Goal: Task Accomplishment & Management: Manage account settings

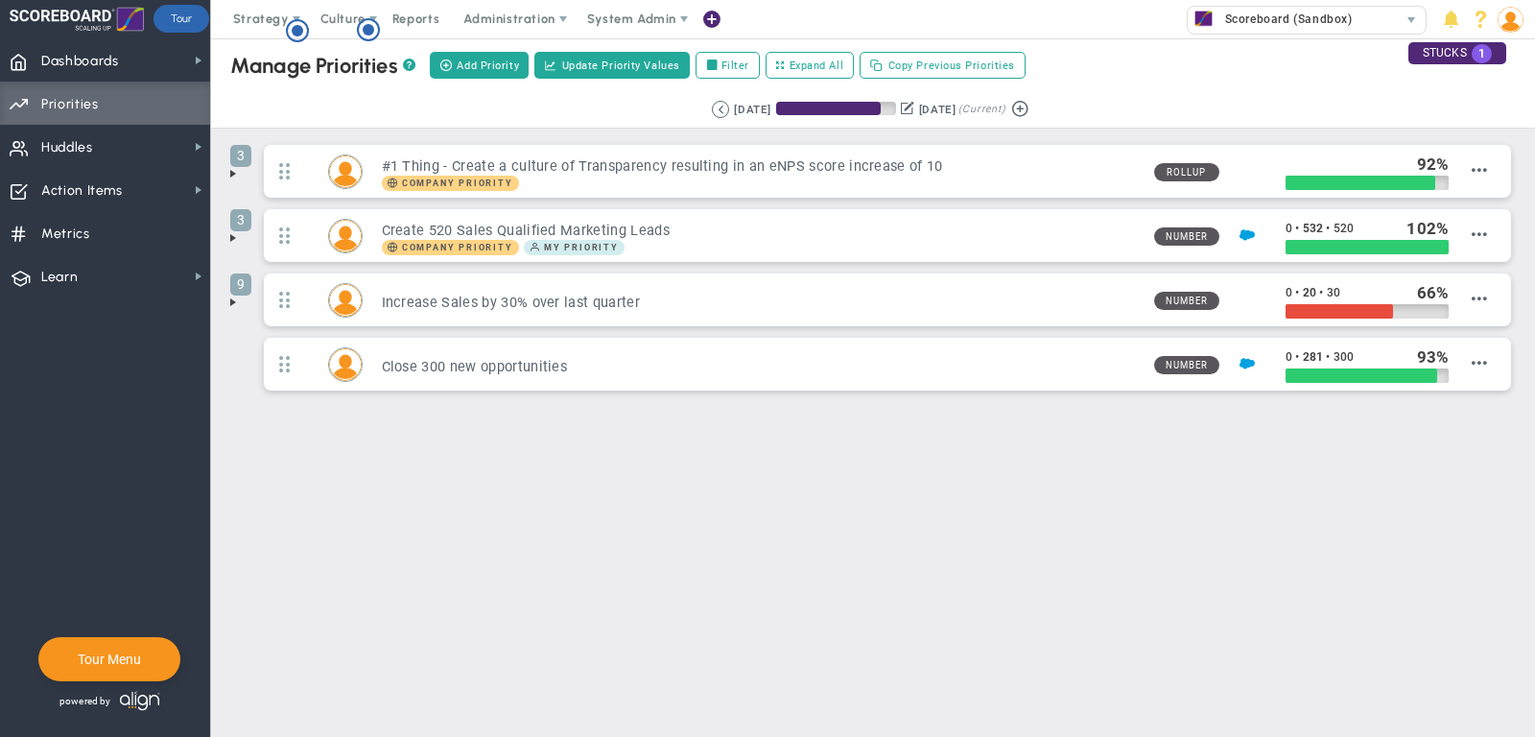
click at [89, 84] on span "Priorities" at bounding box center [70, 104] width 58 height 40
click at [89, 63] on span "Dashboards" at bounding box center [80, 61] width 78 height 40
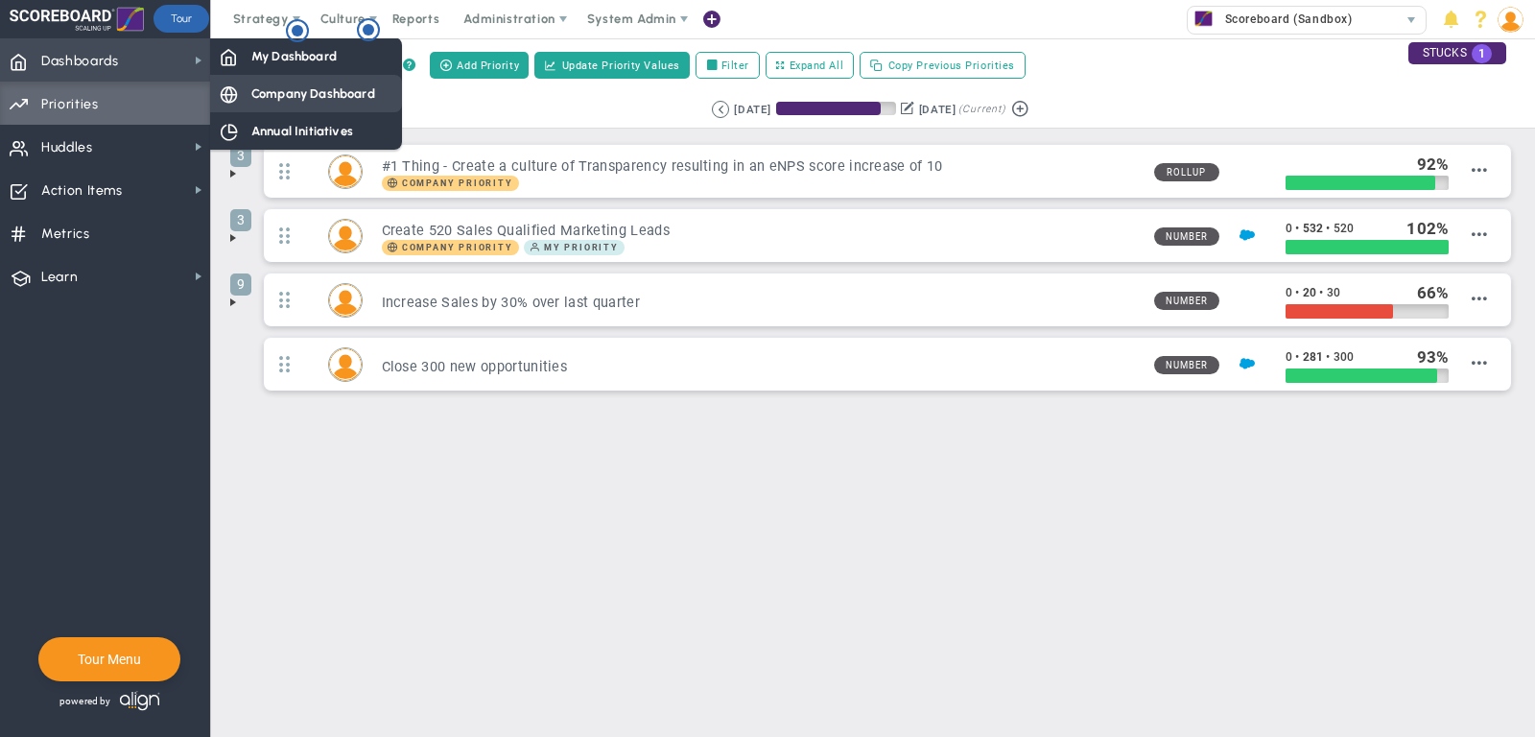
click at [301, 77] on div "Company Dashboard" at bounding box center [306, 93] width 192 height 37
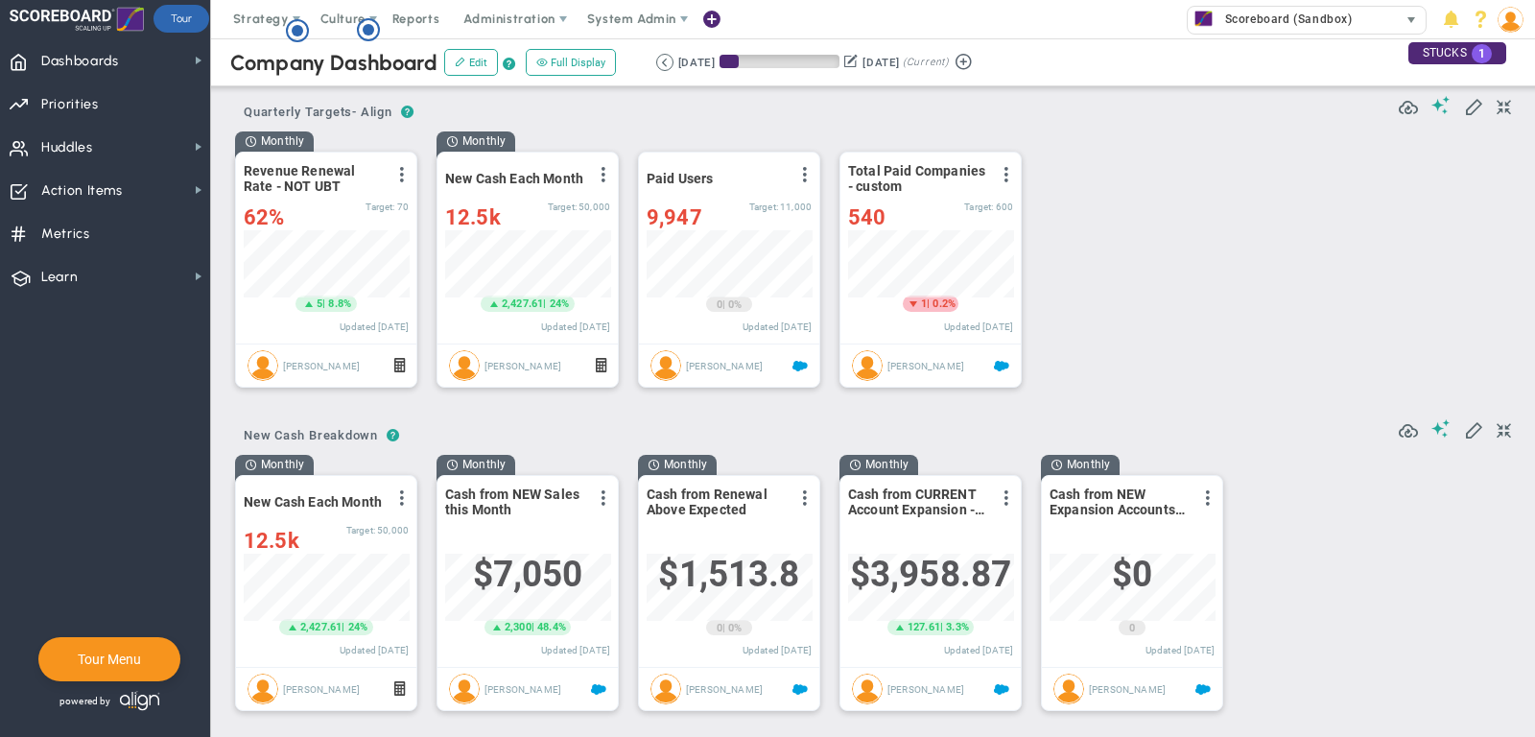
click at [1266, 20] on span "Scoreboard (Sandbox)" at bounding box center [1283, 19] width 137 height 25
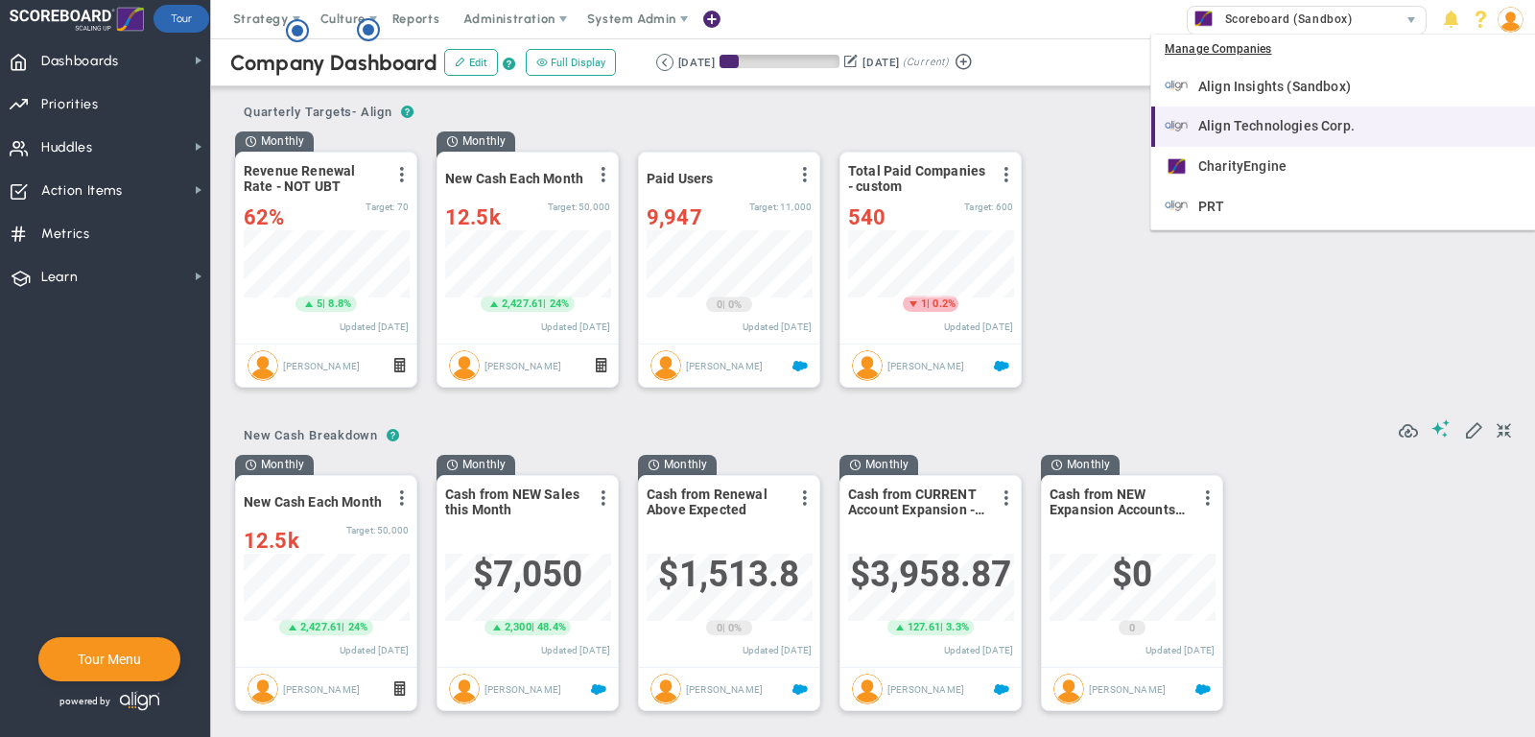
click at [1283, 114] on div "Align Technologies Corp." at bounding box center [1344, 126] width 361 height 24
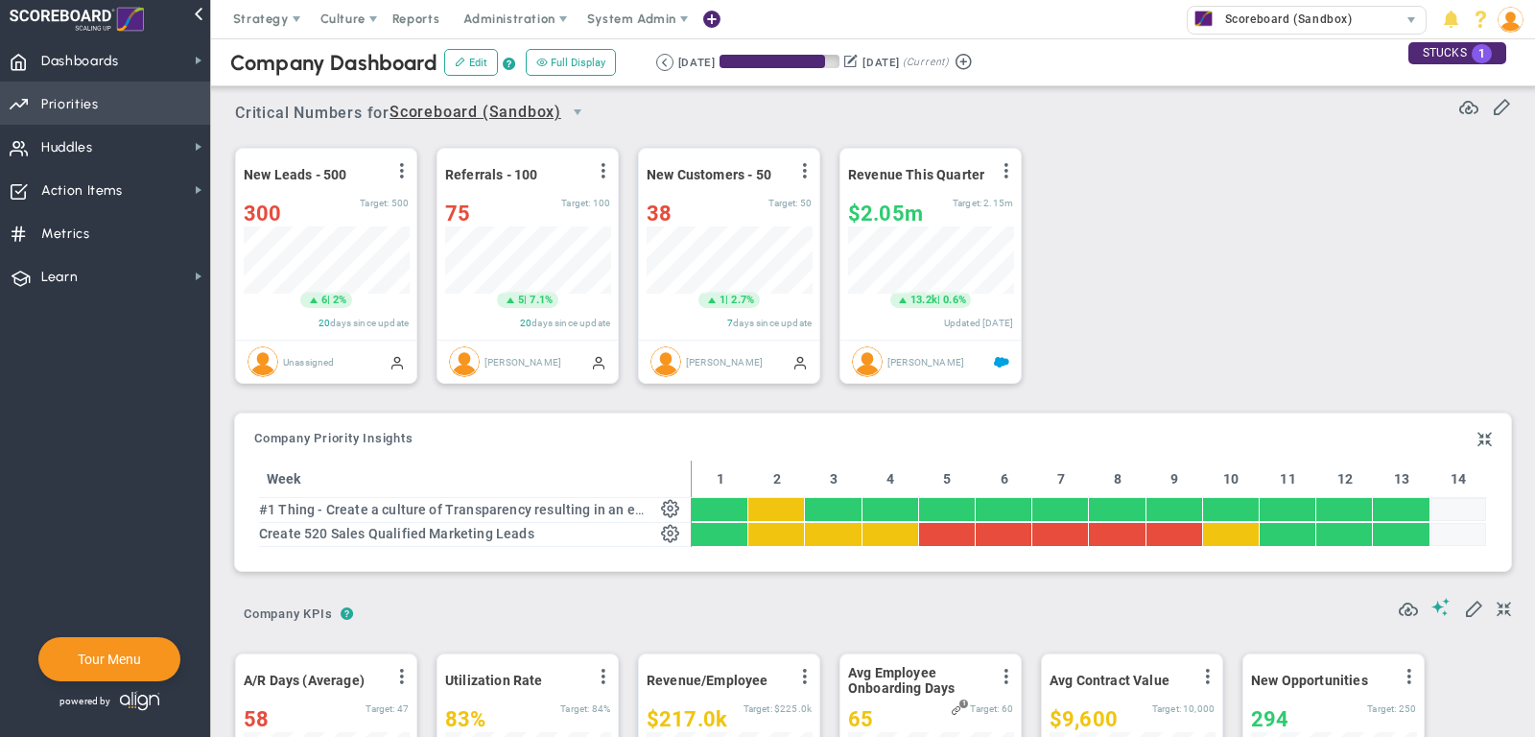
click at [139, 97] on span "Priorities Projects OKR Tree Priorities Projects OKRs" at bounding box center [105, 103] width 210 height 43
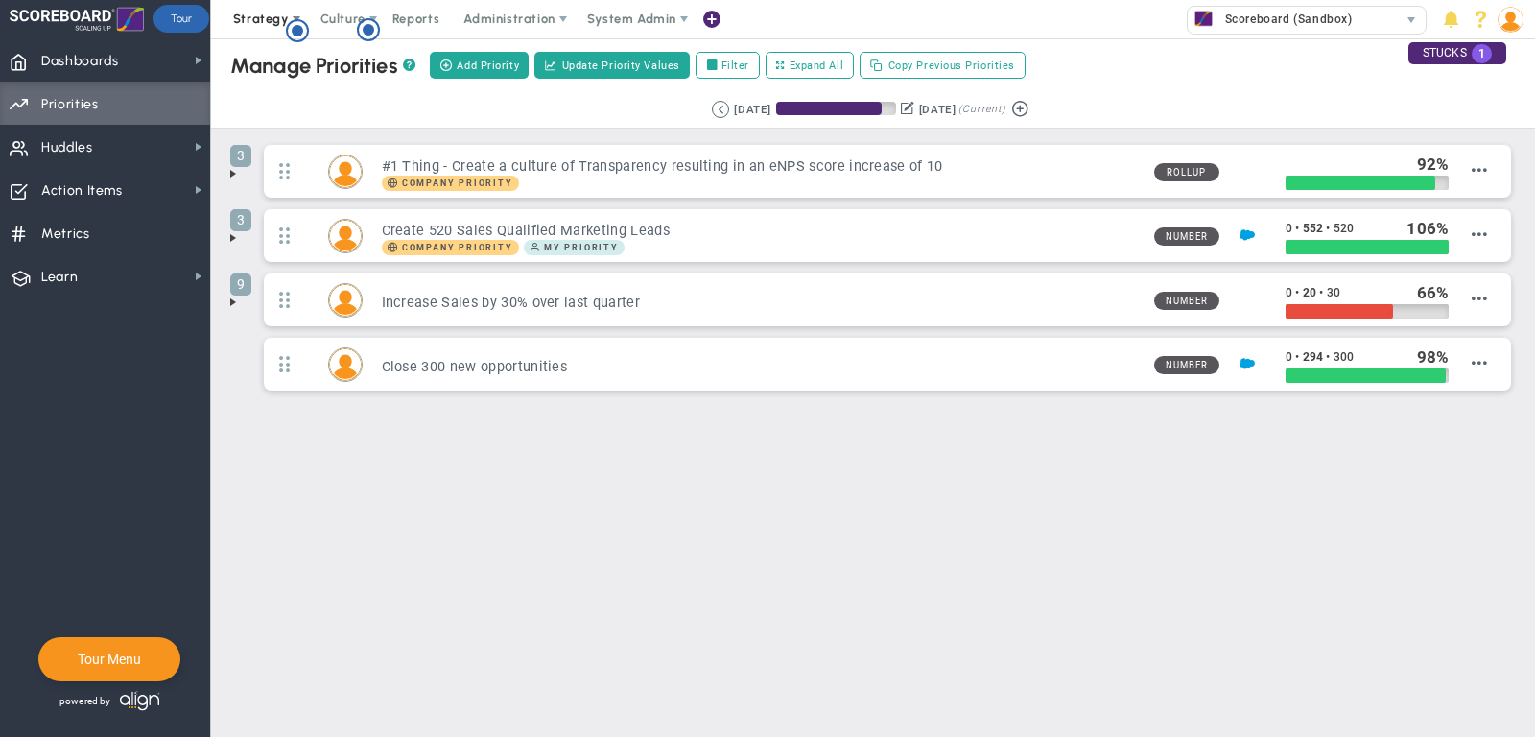
click at [247, 13] on span "Strategy" at bounding box center [261, 19] width 56 height 14
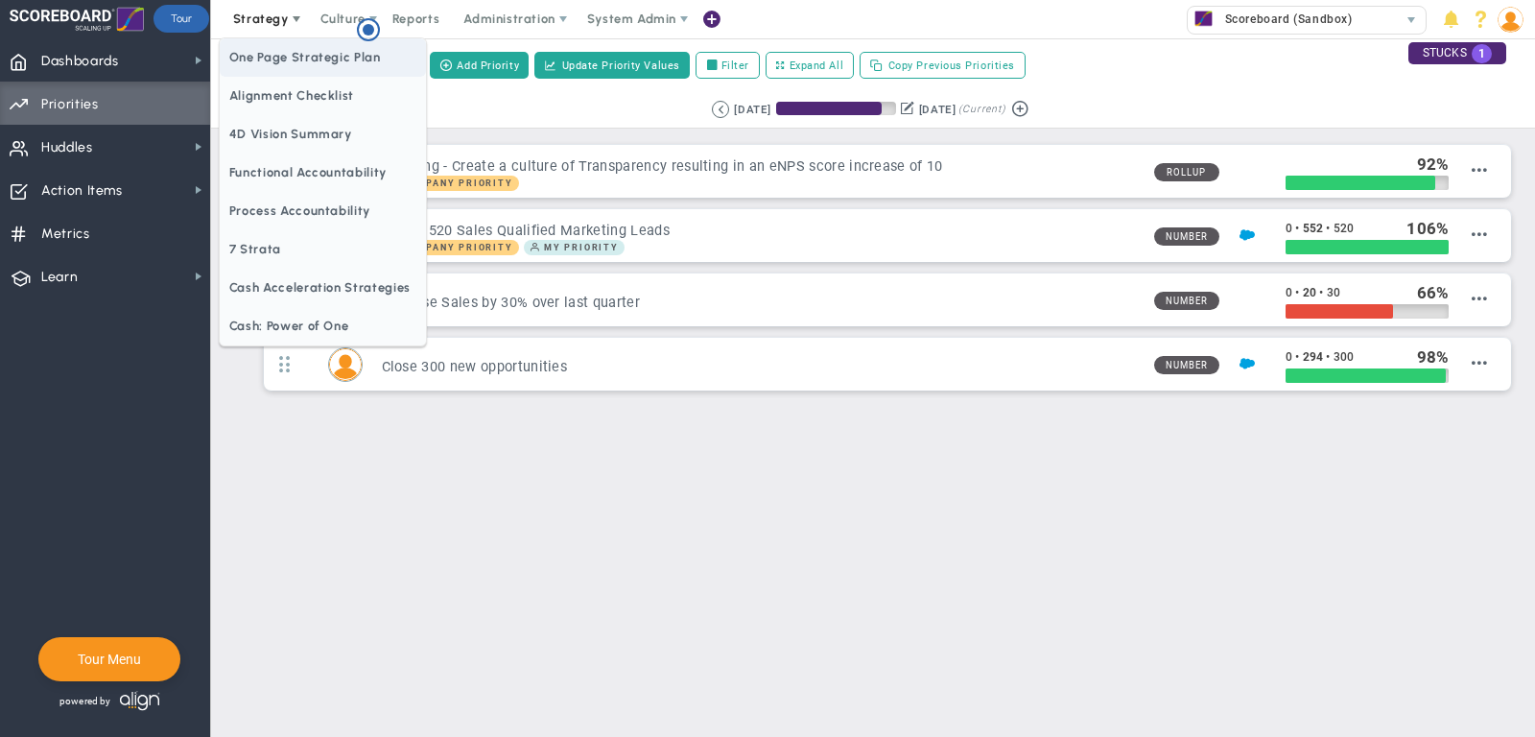
click at [264, 53] on span "One Page Strategic Plan" at bounding box center [323, 57] width 206 height 38
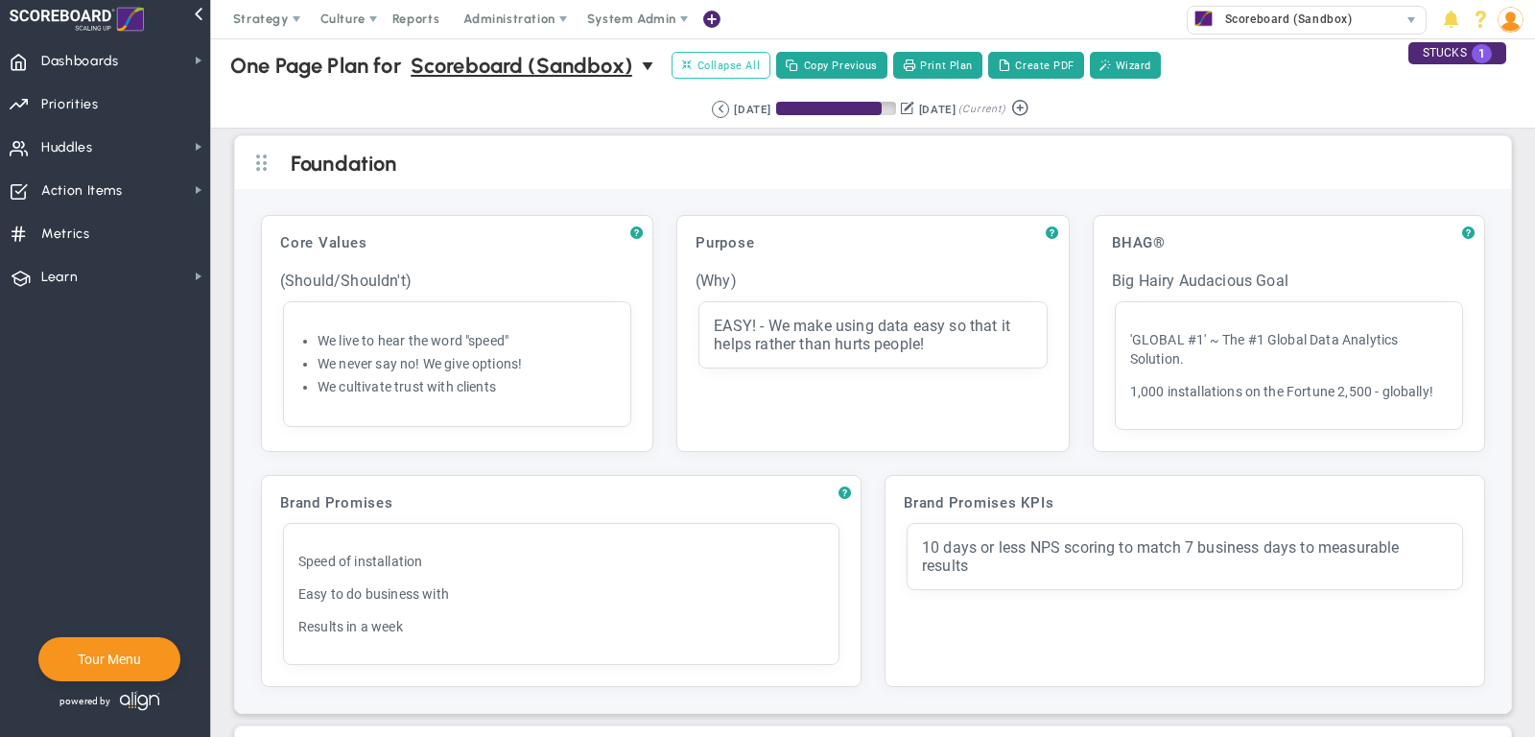
click at [726, 67] on span "Collapse All" at bounding box center [721, 65] width 78 height 17
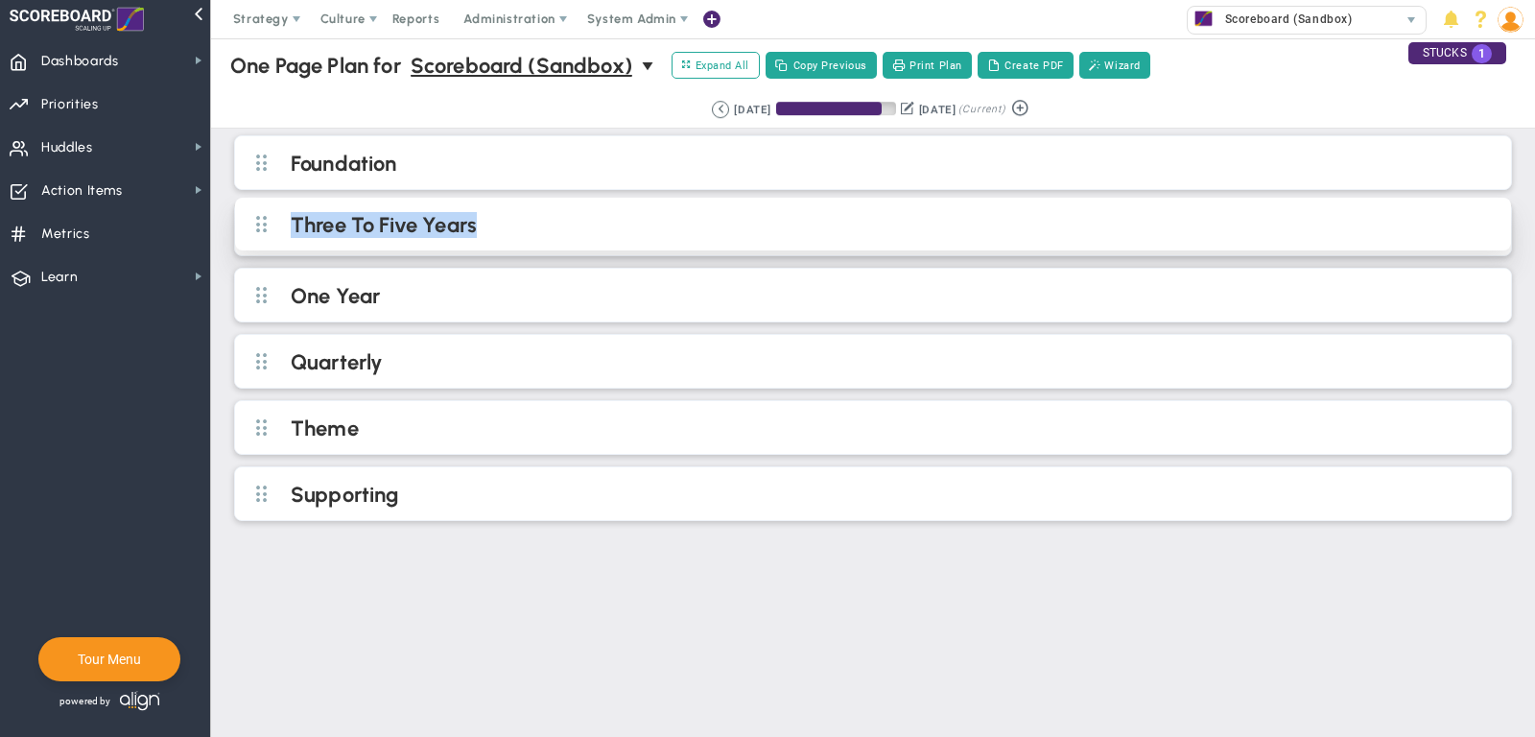
click at [689, 212] on h2 "Three To Five Years" at bounding box center [889, 226] width 1196 height 29
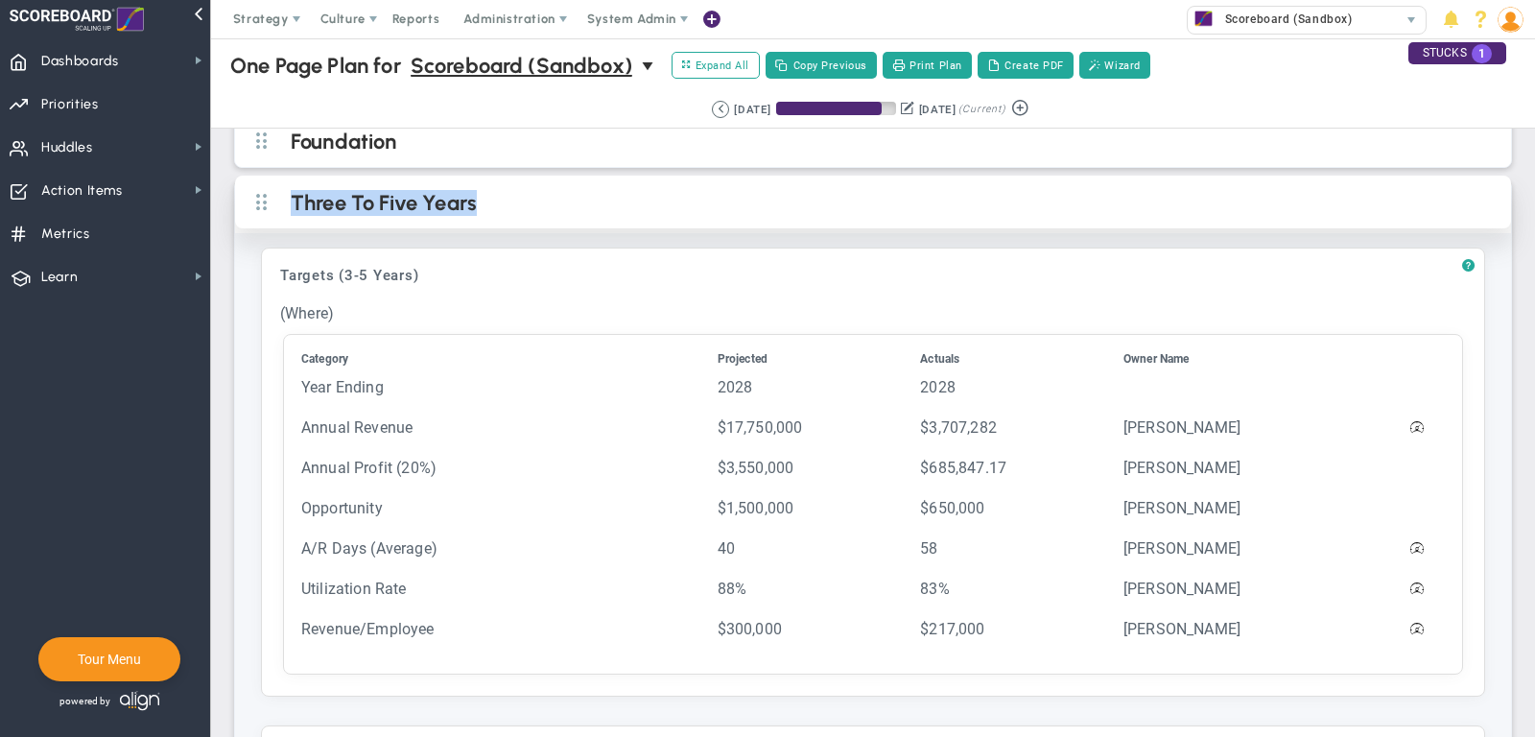
scroll to position [30, 0]
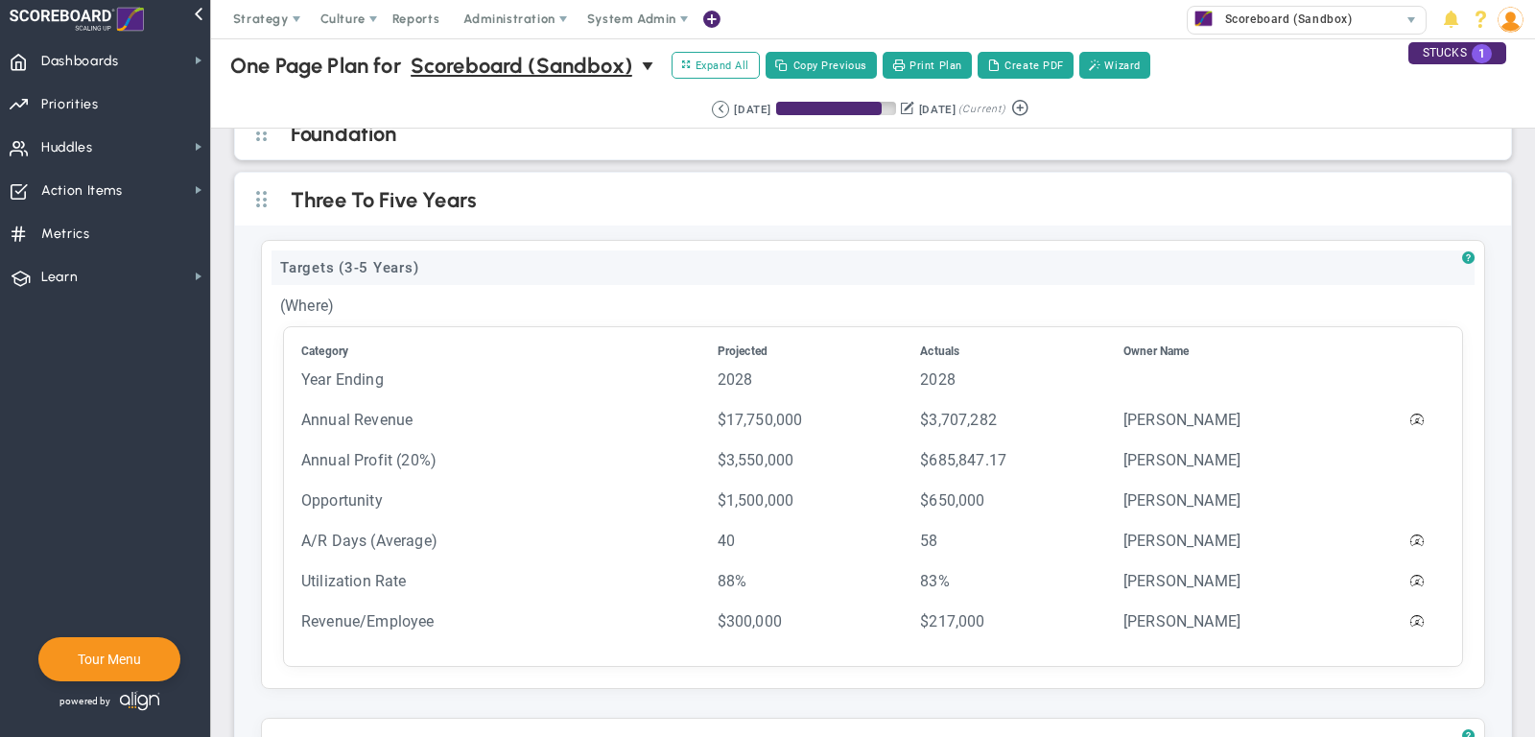
click at [504, 262] on div "Targets (3-5 Years)" at bounding box center [872, 267] width 1203 height 35
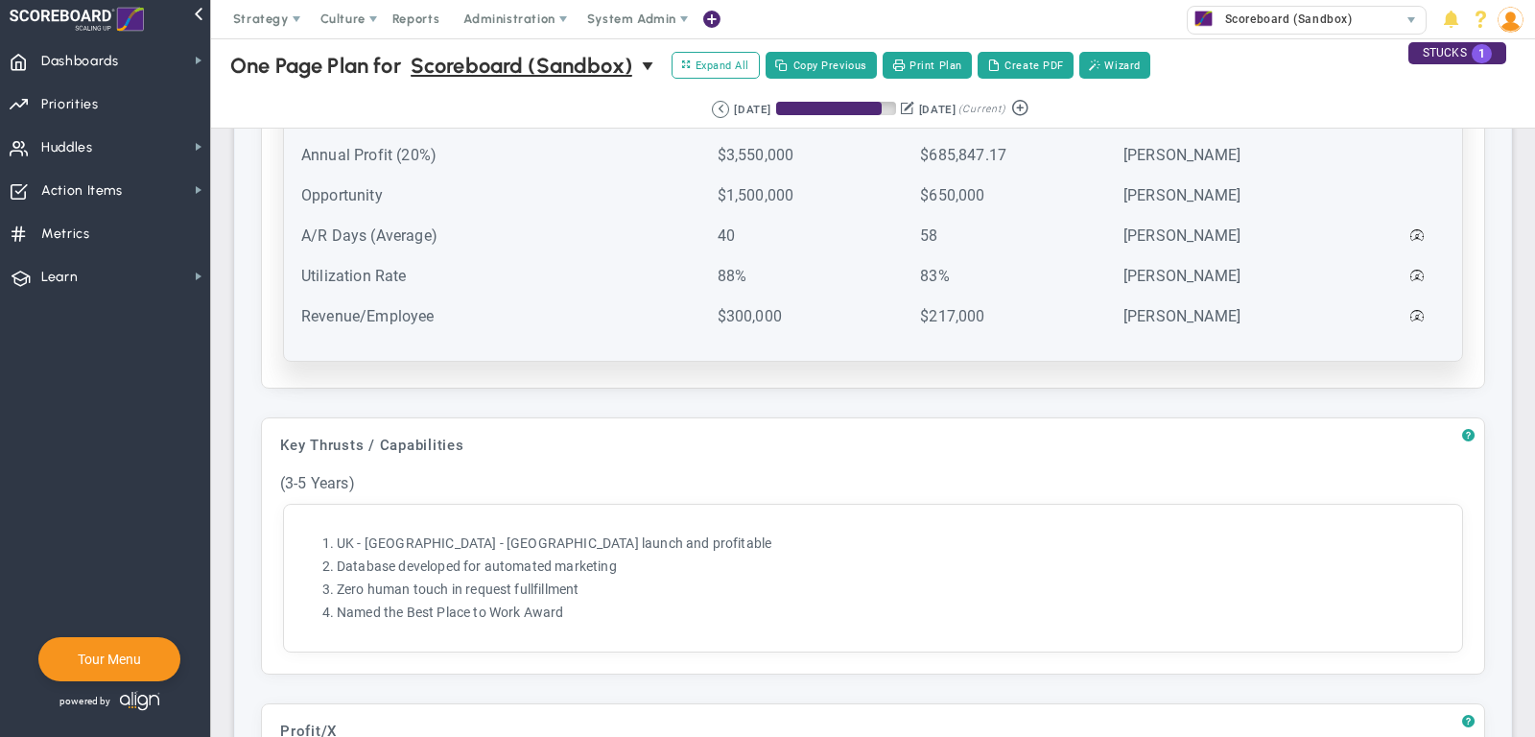
scroll to position [332, 0]
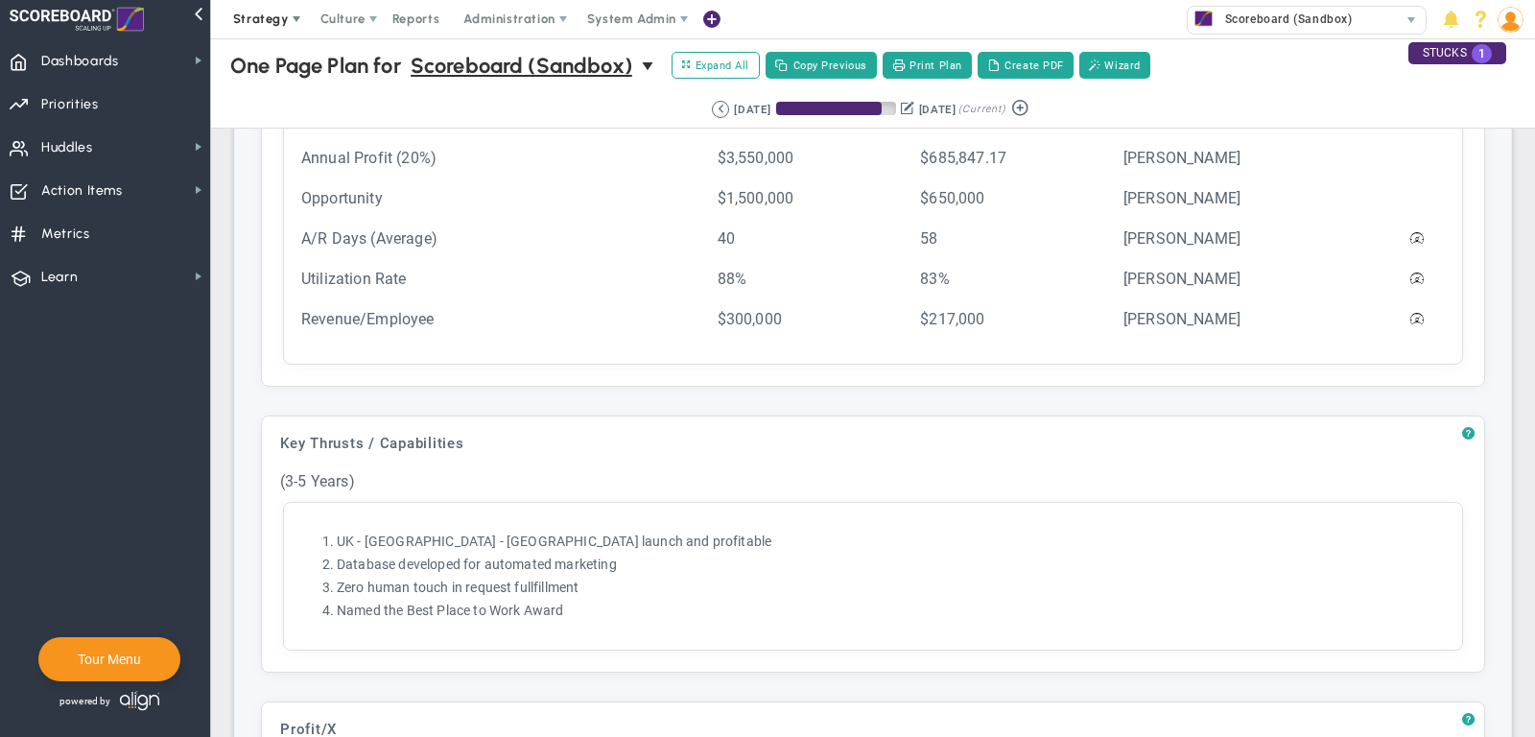
click at [253, 18] on span "Strategy" at bounding box center [261, 19] width 56 height 14
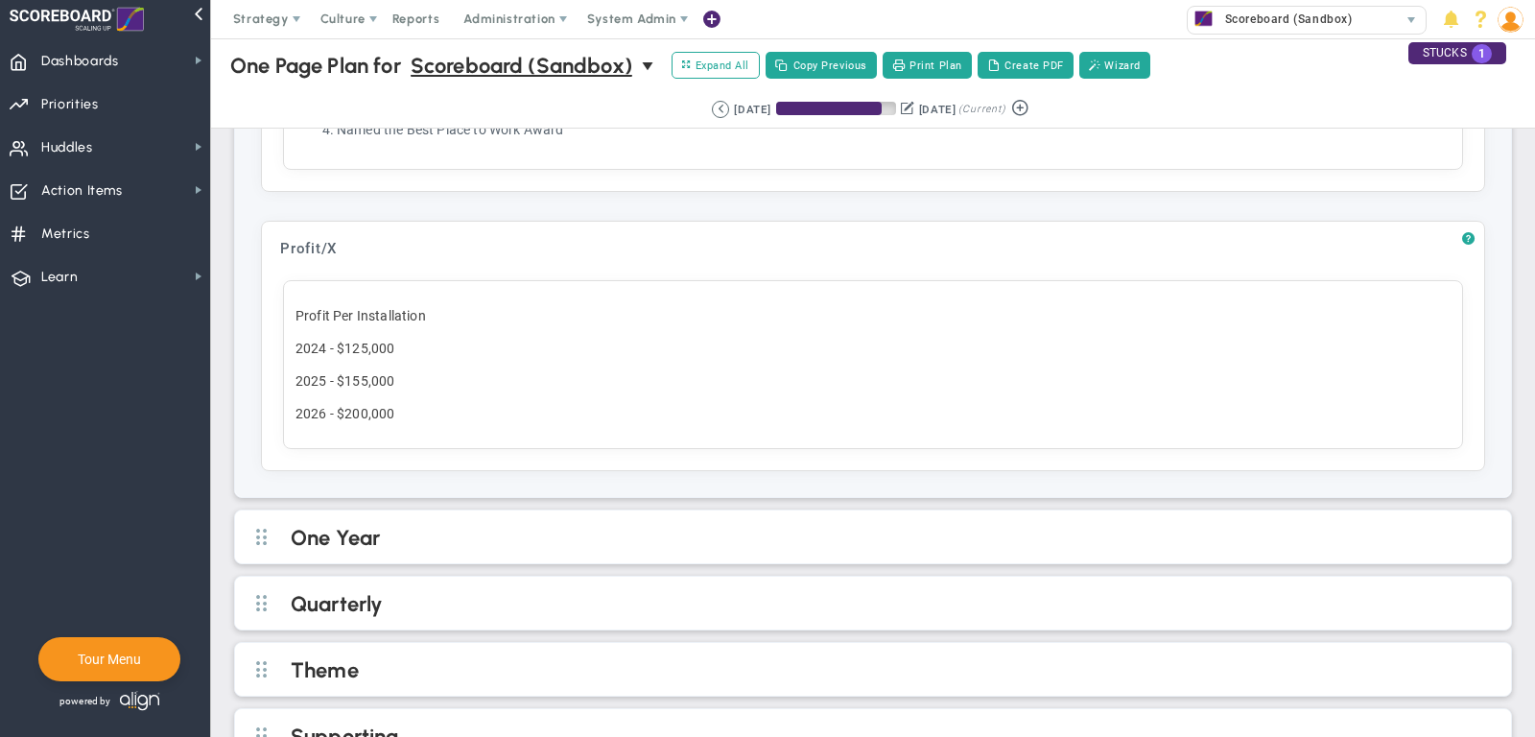
scroll to position [826, 0]
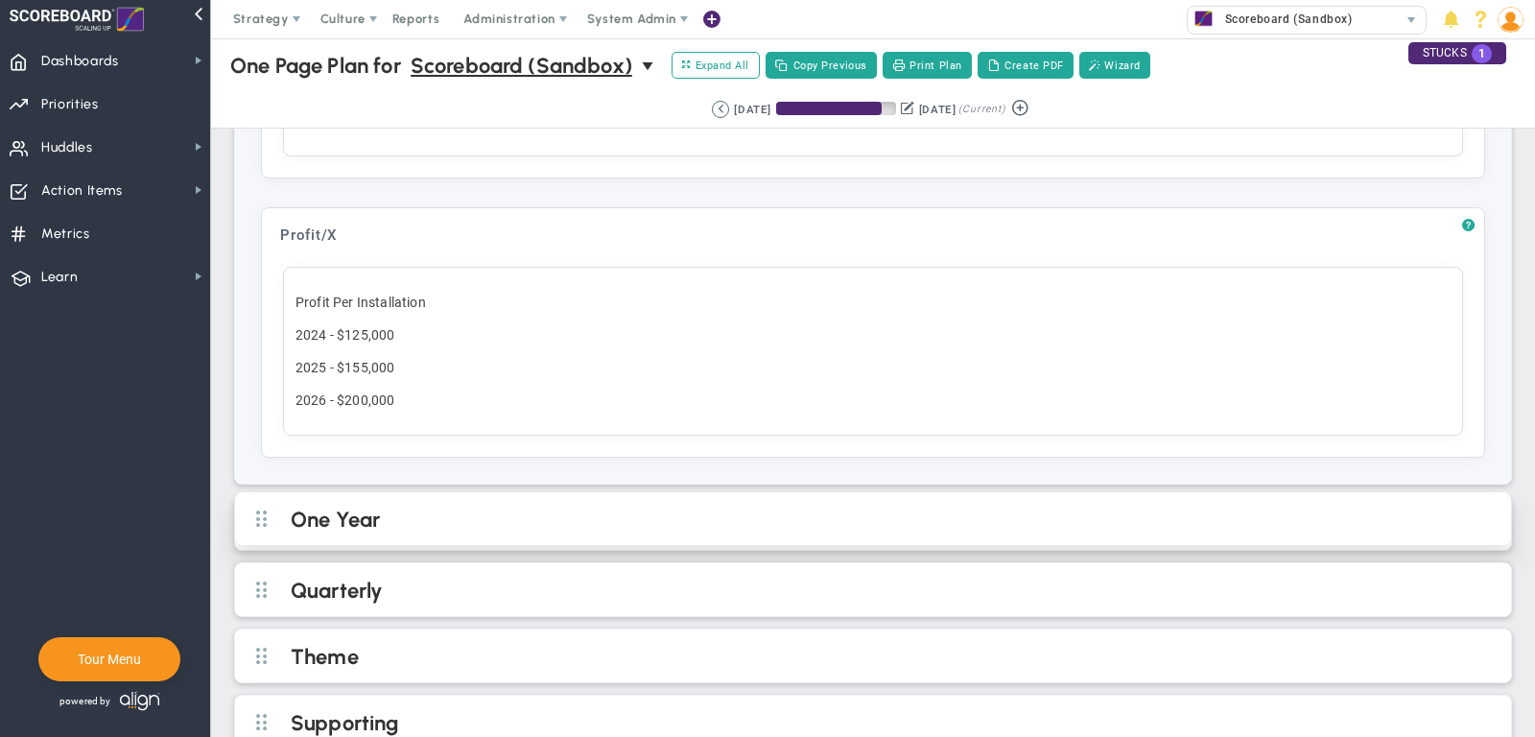
click at [786, 518] on div "One Year" at bounding box center [873, 518] width 1276 height 53
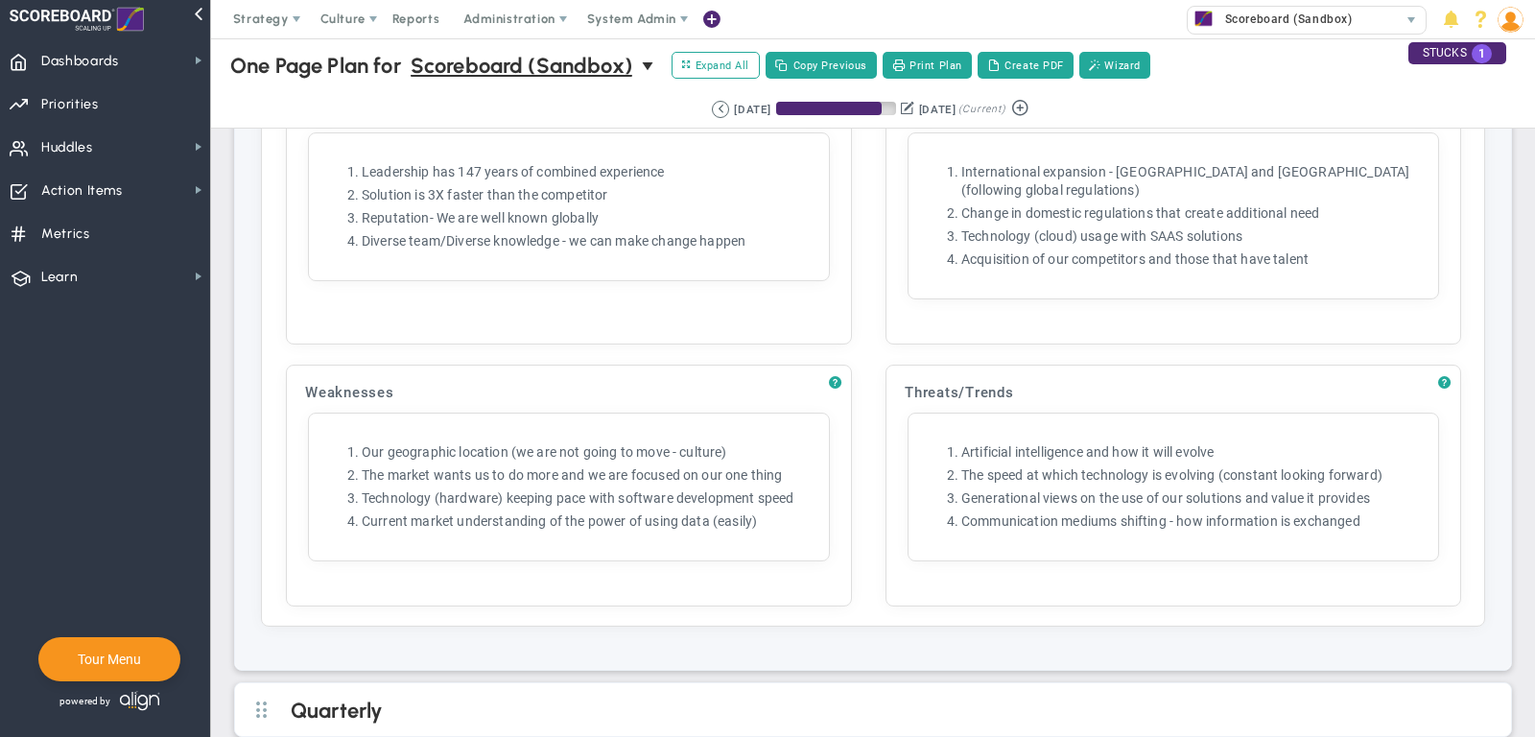
scroll to position [2839, 0]
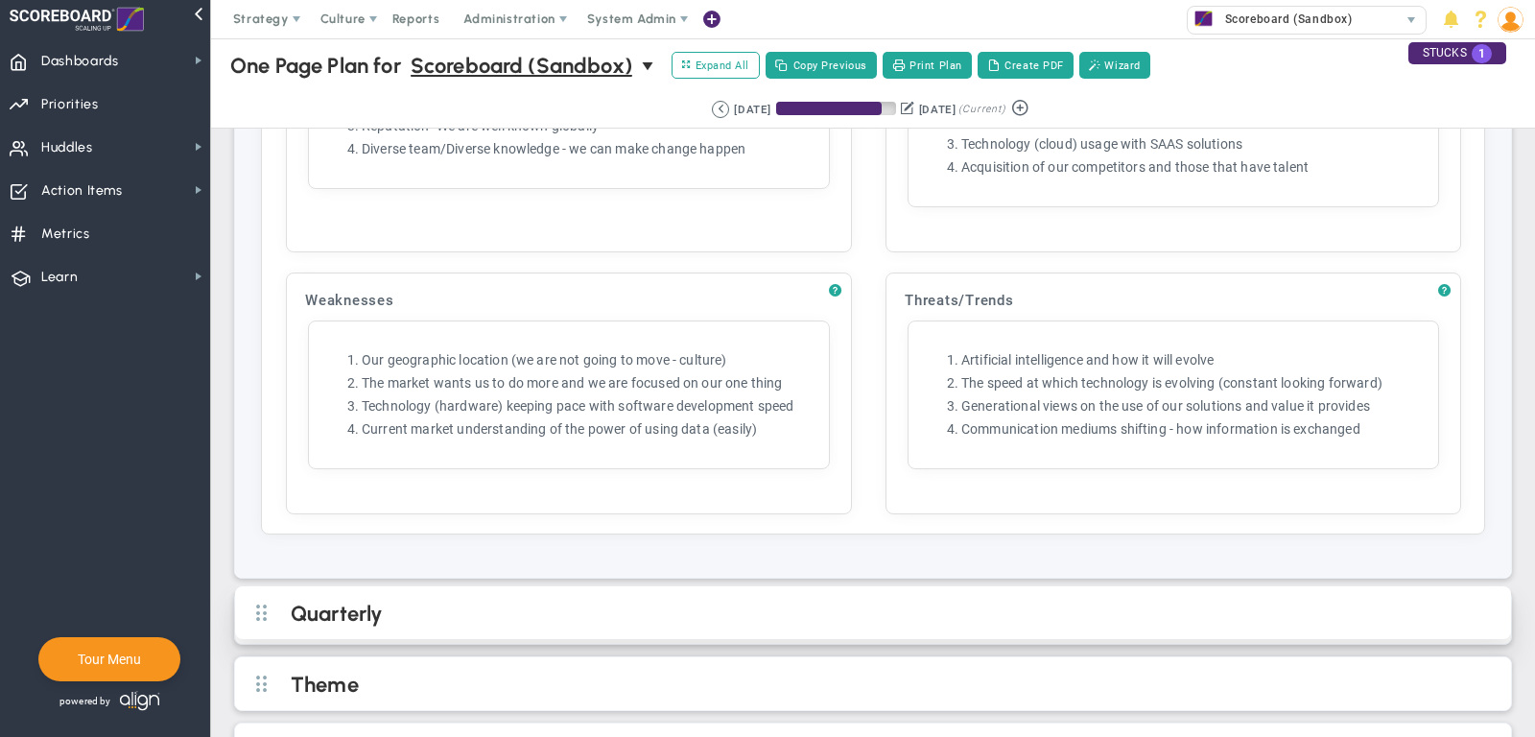
click at [680, 600] on h2 "Quarterly" at bounding box center [889, 614] width 1196 height 29
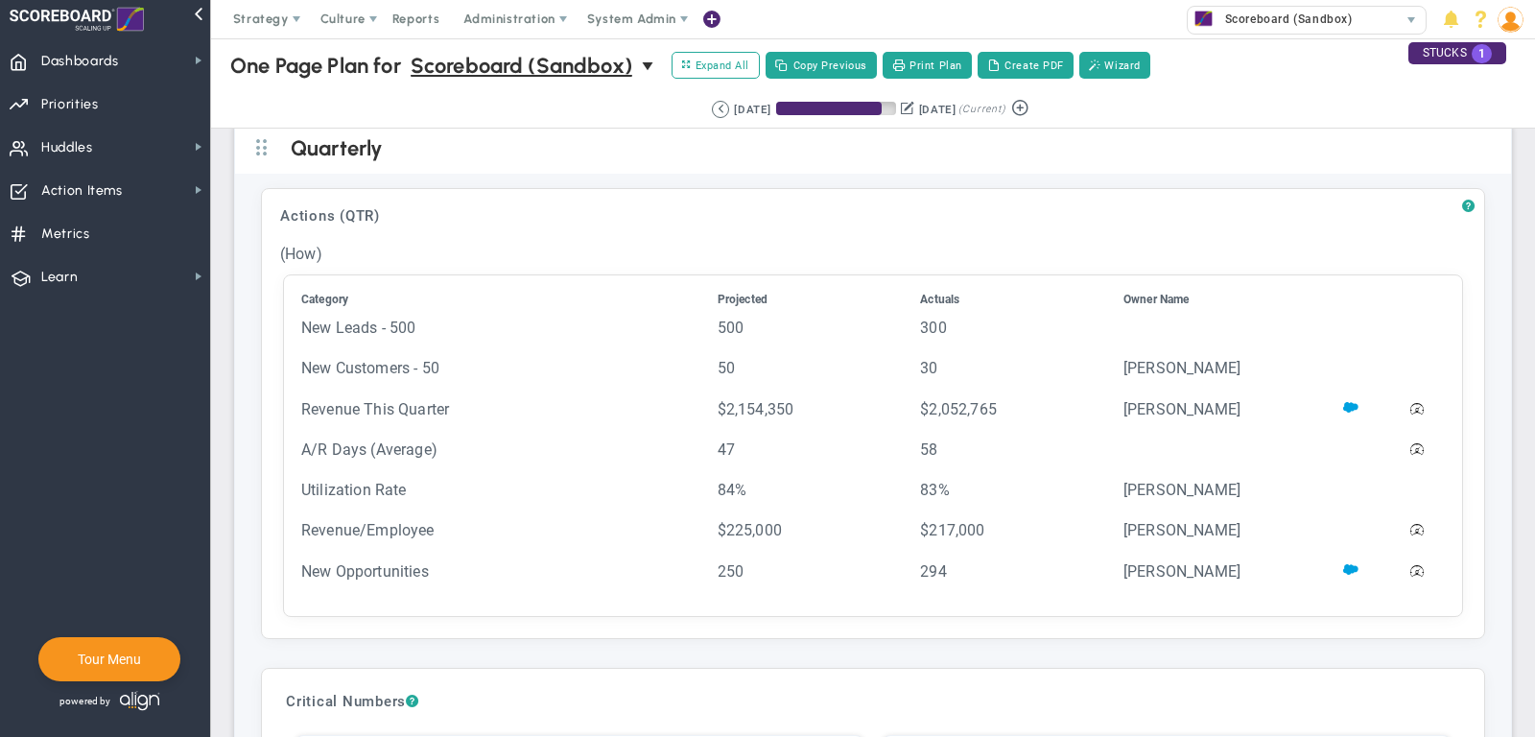
scroll to position [3286, 0]
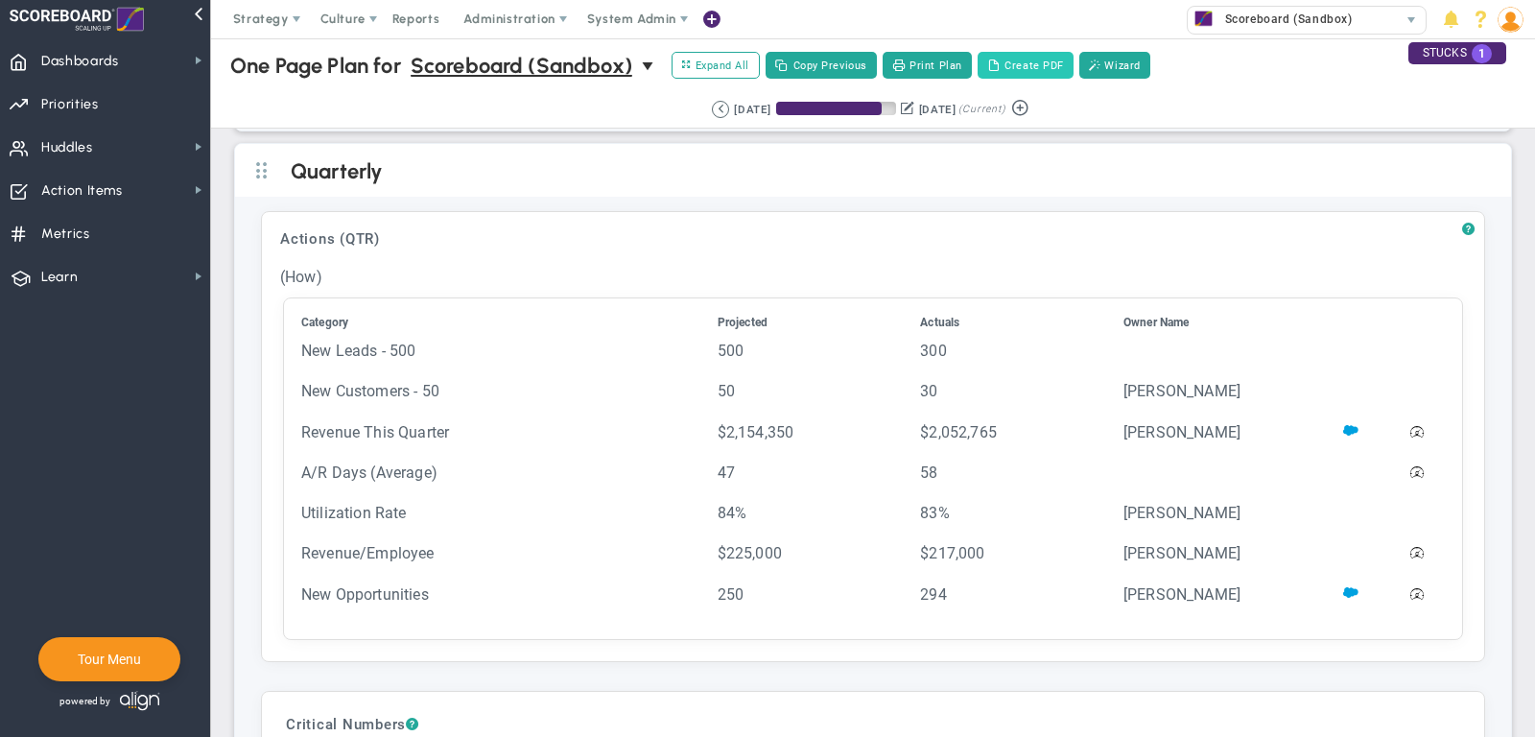
click at [1037, 52] on button "Create PDF" at bounding box center [1025, 65] width 96 height 27
click at [261, 9] on span "Strategy" at bounding box center [262, 19] width 87 height 38
click at [86, 116] on span "Priorities" at bounding box center [70, 104] width 58 height 40
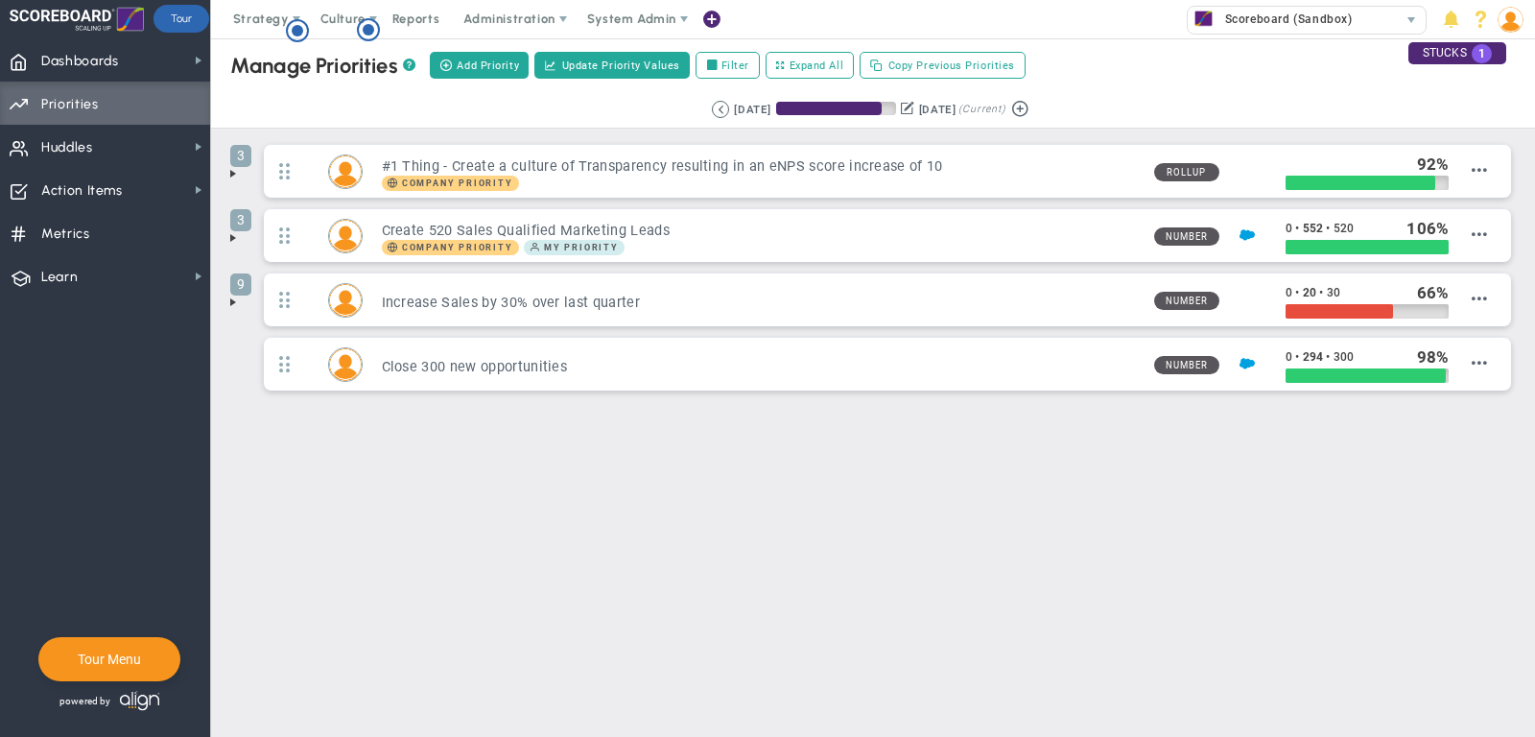
click at [238, 169] on span at bounding box center [232, 173] width 15 height 15
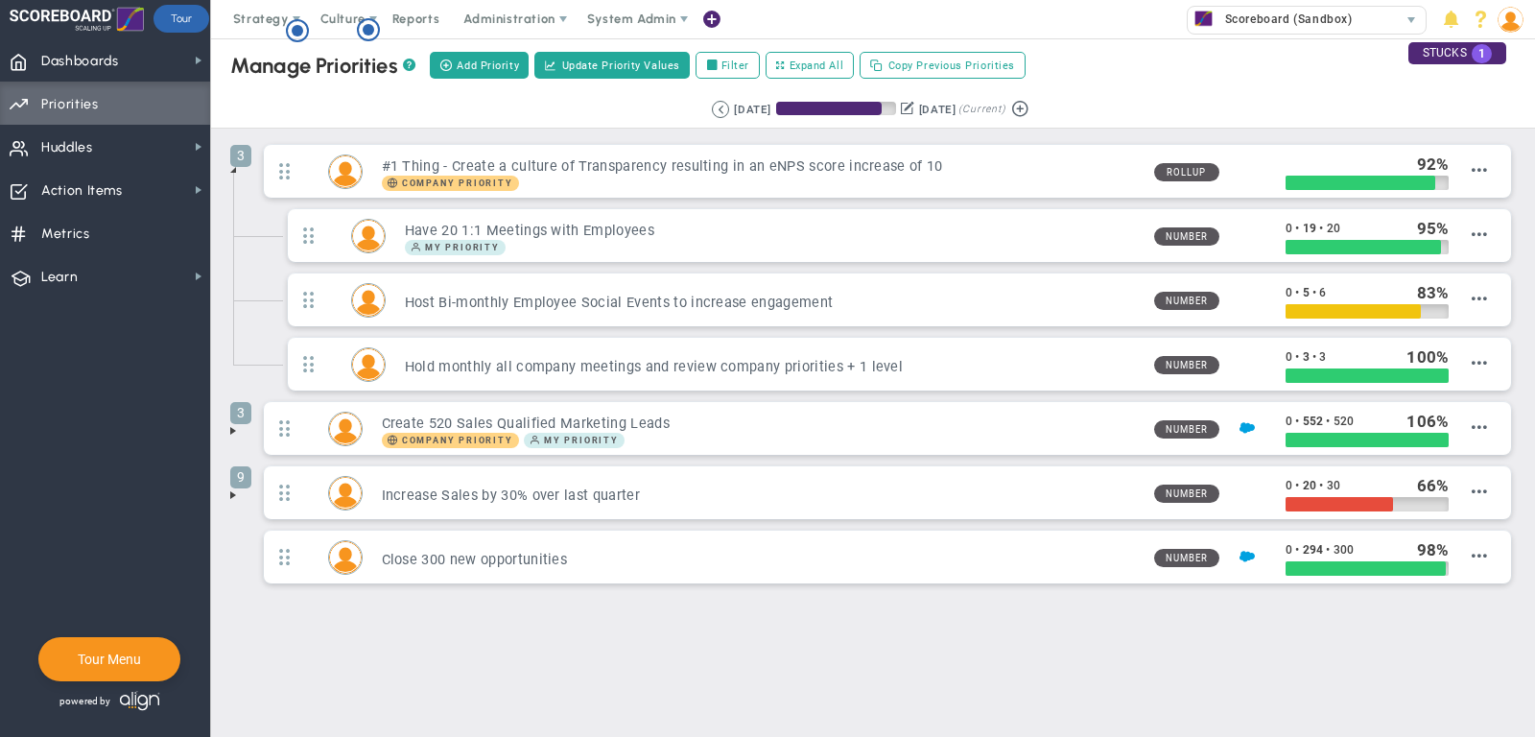
click at [232, 491] on span at bounding box center [232, 494] width 15 height 15
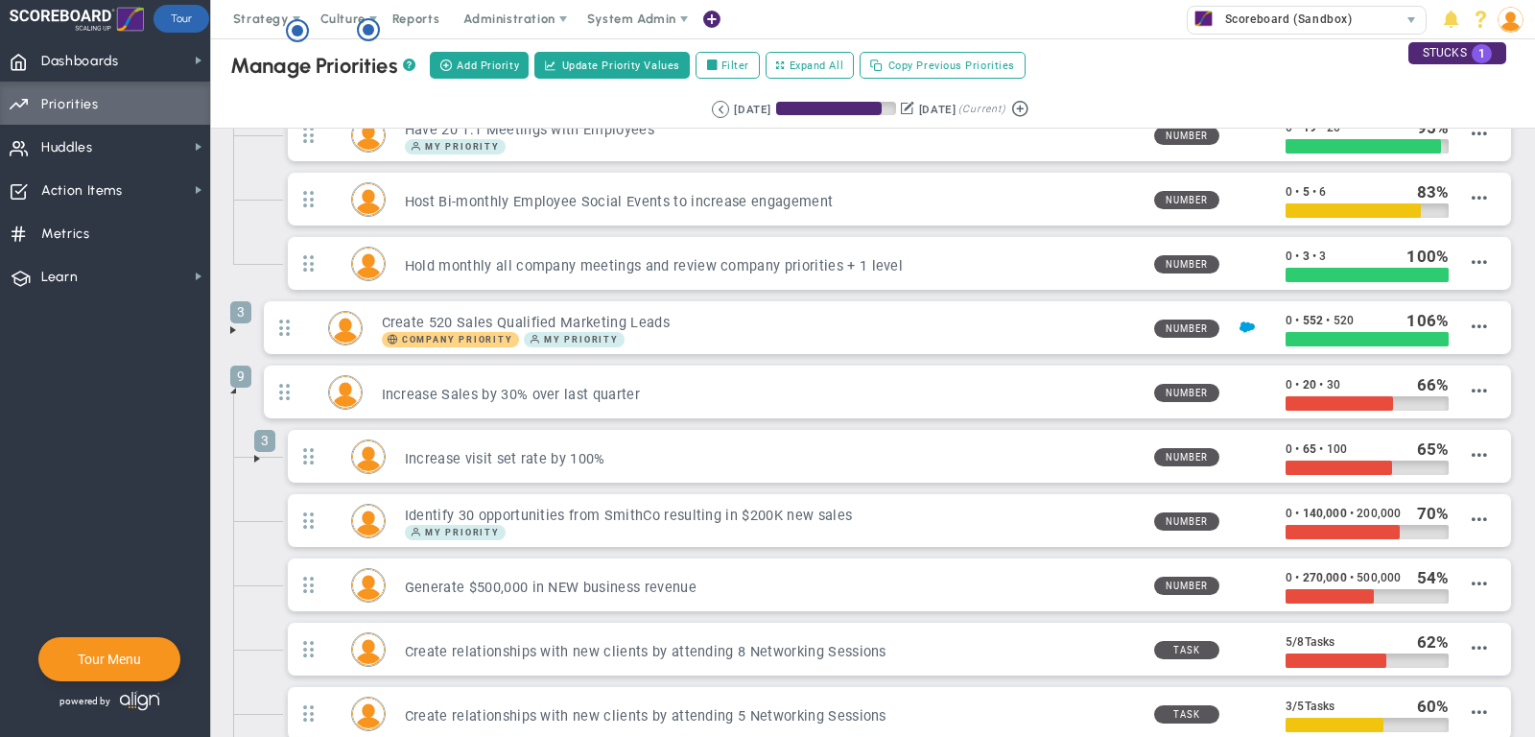
scroll to position [102, 0]
click at [260, 448] on li "3 Increase visit set rate by 100% Number 0 • 65 • 100 65 Edit OKR" at bounding box center [887, 460] width 1256 height 64
click at [259, 448] on li "3 Increase visit set rate by 100% Number 0 • 65 • 100 65 Edit OKR" at bounding box center [887, 460] width 1256 height 64
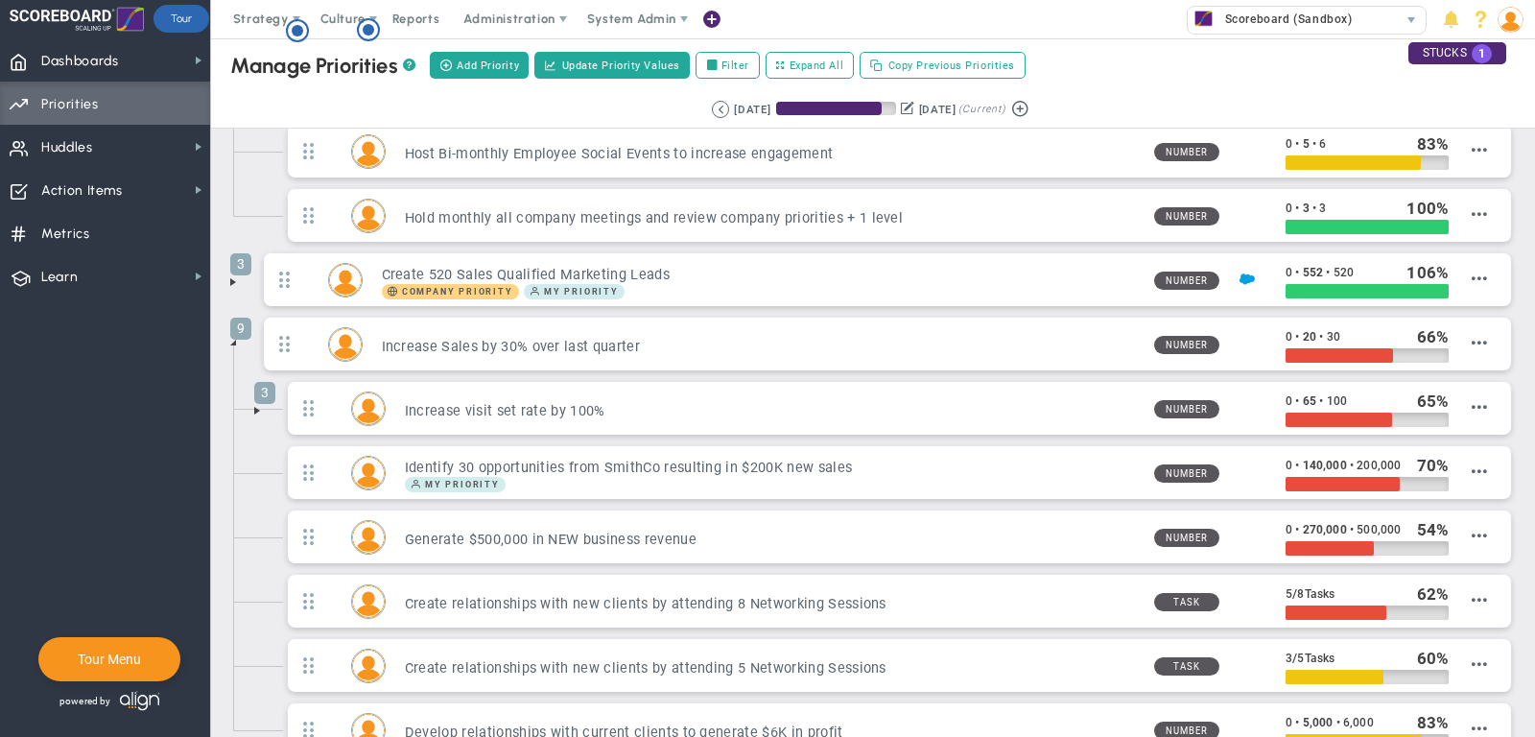
scroll to position [156, 0]
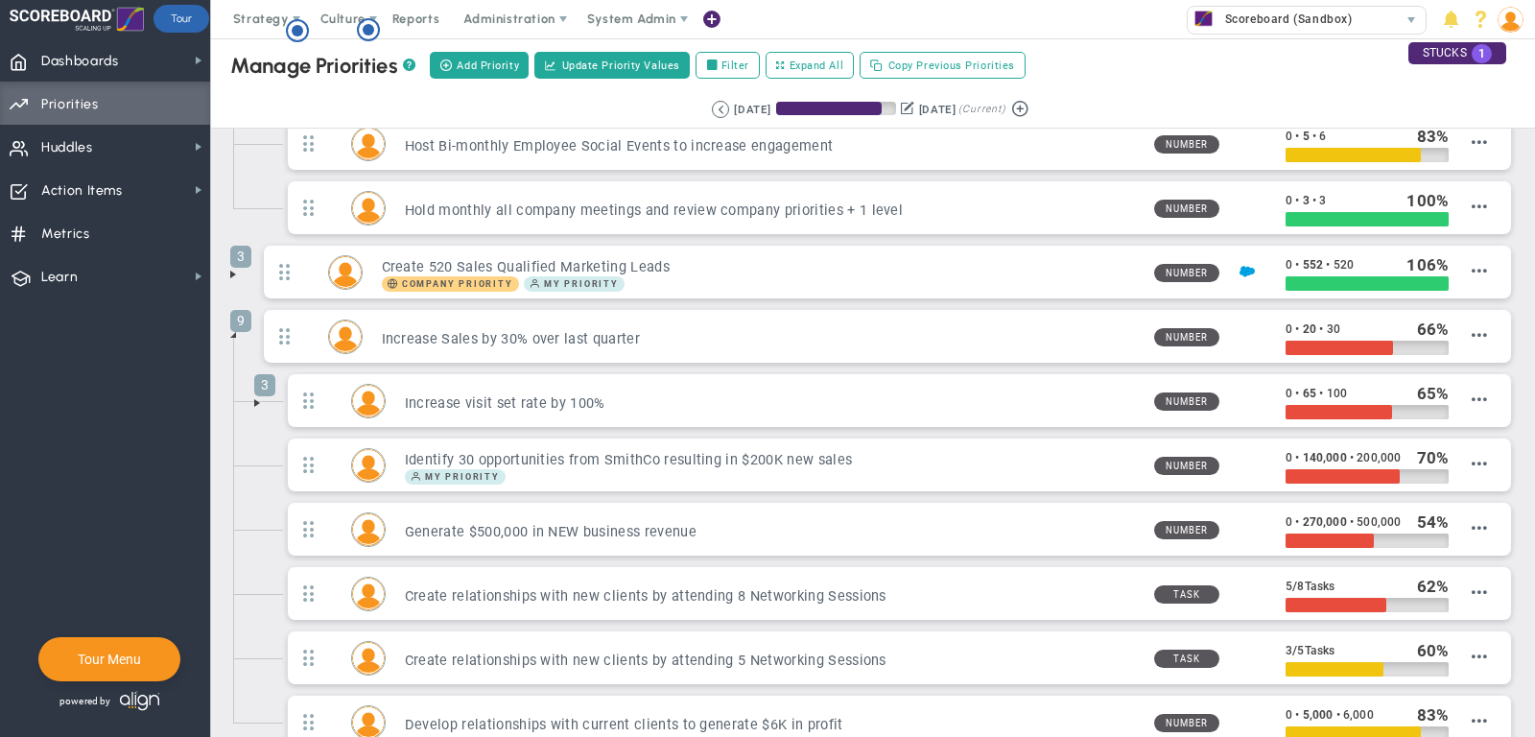
click at [253, 398] on span at bounding box center [256, 402] width 15 height 15
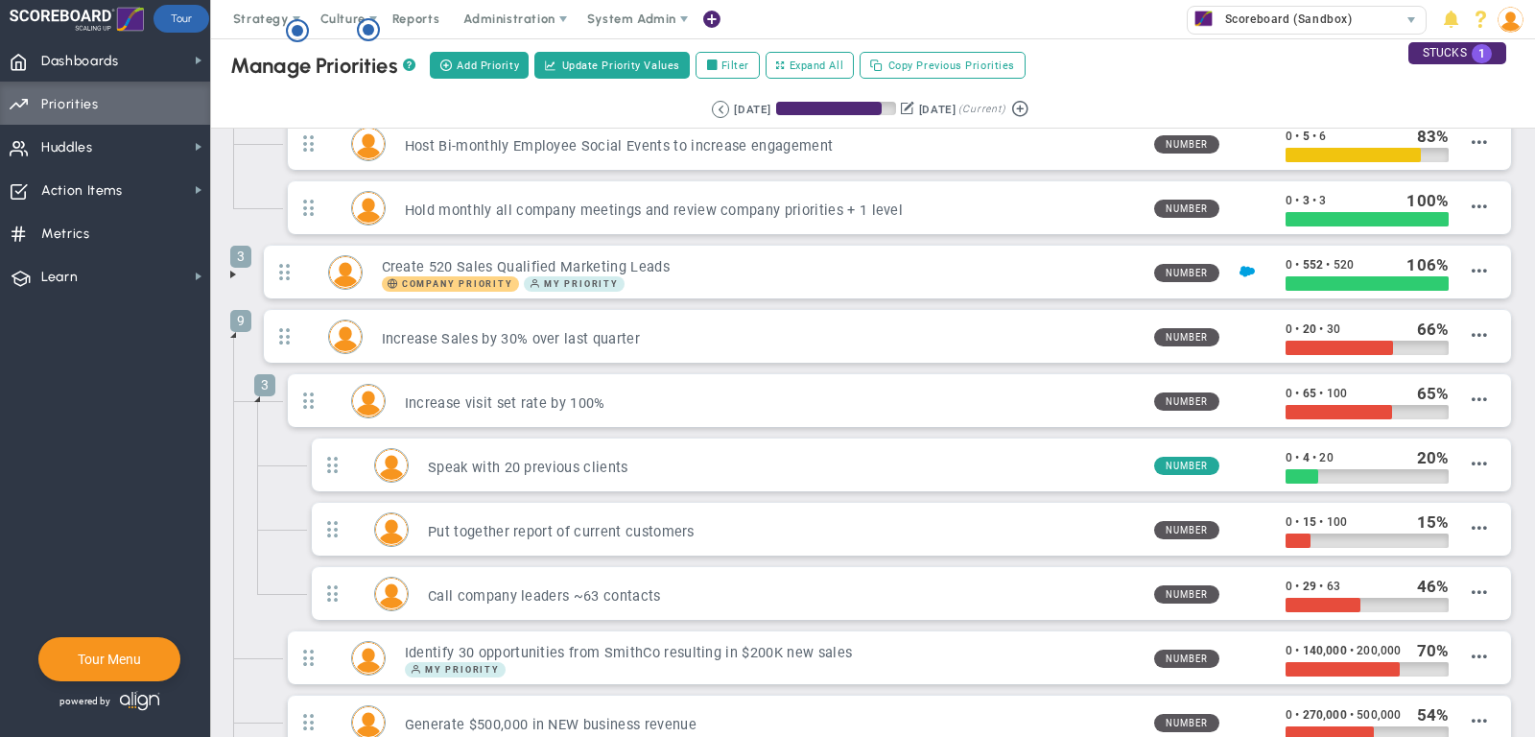
click at [259, 391] on span at bounding box center [256, 398] width 15 height 15
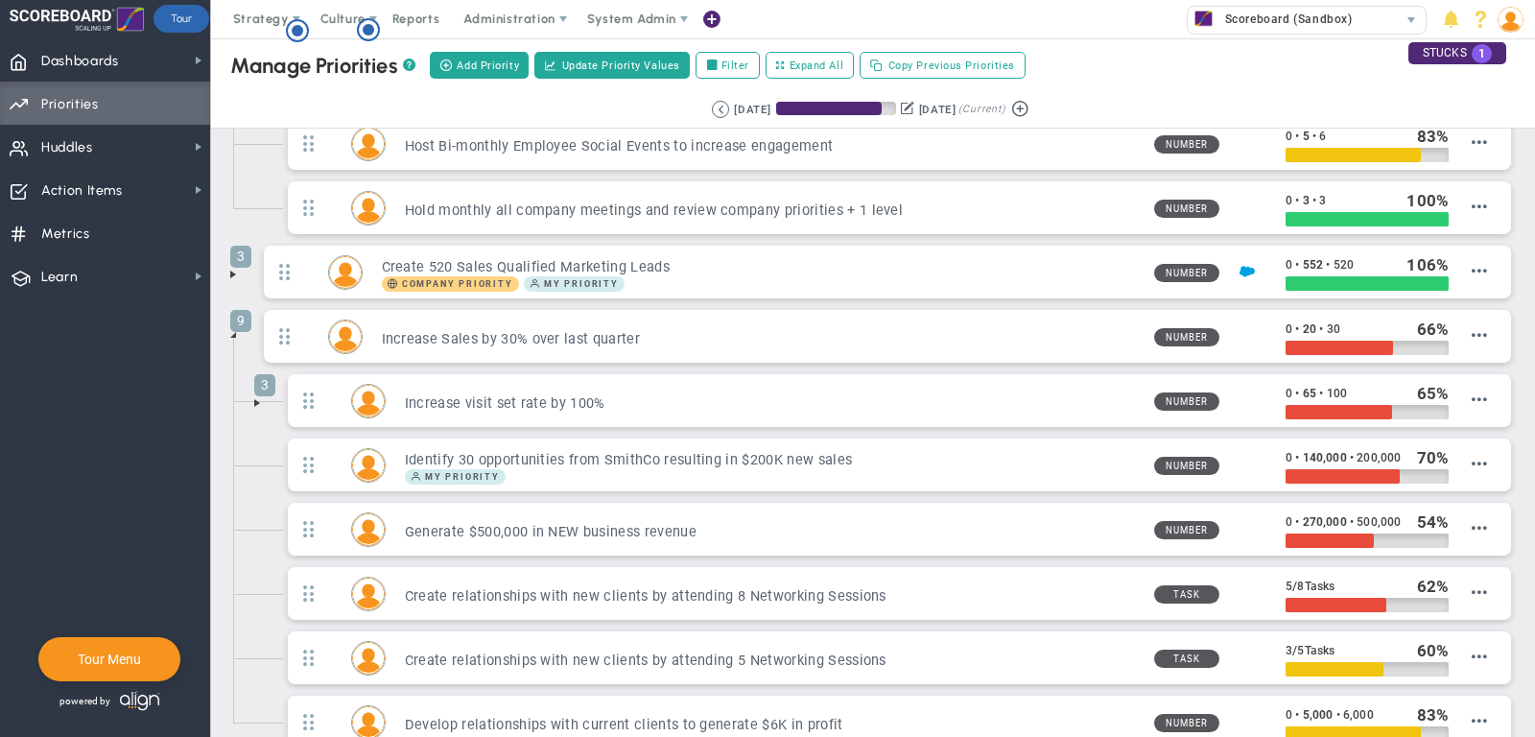
click at [232, 327] on span at bounding box center [232, 334] width 15 height 15
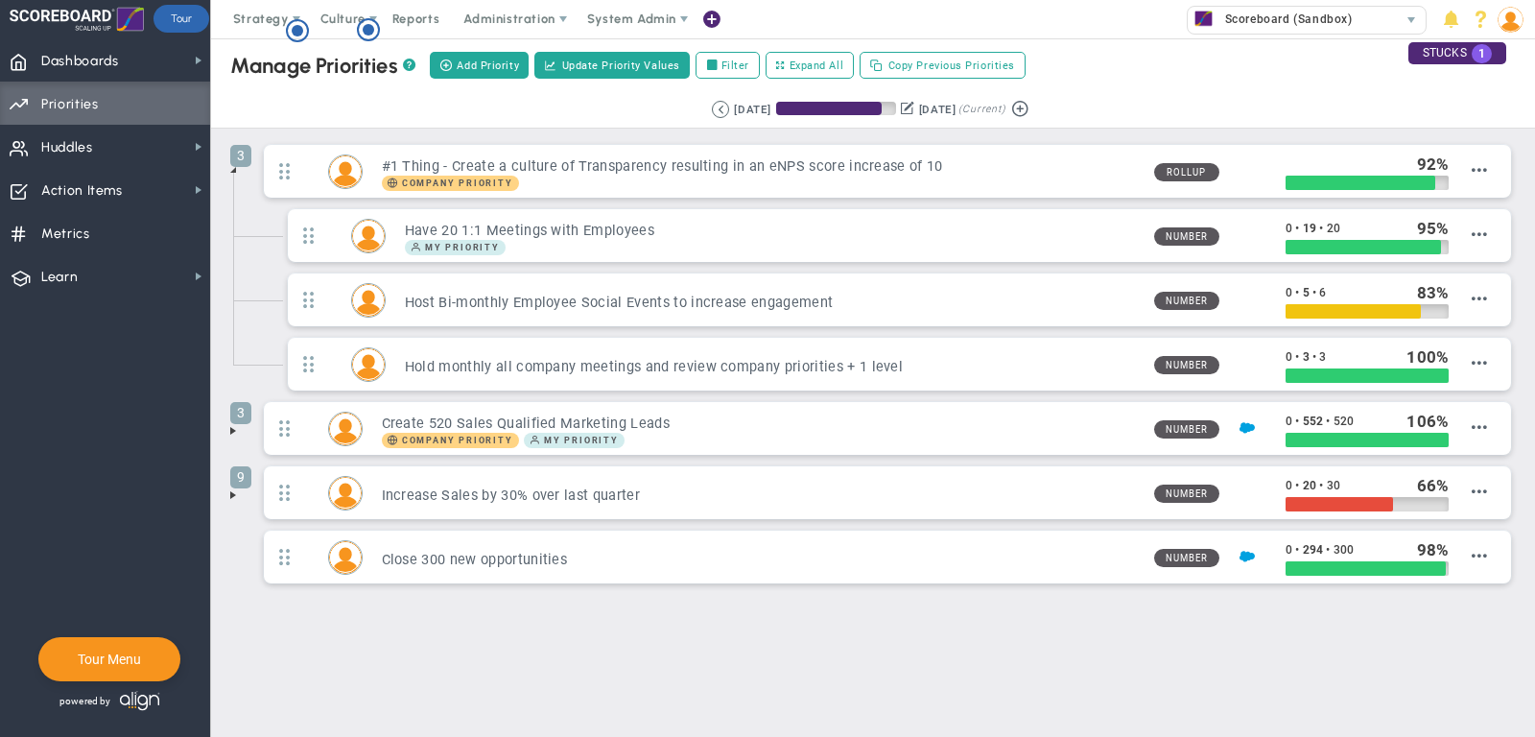
scroll to position [0, 0]
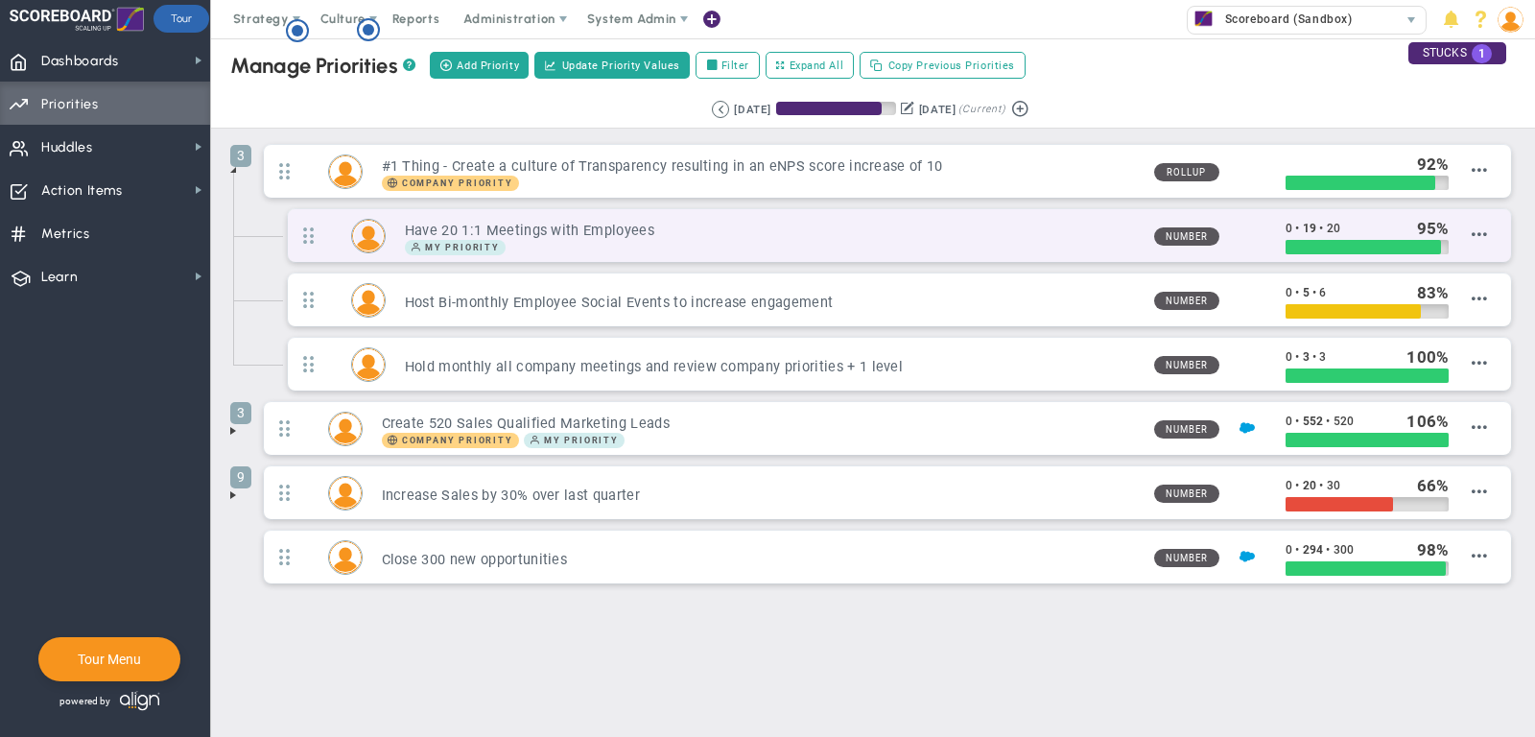
click at [1114, 240] on div "My Priority" at bounding box center [772, 247] width 734 height 15
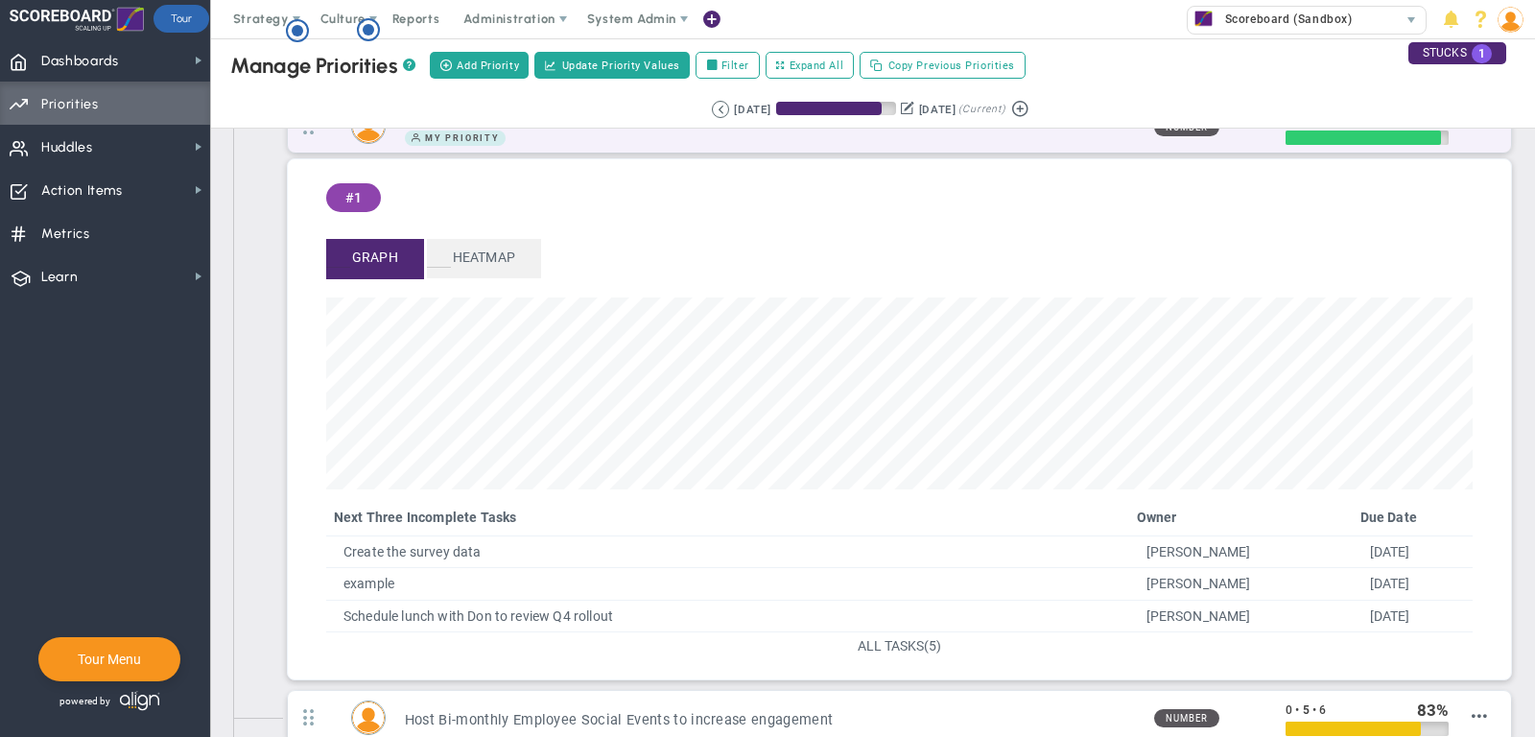
scroll to position [137, 0]
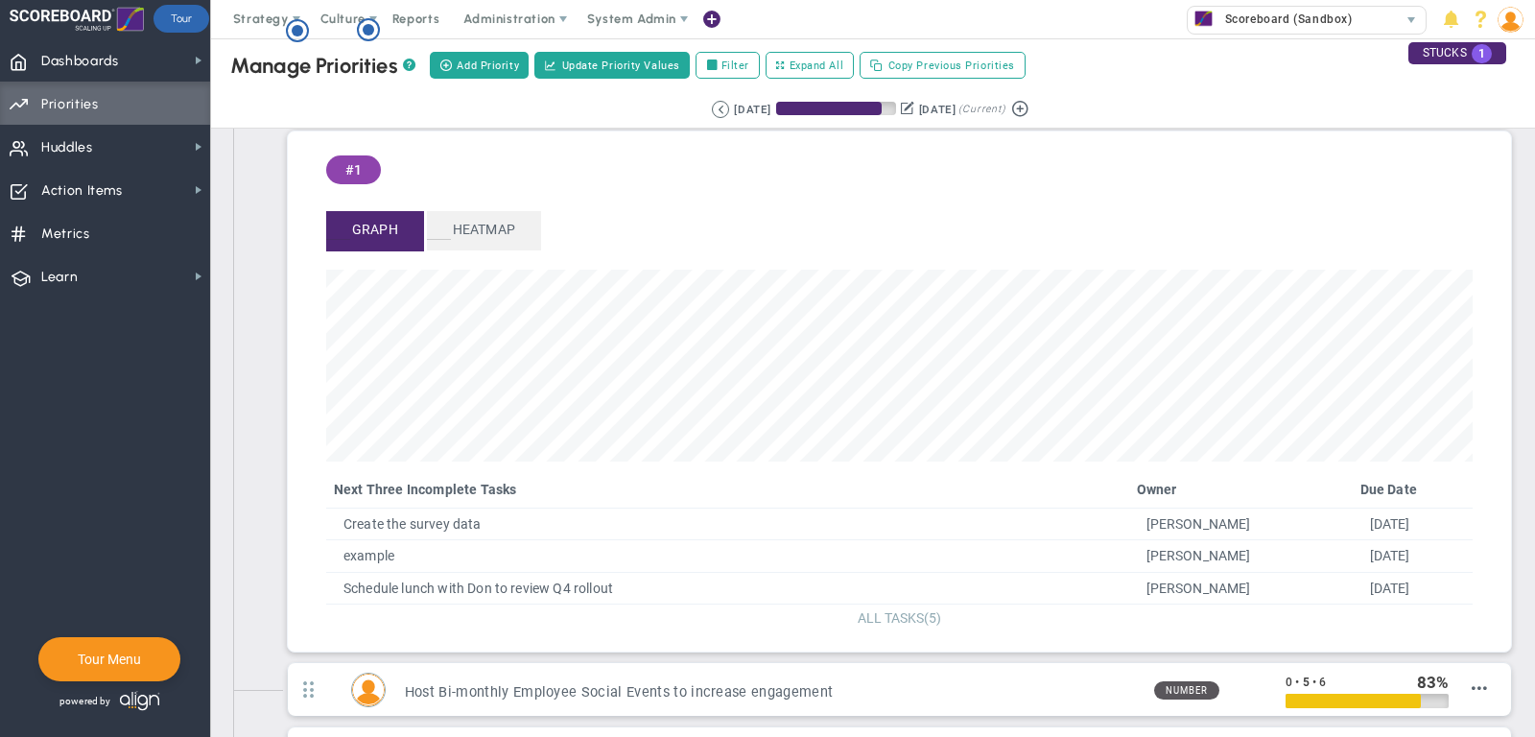
click at [917, 615] on span "ALL TASKS" at bounding box center [890, 617] width 66 height 15
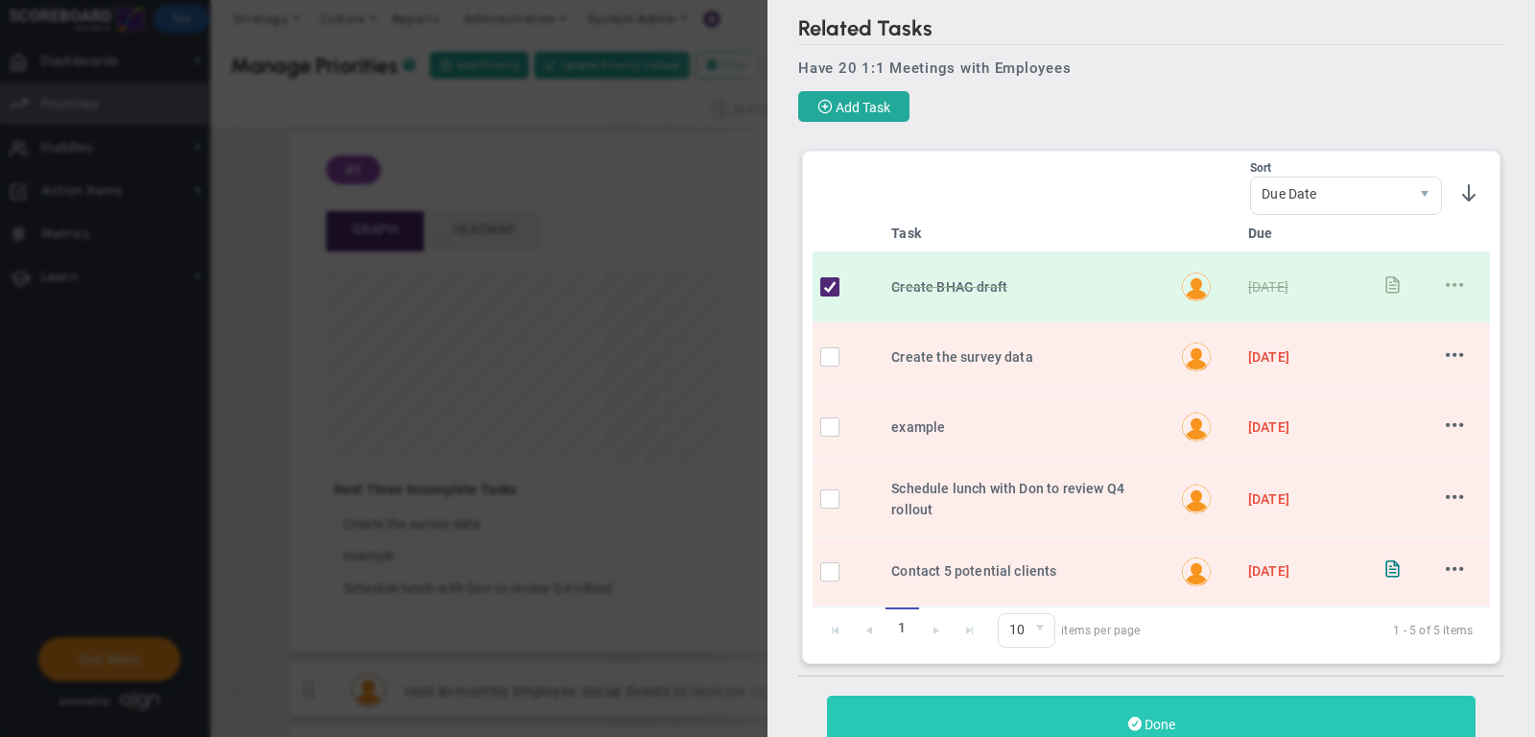
click at [1158, 696] on button "Done" at bounding box center [1151, 723] width 648 height 57
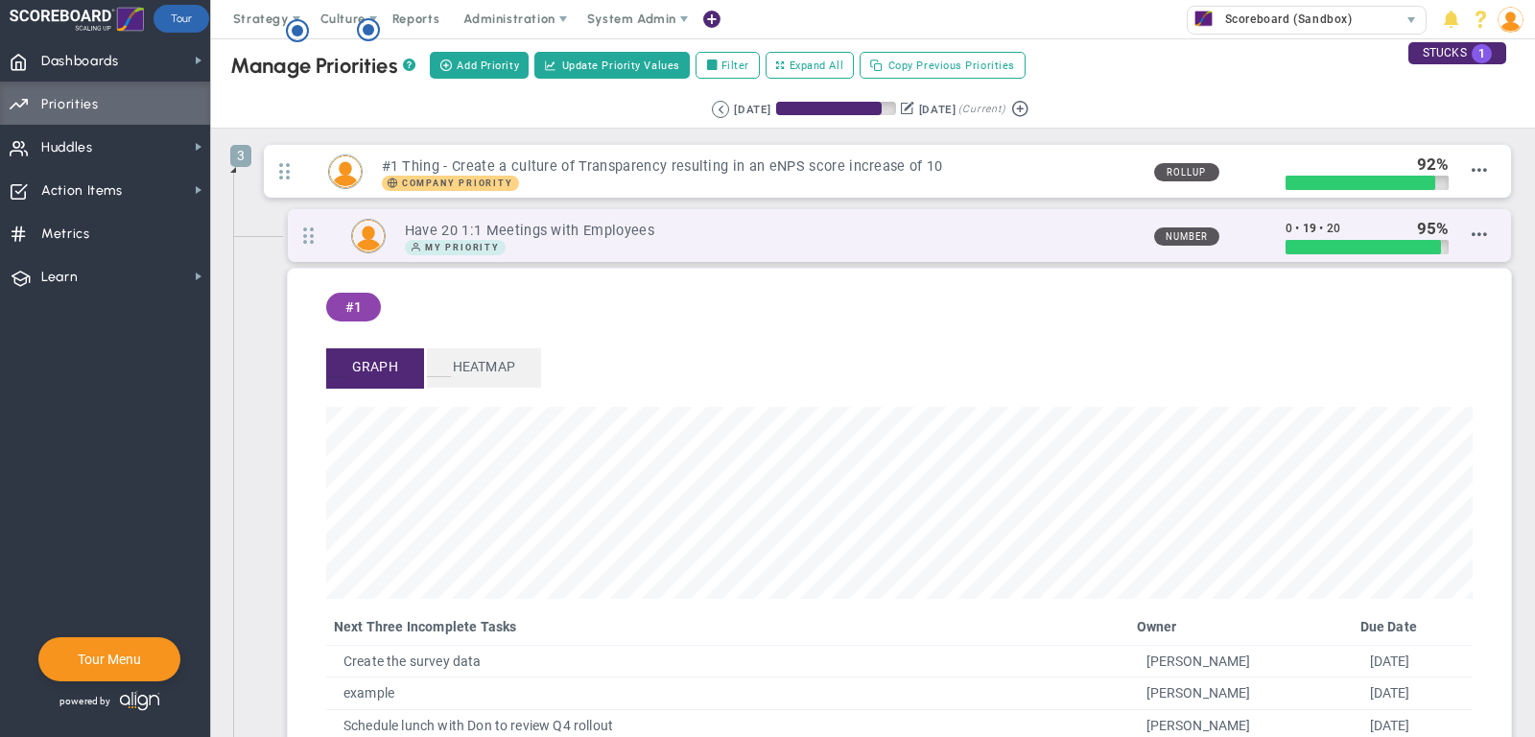
click at [1104, 240] on div "My Priority" at bounding box center [772, 247] width 734 height 15
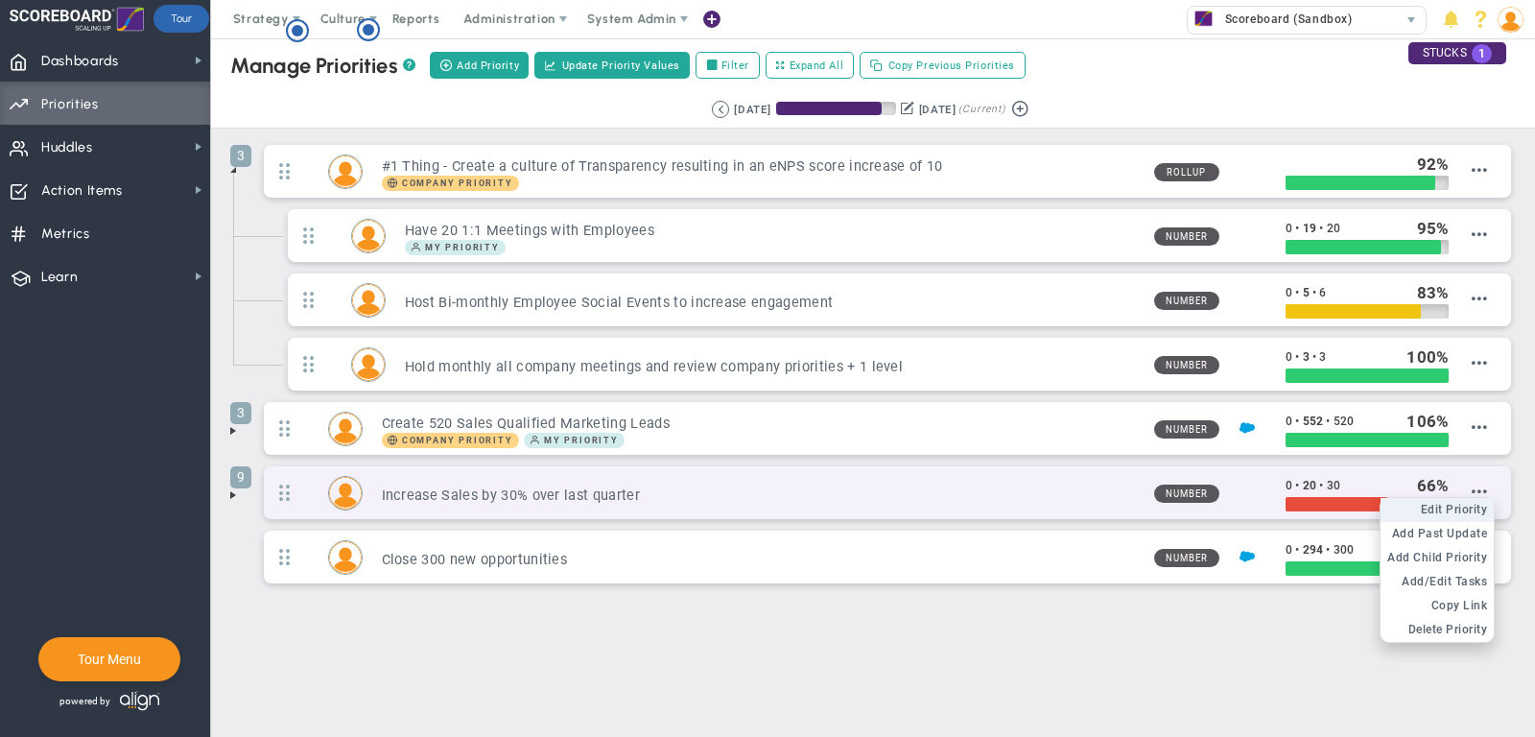
click at [1468, 503] on span "Edit Priority" at bounding box center [1453, 509] width 67 height 13
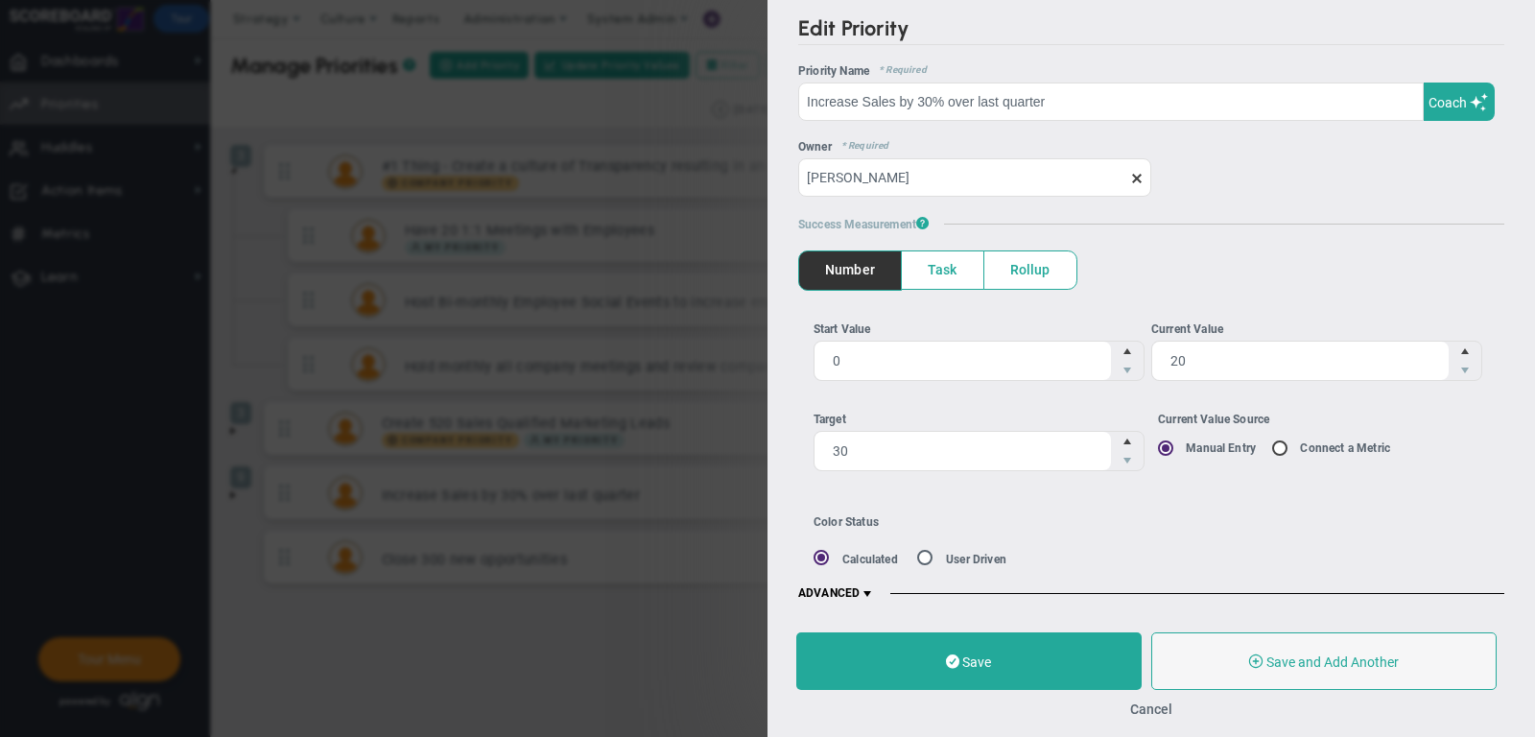
click at [867, 586] on span at bounding box center [866, 593] width 15 height 15
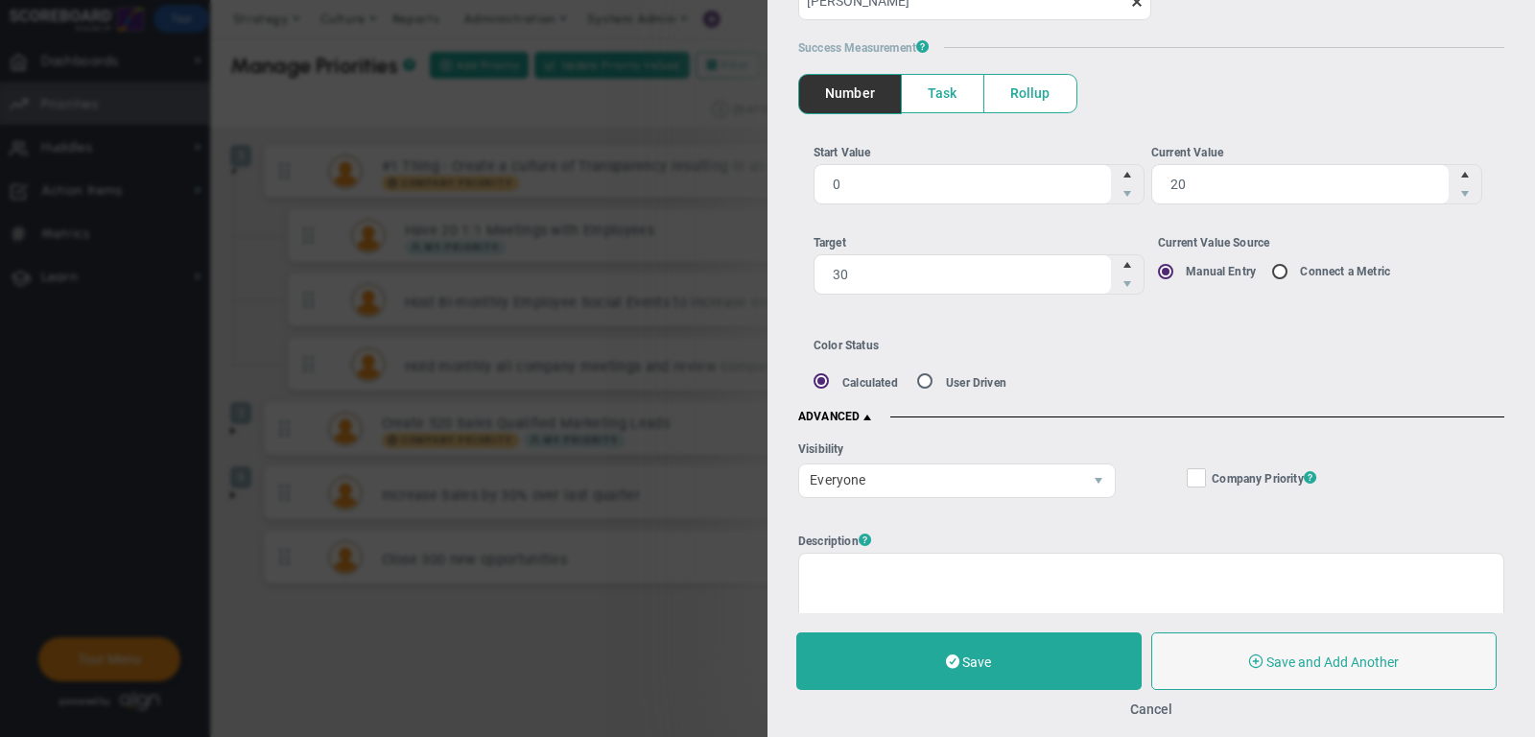
scroll to position [176, 0]
click at [889, 469] on span "Everyone" at bounding box center [940, 480] width 283 height 33
click at [1161, 713] on button "Cancel" at bounding box center [1151, 708] width 42 height 15
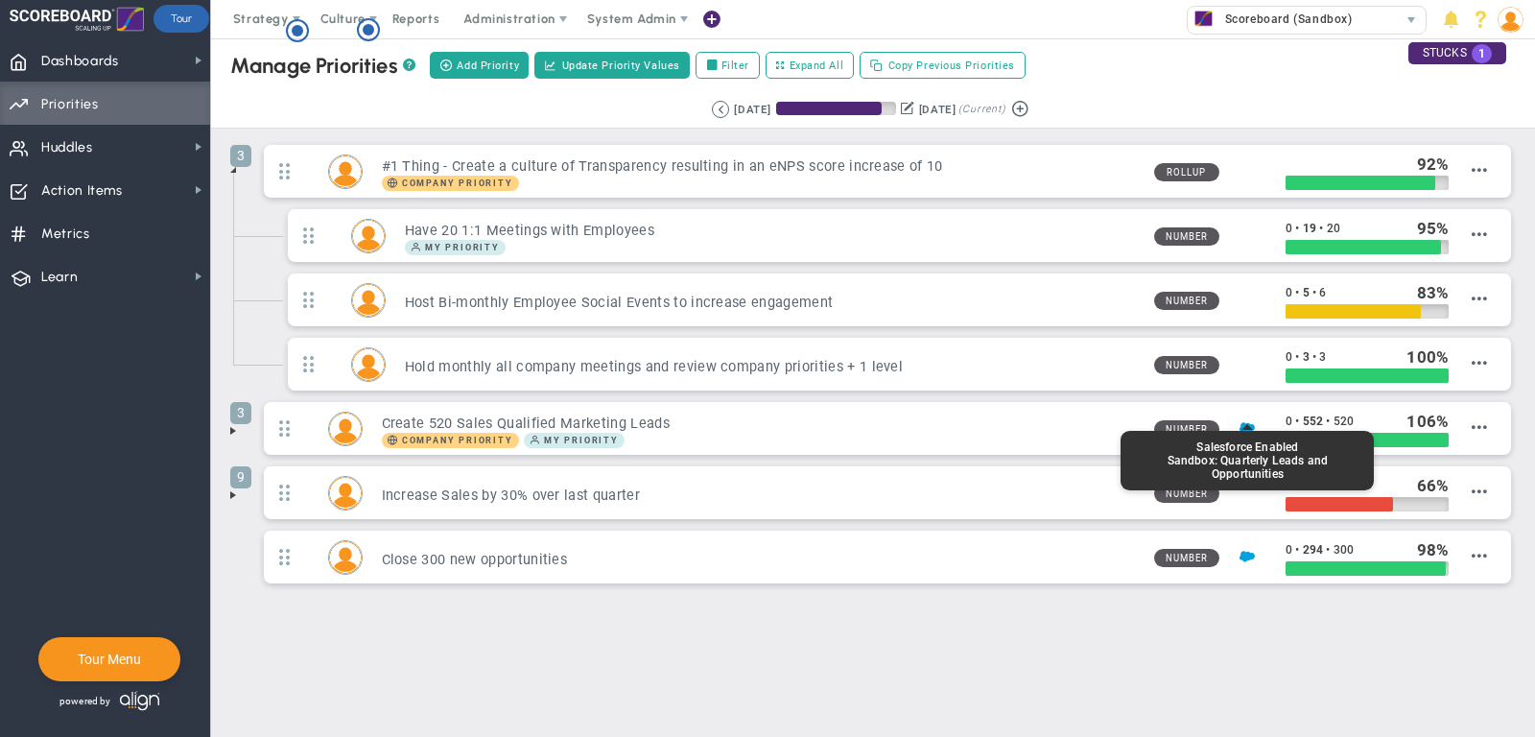
click at [1033, 651] on div "Manage OKRs ? Manage Priorities ? Manage Projects ? Create Project Add Priority…" at bounding box center [873, 371] width 1324 height 666
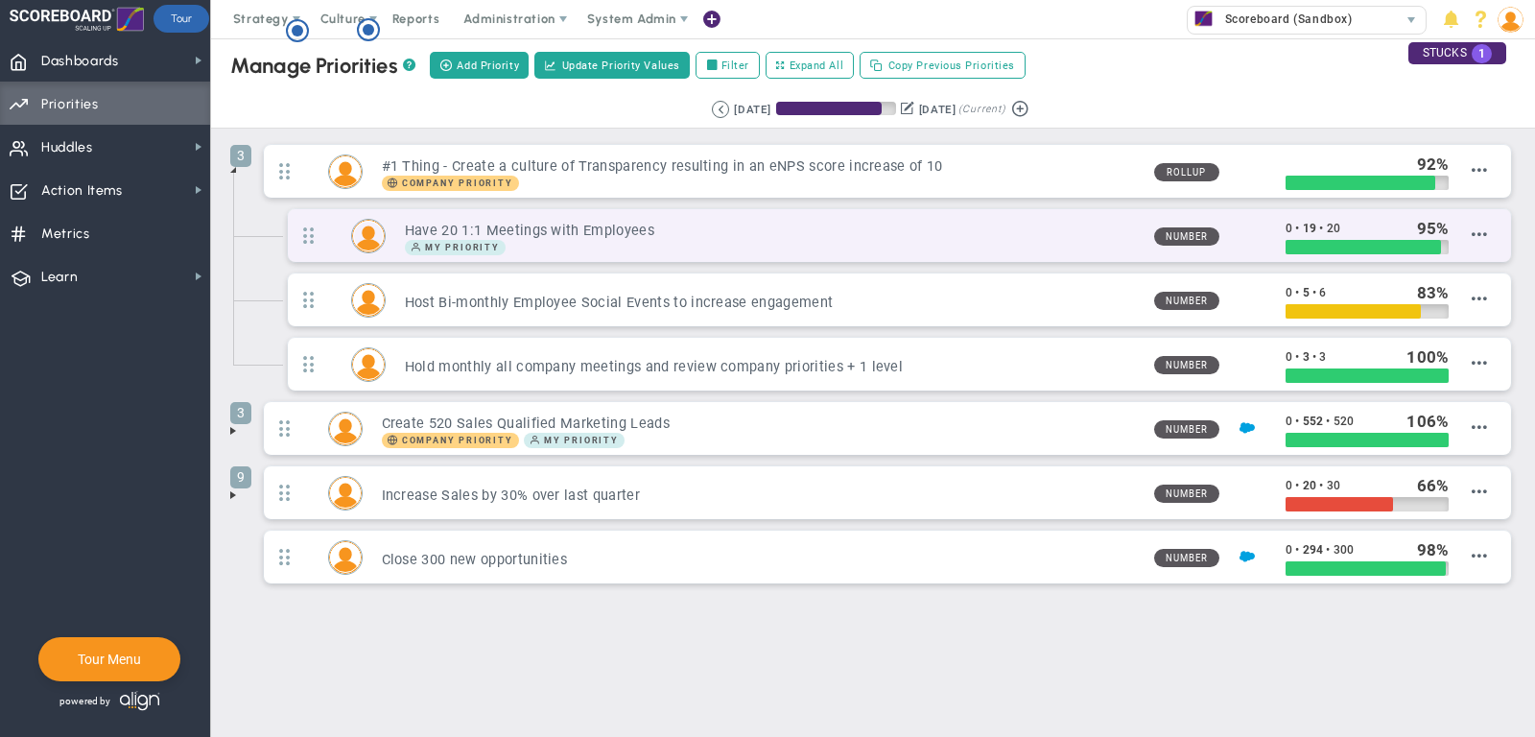
click at [769, 246] on div "My Priority" at bounding box center [772, 247] width 734 height 15
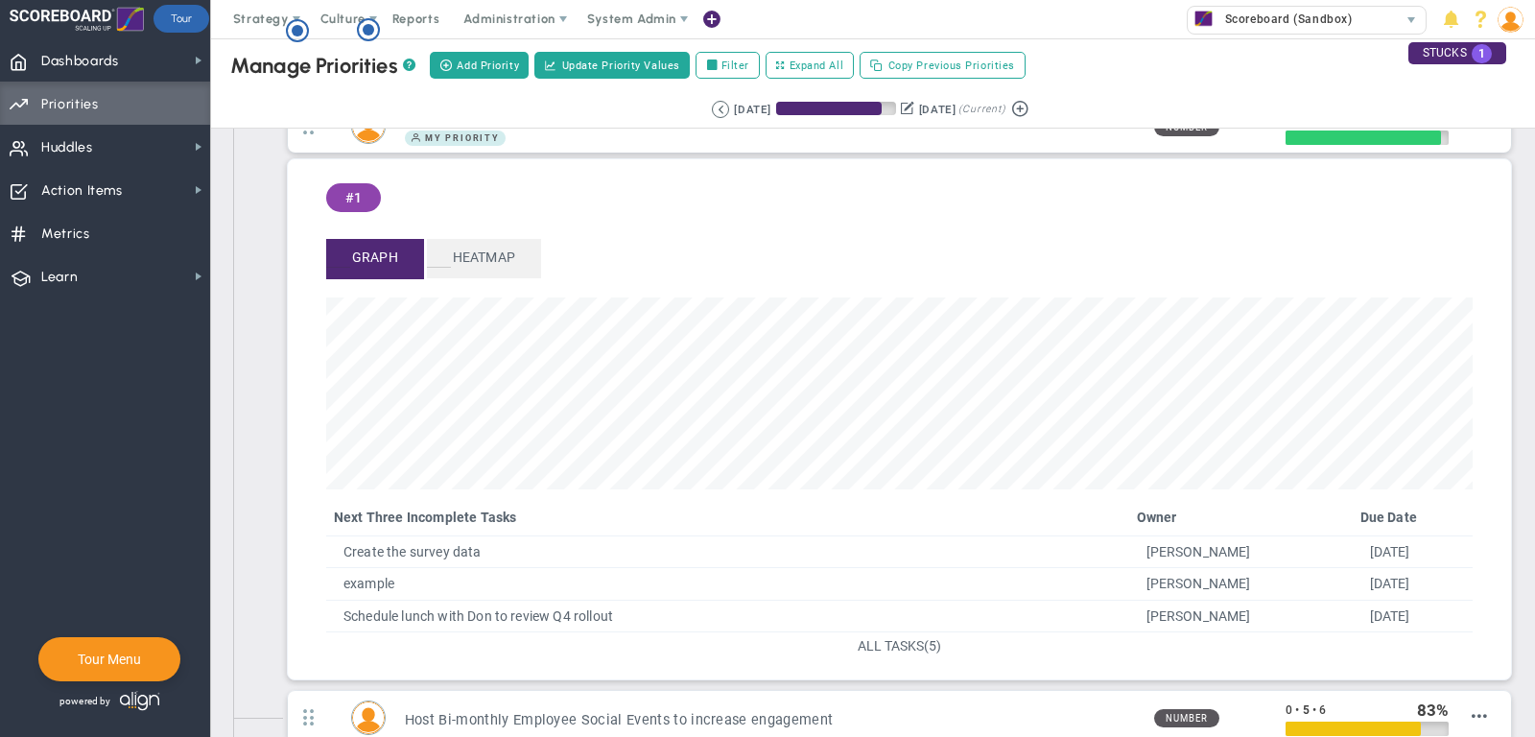
scroll to position [167, 0]
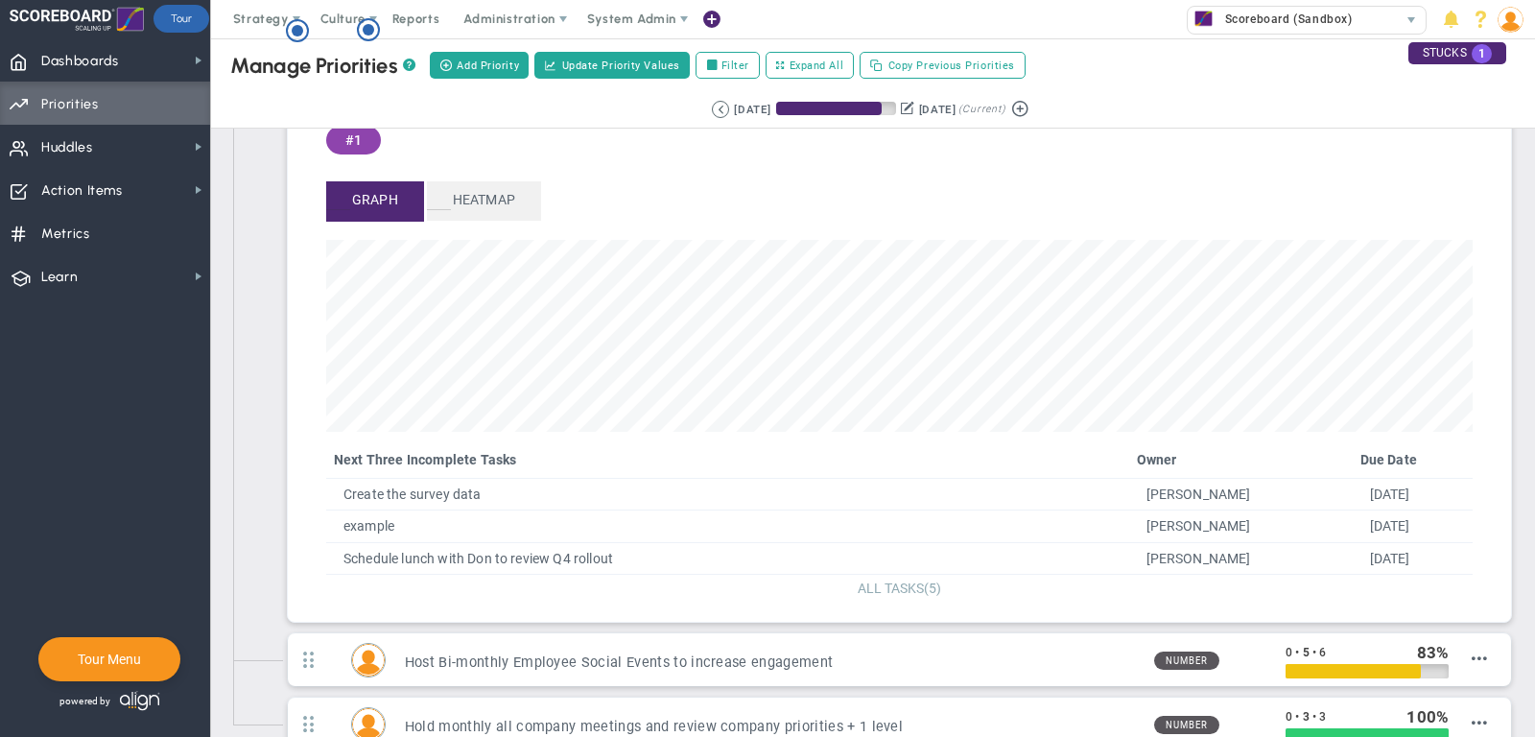
click at [884, 582] on span "ALL TASKS" at bounding box center [890, 587] width 66 height 15
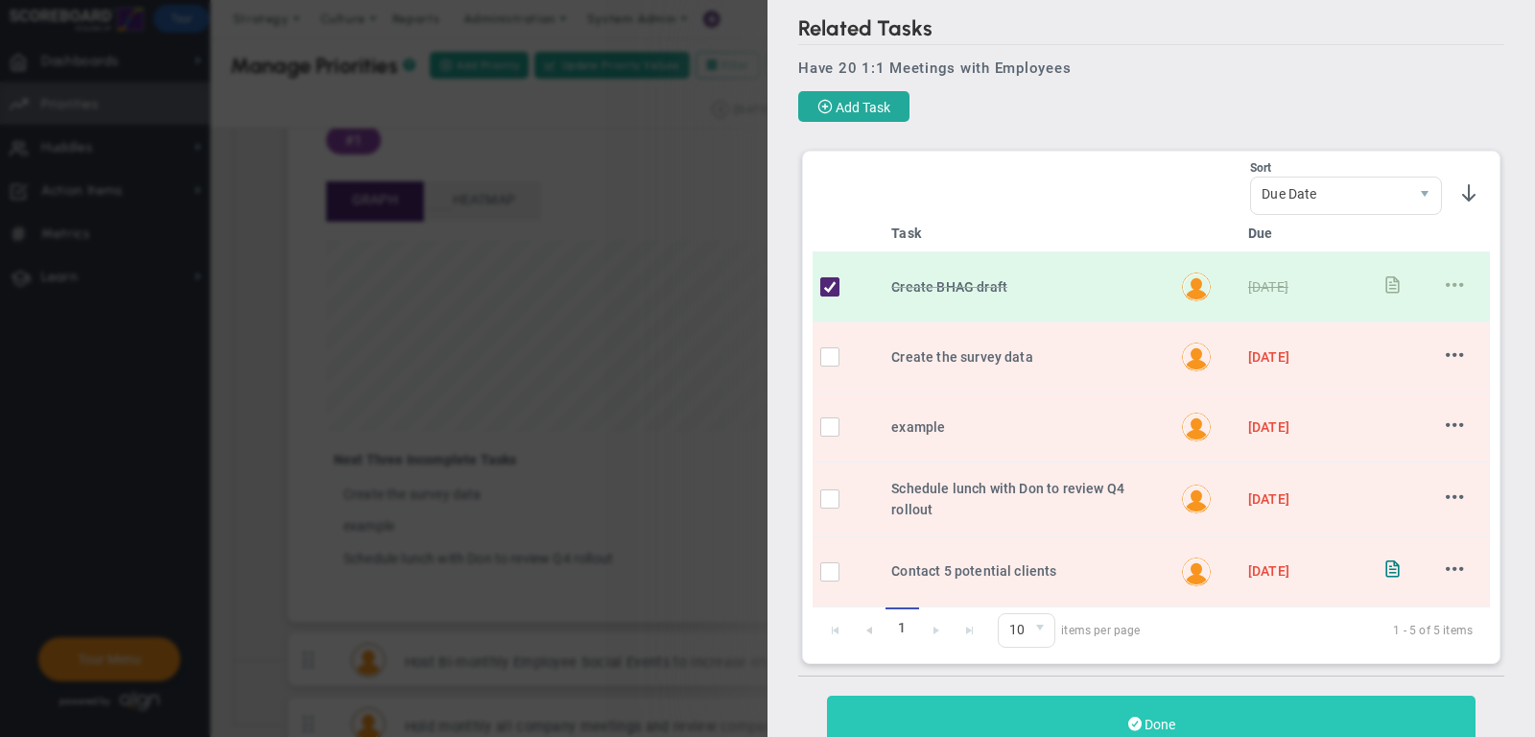
click at [1174, 700] on button "Done" at bounding box center [1151, 723] width 648 height 57
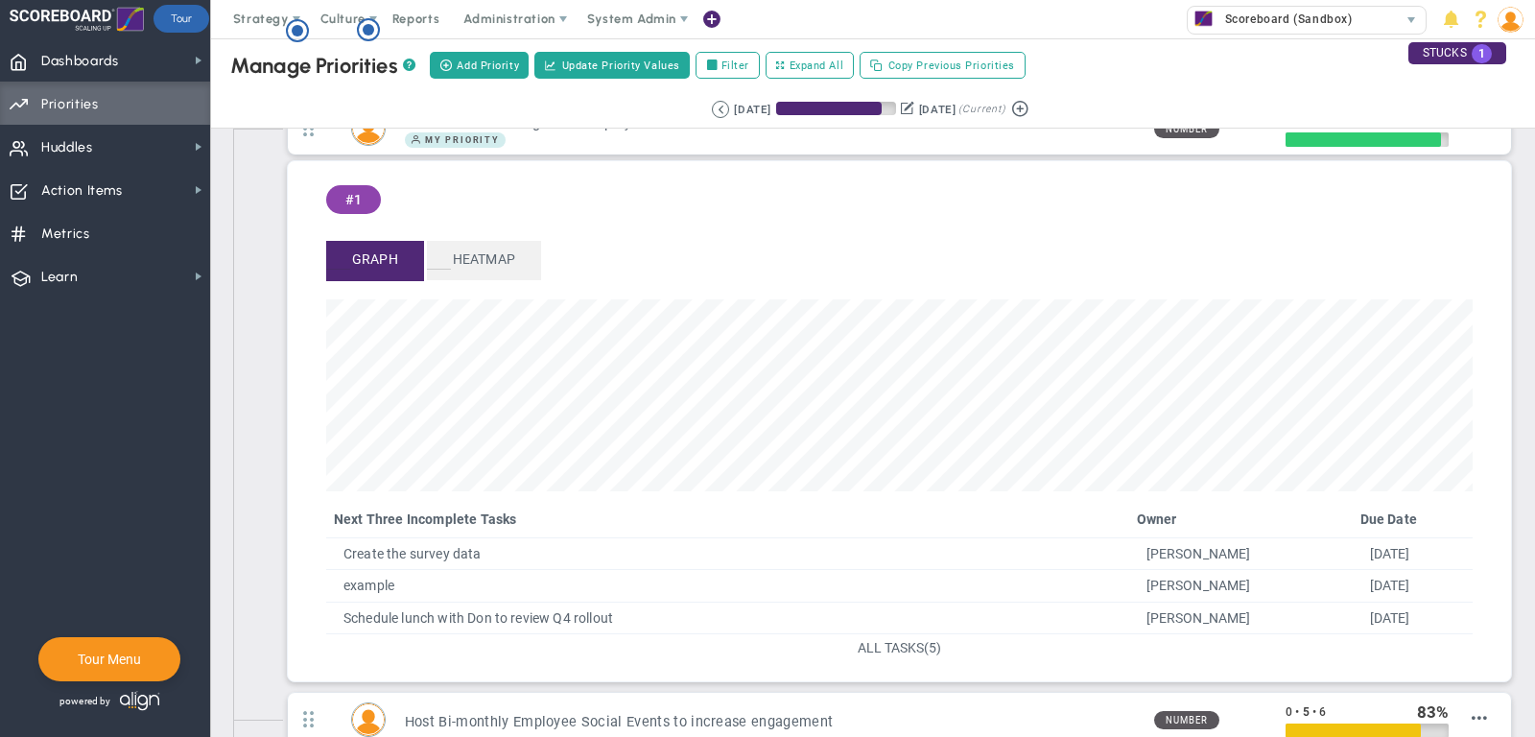
scroll to position [89, 0]
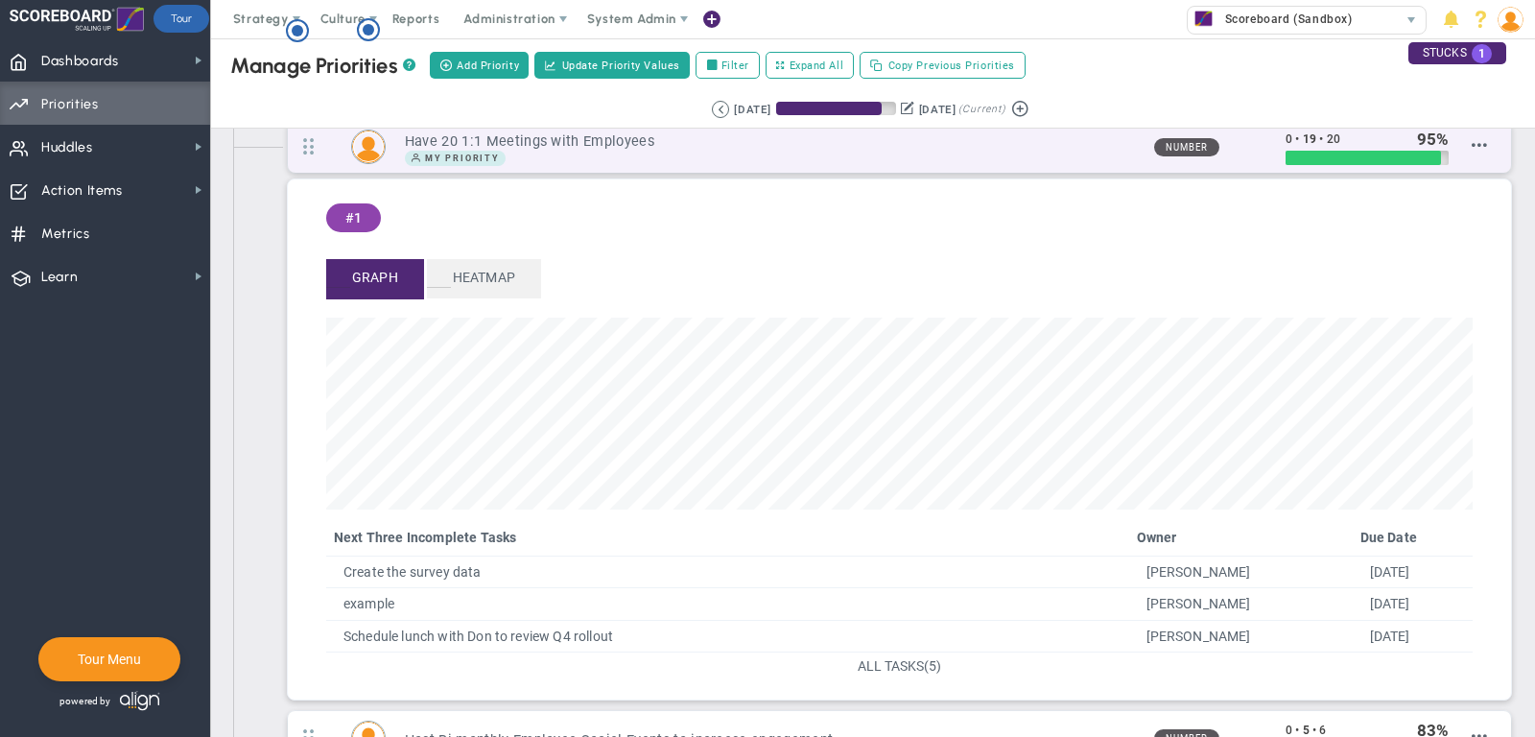
click at [673, 143] on h3 "Have 20 1:1 Meetings with Employees" at bounding box center [772, 141] width 734 height 18
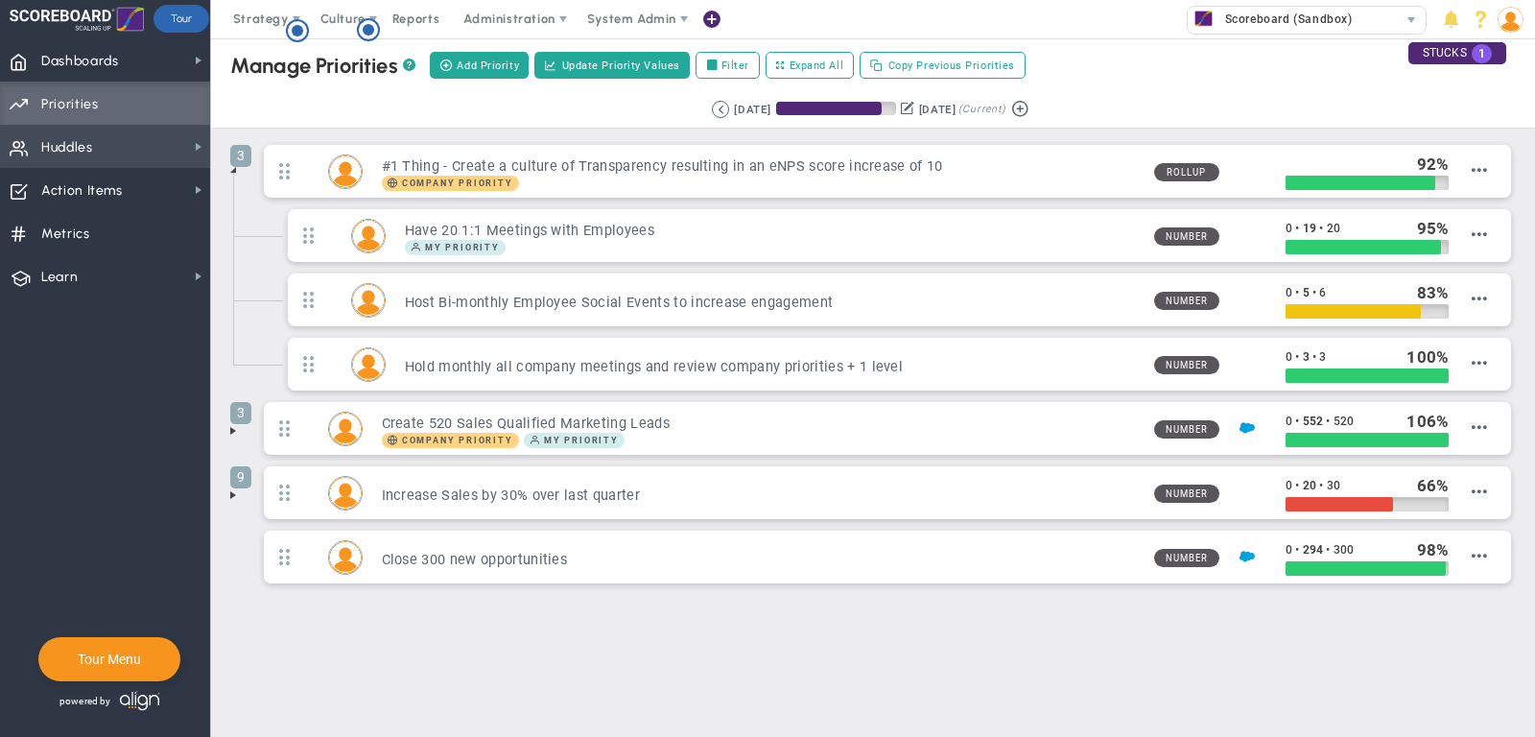
click at [98, 161] on span "Huddles Huddles" at bounding box center [105, 146] width 210 height 43
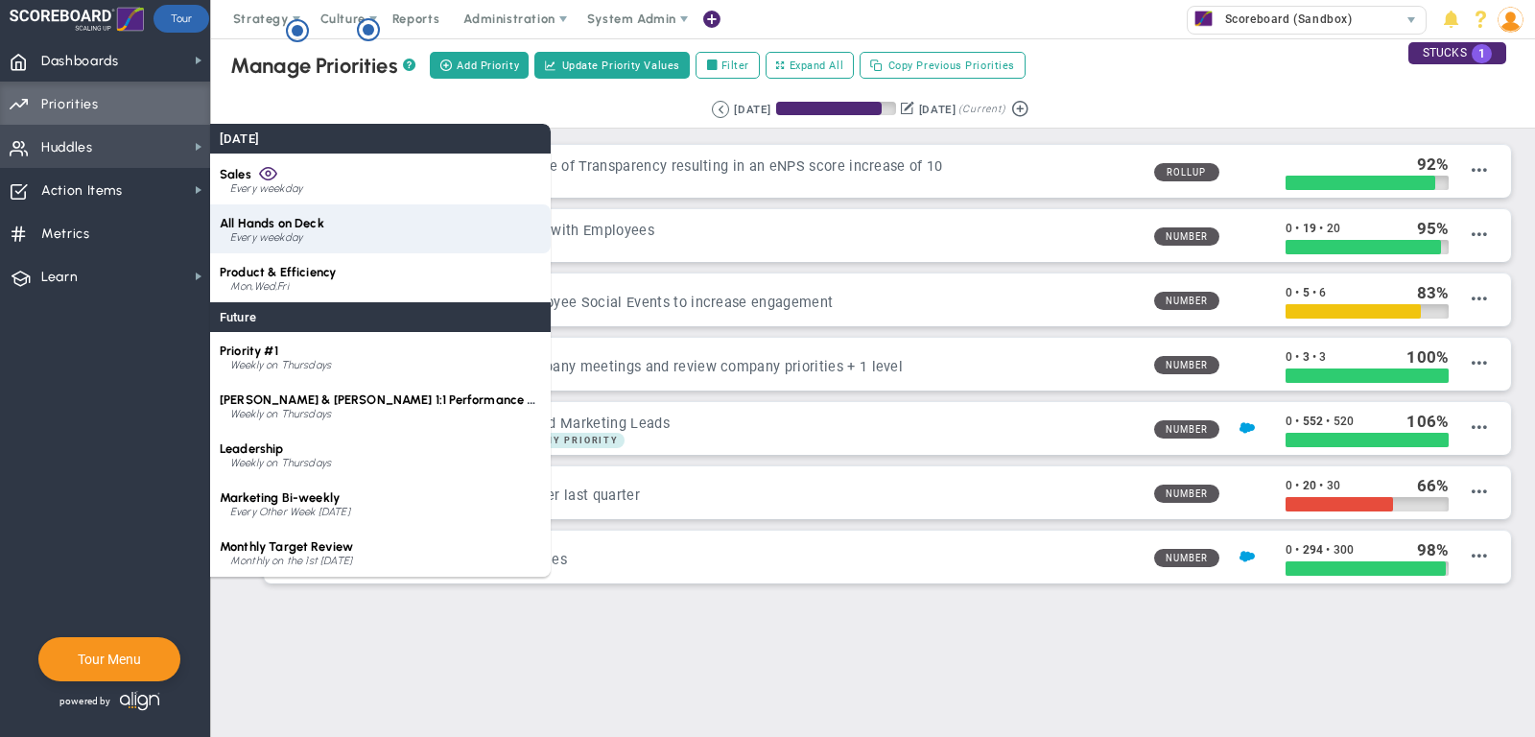
click at [375, 226] on div "All Hands on Deck Every weekday" at bounding box center [380, 228] width 340 height 49
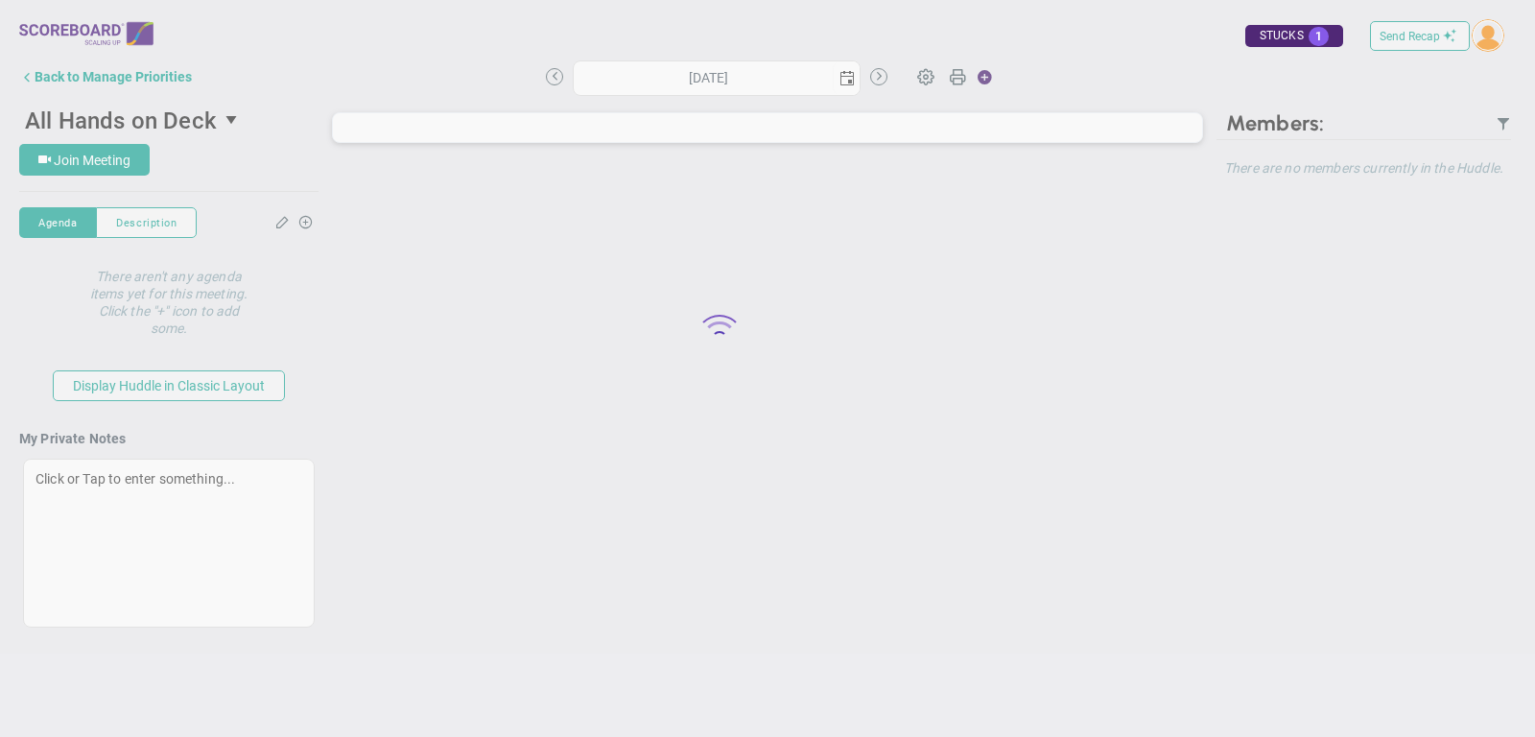
type input "[DATE]"
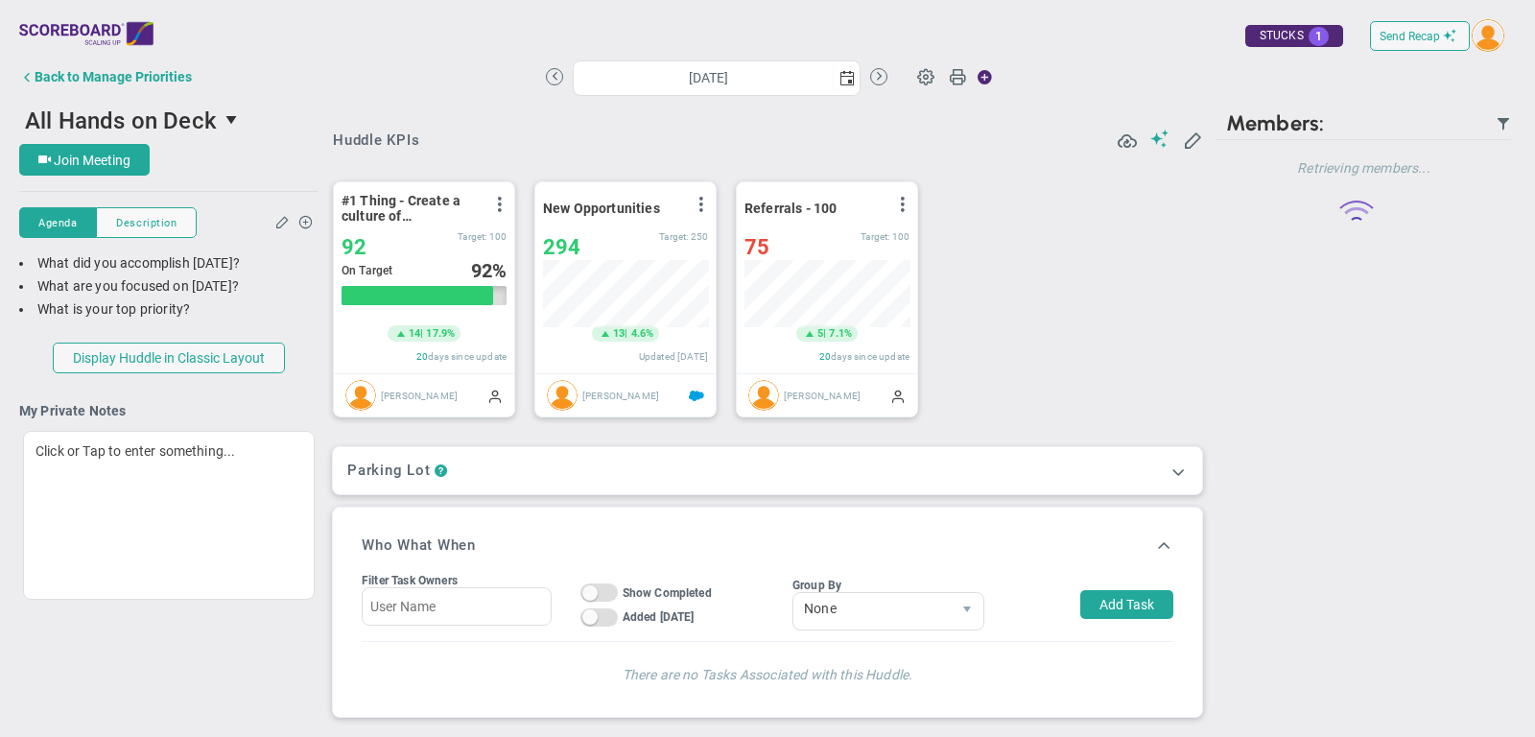
scroll to position [67, 165]
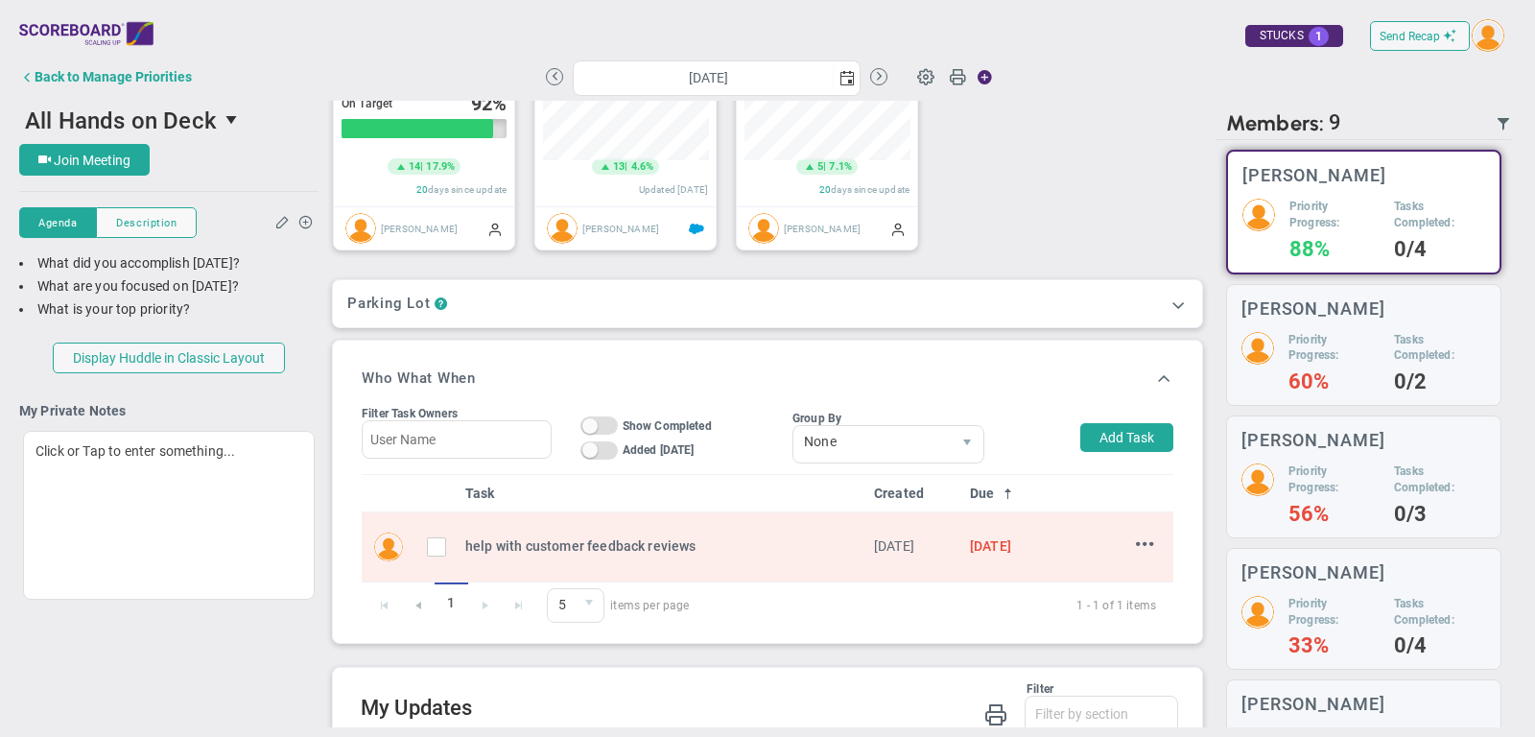
scroll to position [225, 0]
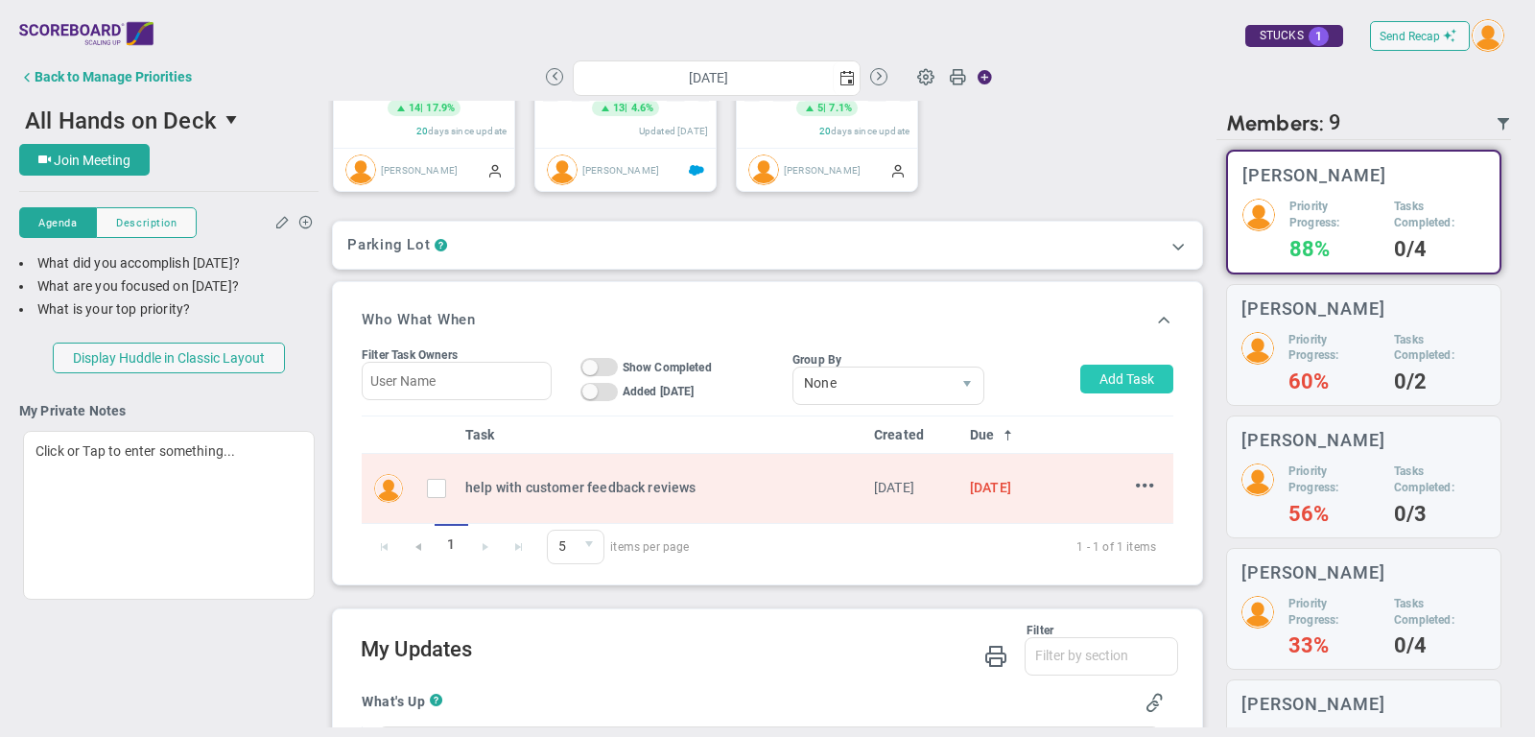
click at [1113, 382] on button "Add Task" at bounding box center [1126, 378] width 93 height 29
type input "[PERSON_NAME]"
type input "[DATE]"
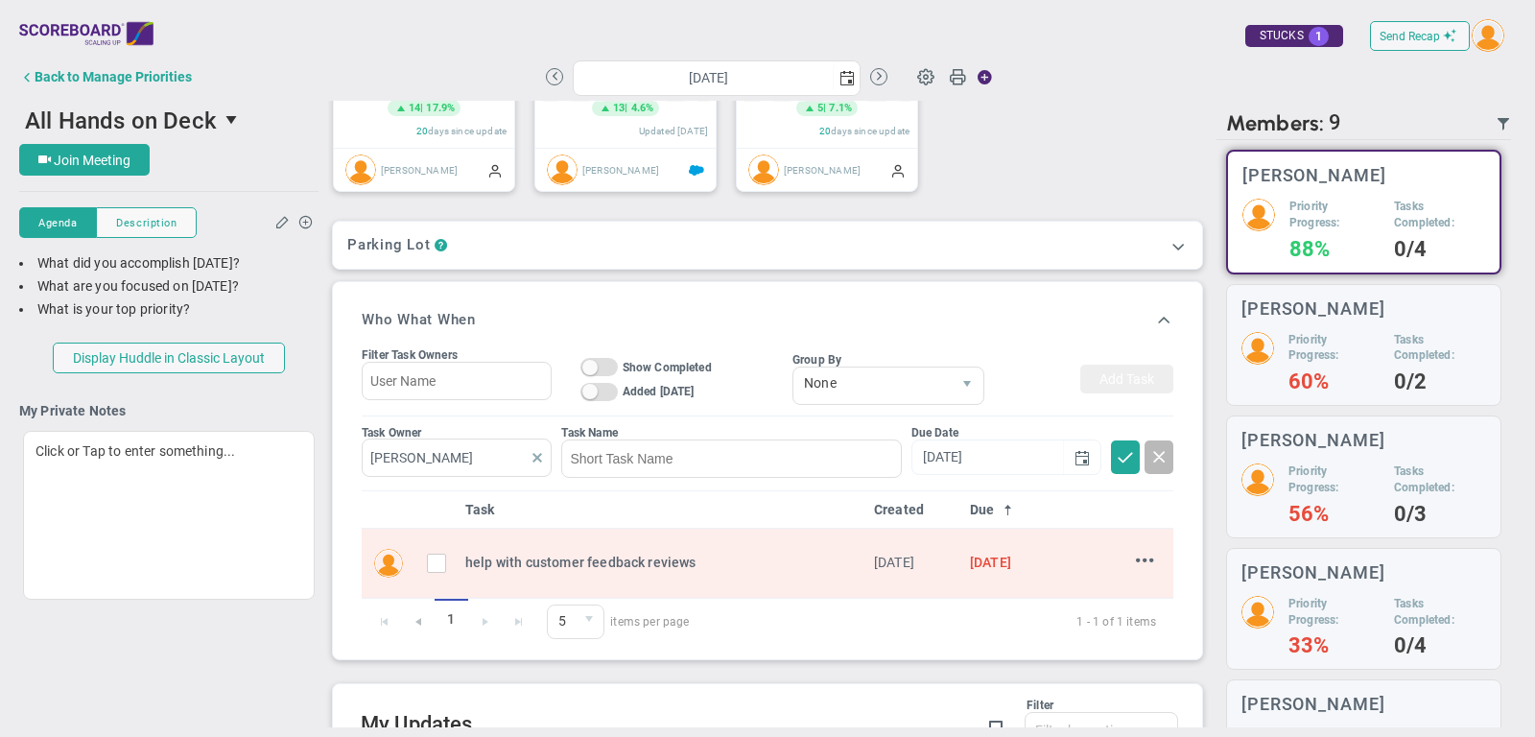
click at [534, 450] on span at bounding box center [536, 457] width 15 height 15
click at [498, 450] on input "text" at bounding box center [457, 457] width 190 height 38
click at [501, 494] on section "[PERSON_NAME]" at bounding box center [459, 498] width 166 height 24
type input "[PERSON_NAME]"
click at [609, 460] on input at bounding box center [731, 458] width 340 height 38
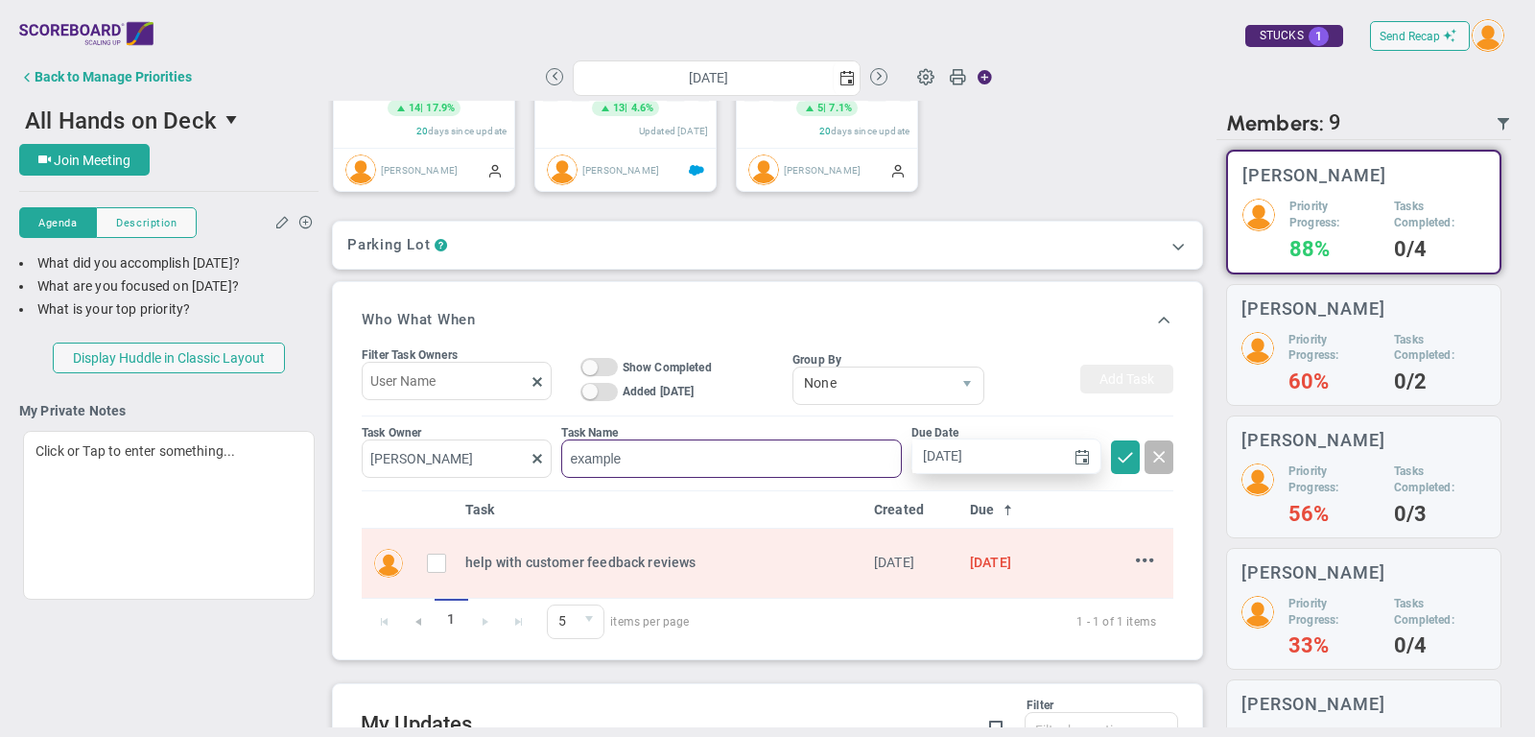
type input "example"
click at [997, 461] on input "[DATE]" at bounding box center [988, 456] width 152 height 34
click at [1120, 463] on button at bounding box center [1125, 457] width 29 height 34
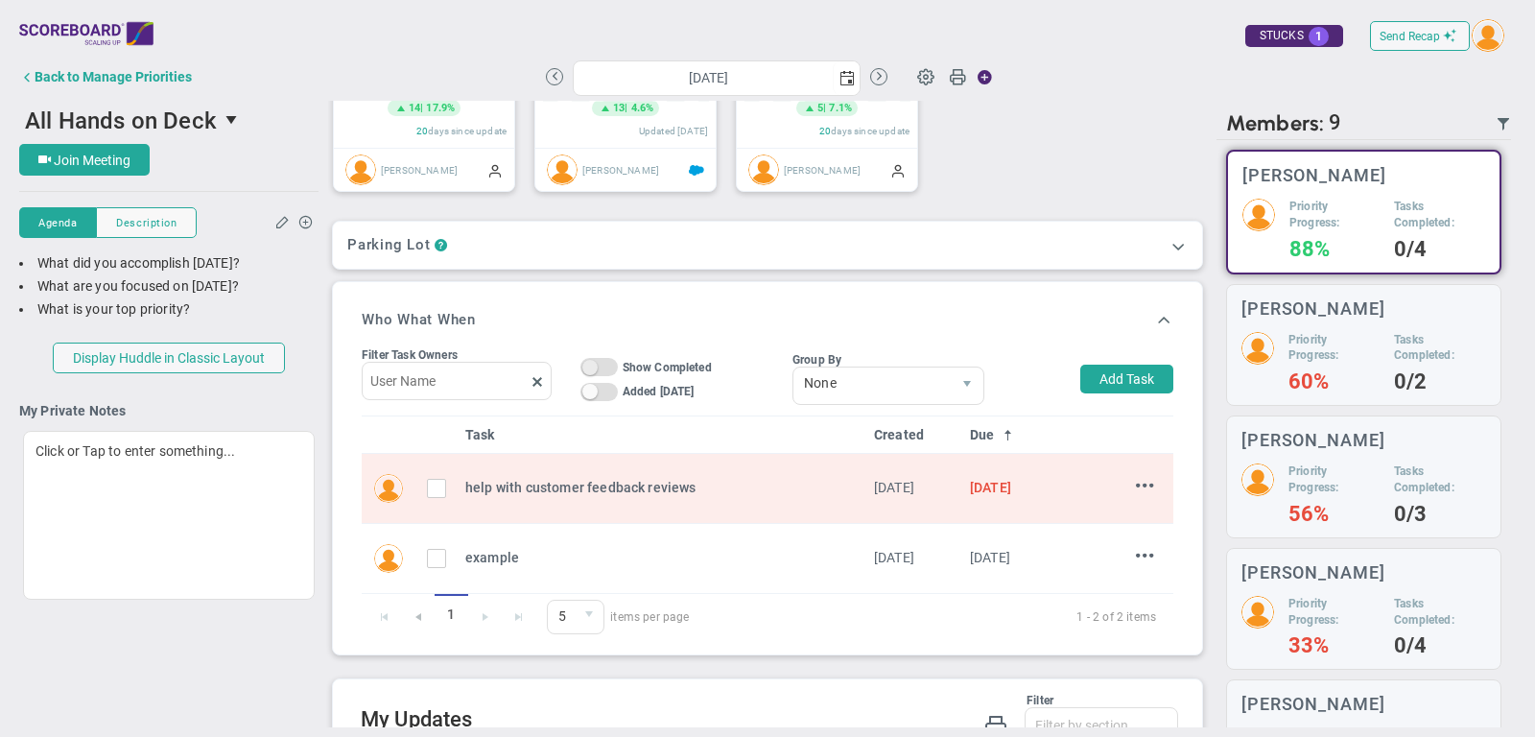
click at [603, 358] on span "On Off" at bounding box center [598, 367] width 37 height 18
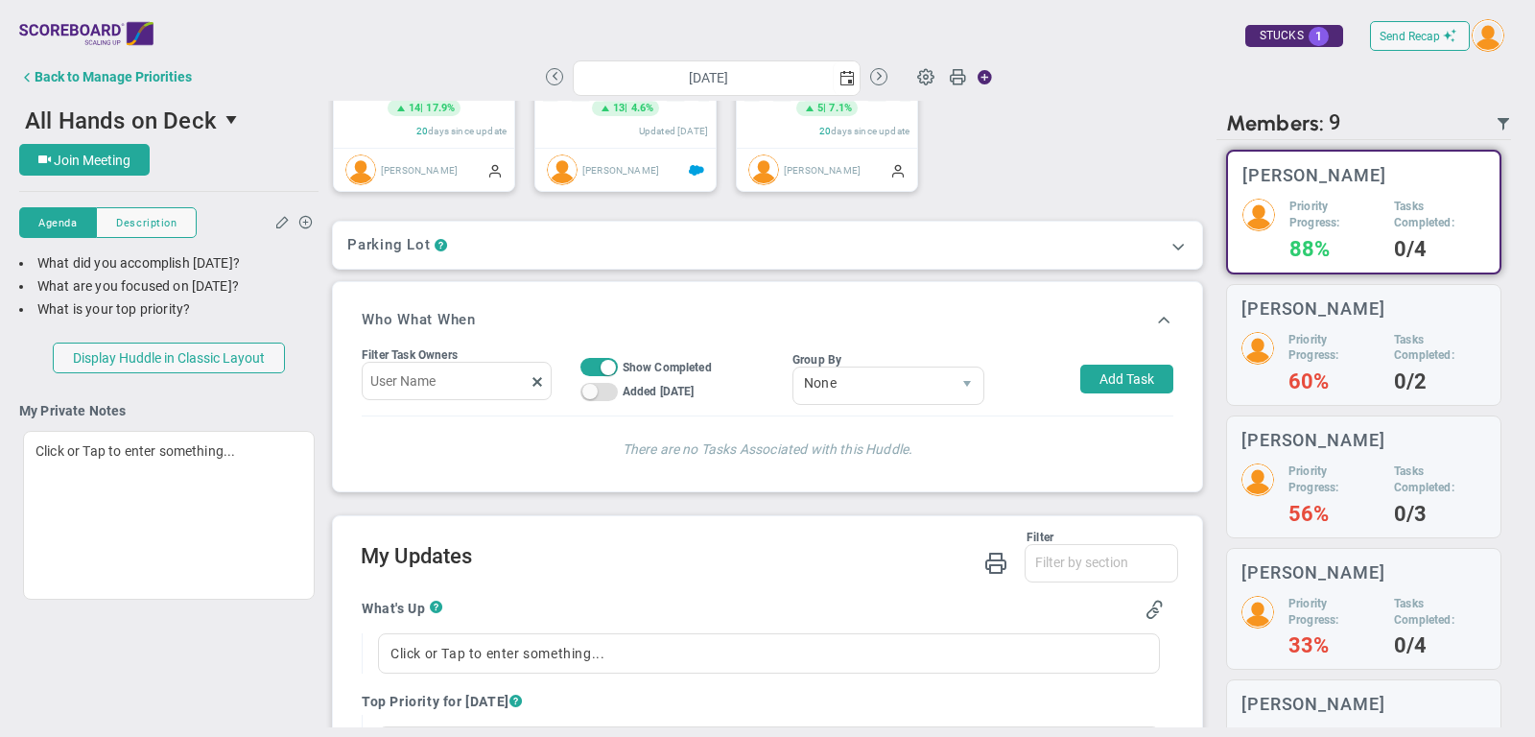
click at [604, 361] on span at bounding box center [607, 367] width 15 height 15
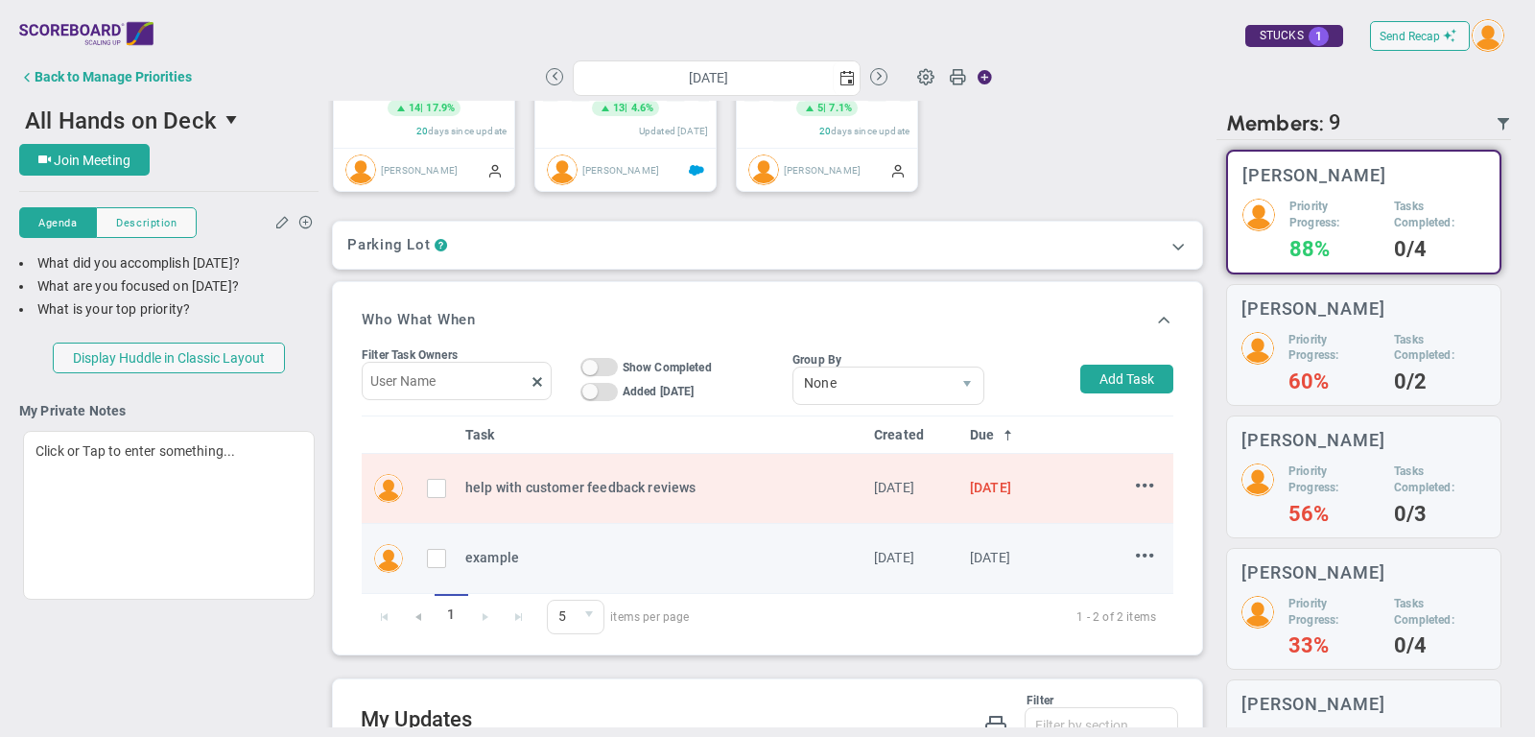
click at [444, 555] on input "checkbox" at bounding box center [441, 561] width 19 height 19
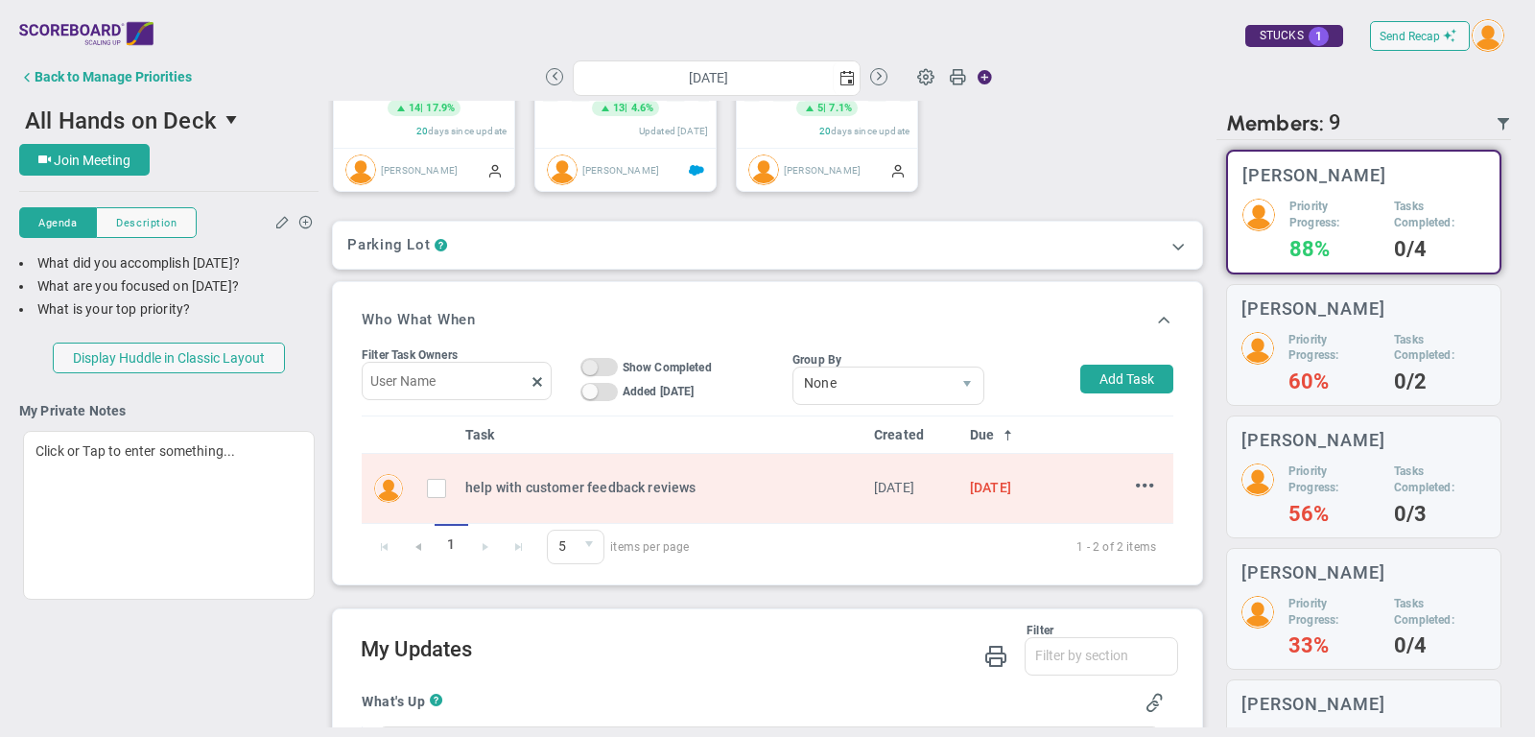
click at [604, 363] on span "On Off" at bounding box center [598, 367] width 37 height 18
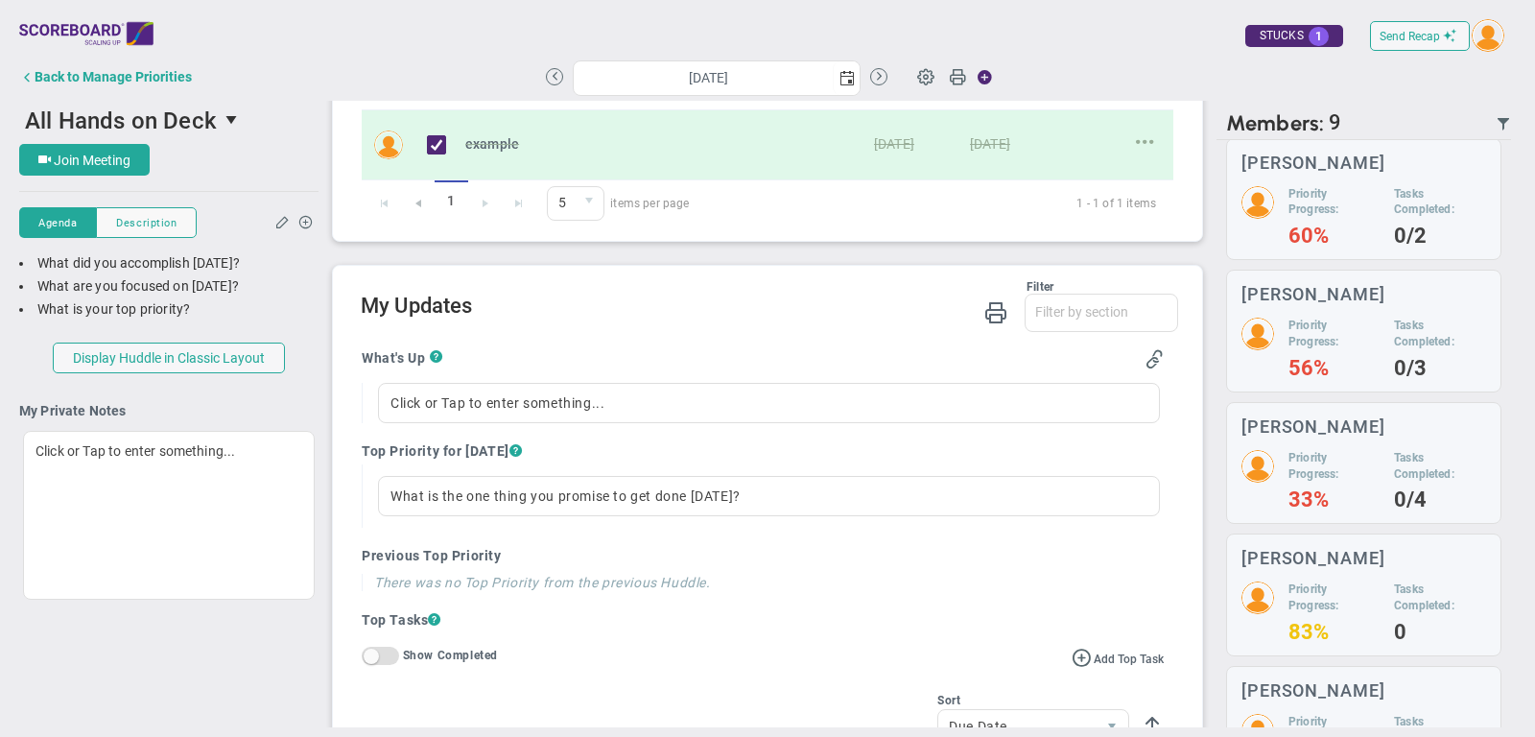
scroll to position [567, 0]
click at [926, 82] on span at bounding box center [925, 76] width 36 height 36
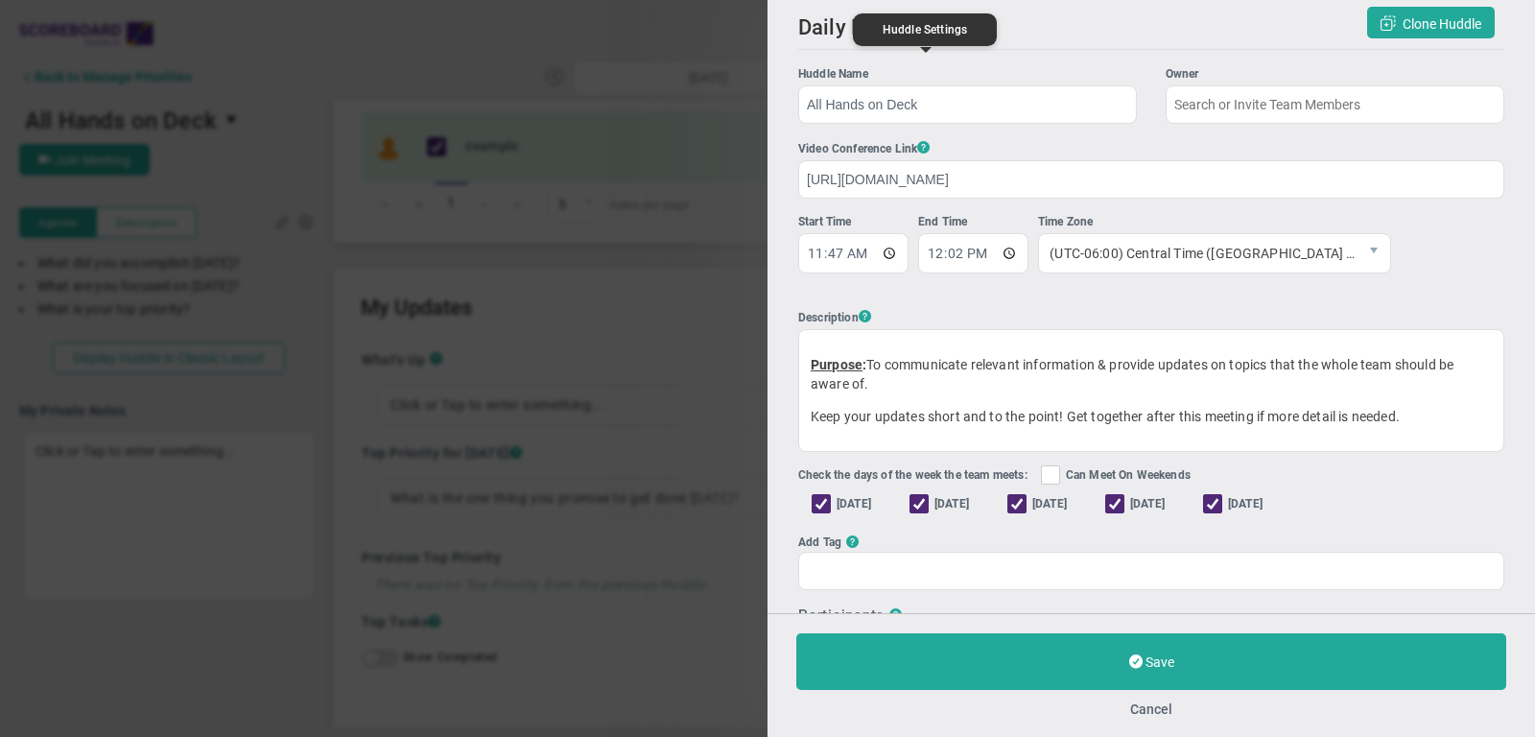
type input "[PERSON_NAME]"
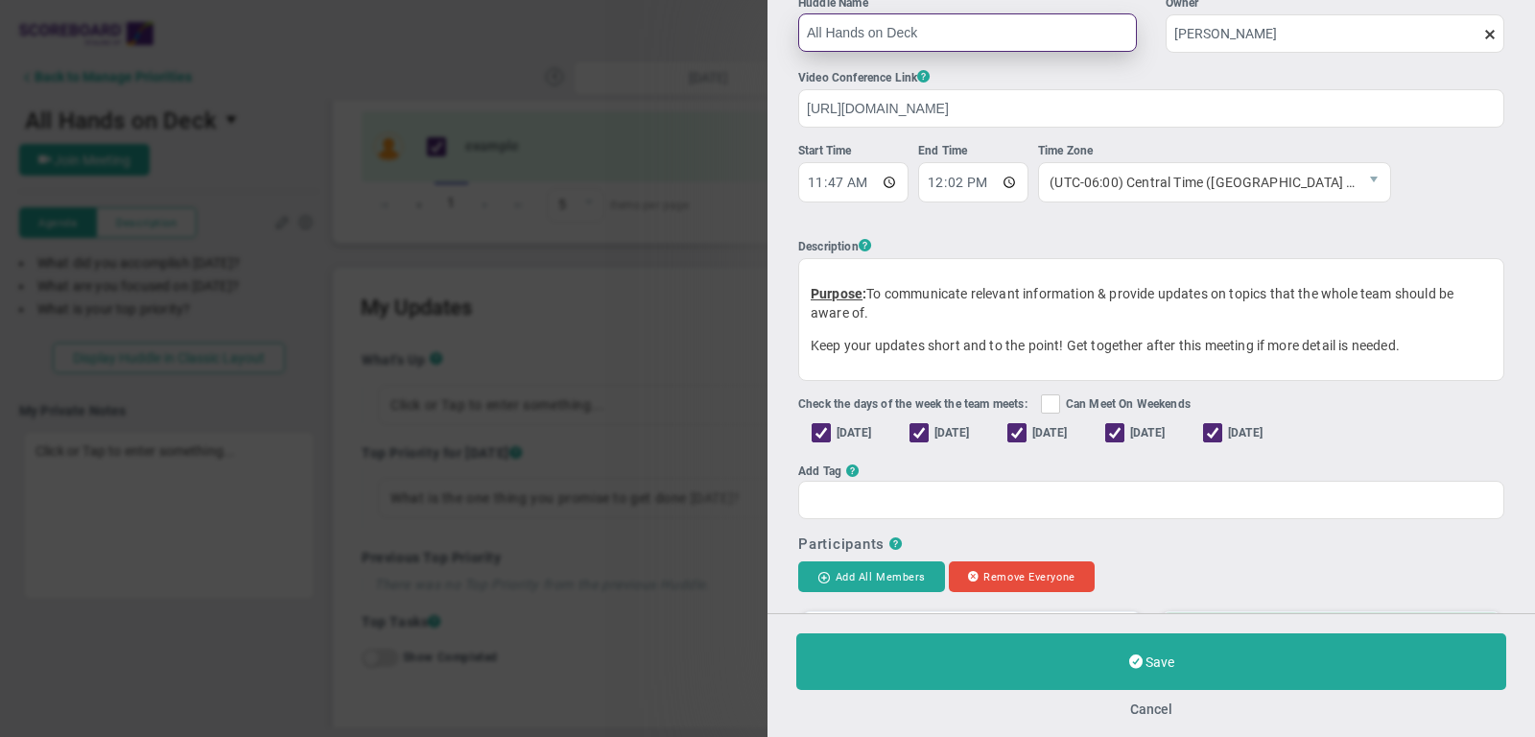
scroll to position [82, 0]
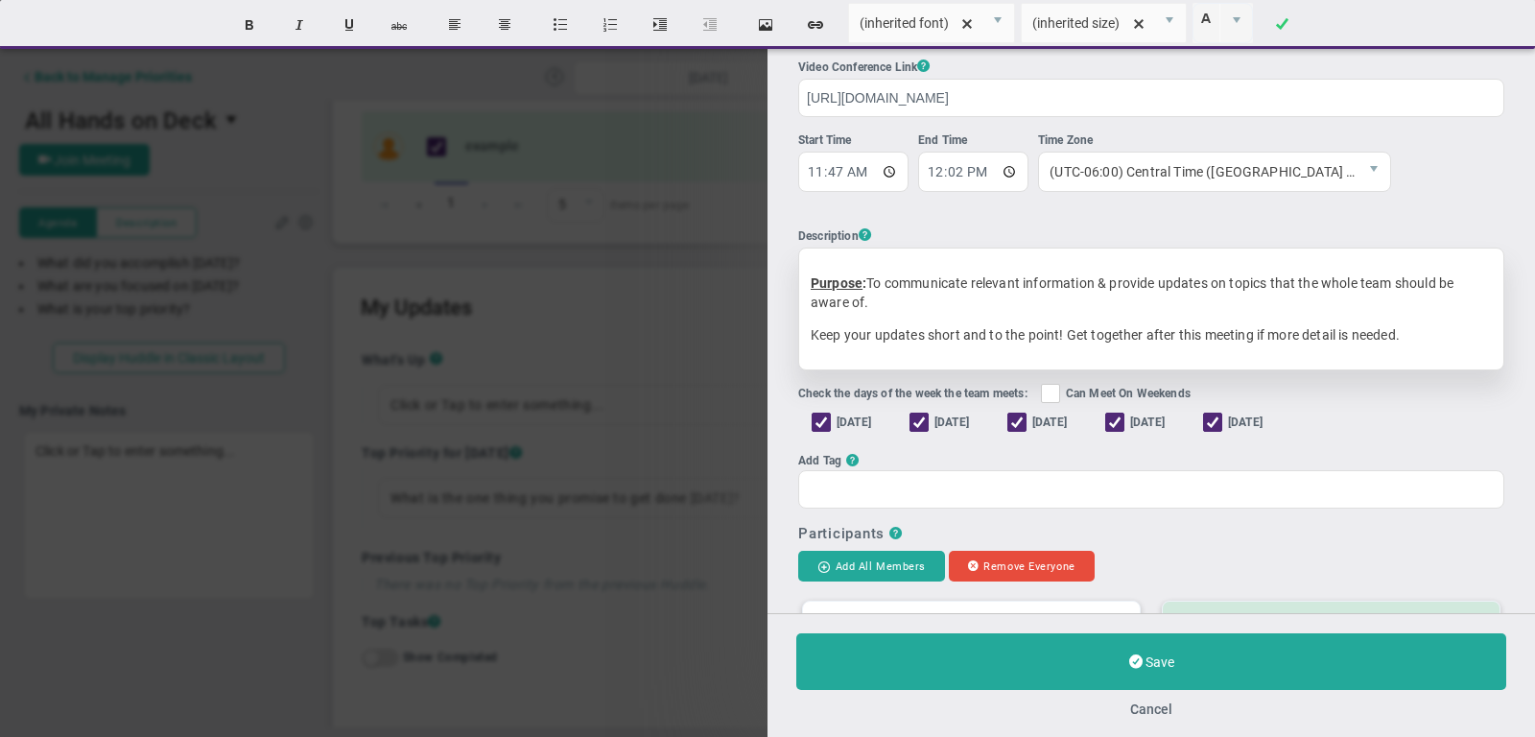
click at [1010, 264] on div "Purpose : To communicate relevant information & provide updates on topics that …" at bounding box center [1151, 308] width 706 height 123
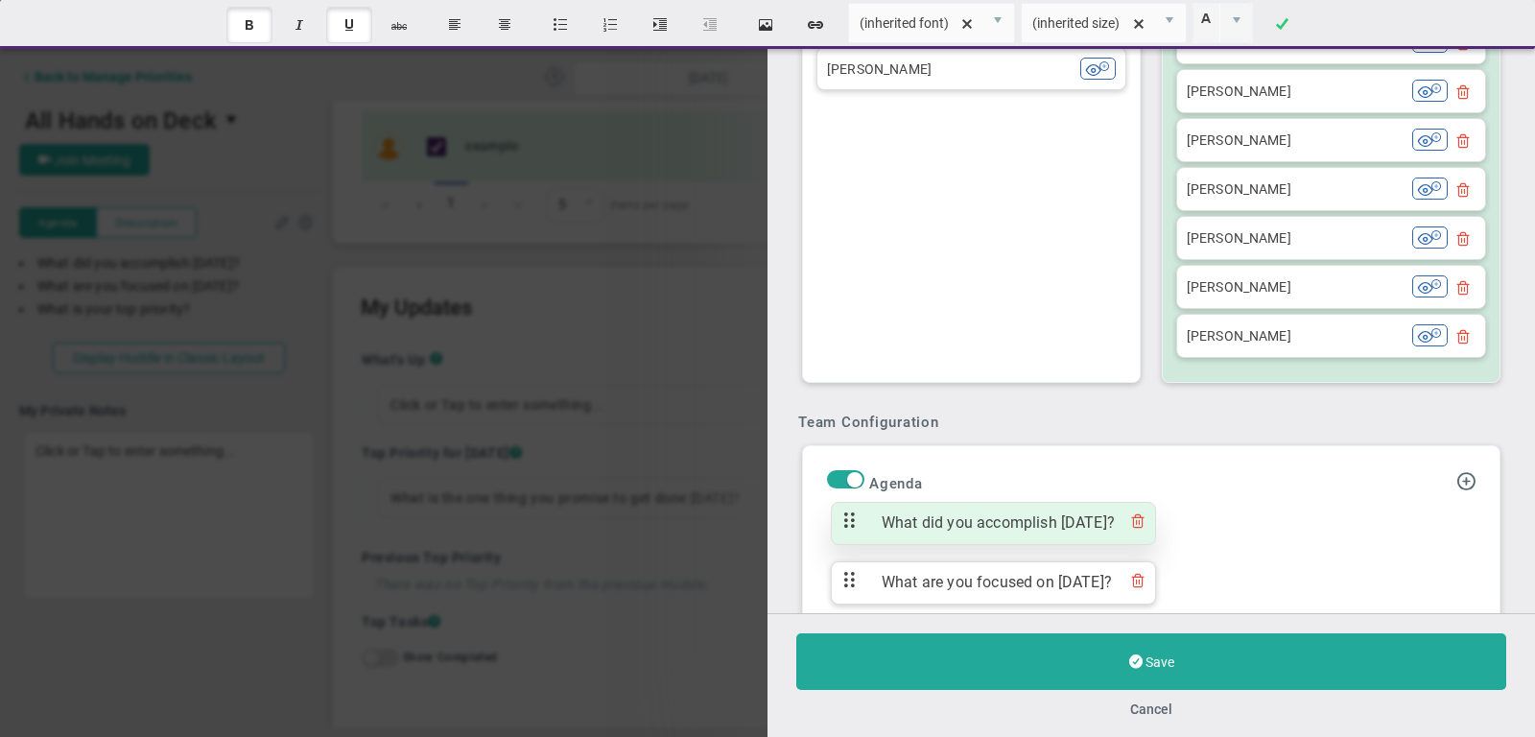
scroll to position [830, 0]
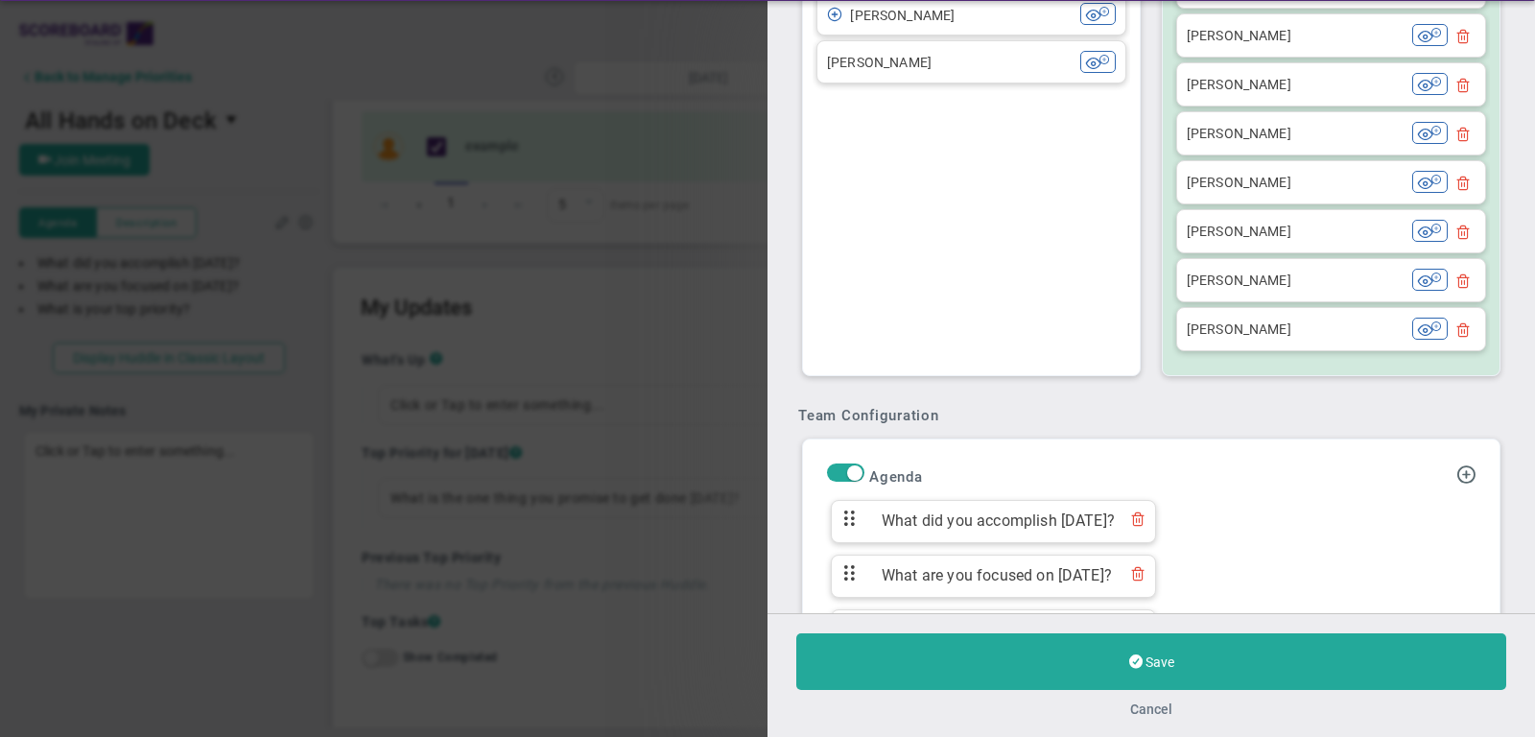
click at [1154, 707] on button "Cancel" at bounding box center [1151, 708] width 42 height 15
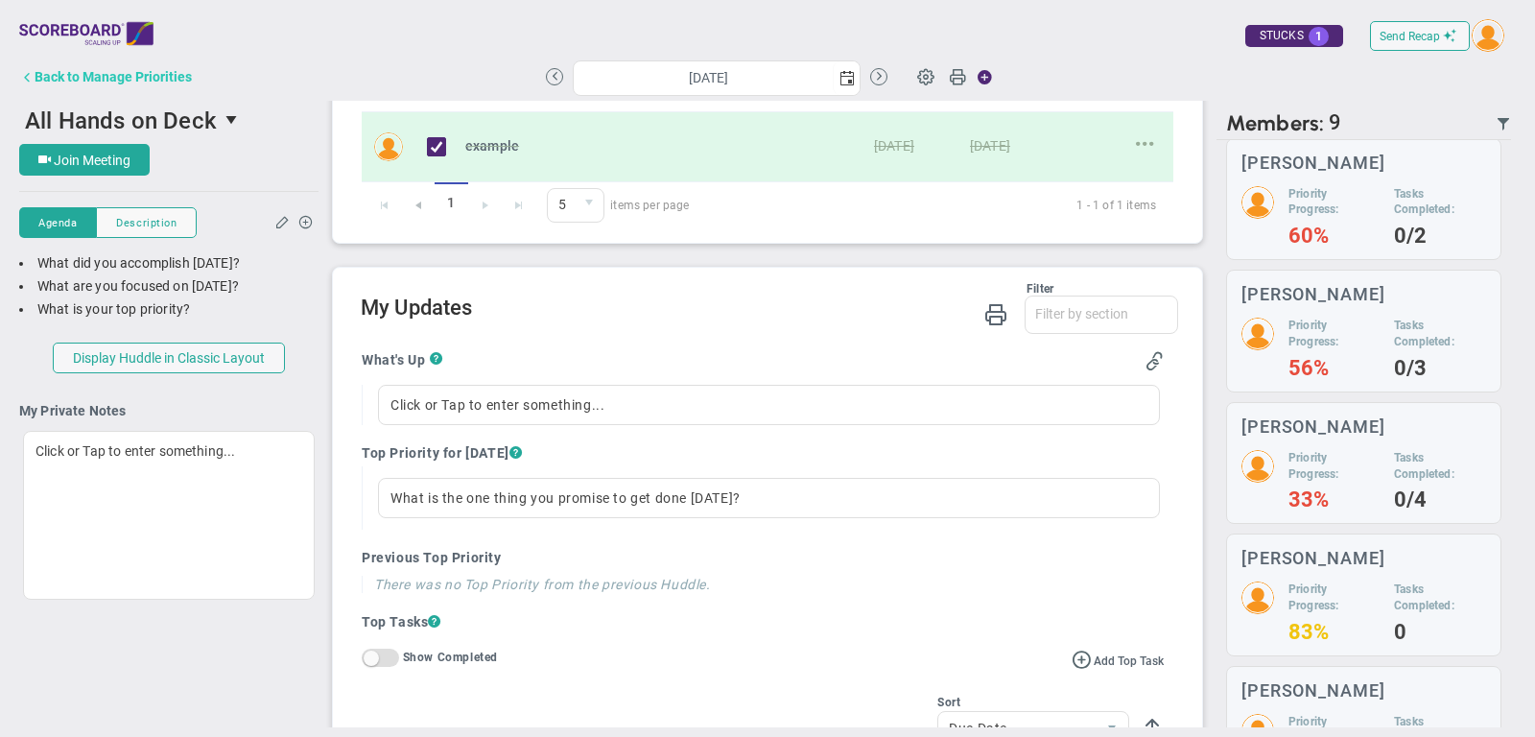
click at [150, 83] on div "Back to Manage Priorities" at bounding box center [113, 76] width 157 height 15
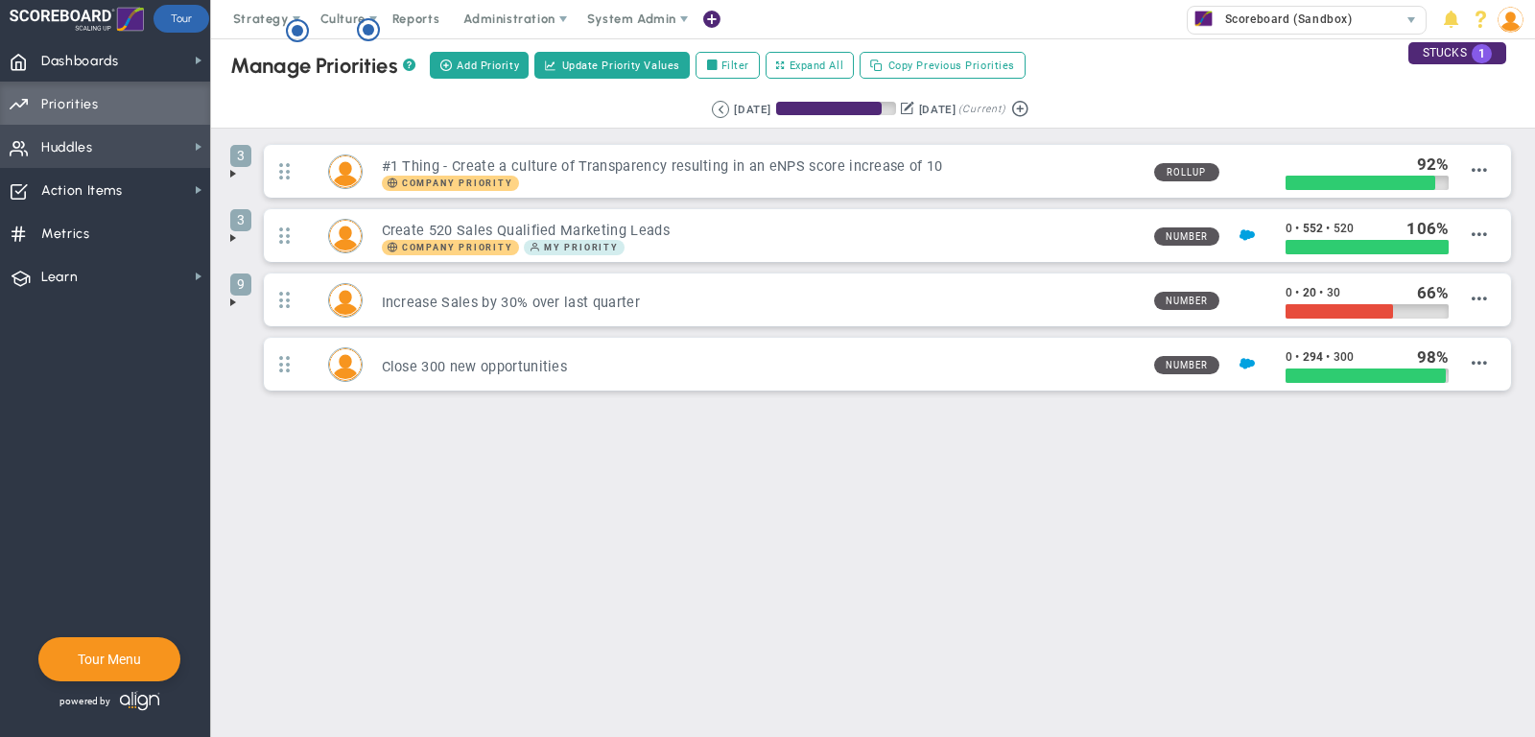
click at [120, 135] on span "Huddles Huddles" at bounding box center [105, 146] width 210 height 43
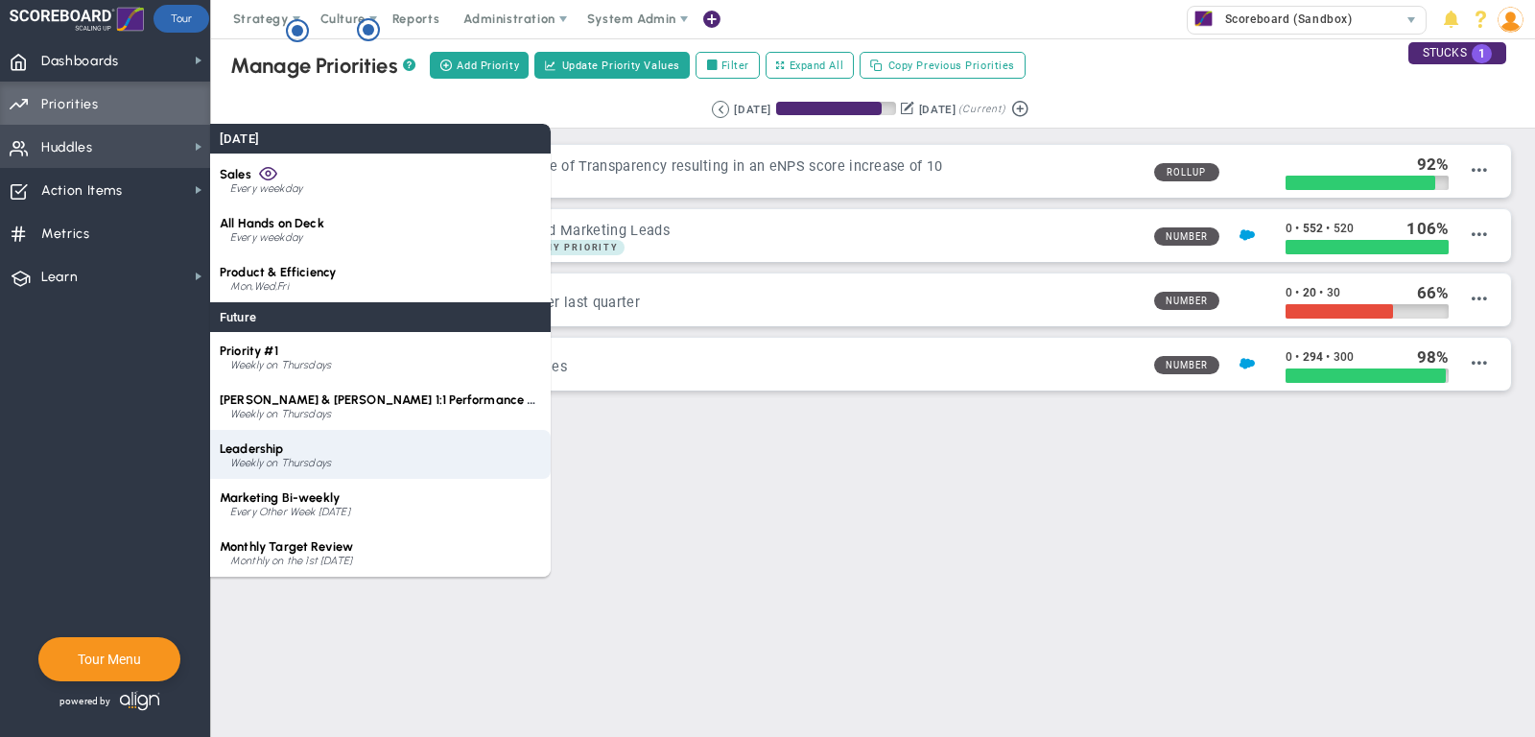
click at [328, 458] on div "Weekly on Thursdays" at bounding box center [385, 463] width 311 height 12
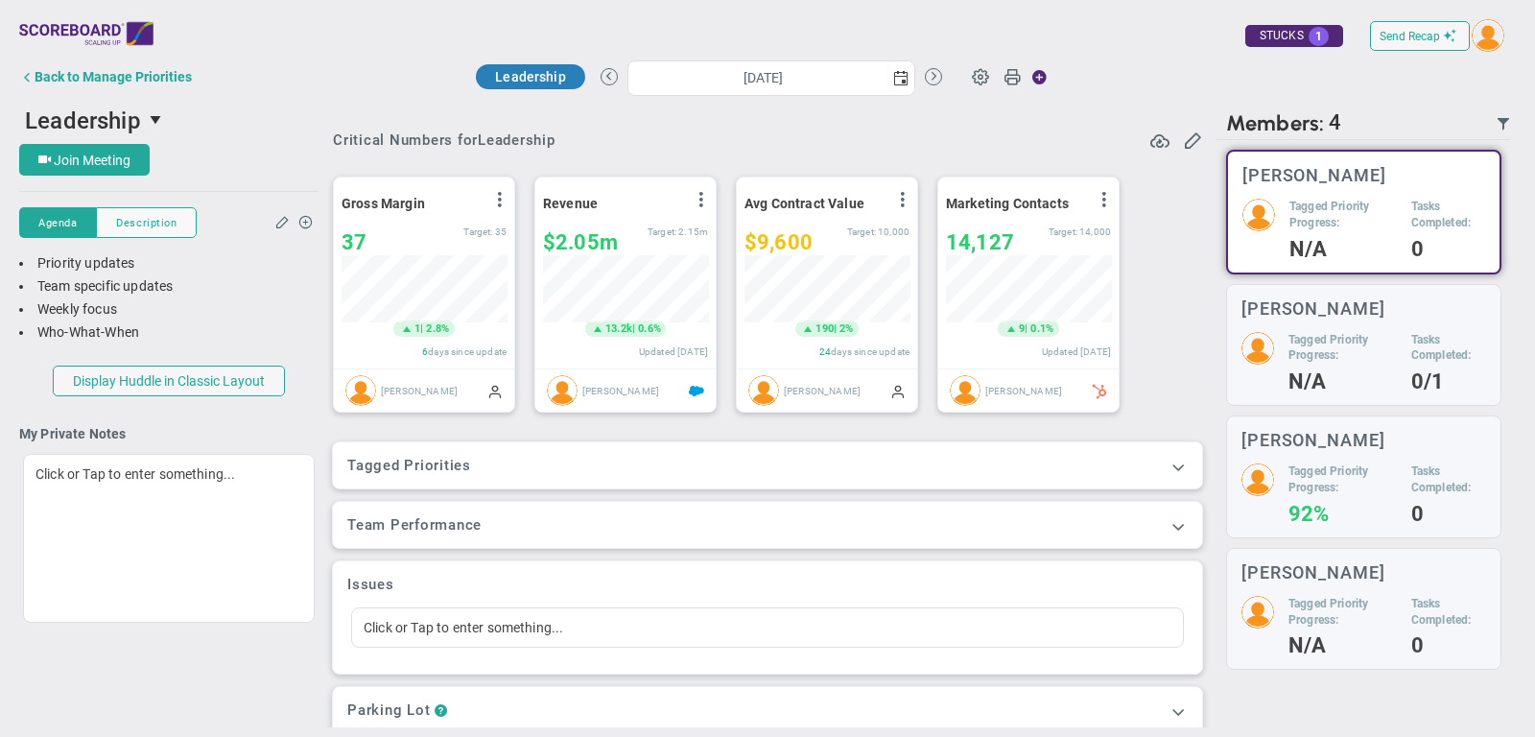
scroll to position [67, 165]
click at [1177, 458] on span at bounding box center [1177, 466] width 19 height 19
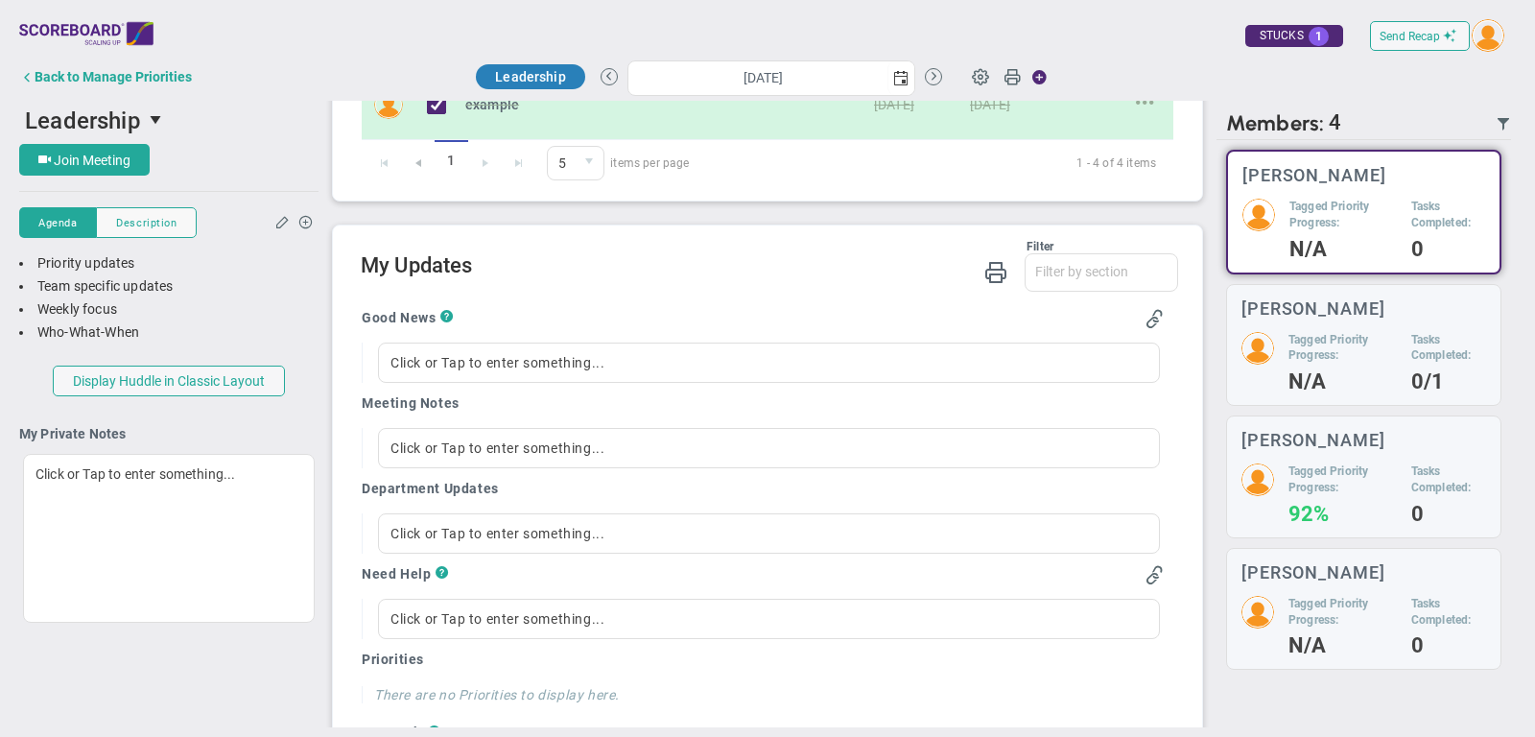
scroll to position [1229, 0]
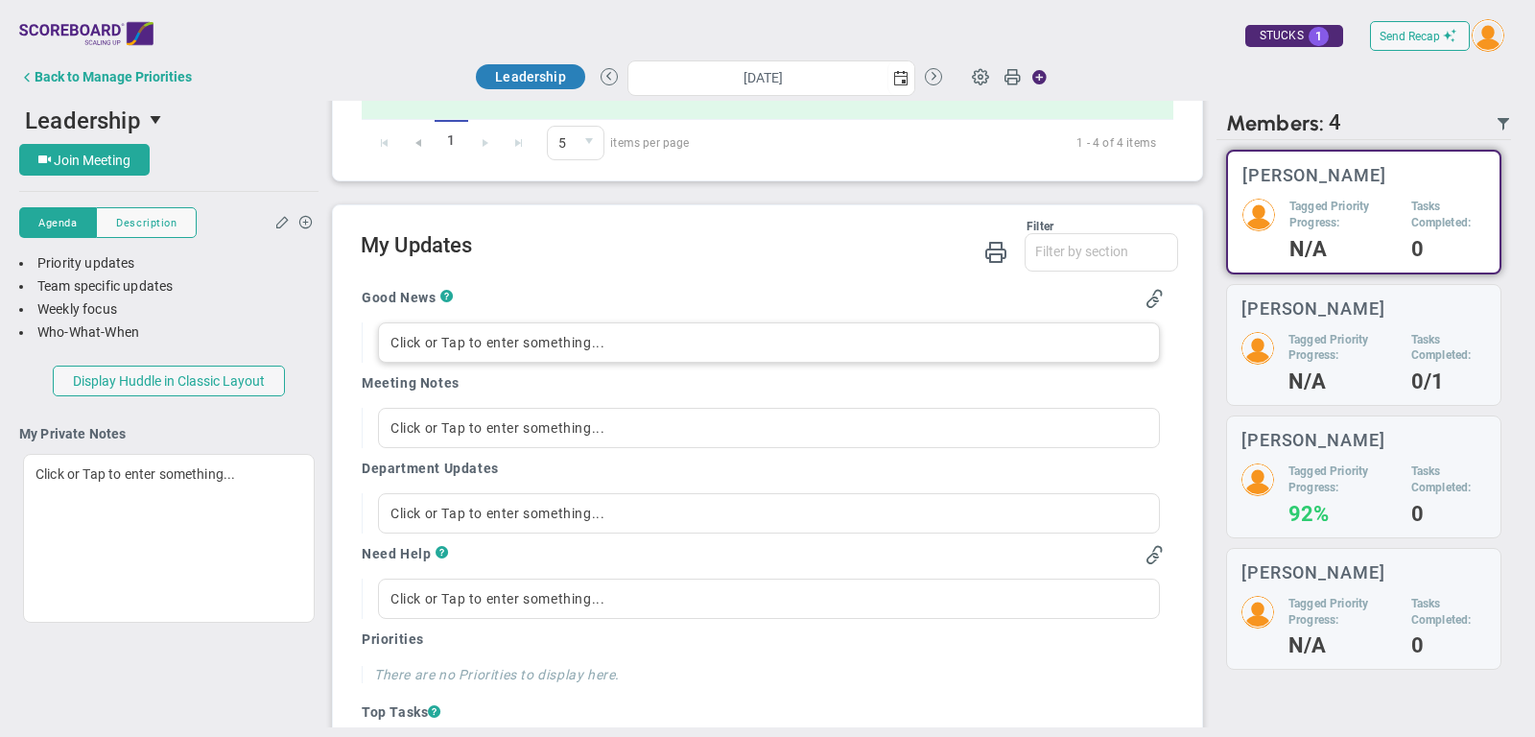
click at [566, 327] on div "Click or Tap to enter something..." at bounding box center [769, 342] width 782 height 40
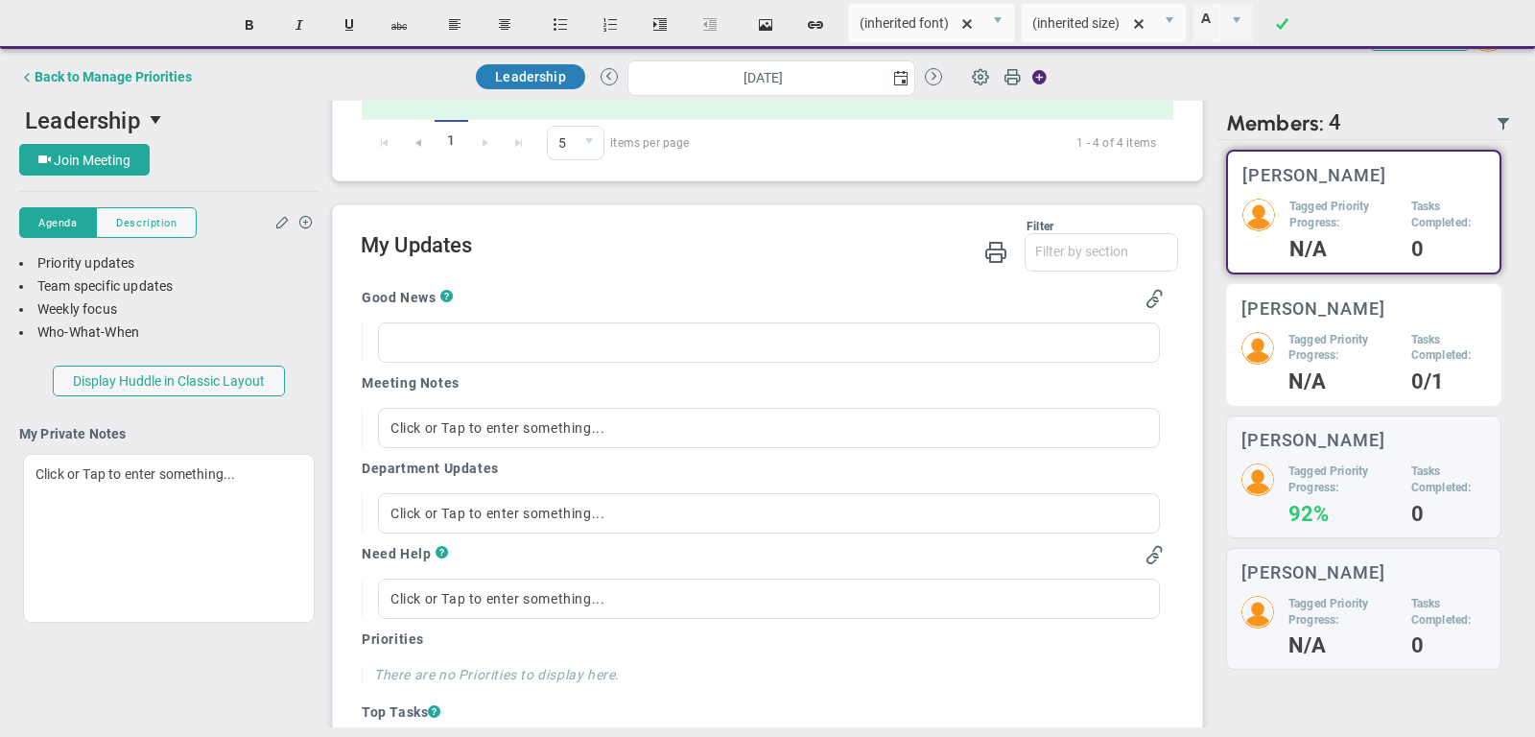
click at [1411, 359] on h5 "Tasks Completed:" at bounding box center [1448, 348] width 75 height 33
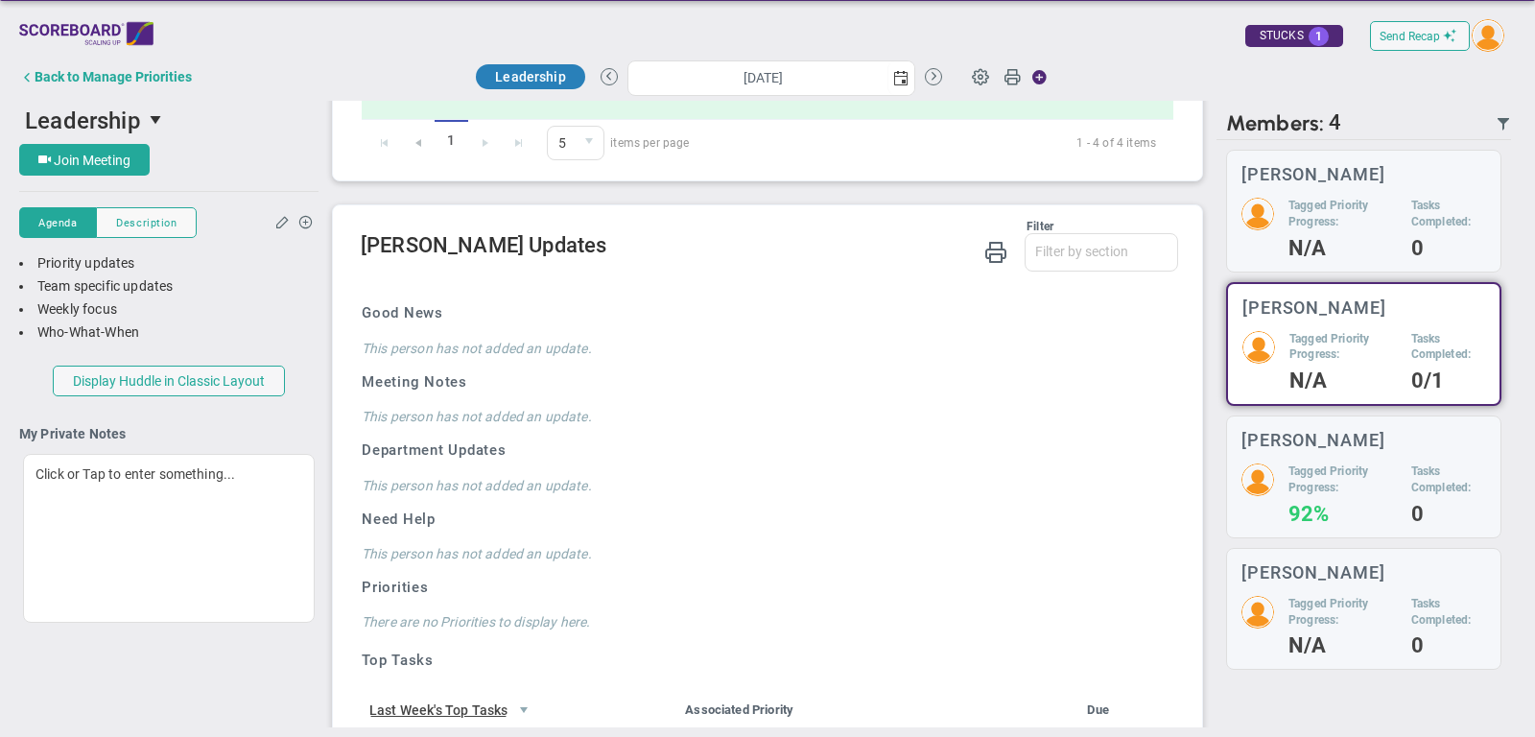
scroll to position [5, 0]
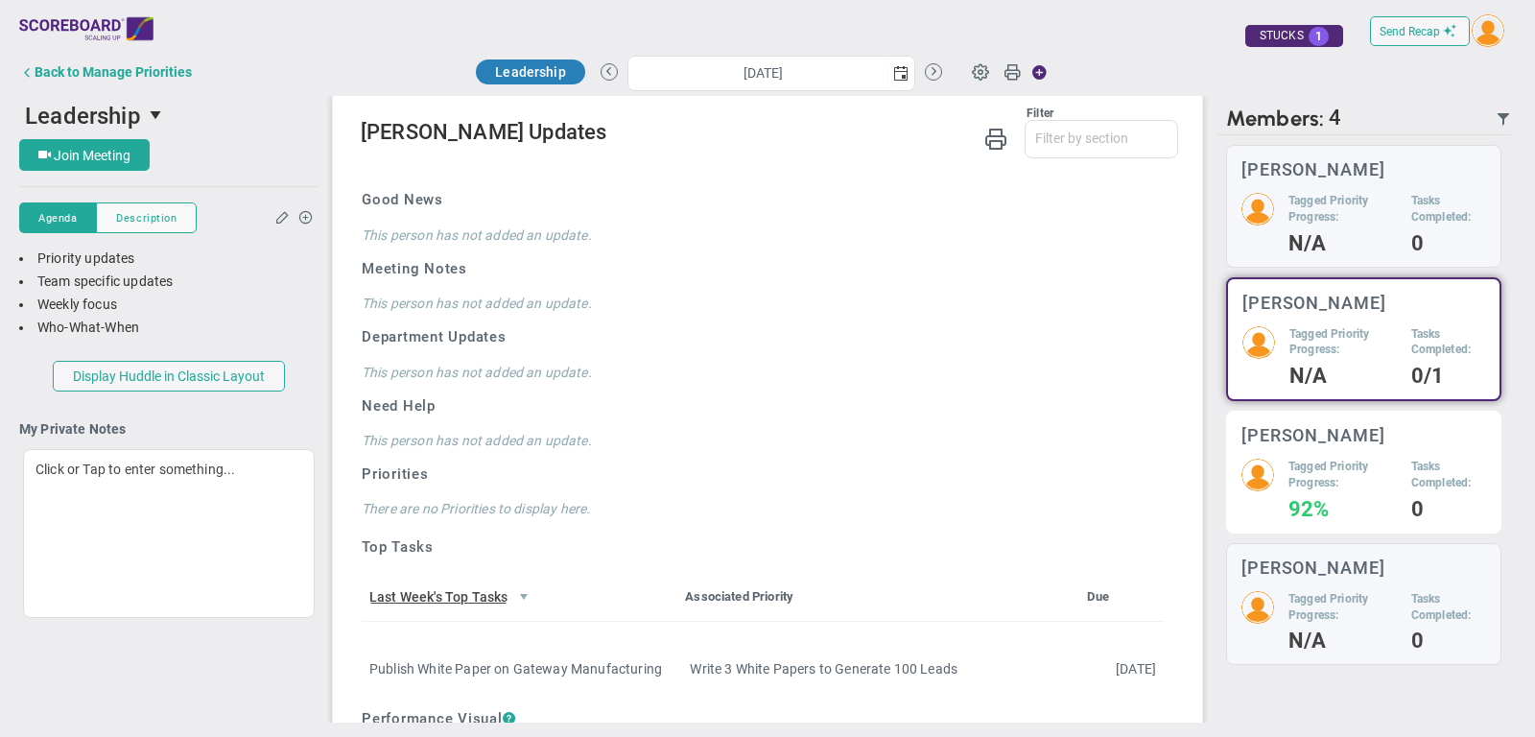
click at [1397, 454] on div "Mark Collins Tagged Priority Progress: 92% Tasks Completed: 0" at bounding box center [1363, 471] width 275 height 123
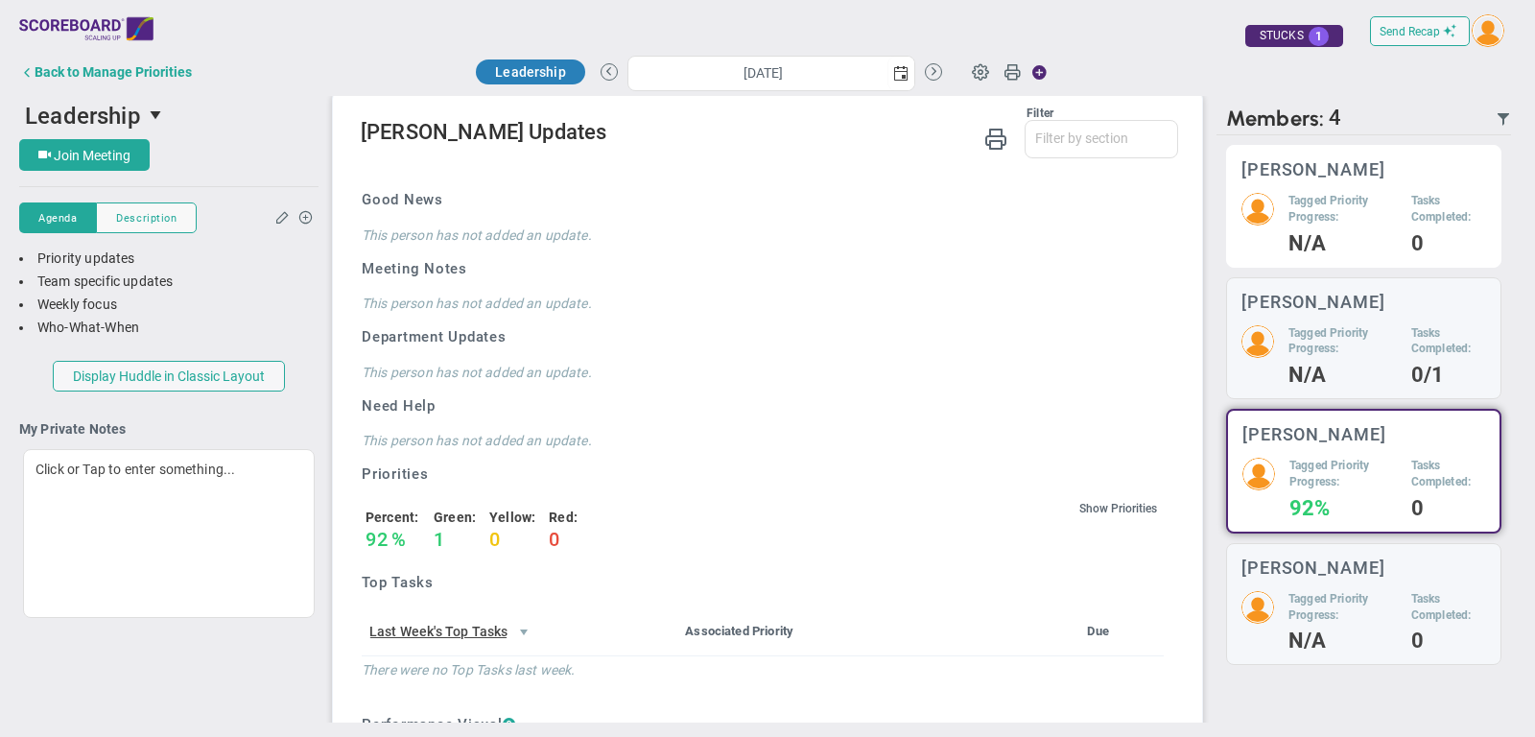
click at [1365, 218] on h5 "Tagged Priority Progress:" at bounding box center [1342, 209] width 108 height 33
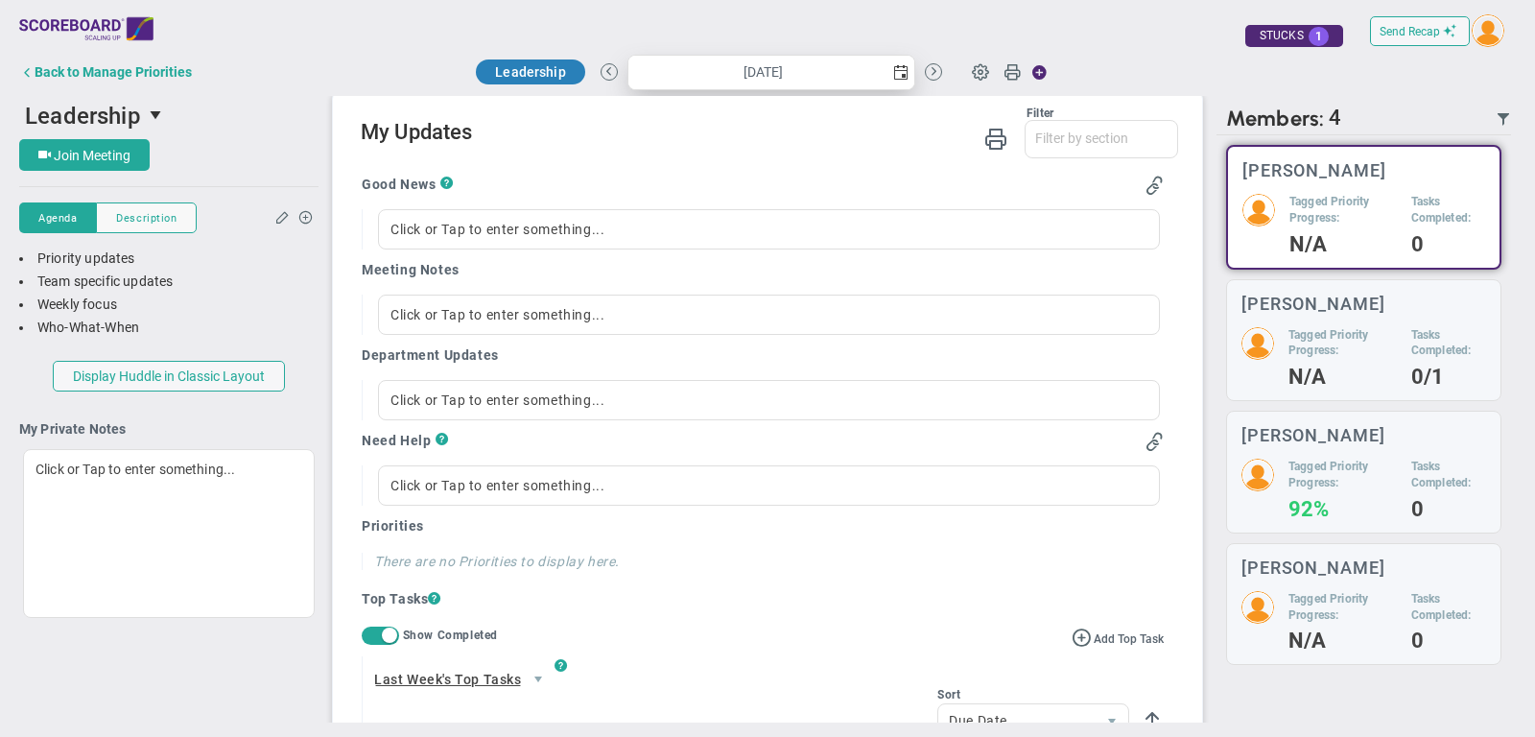
click at [895, 71] on span "select" at bounding box center [900, 72] width 15 height 15
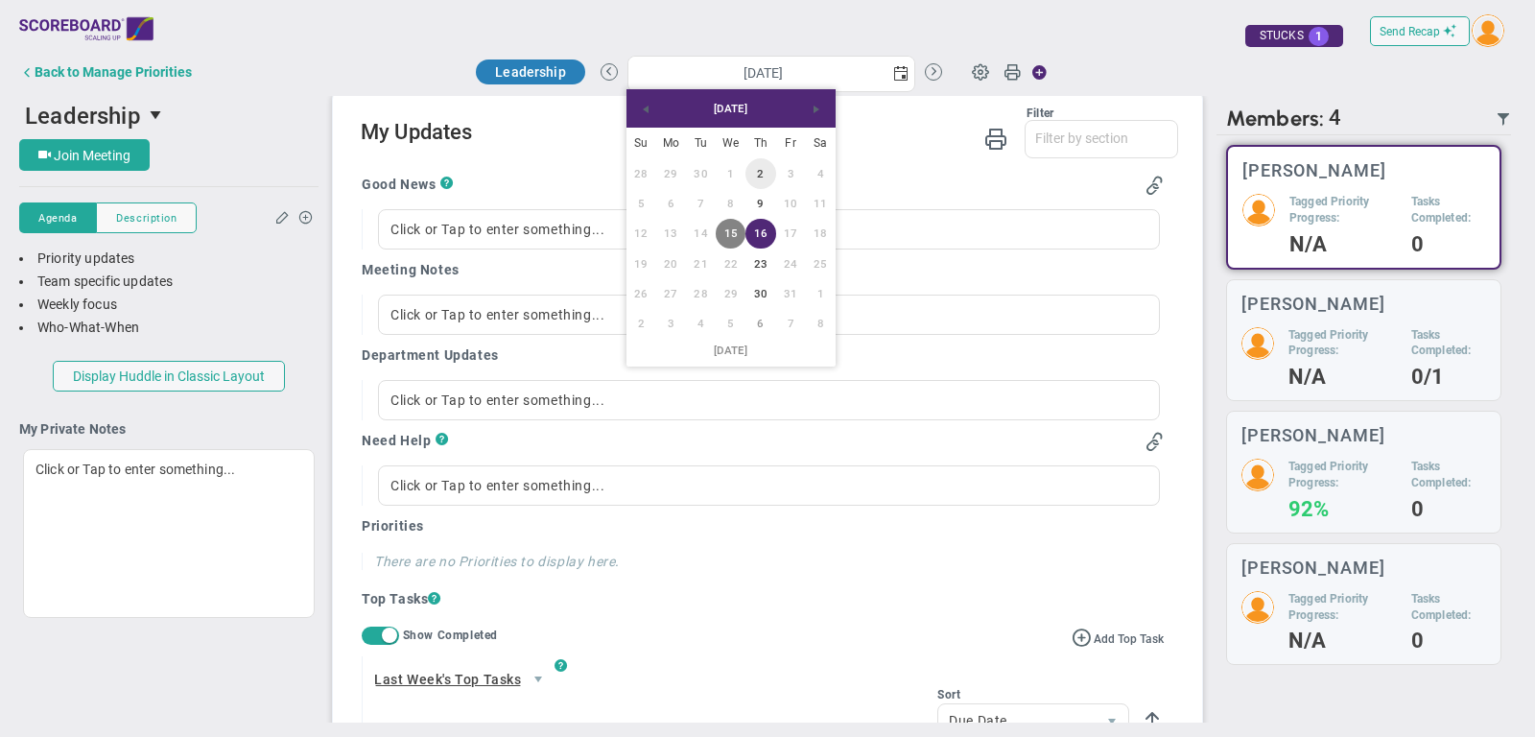
click at [759, 172] on link "2" at bounding box center [760, 173] width 30 height 30
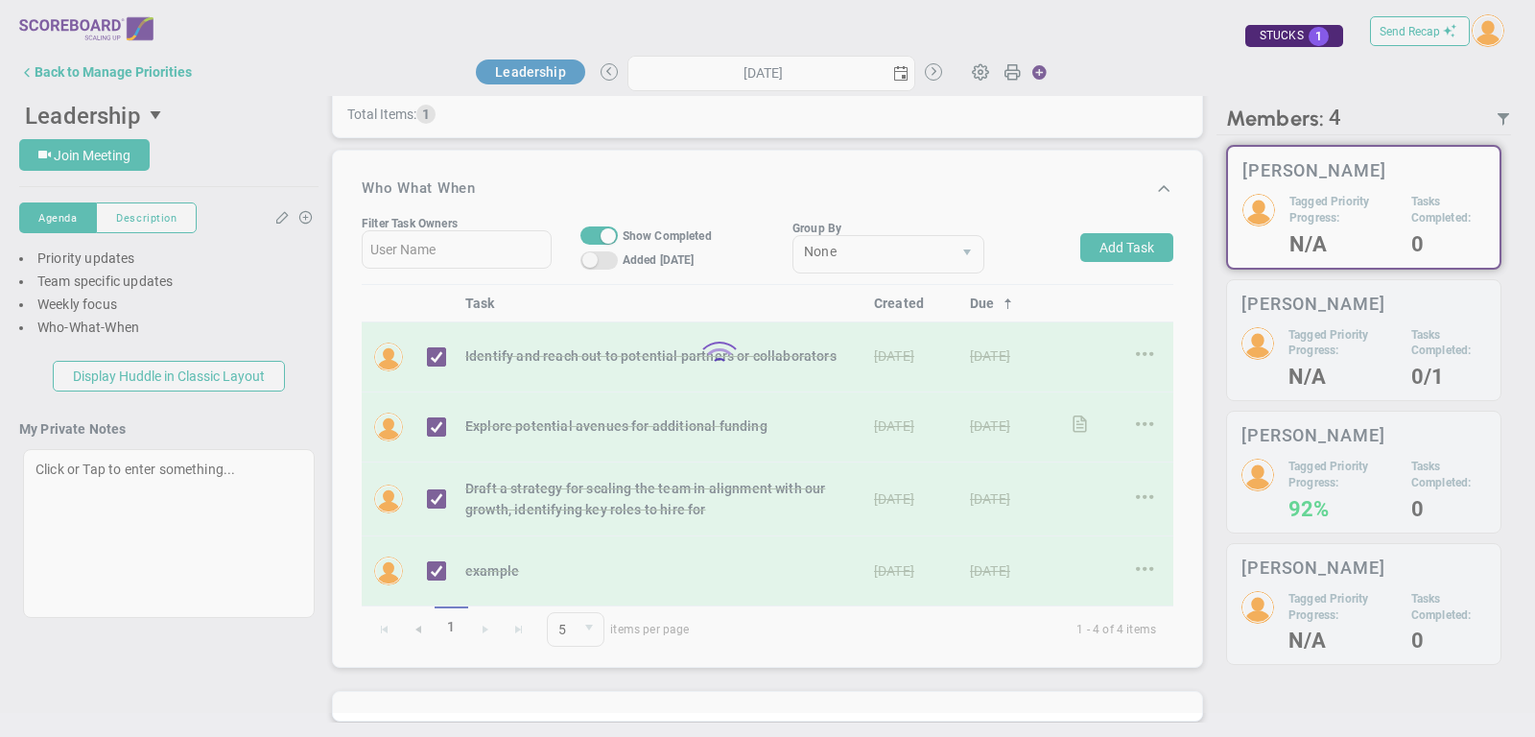
type input "Thursday, October 2, 2025"
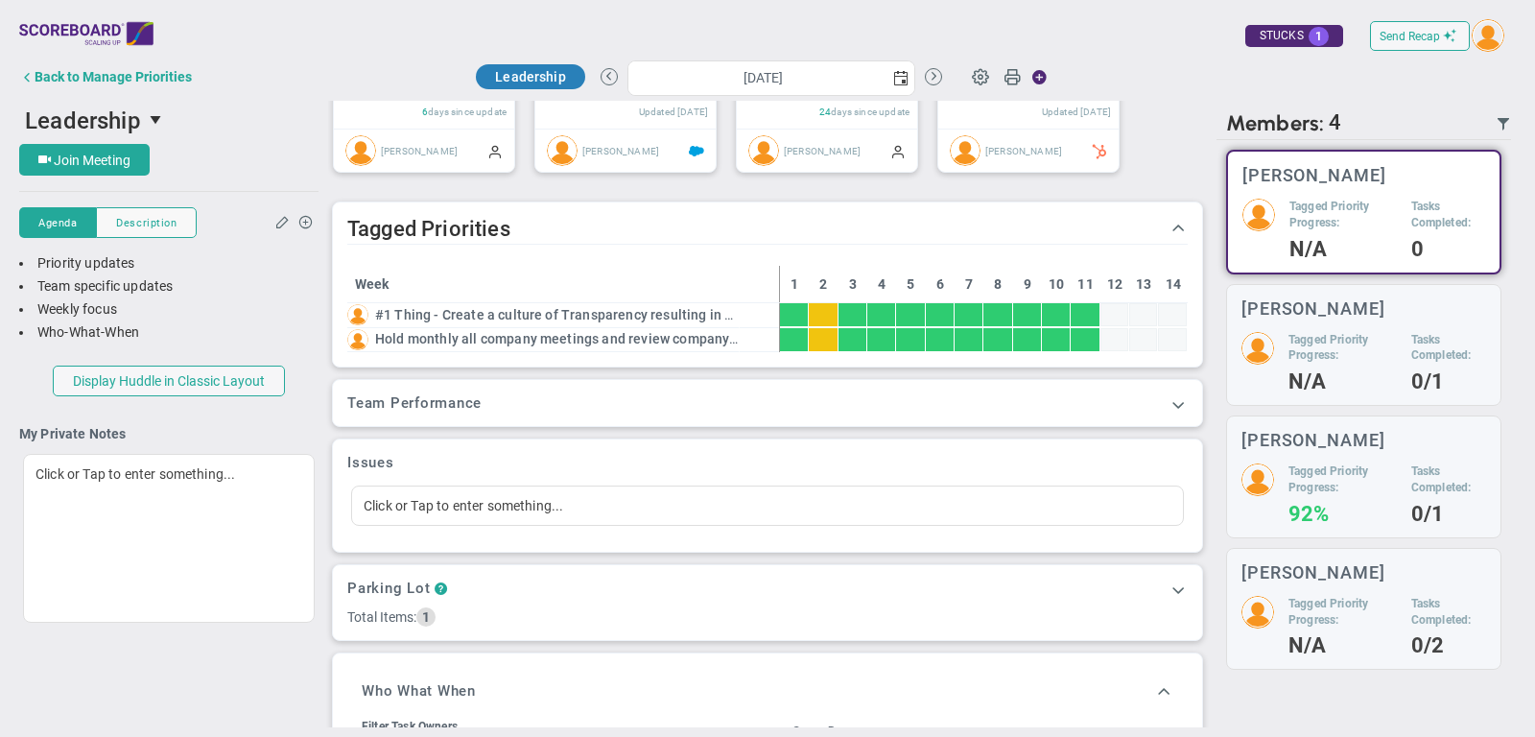
scroll to position [59, 0]
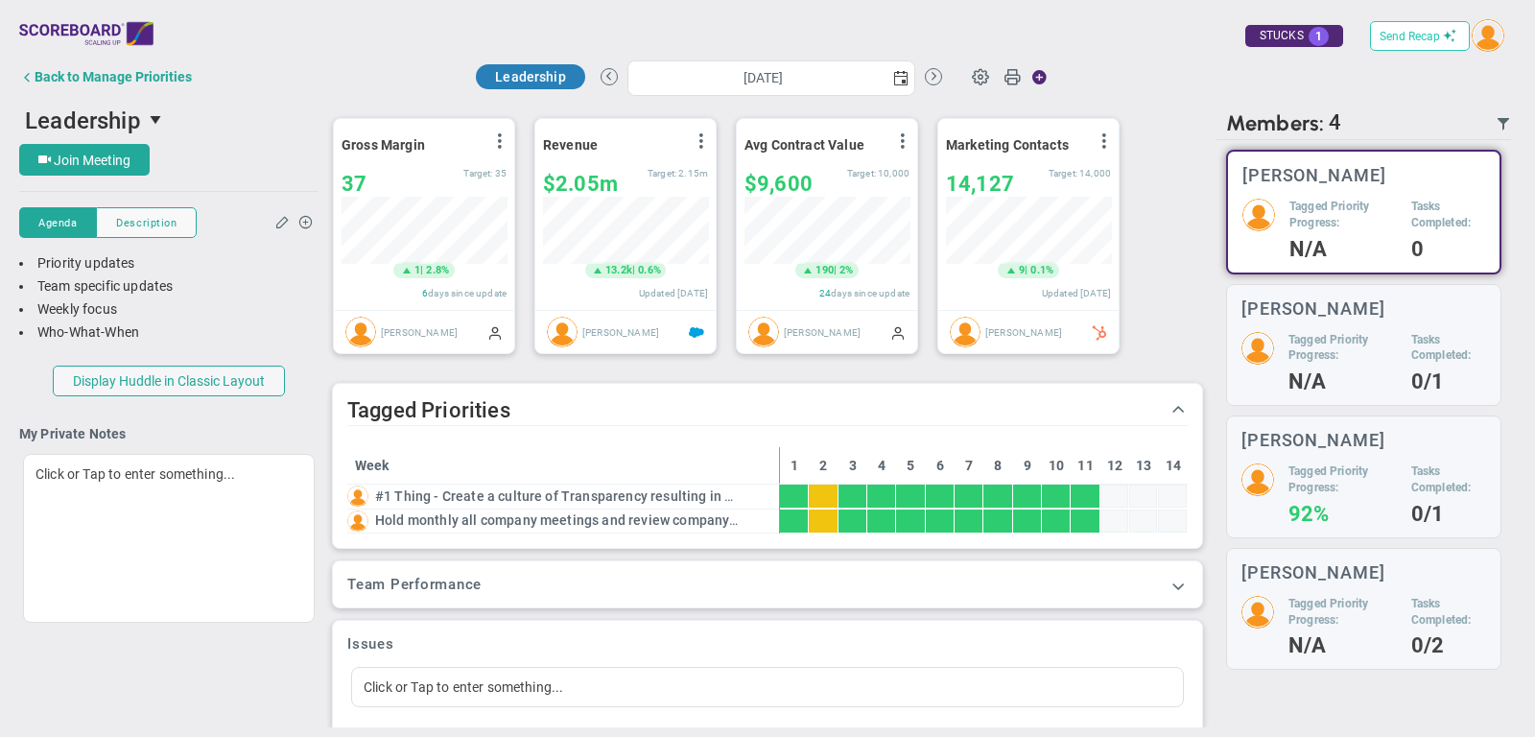
click at [1430, 37] on span "Send Recap" at bounding box center [1409, 36] width 60 height 13
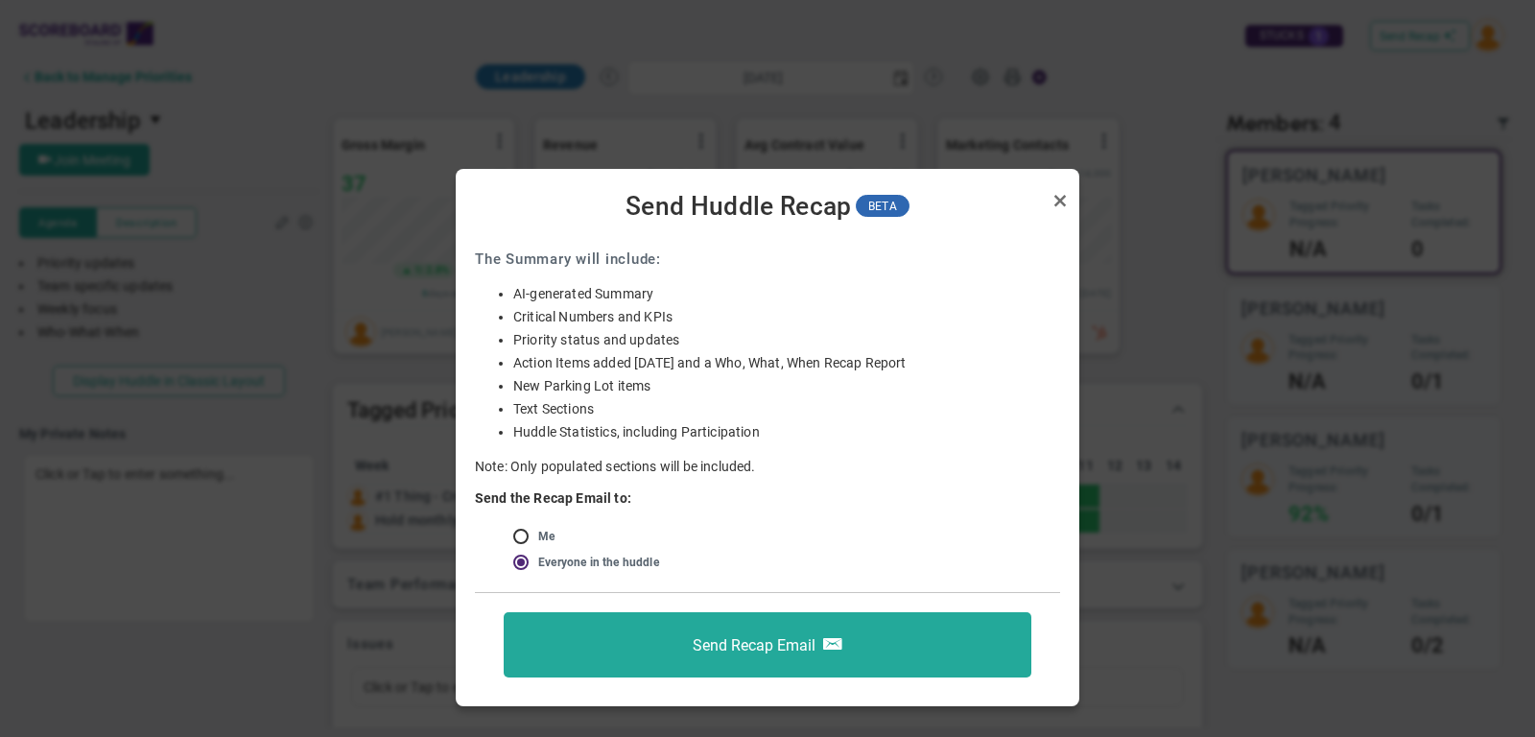
click at [527, 540] on input "radio" at bounding box center [527, 536] width 19 height 15
radio input "true"
click at [1062, 196] on link "Close" at bounding box center [1059, 200] width 23 height 23
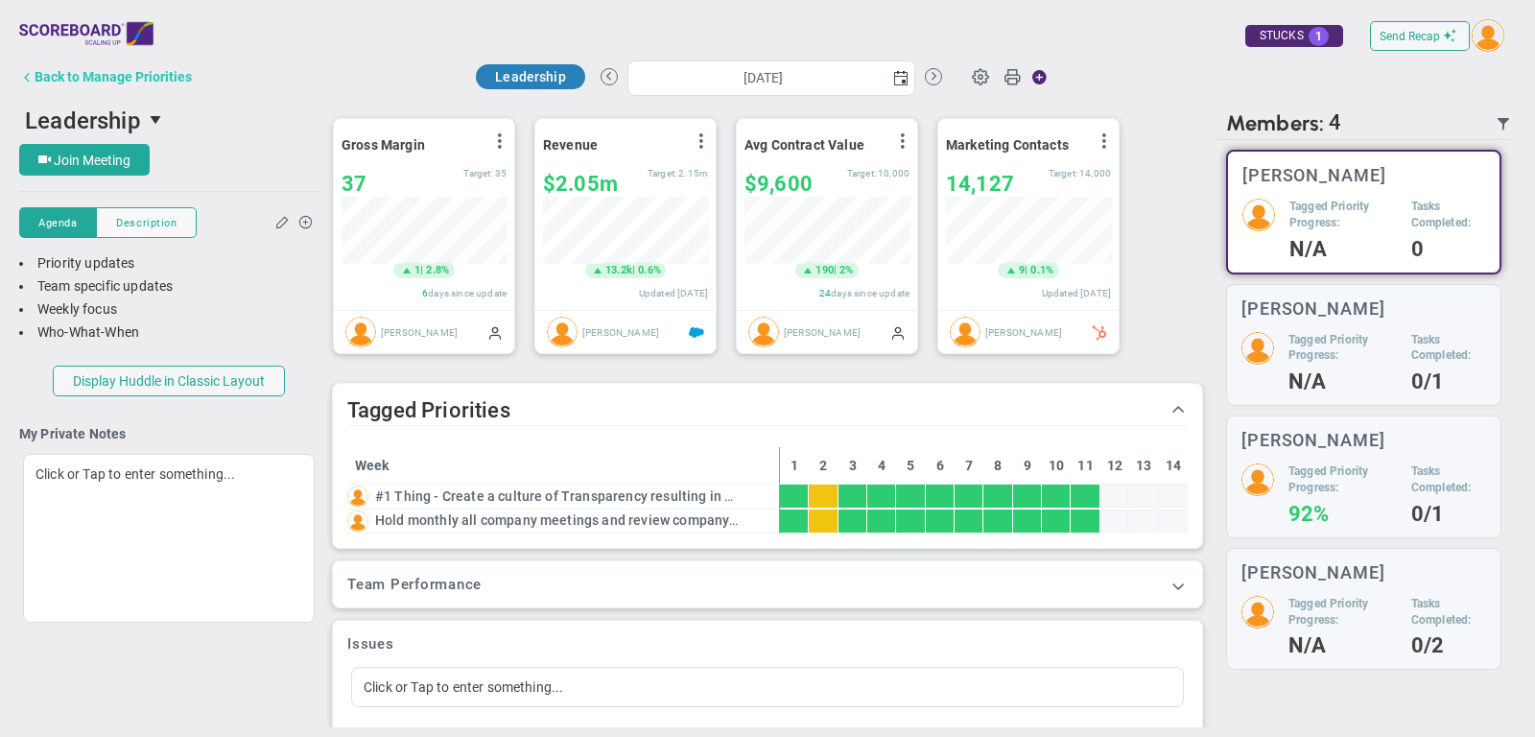
click at [156, 72] on div "Back to Manage Priorities" at bounding box center [113, 76] width 157 height 15
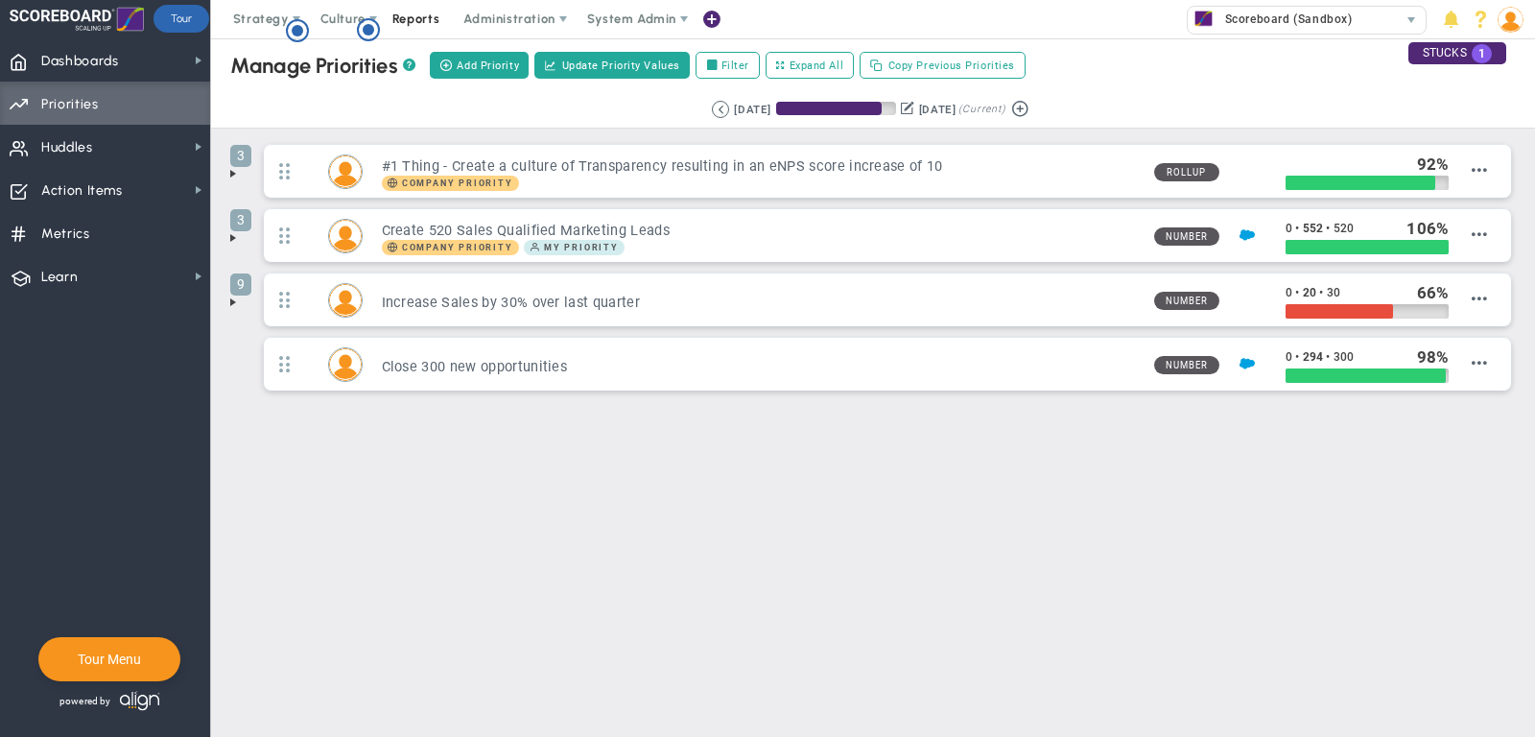
click at [405, 25] on span "Reports" at bounding box center [416, 19] width 67 height 38
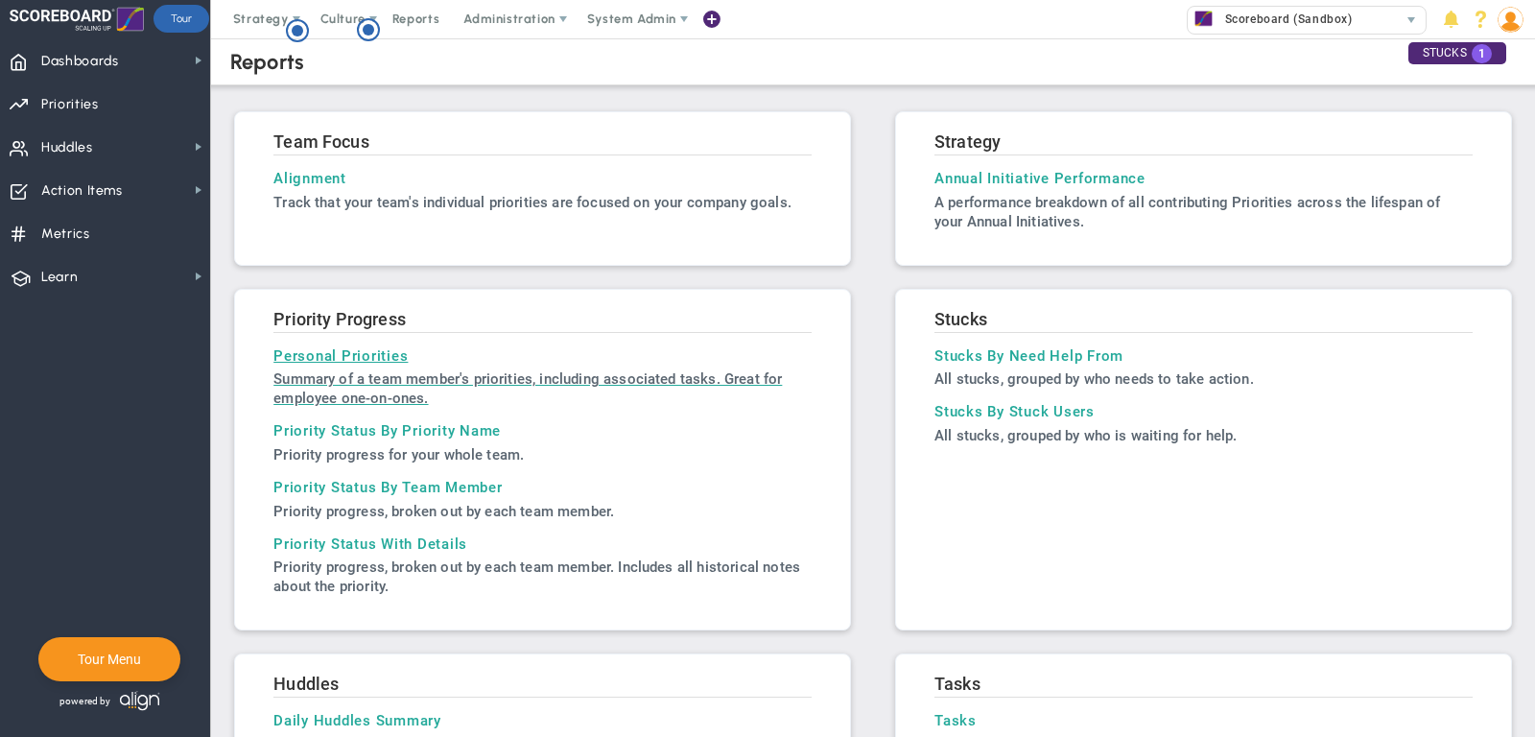
click at [368, 389] on p "Summary of a team member's priorities, including associated tasks. Great for em…" at bounding box center [542, 388] width 538 height 38
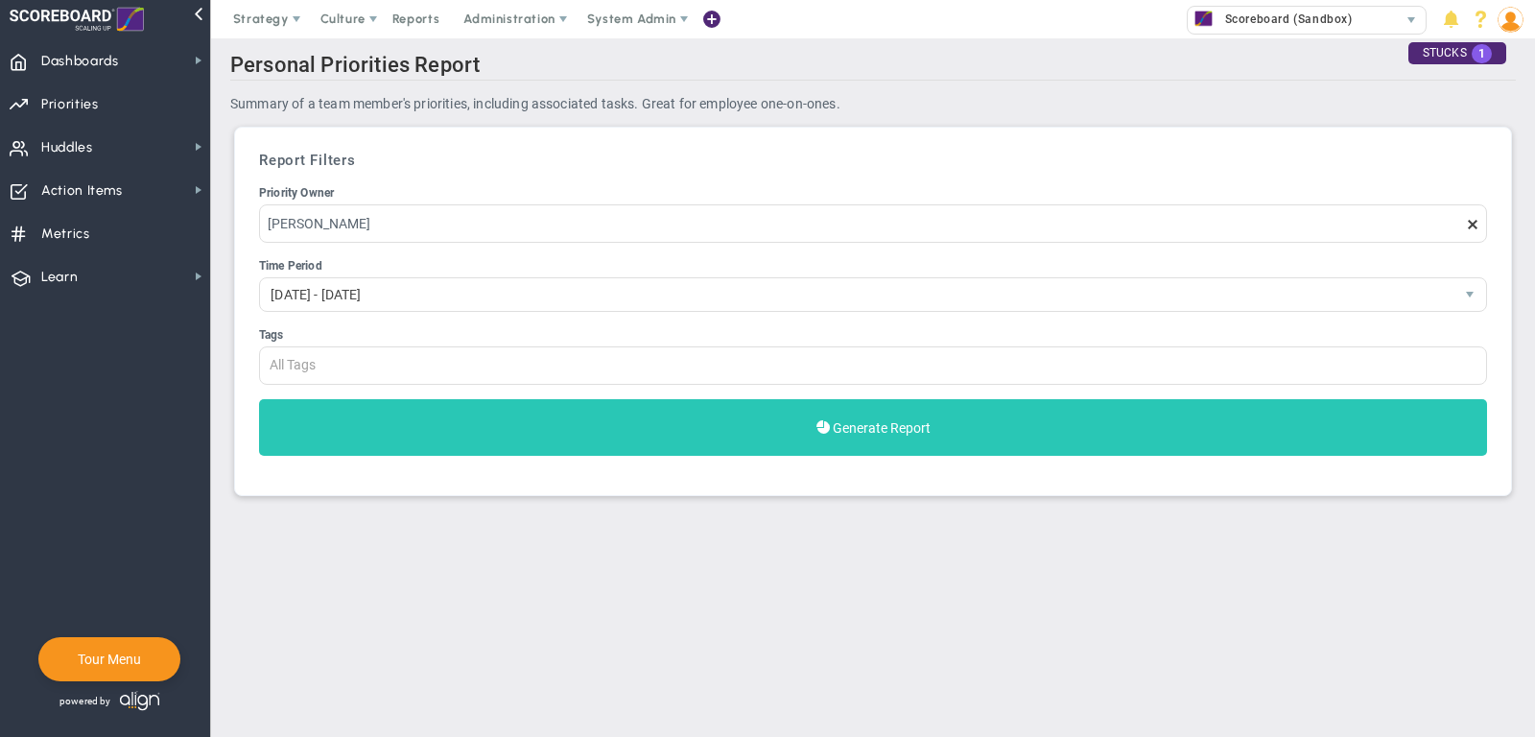
click at [519, 429] on button "Generate Report" at bounding box center [873, 427] width 1228 height 57
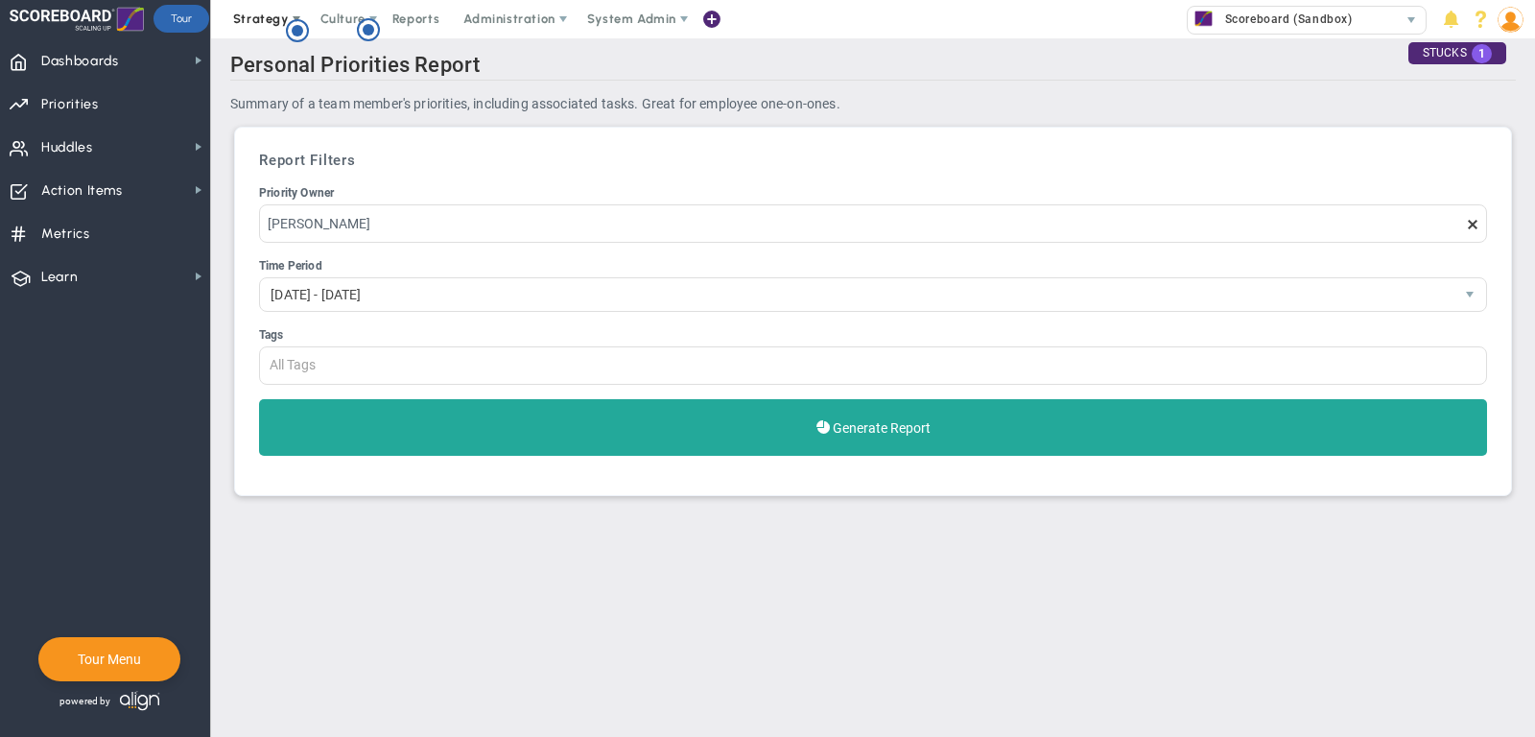
click at [250, 29] on span "Strategy" at bounding box center [262, 19] width 87 height 38
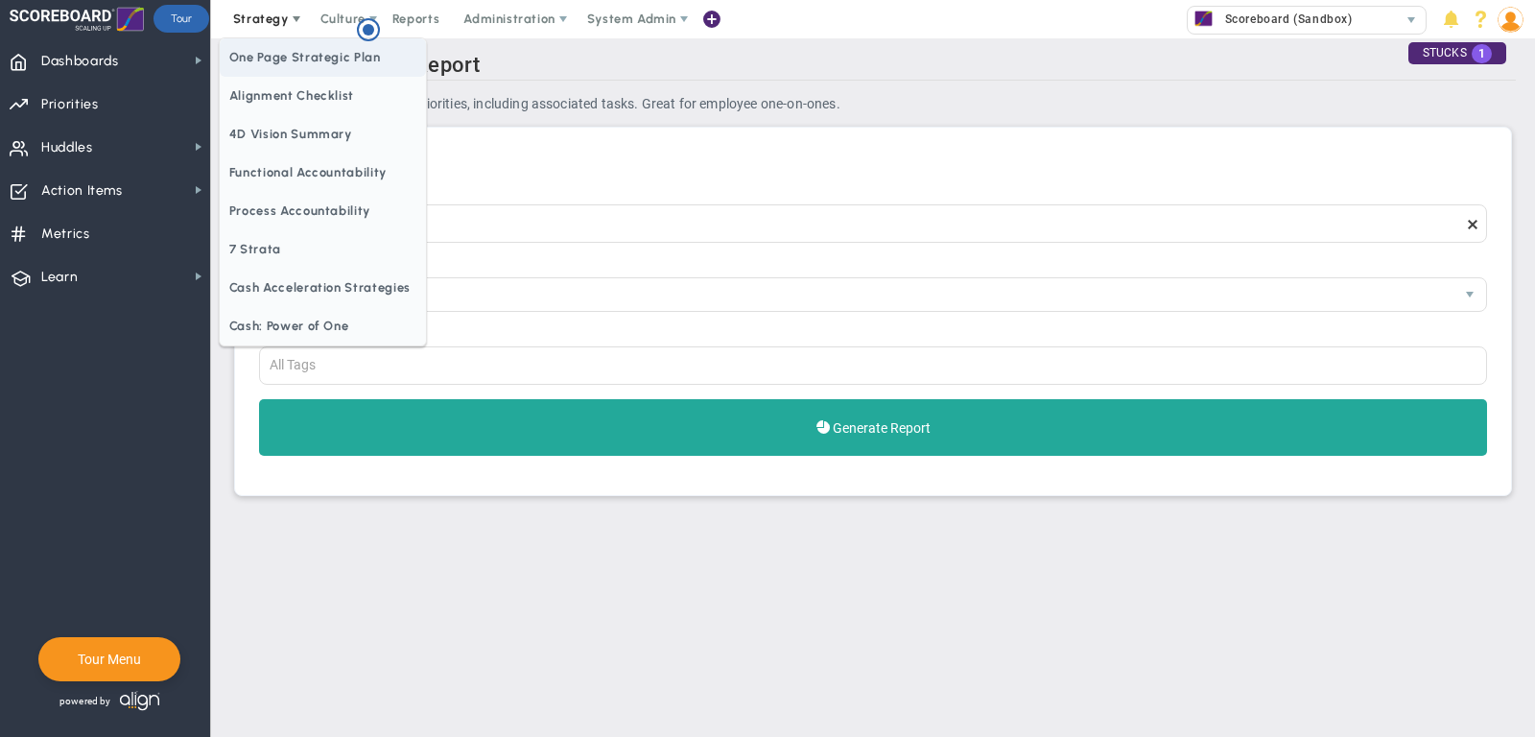
click at [275, 52] on span "One Page Strategic Plan" at bounding box center [323, 57] width 206 height 38
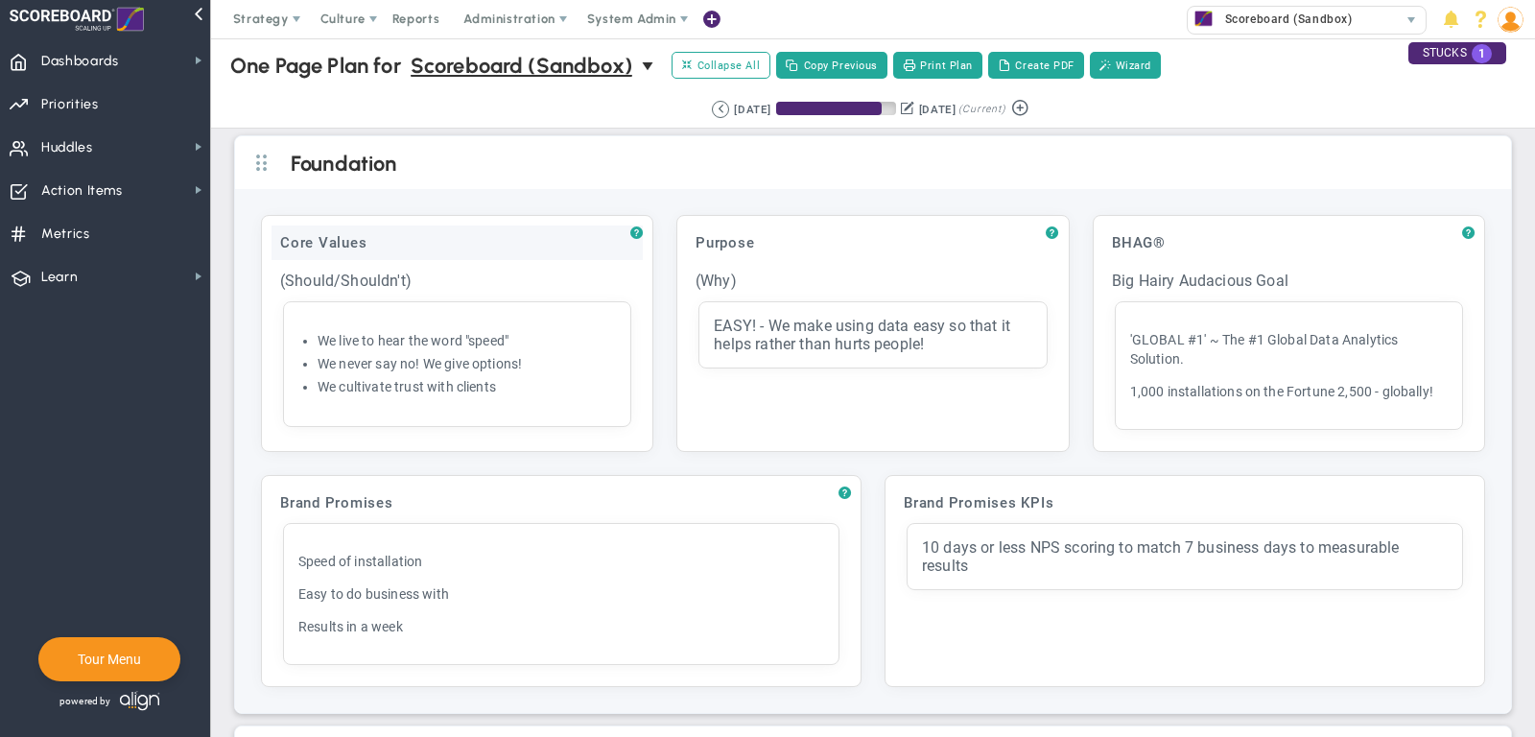
click at [483, 236] on div "Core Values" at bounding box center [456, 242] width 371 height 35
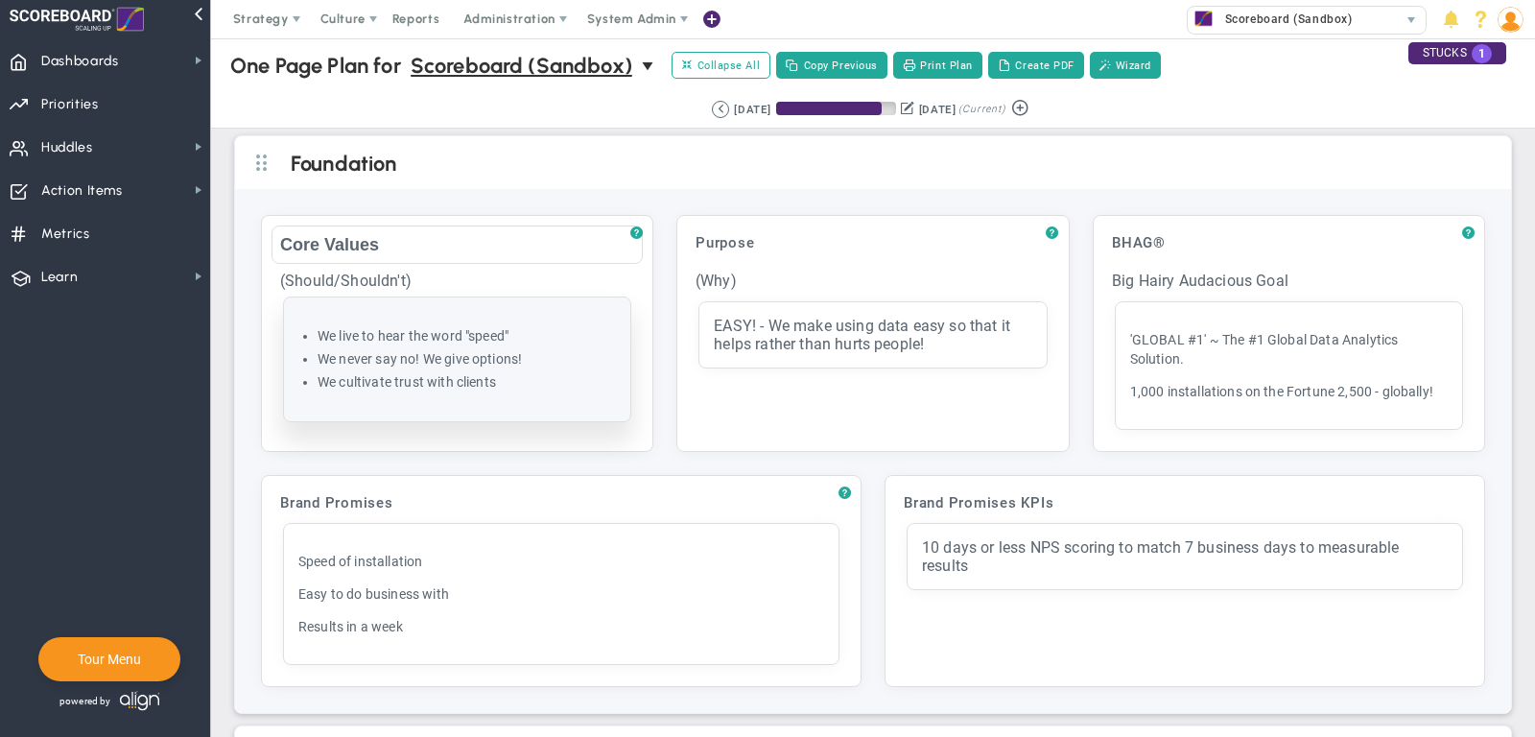
click at [413, 358] on li "We never say no! We give options!" at bounding box center [466, 359] width 298 height 18
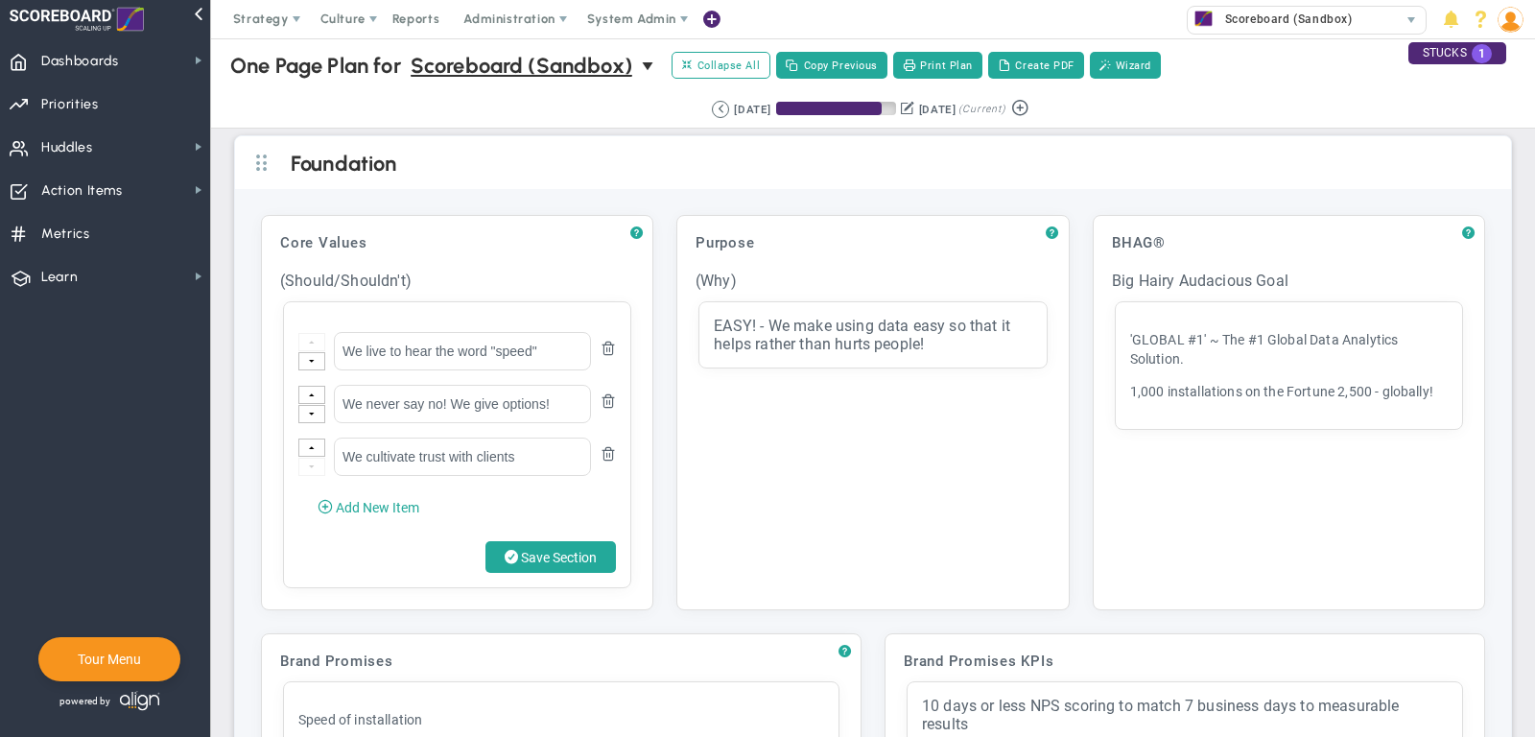
click at [569, 203] on div "? Core Values Click to add header Core Values Core Values No header added Core …" at bounding box center [872, 412] width 1247 height 418
click at [121, 290] on span "Learn Learn" at bounding box center [105, 275] width 210 height 43
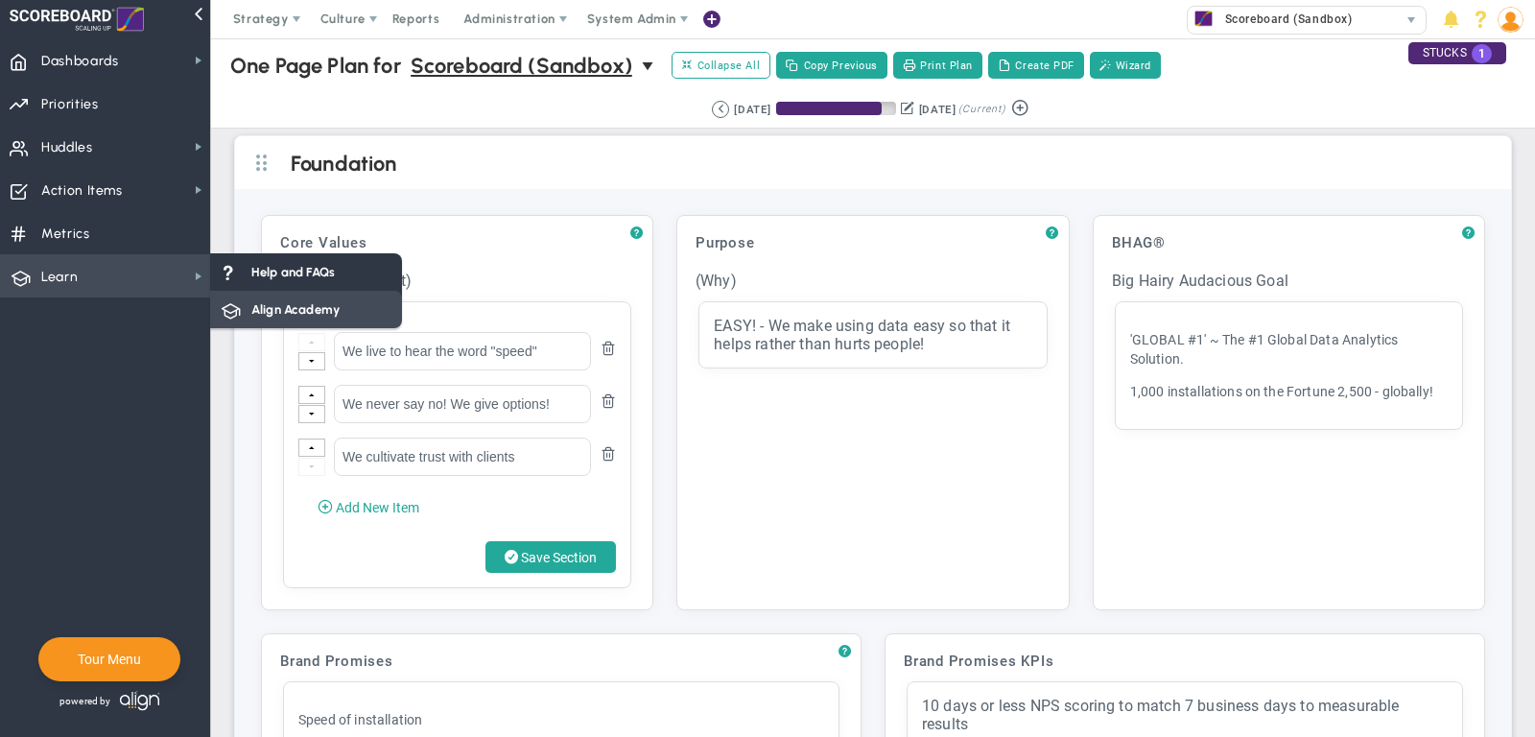
click at [292, 301] on span "Align Academy" at bounding box center [295, 309] width 88 height 18
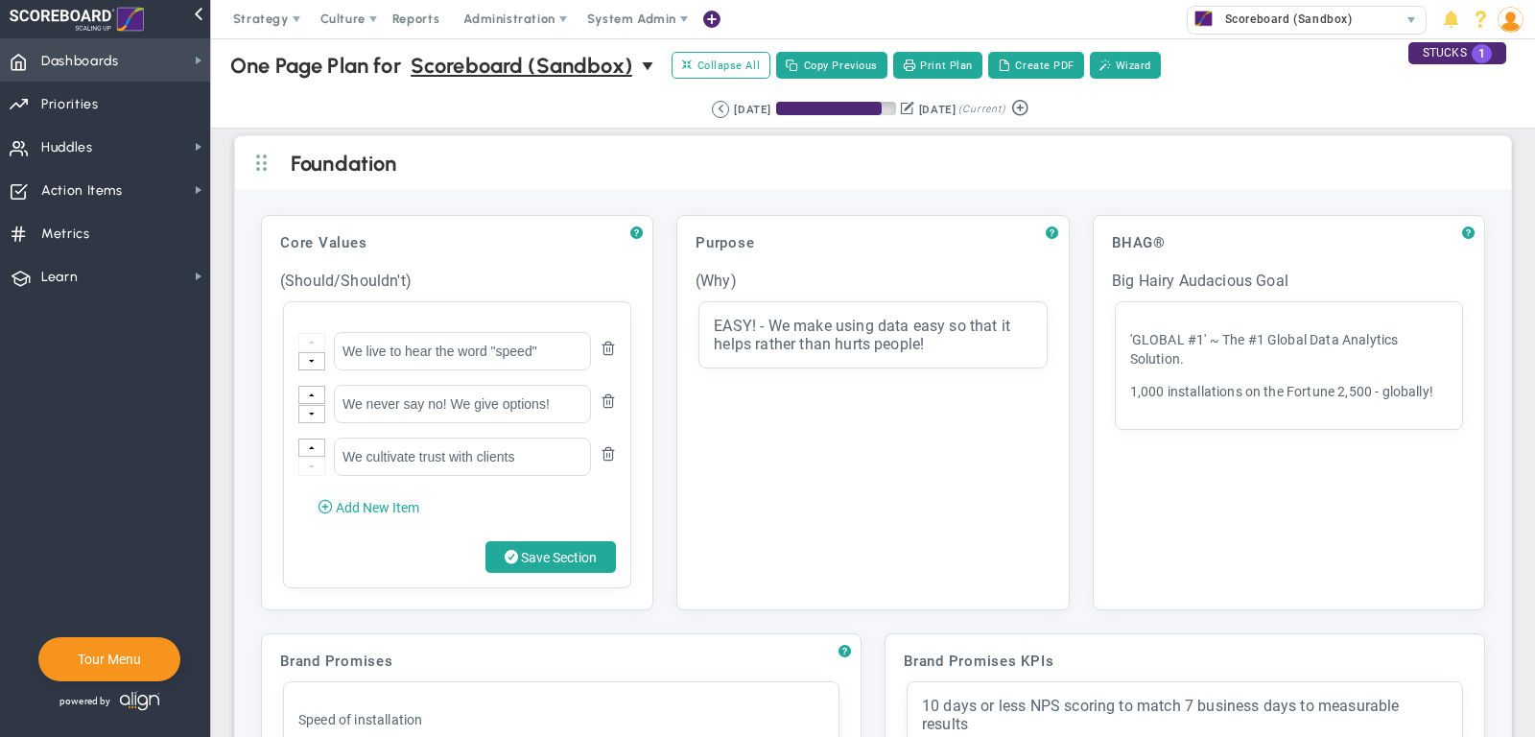
click at [132, 58] on span "Dashboards Dashboards" at bounding box center [105, 59] width 210 height 43
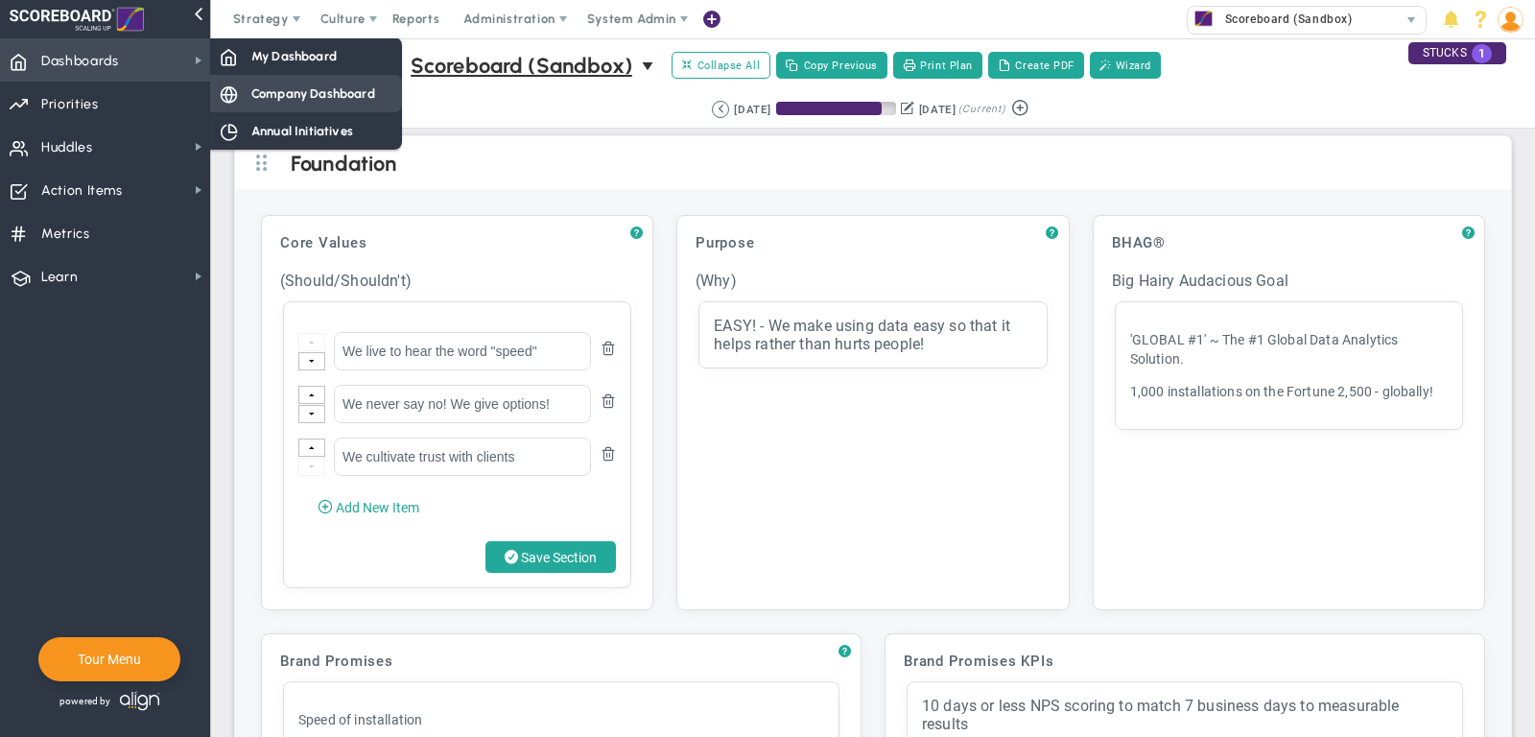
click at [312, 93] on span "Company Dashboard" at bounding box center [313, 93] width 124 height 18
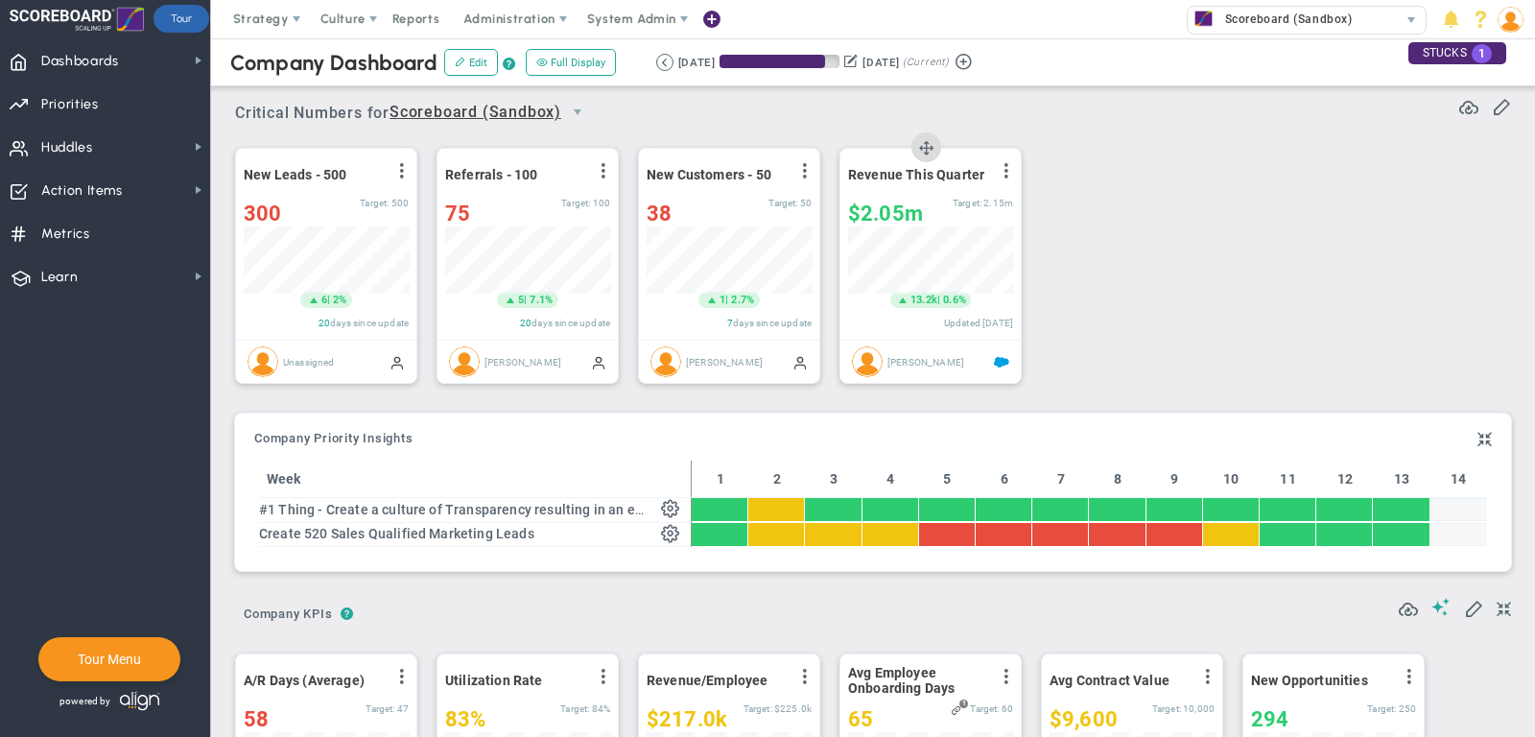
scroll to position [67, 165]
click at [179, 63] on span "Dashboards Dashboards" at bounding box center [105, 59] width 210 height 43
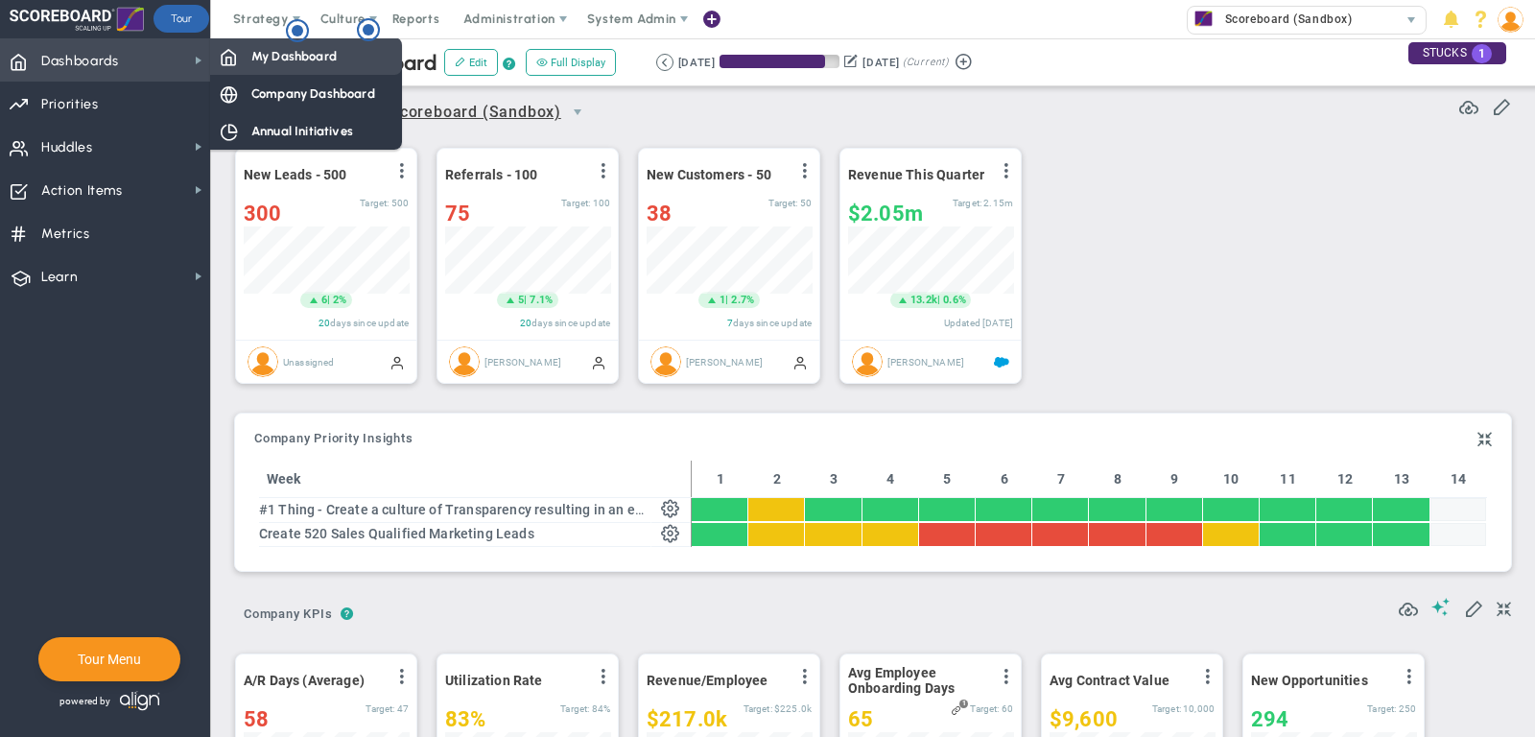
click at [301, 61] on span "My Dashboard" at bounding box center [293, 56] width 85 height 18
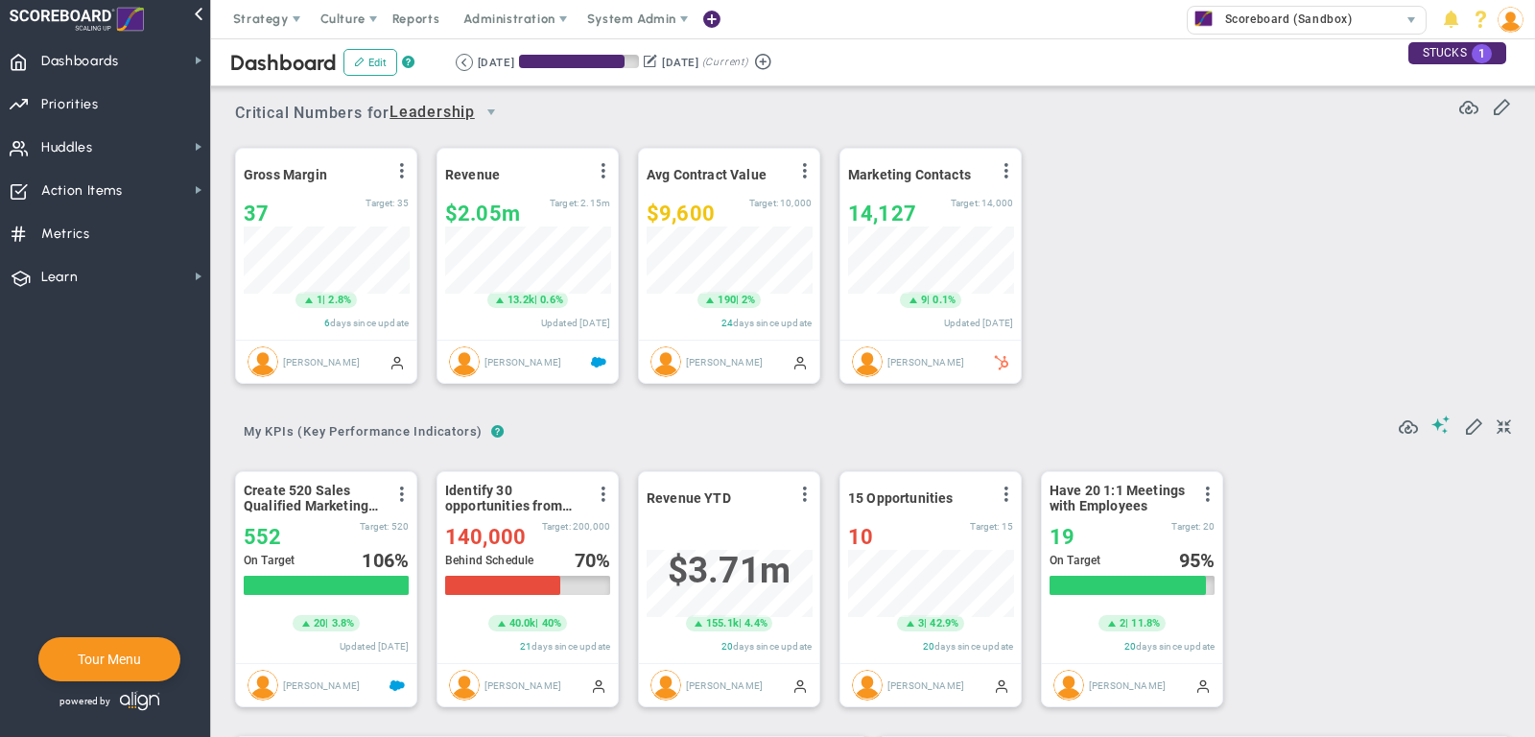
scroll to position [67, 165]
click at [495, 108] on span "select" at bounding box center [490, 112] width 15 height 15
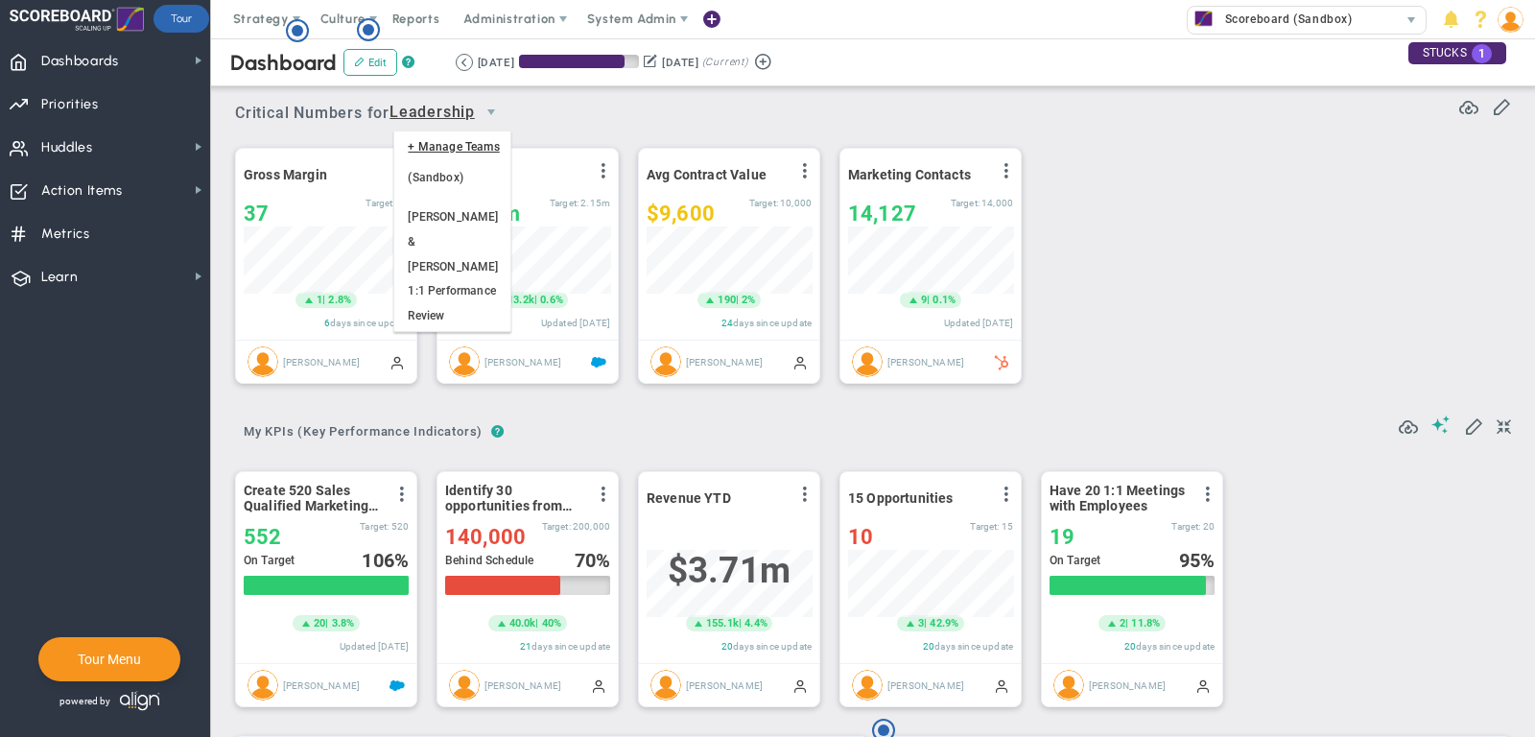
click at [445, 337] on li "Sales" at bounding box center [451, 357] width 115 height 40
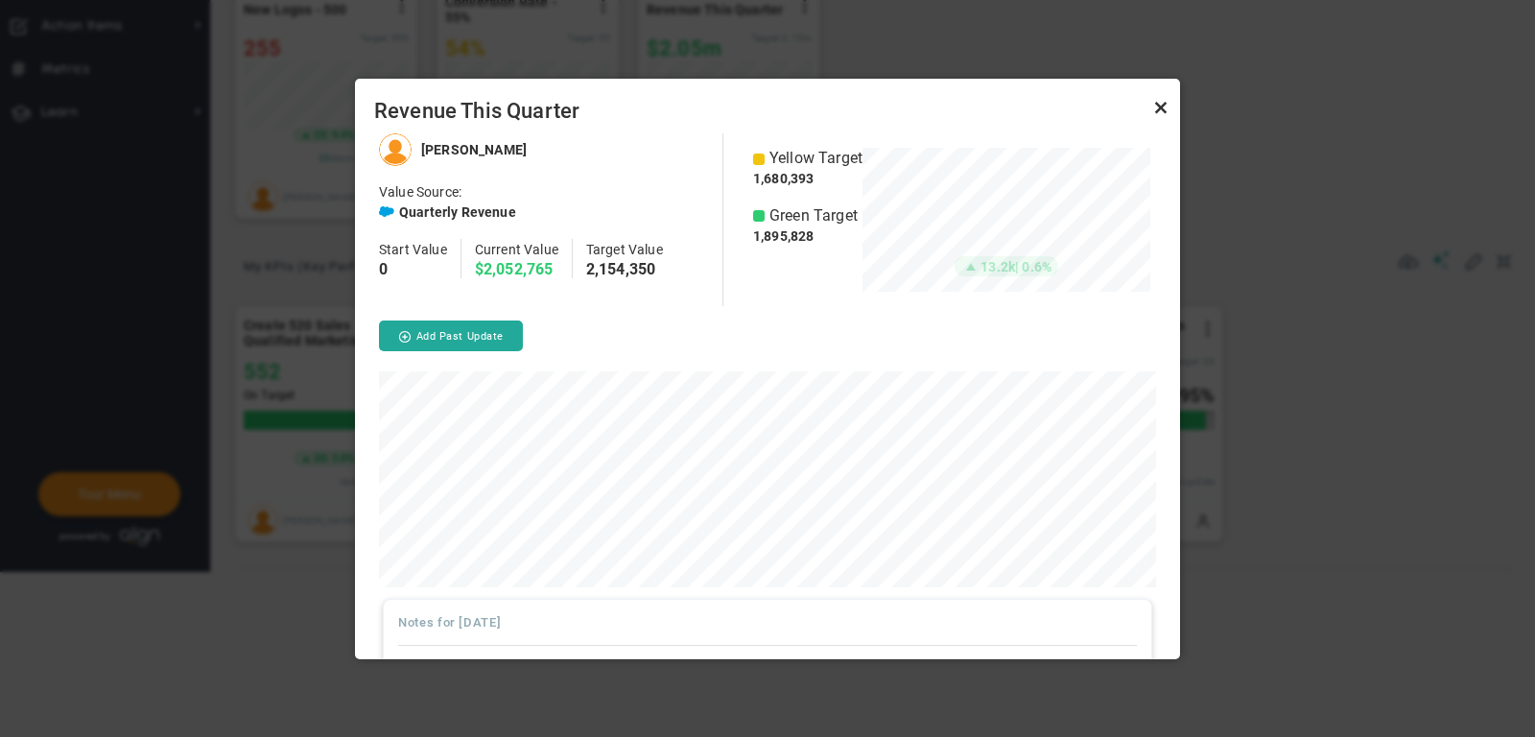
click at [1161, 109] on link "Close" at bounding box center [1160, 107] width 23 height 23
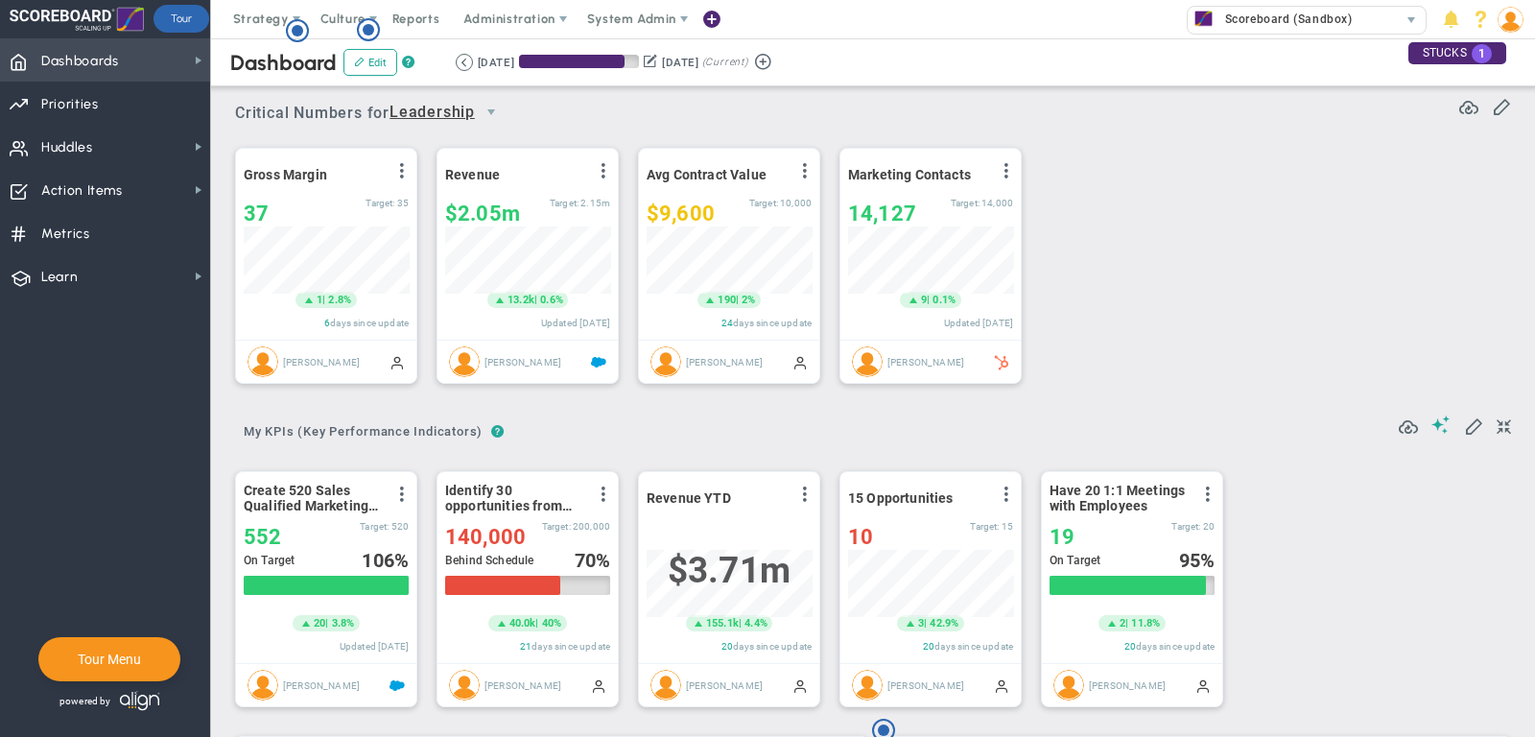
click at [172, 69] on span "Dashboards Dashboards" at bounding box center [105, 59] width 210 height 43
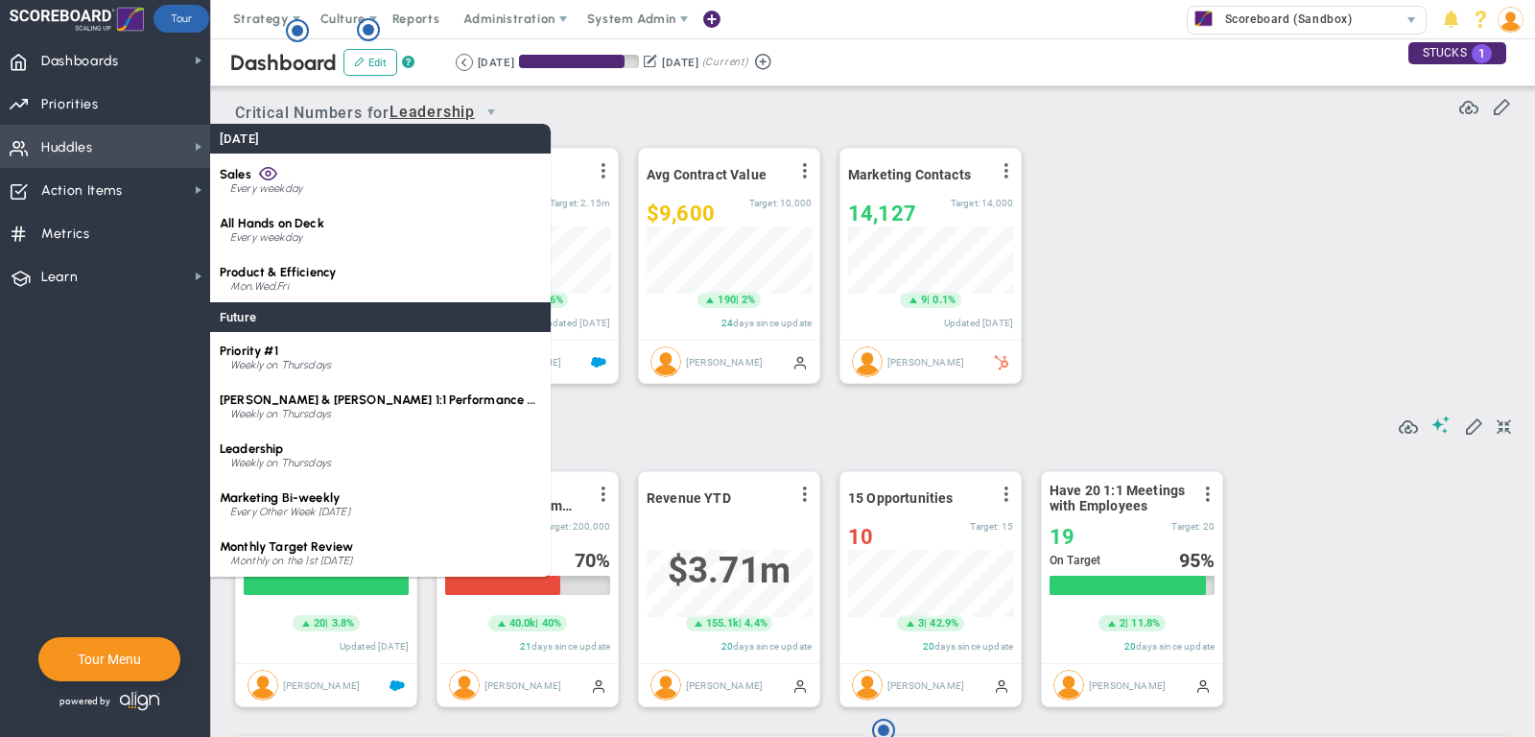
click at [57, 134] on span "Huddles" at bounding box center [67, 148] width 52 height 40
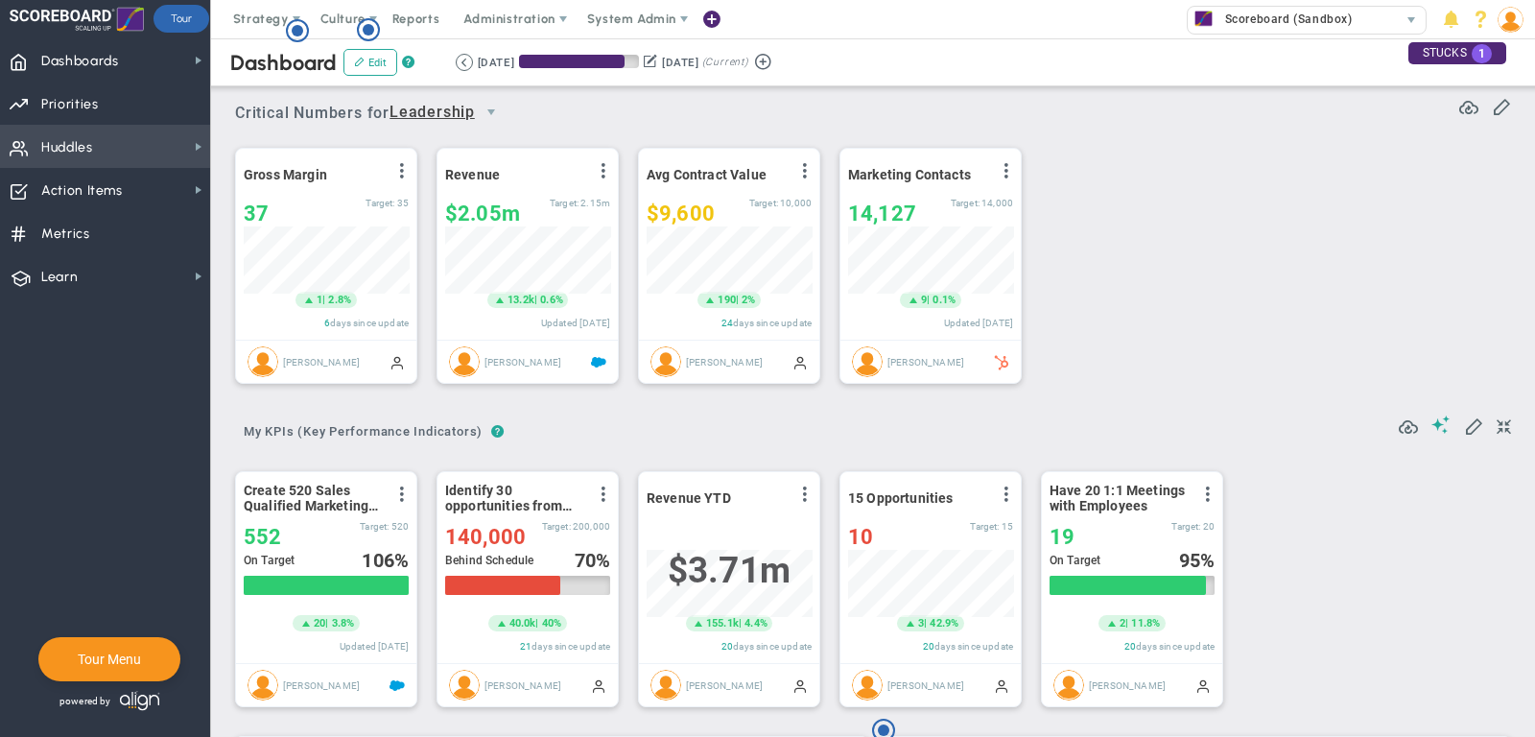
click at [69, 142] on span "Huddles" at bounding box center [67, 148] width 52 height 40
click at [712, 15] on span at bounding box center [710, 20] width 15 height 26
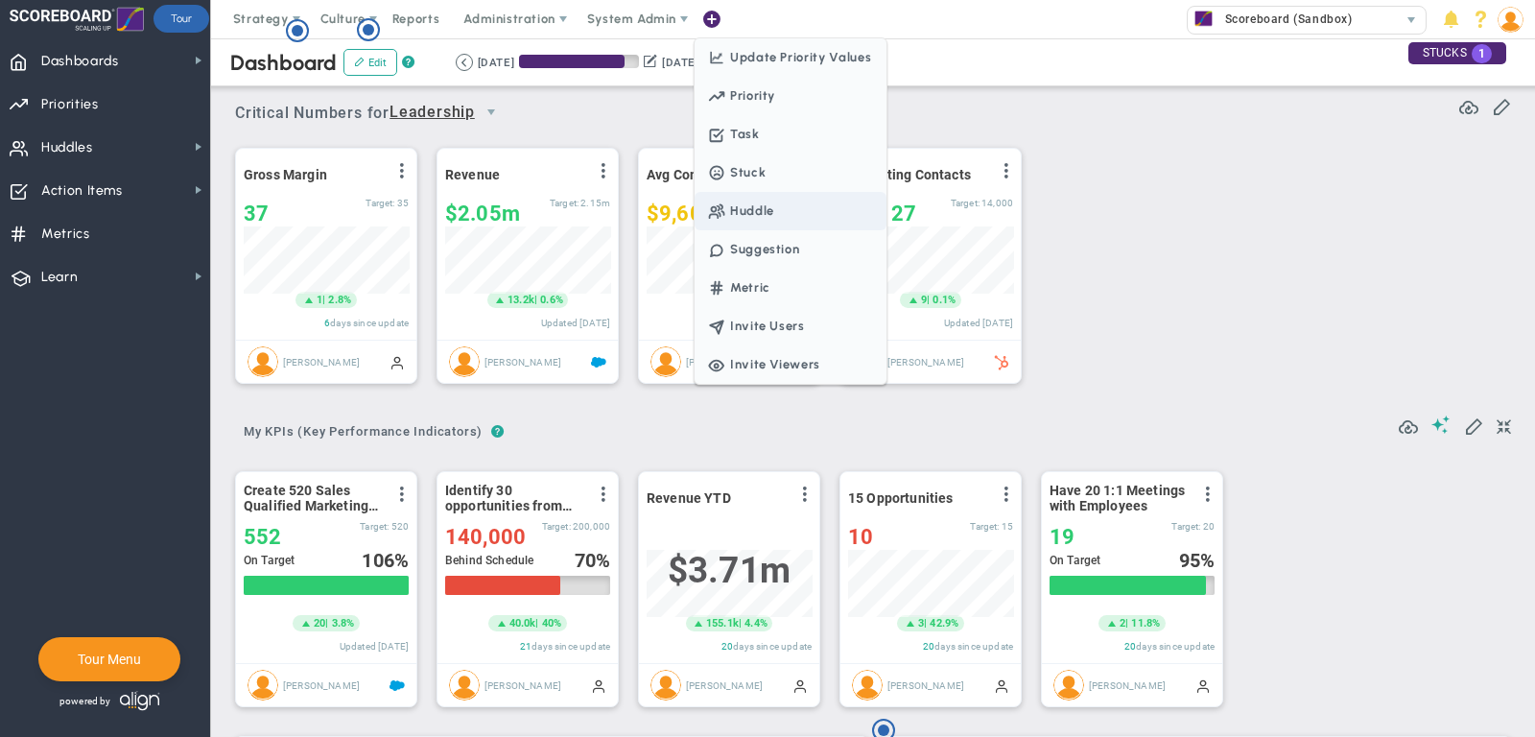
click at [782, 213] on span "Huddle" at bounding box center [790, 211] width 192 height 38
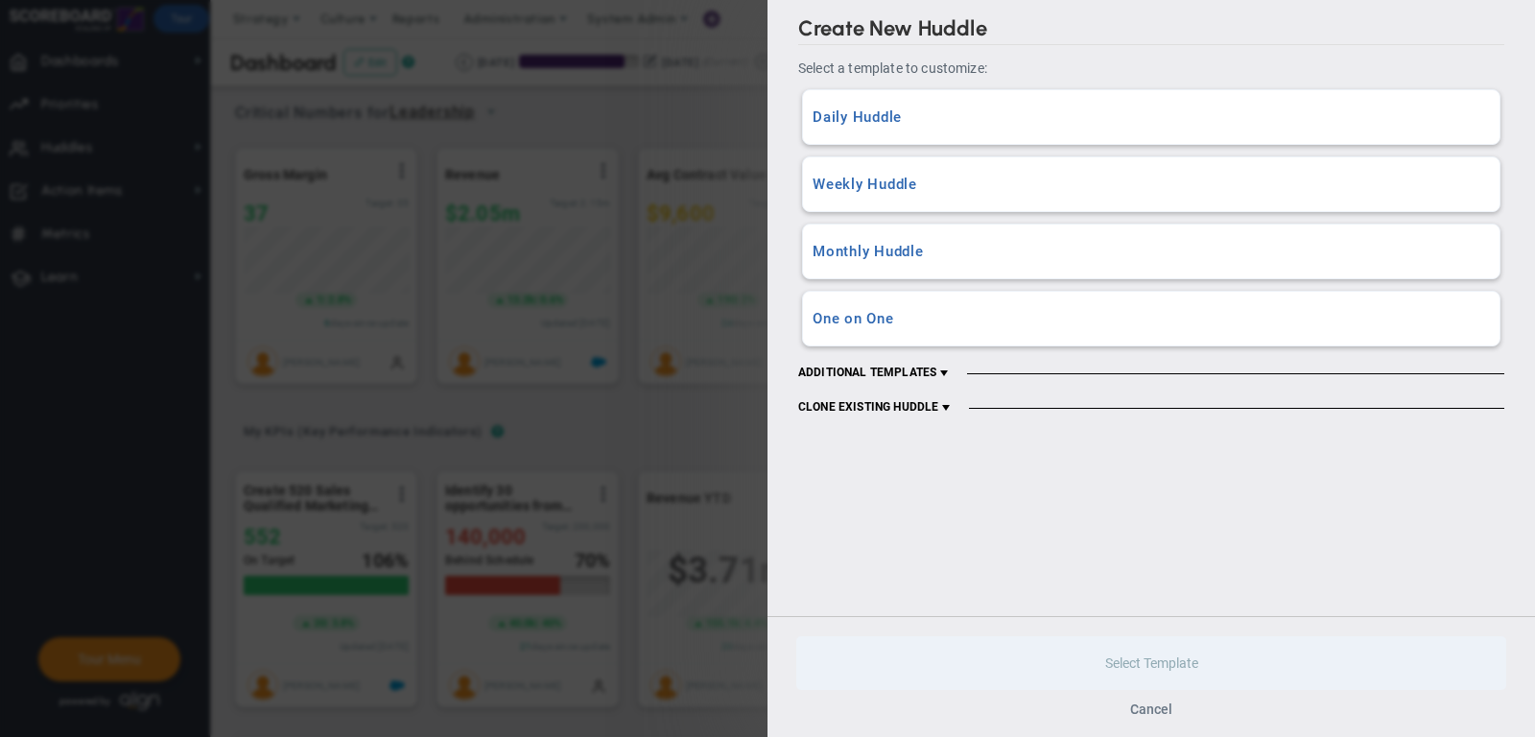
click at [1144, 708] on button "Cancel" at bounding box center [1151, 708] width 42 height 15
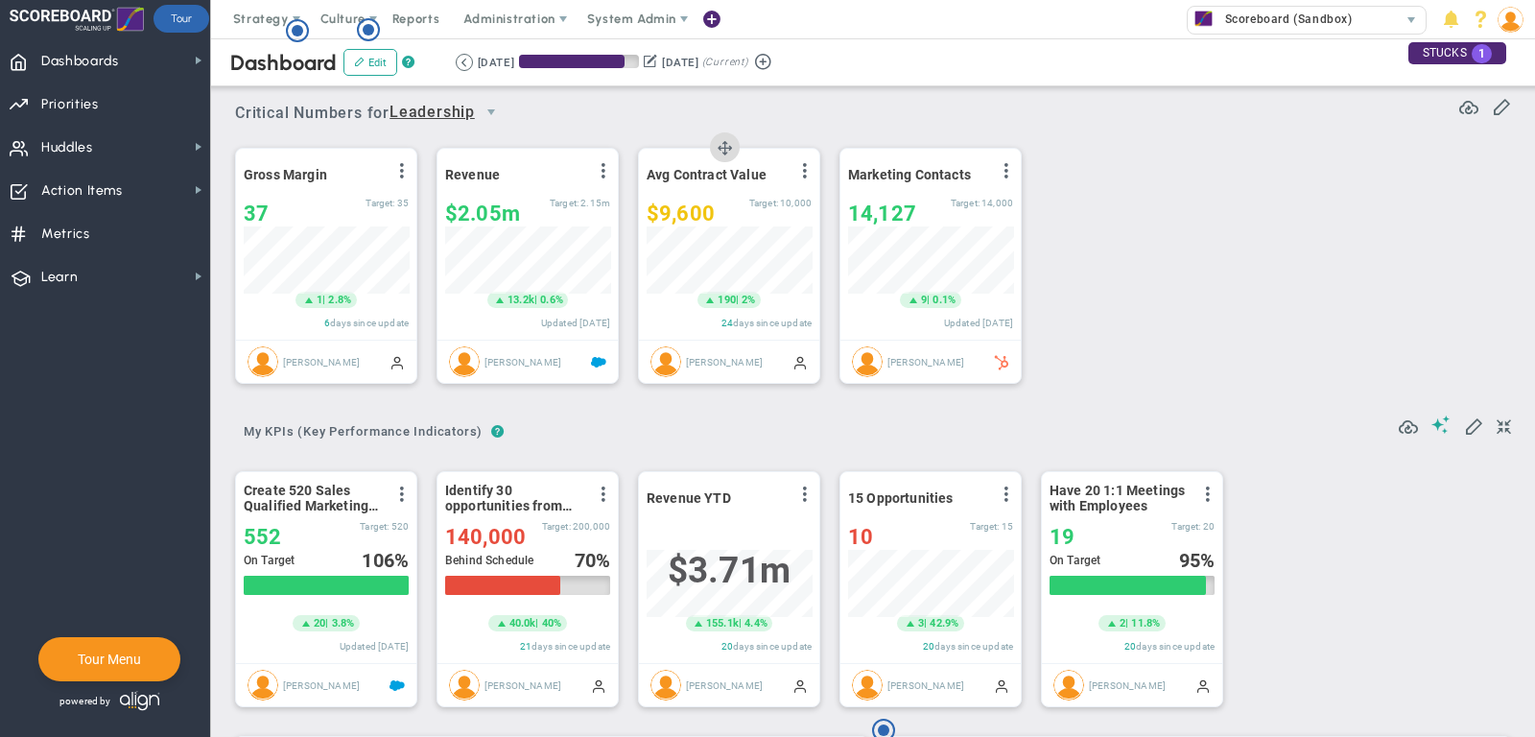
scroll to position [165, 0]
click at [712, 22] on span at bounding box center [710, 20] width 15 height 26
click at [708, 19] on span at bounding box center [710, 20] width 15 height 26
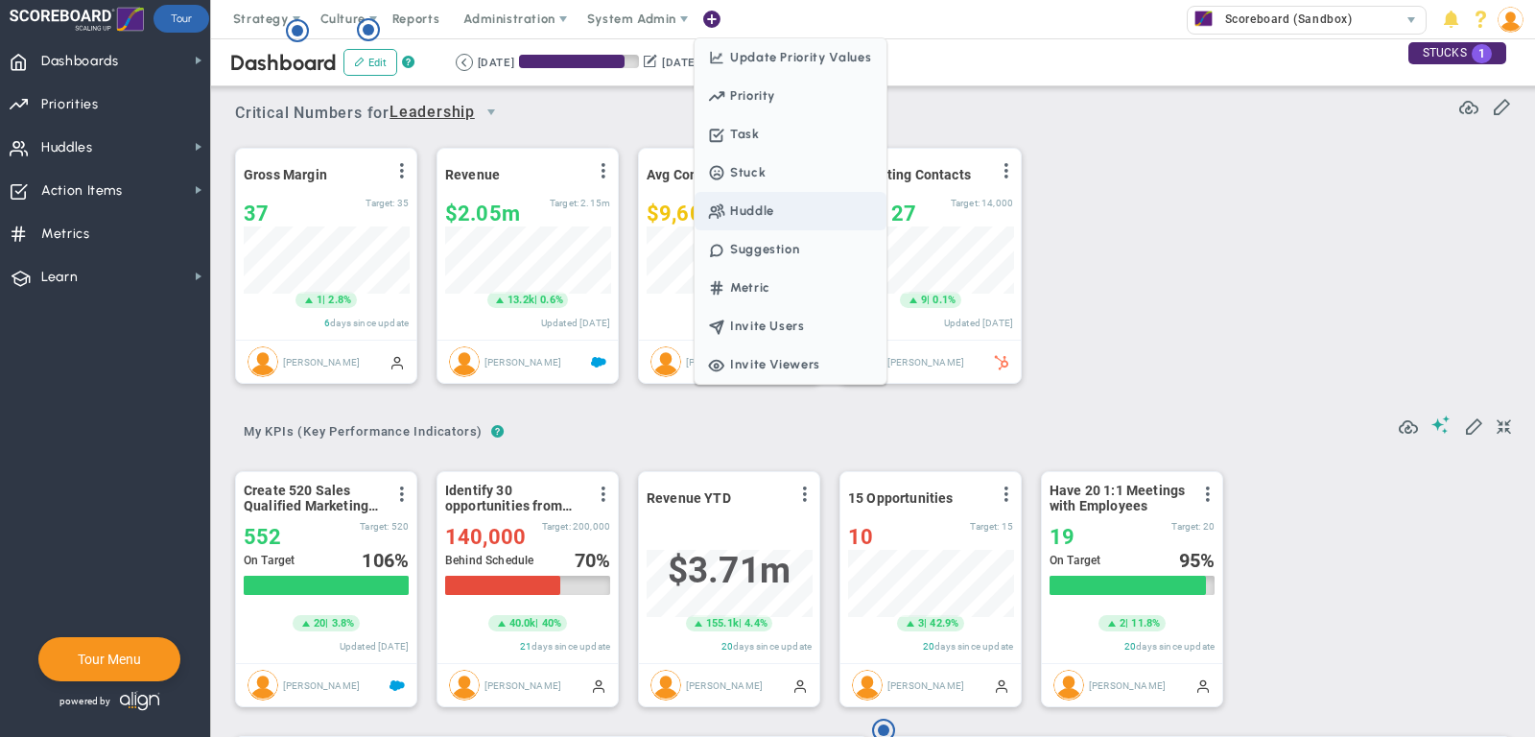
click at [768, 203] on span "Huddle" at bounding box center [739, 210] width 70 height 14
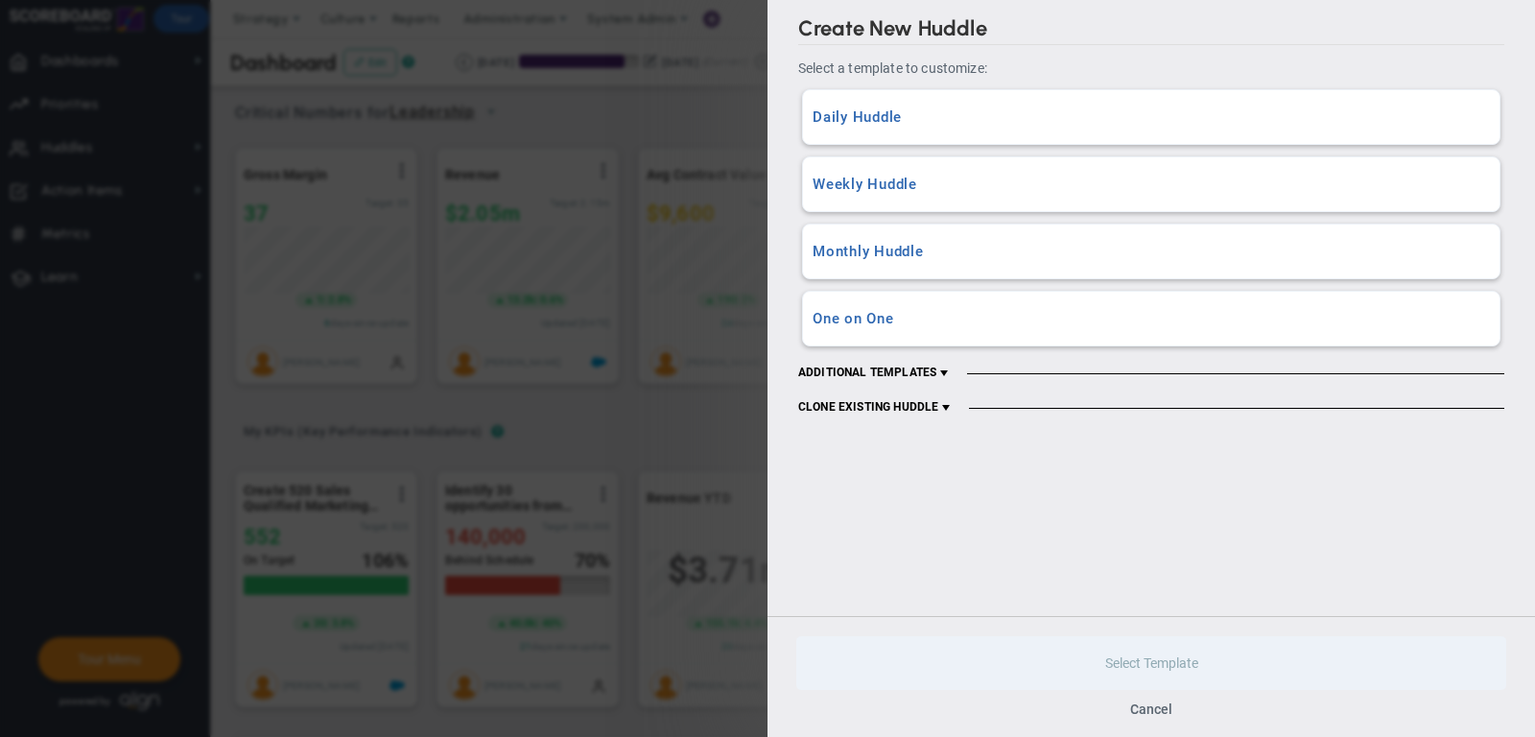
click at [831, 110] on h3 "Daily Huddle" at bounding box center [1150, 117] width 677 height 18
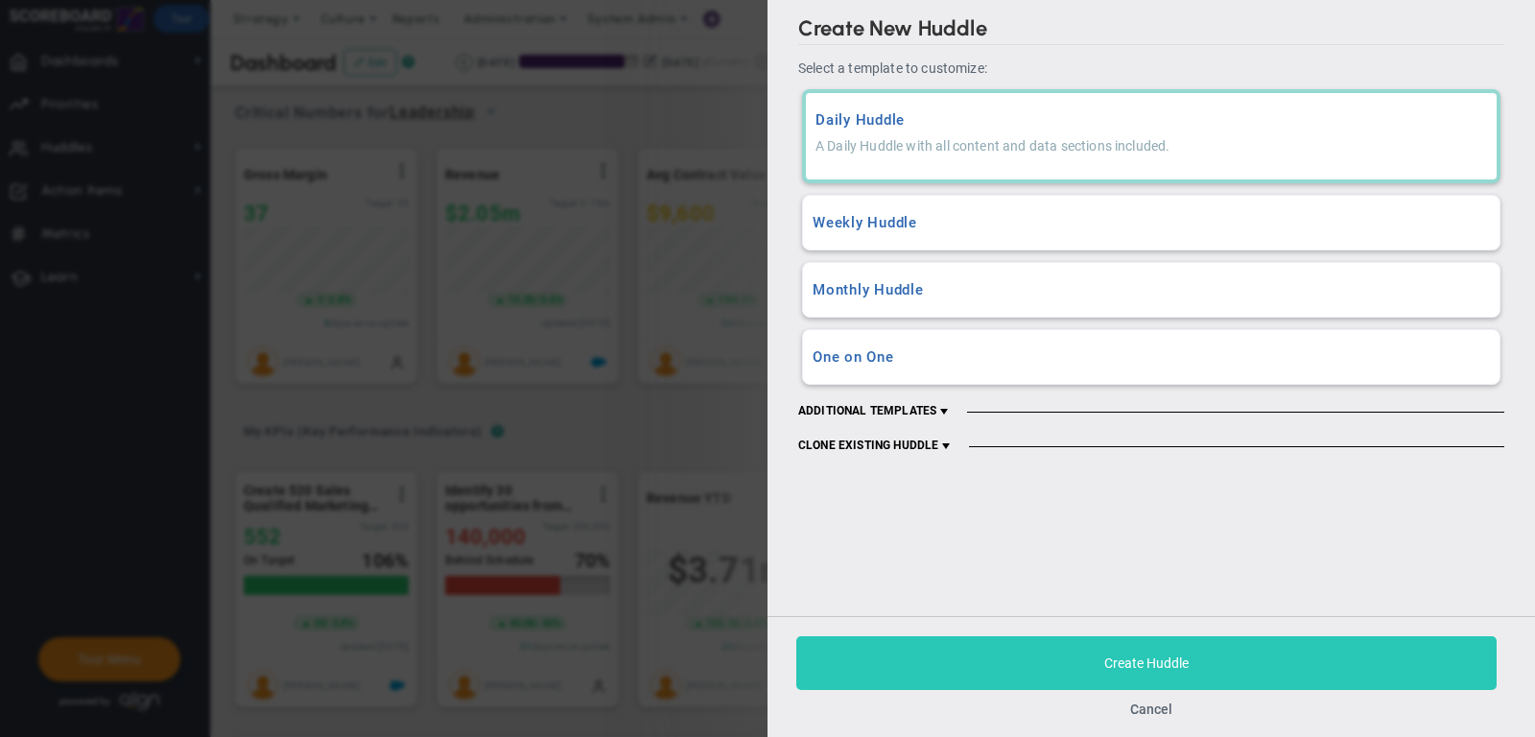
click at [1038, 665] on button "Create Huddle" at bounding box center [1146, 663] width 700 height 54
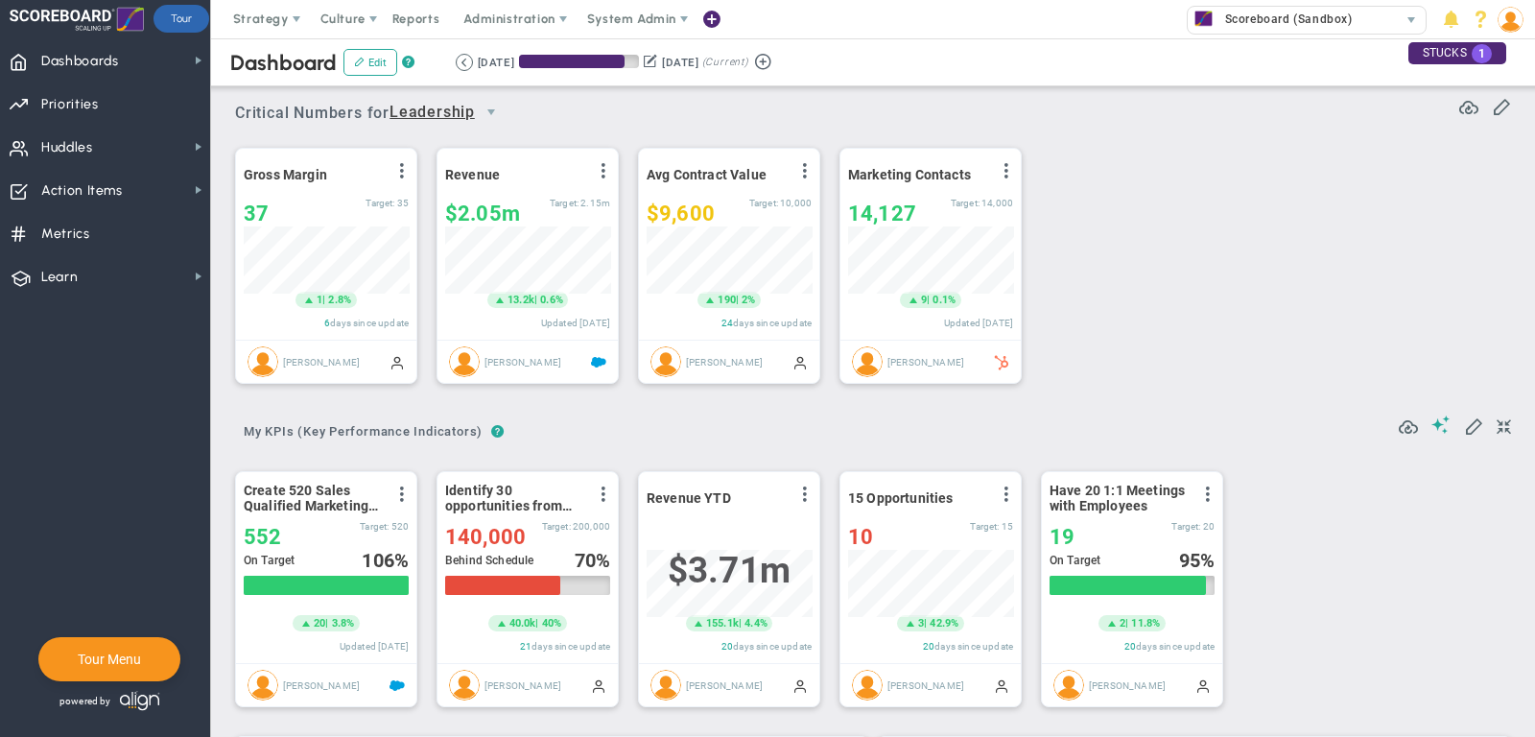
scroll to position [165, 0]
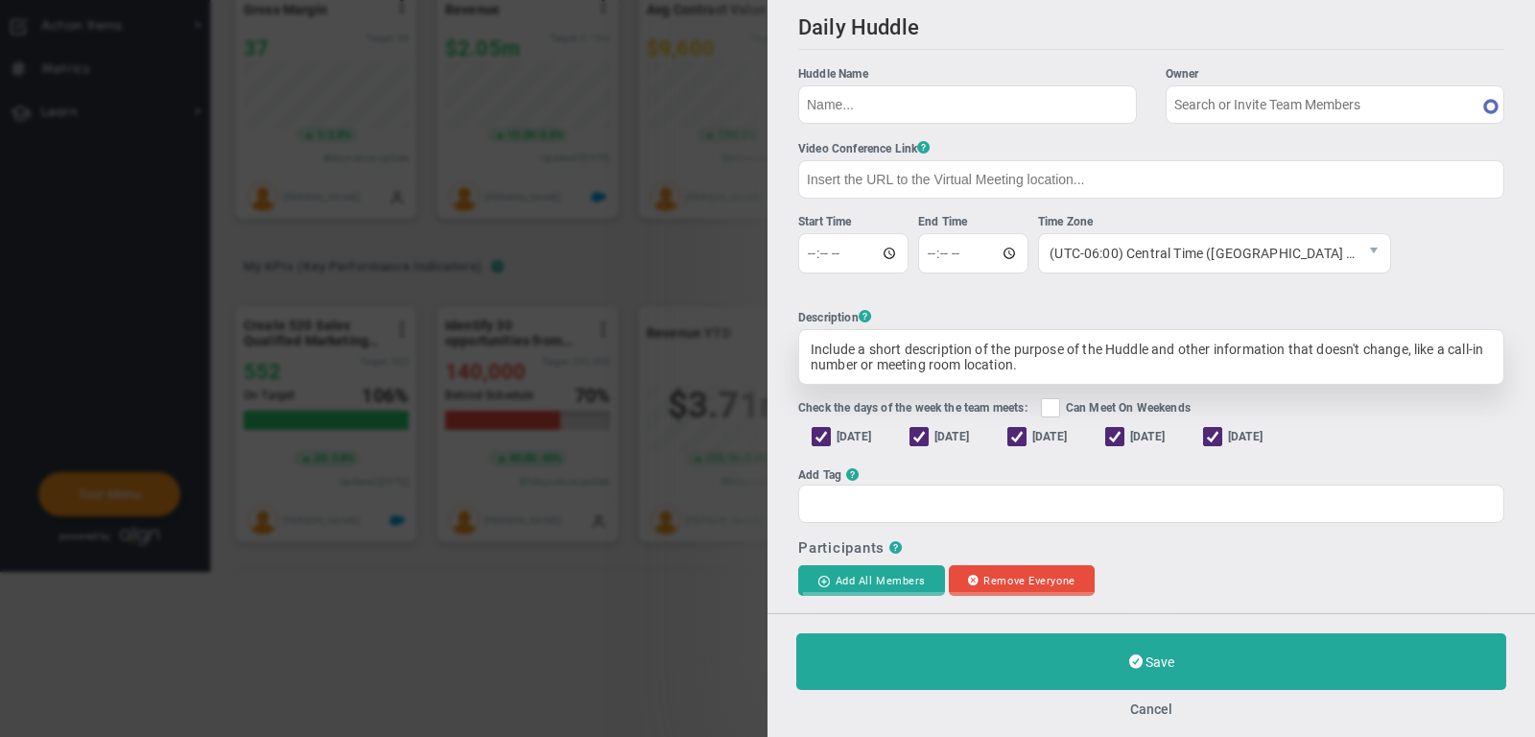
type input "[PERSON_NAME]"
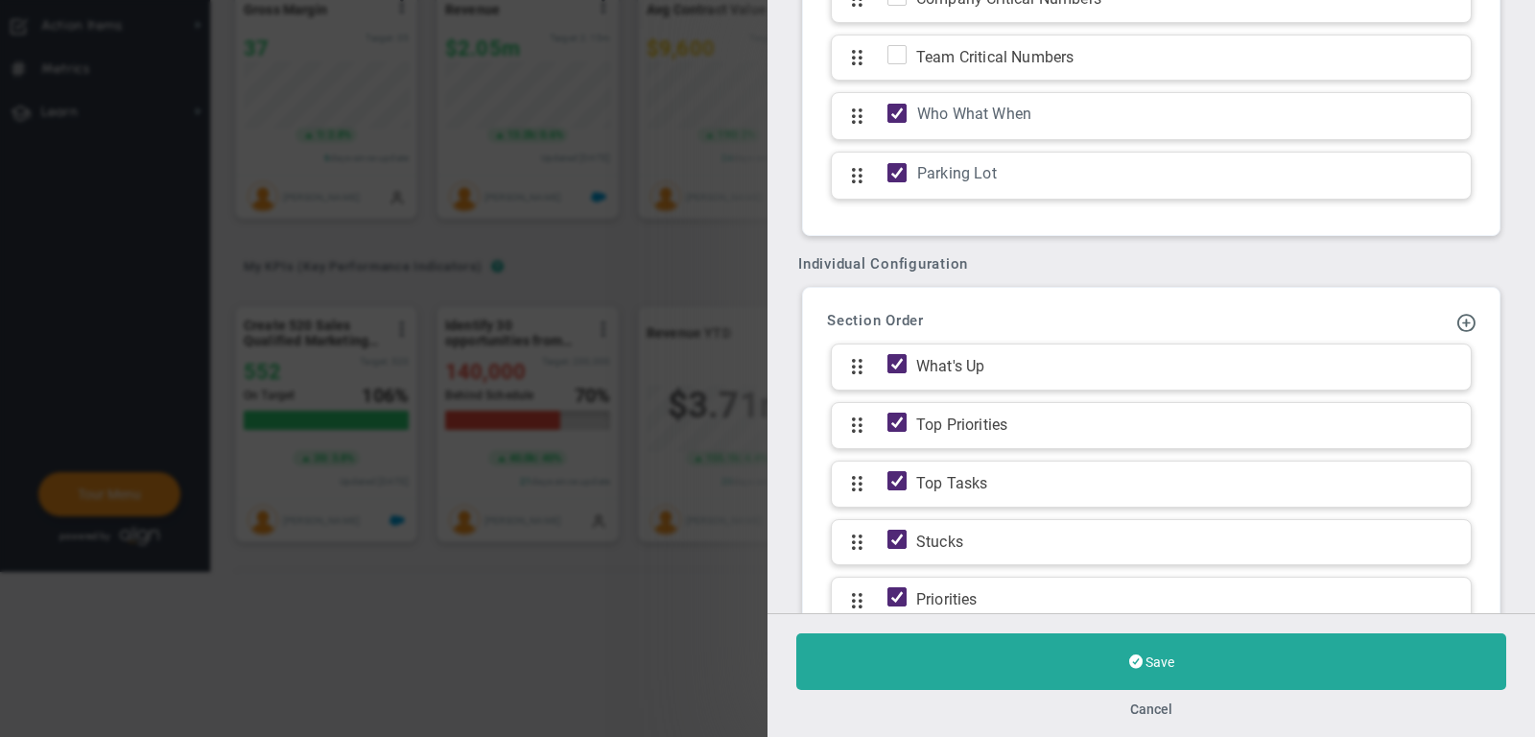
scroll to position [1583, 0]
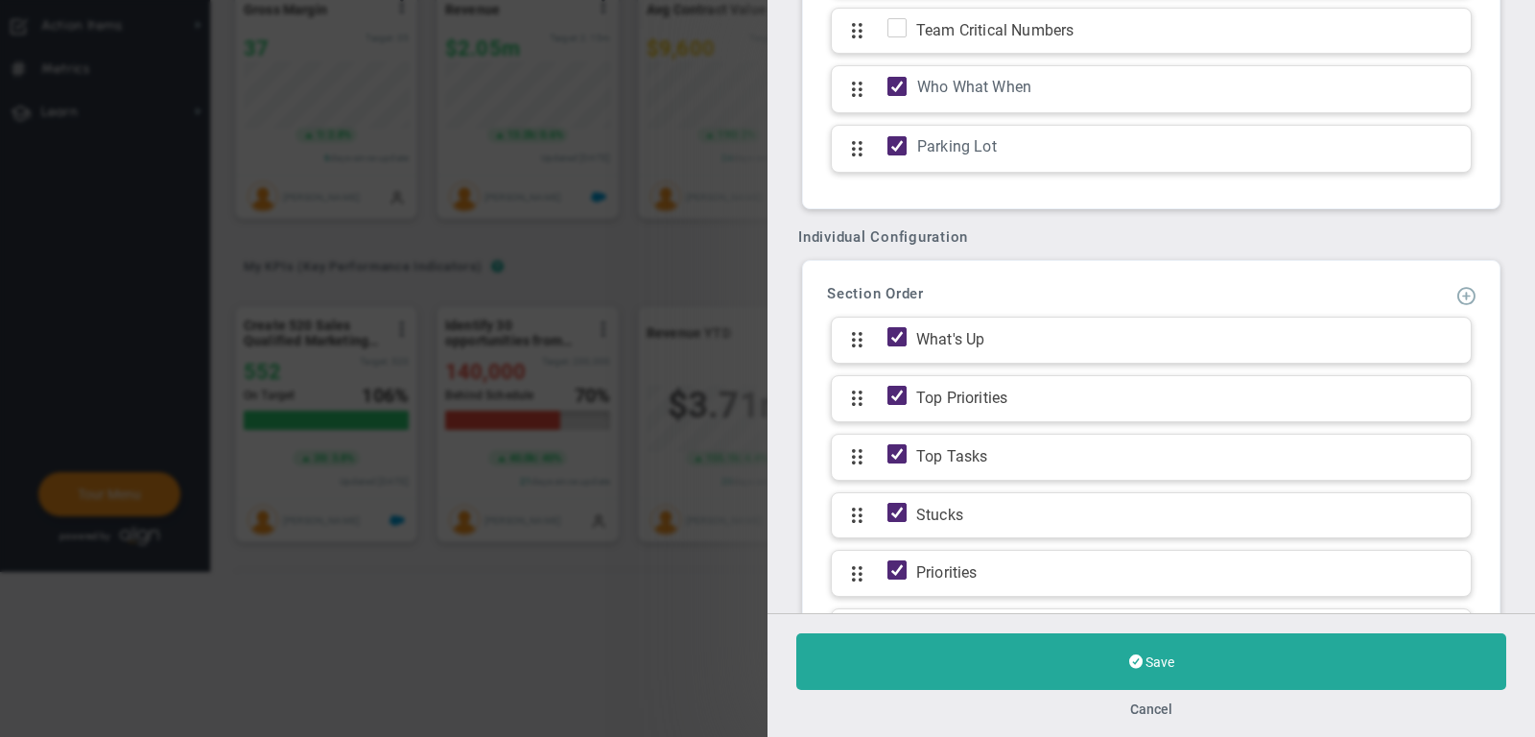
click at [1464, 285] on span at bounding box center [1465, 294] width 19 height 19
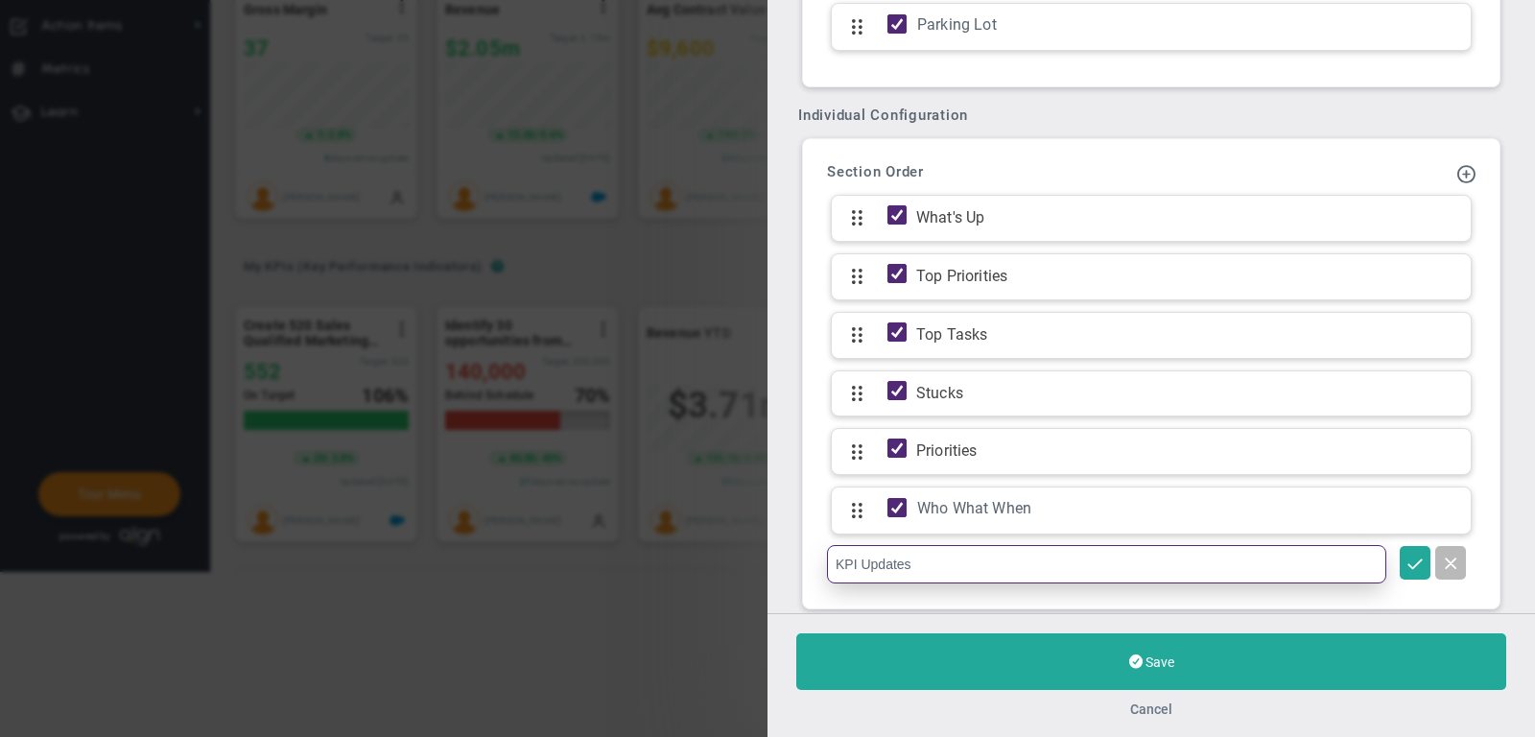
type input "KPI Updates"
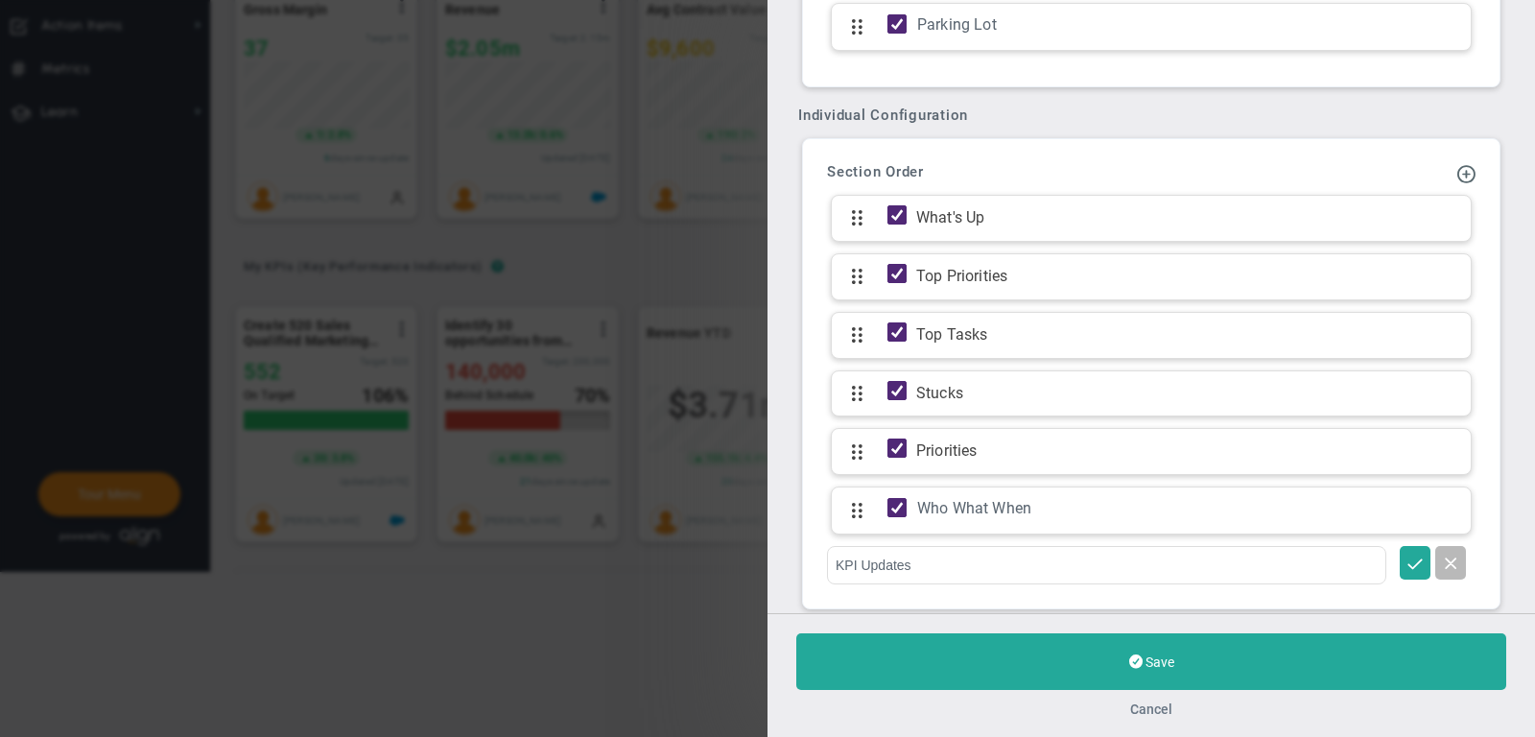
click at [1165, 710] on button "Cancel" at bounding box center [1151, 708] width 42 height 15
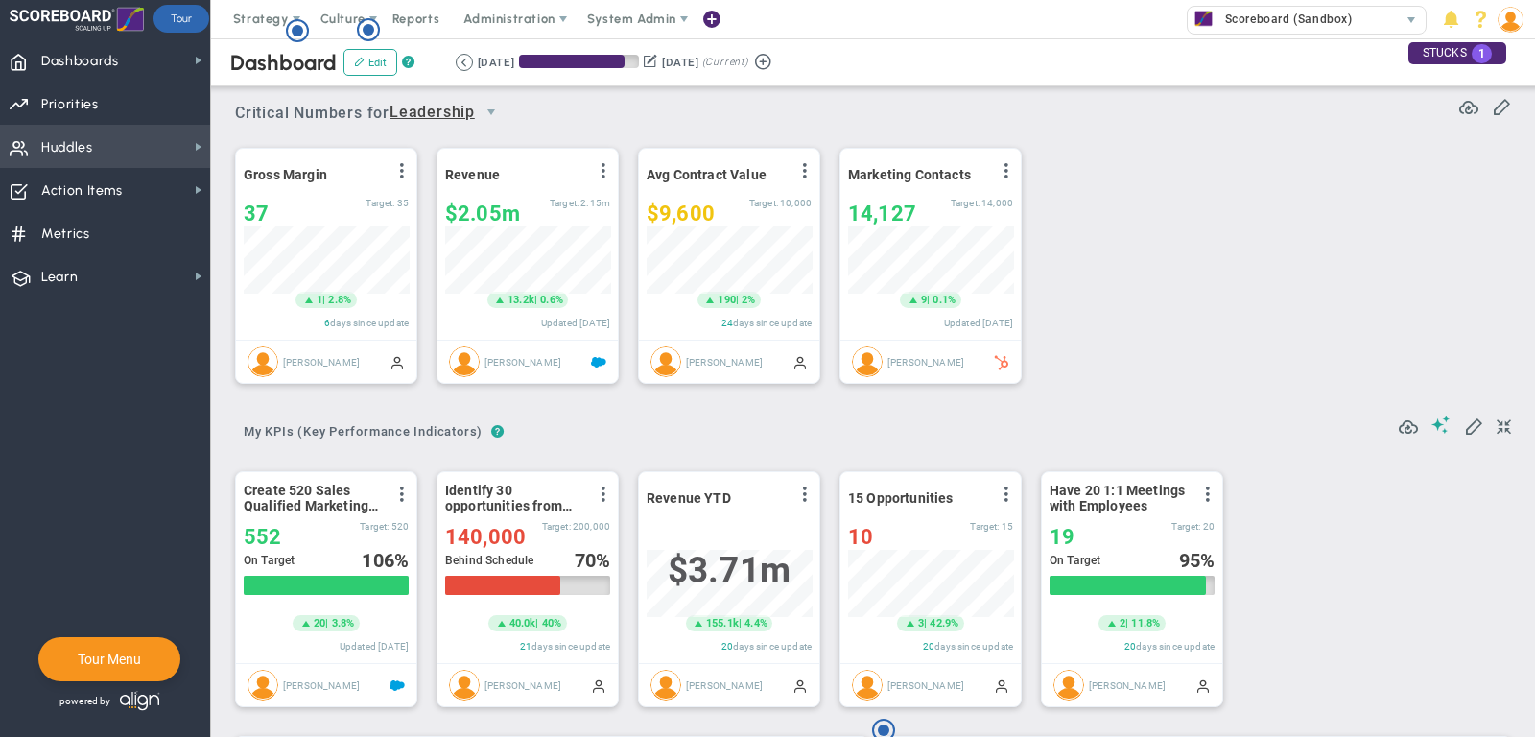
click at [129, 149] on span "Huddles Huddles" at bounding box center [105, 146] width 210 height 43
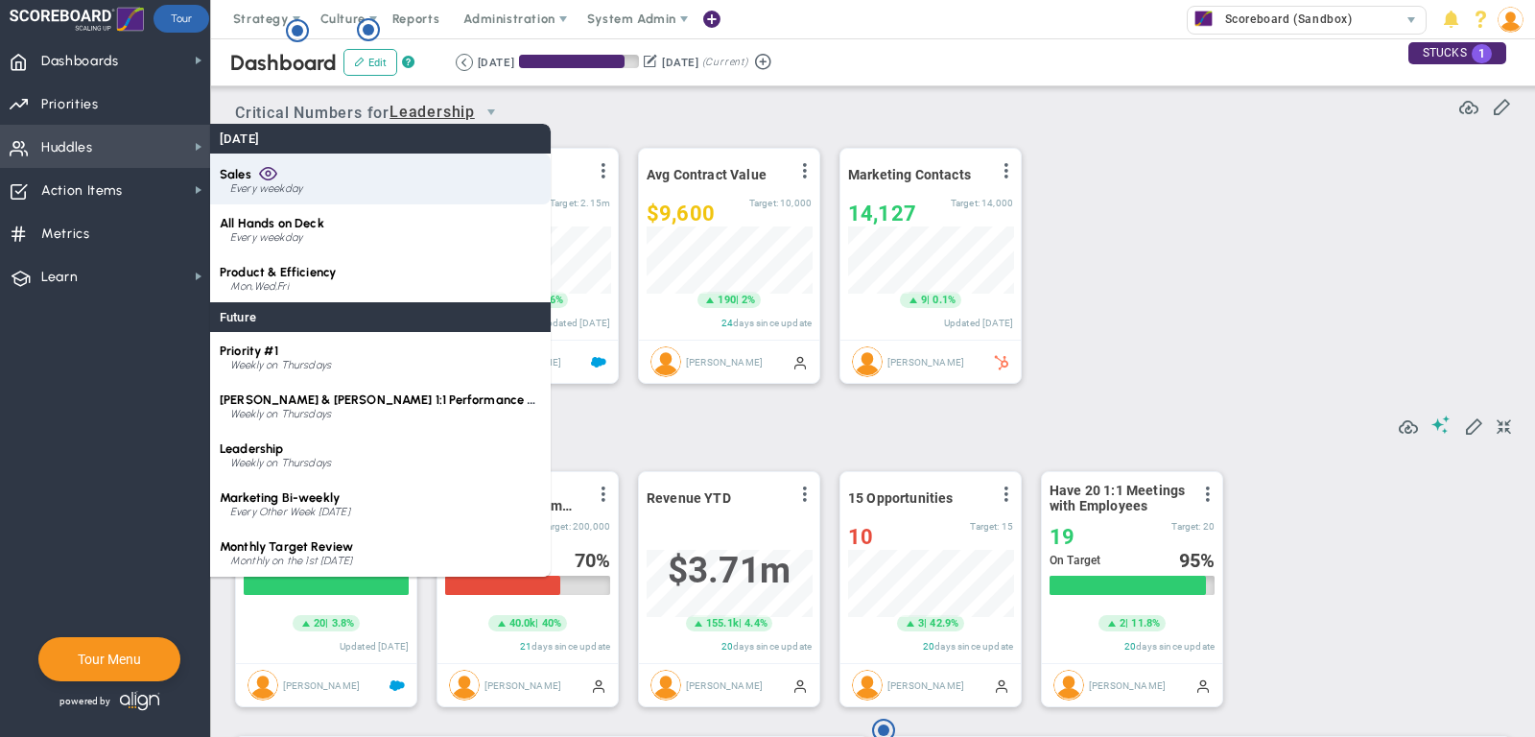
click at [278, 181] on div "Sales Every weekday" at bounding box center [380, 178] width 340 height 51
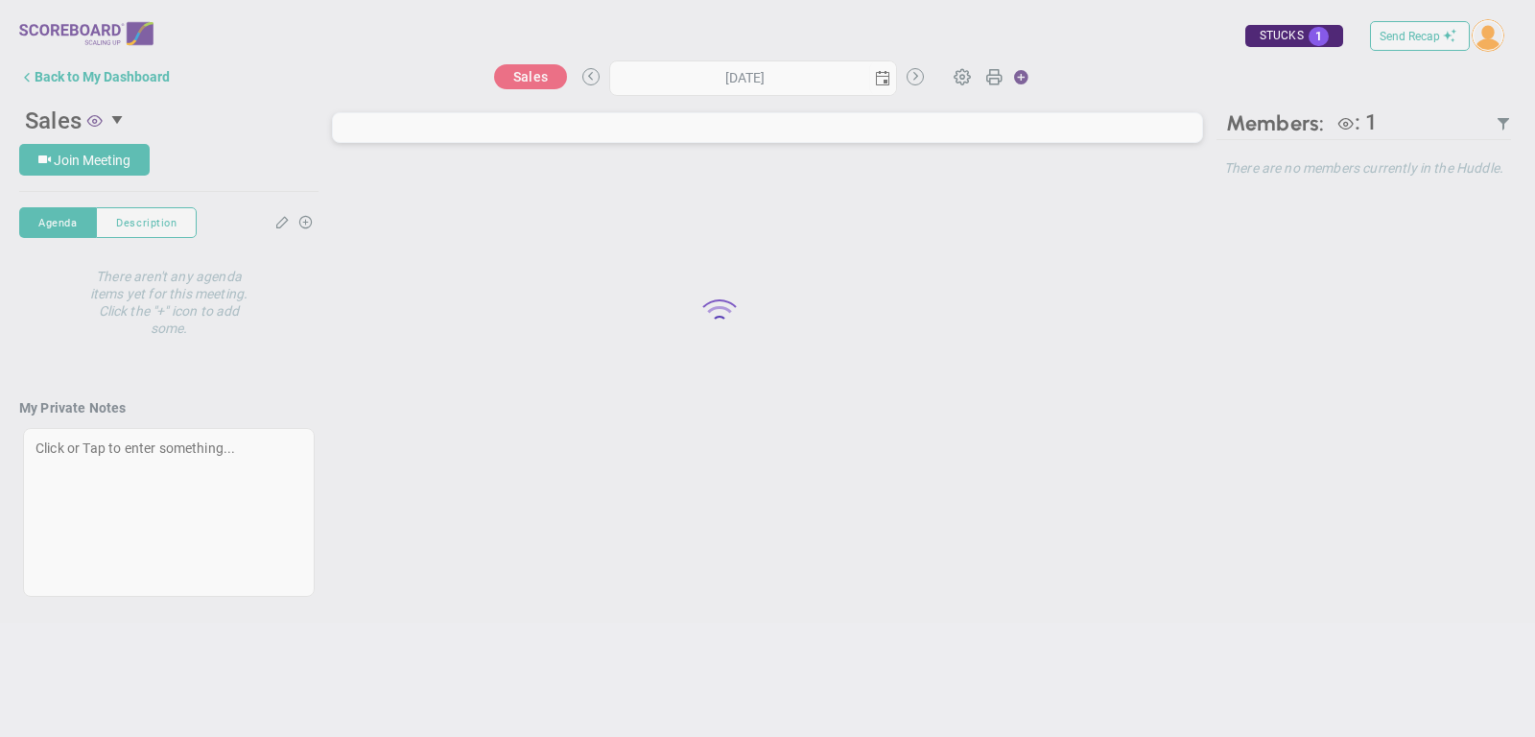
type input "[DATE]"
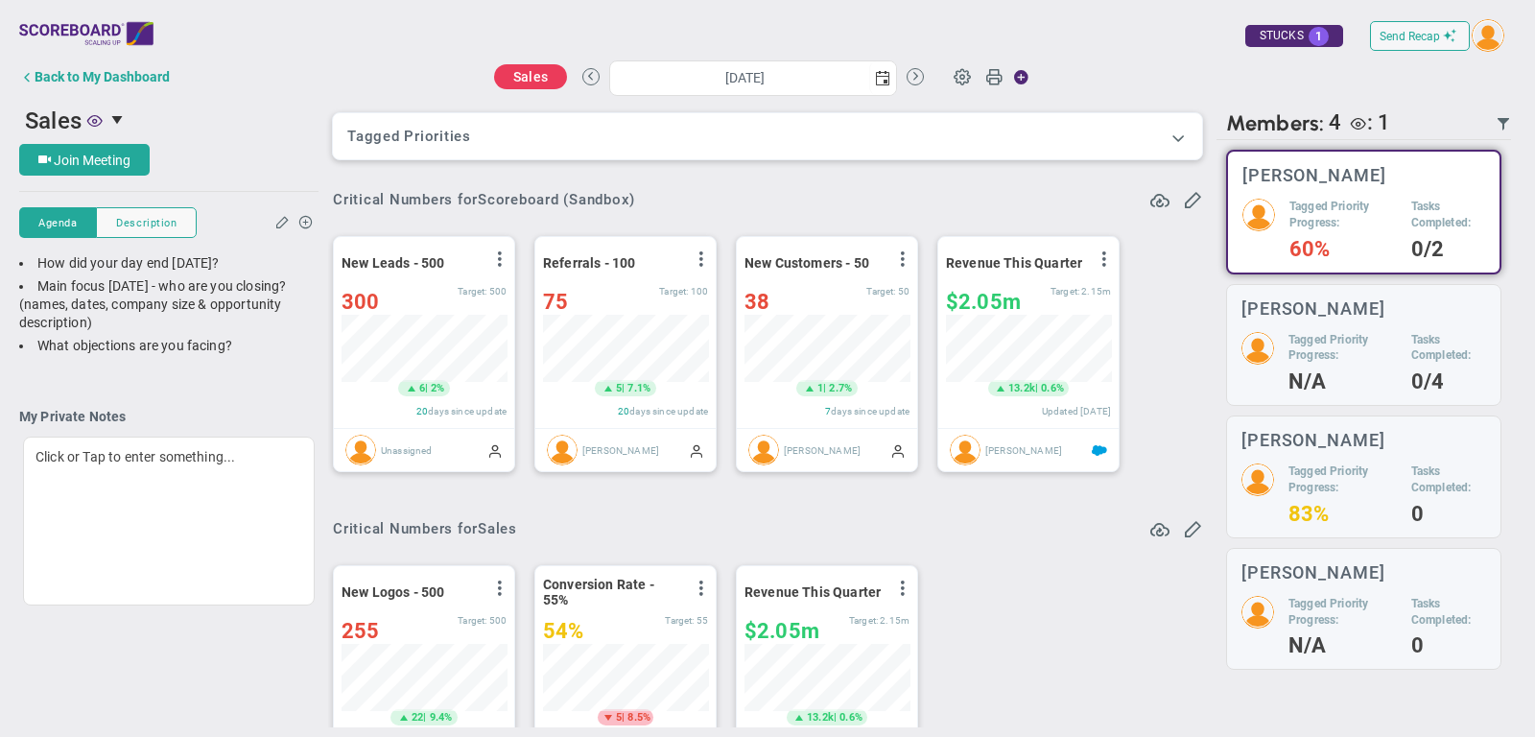
scroll to position [959038, 958939]
click at [1179, 130] on span at bounding box center [1177, 137] width 19 height 19
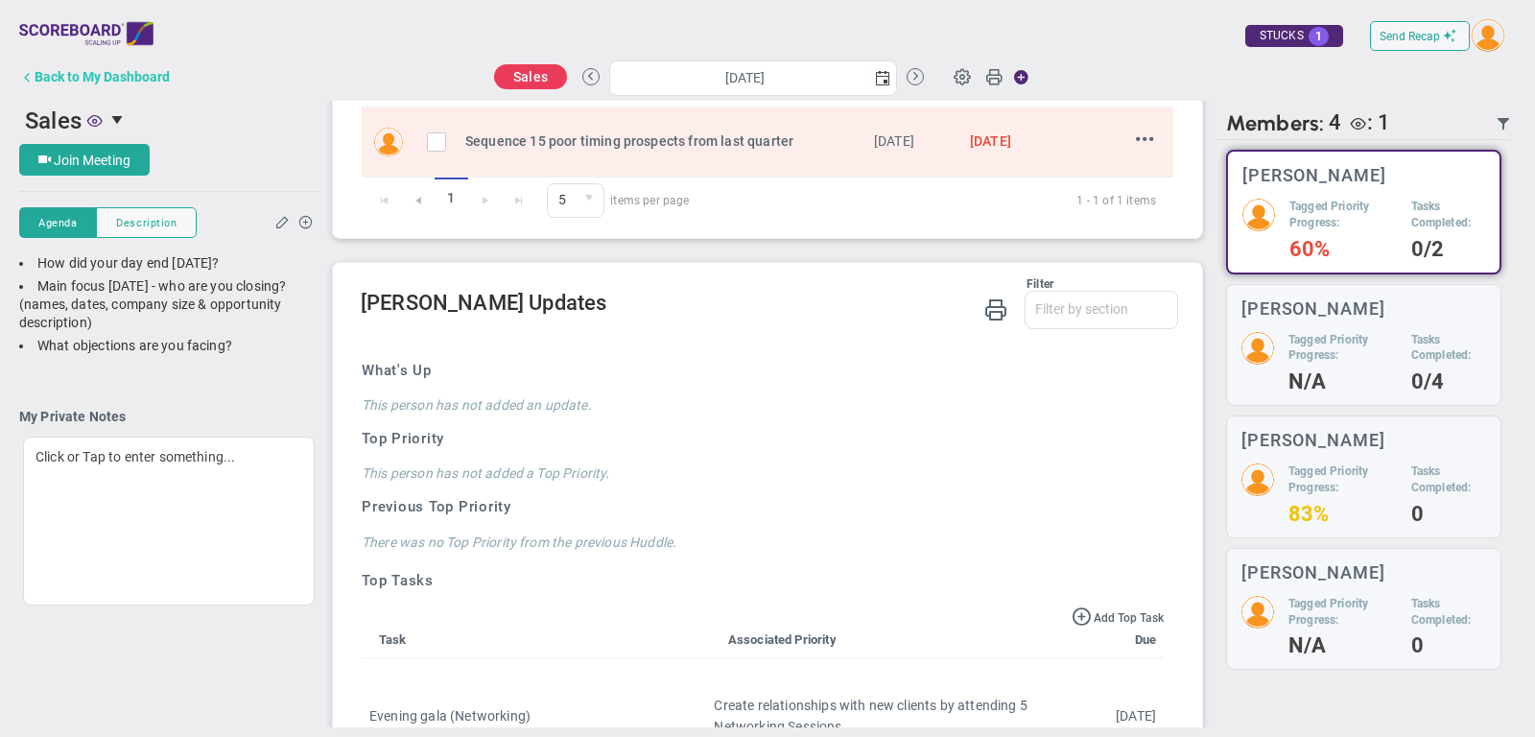
click at [120, 64] on button "Back to My Dashboard" at bounding box center [94, 77] width 151 height 38
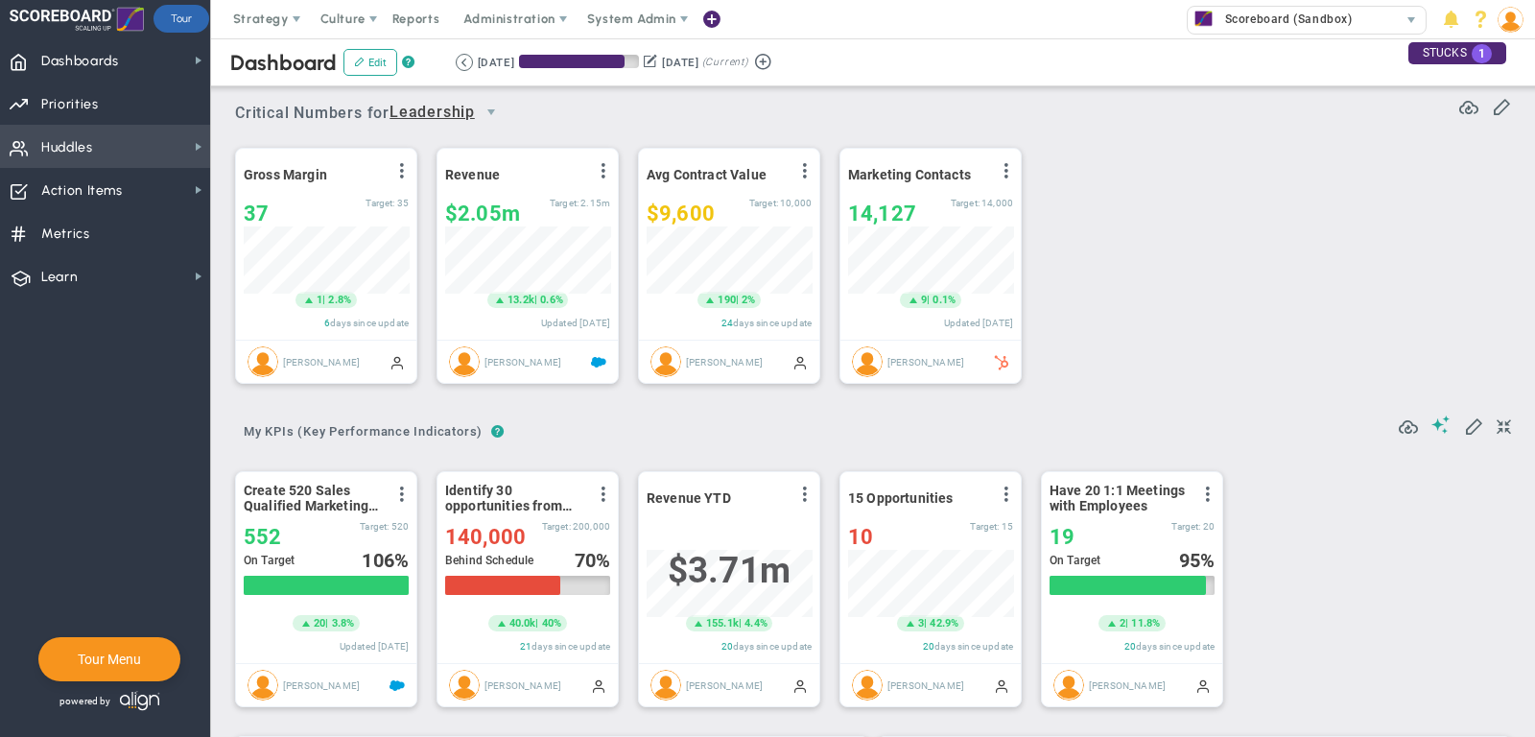
click at [125, 146] on span "Huddles Huddles" at bounding box center [105, 146] width 210 height 43
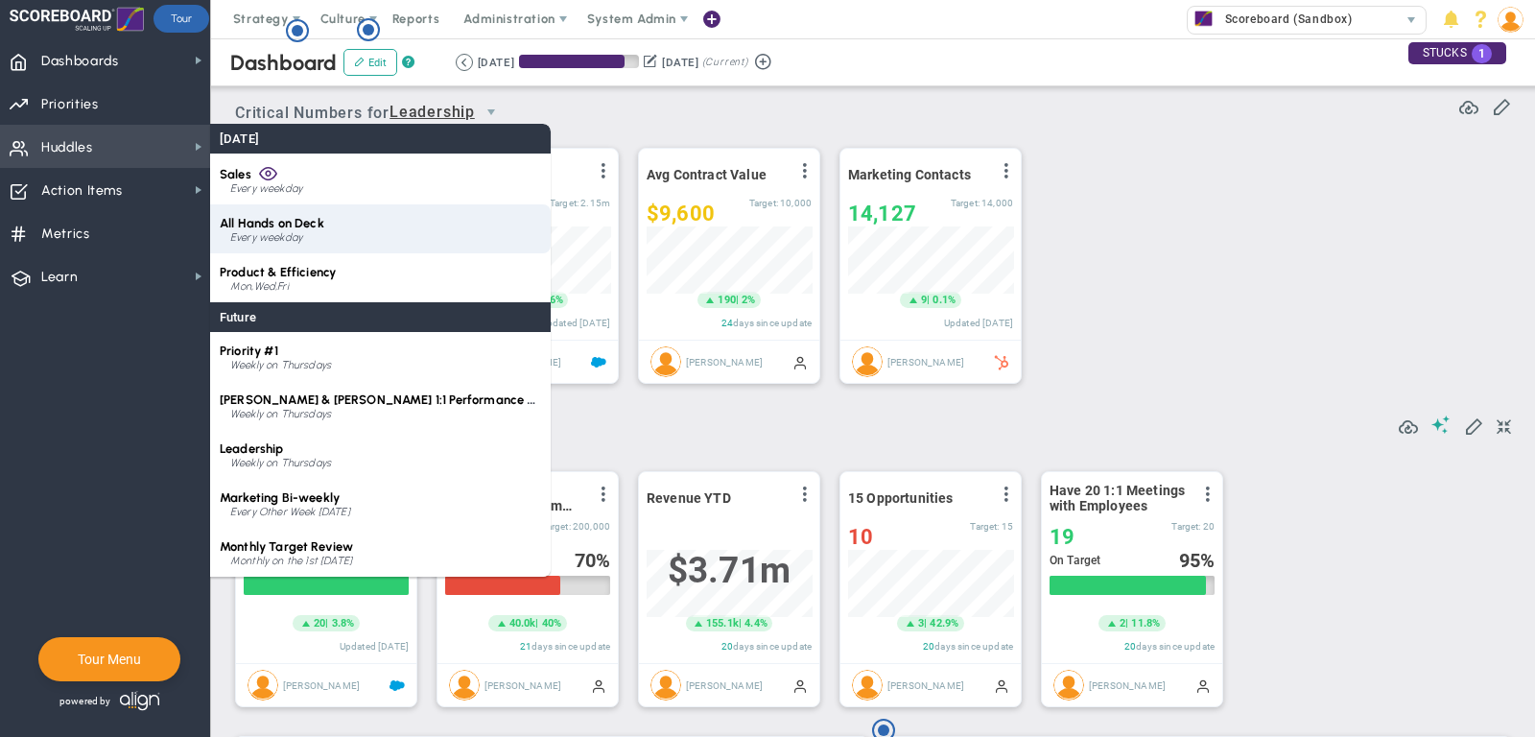
click at [300, 232] on div "Every weekday" at bounding box center [385, 238] width 311 height 12
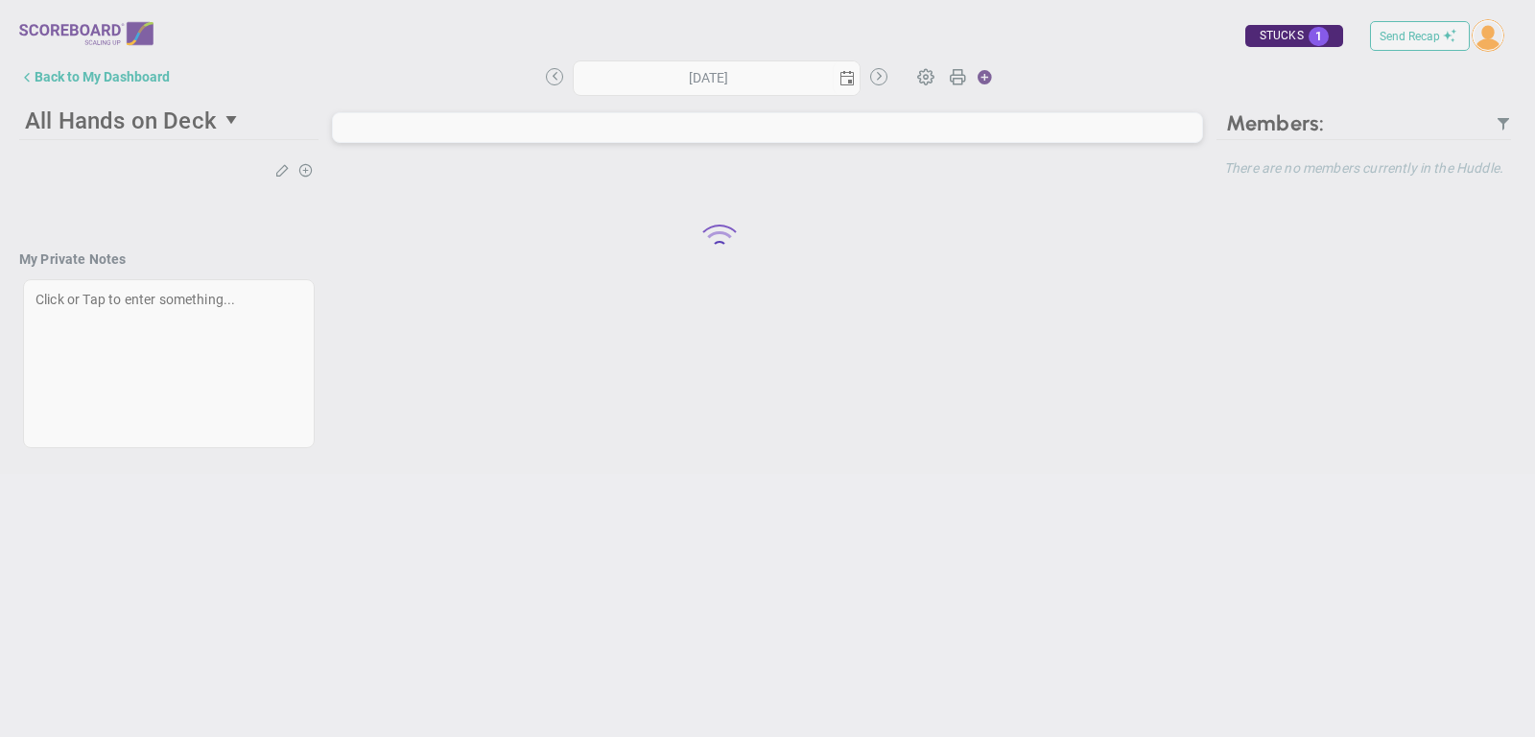
type input "[DATE]"
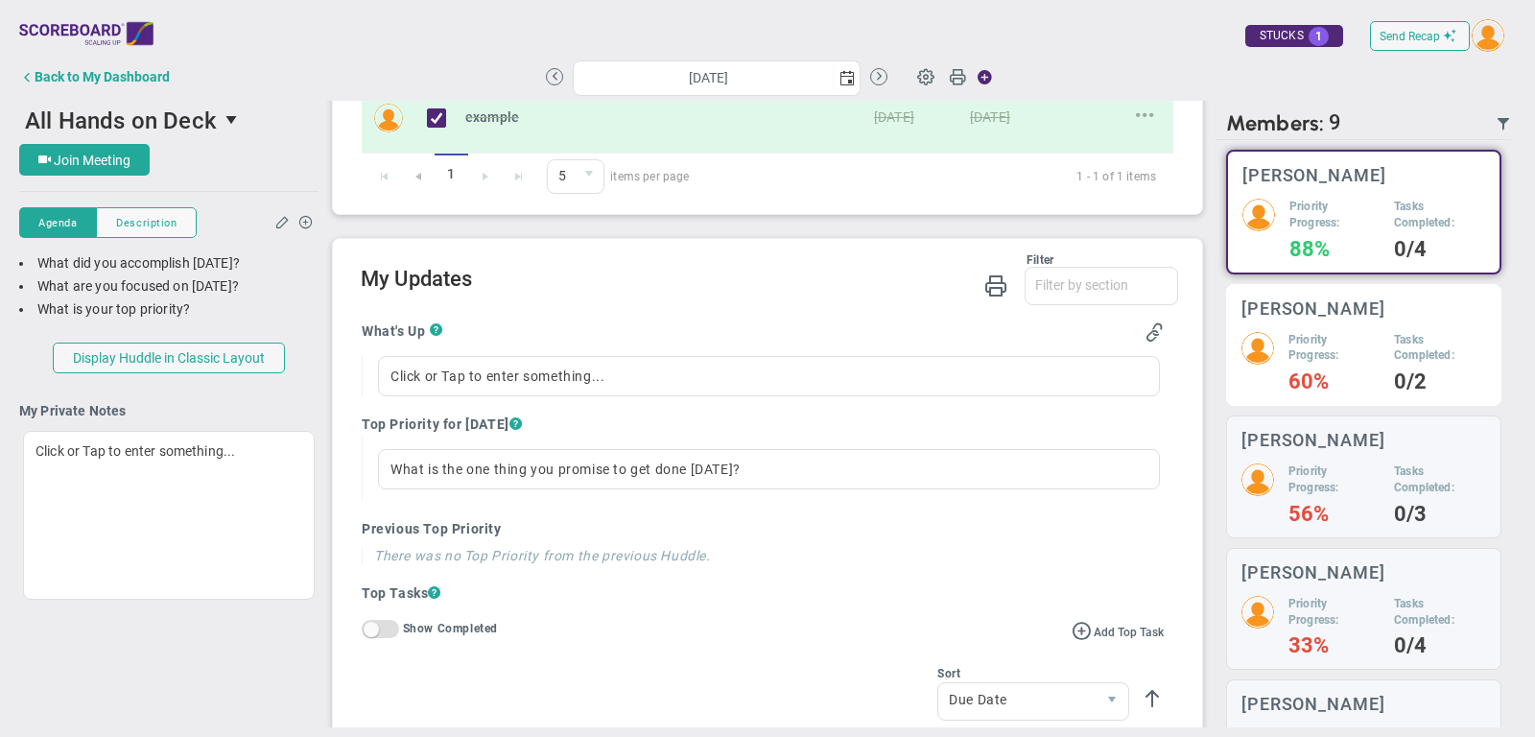
click at [1476, 340] on h5 "Tasks Completed:" at bounding box center [1440, 348] width 92 height 33
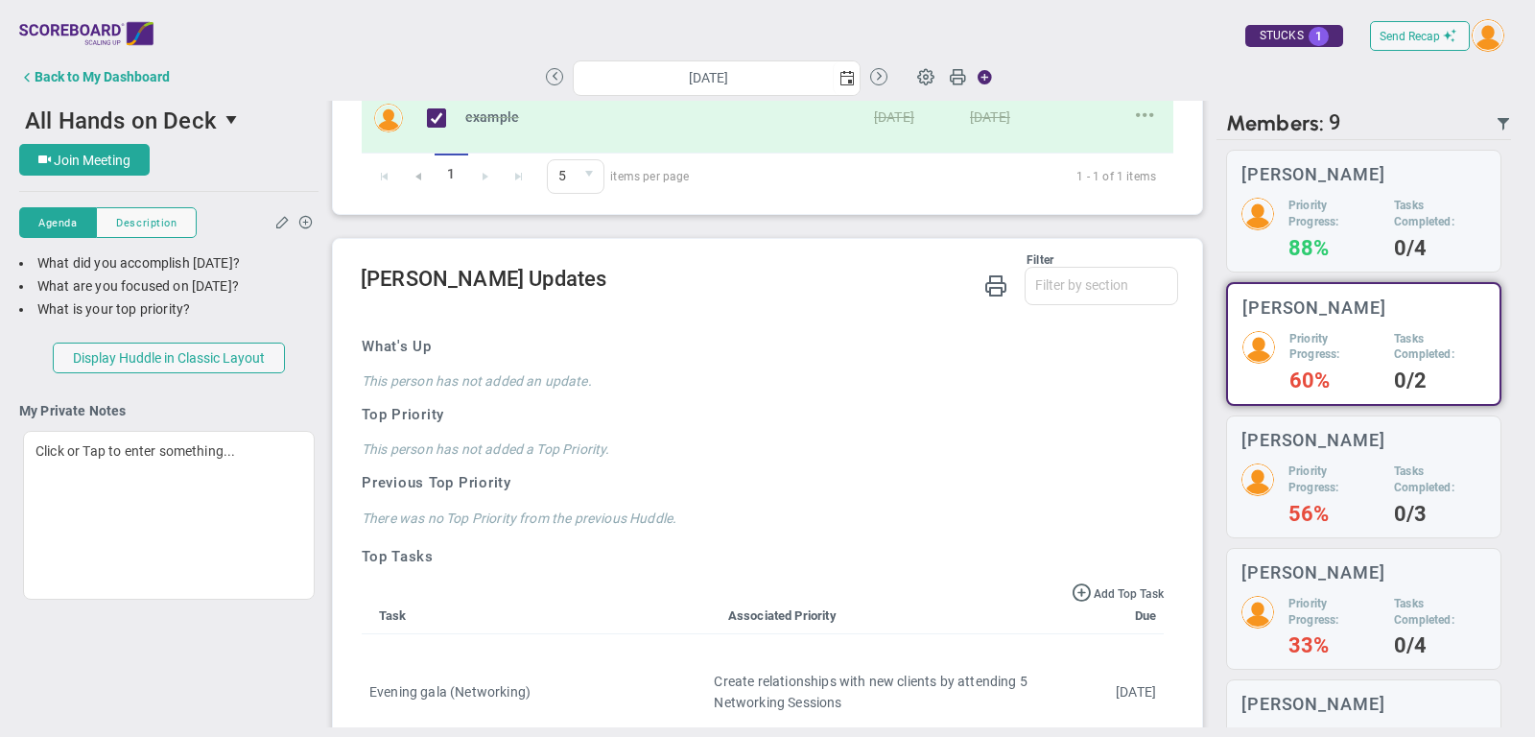
scroll to position [741, 0]
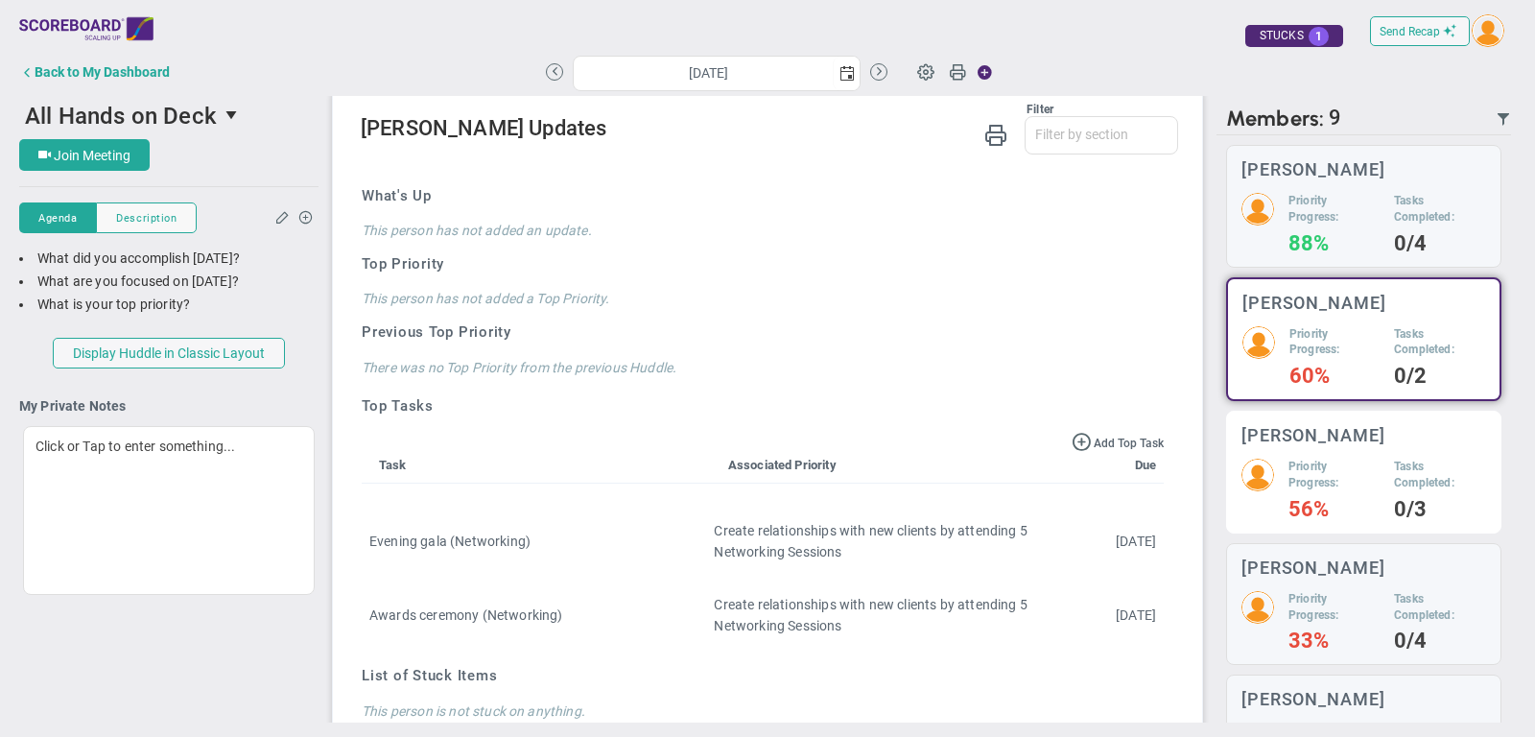
click at [1348, 435] on div "[PERSON_NAME]" at bounding box center [1363, 435] width 245 height 18
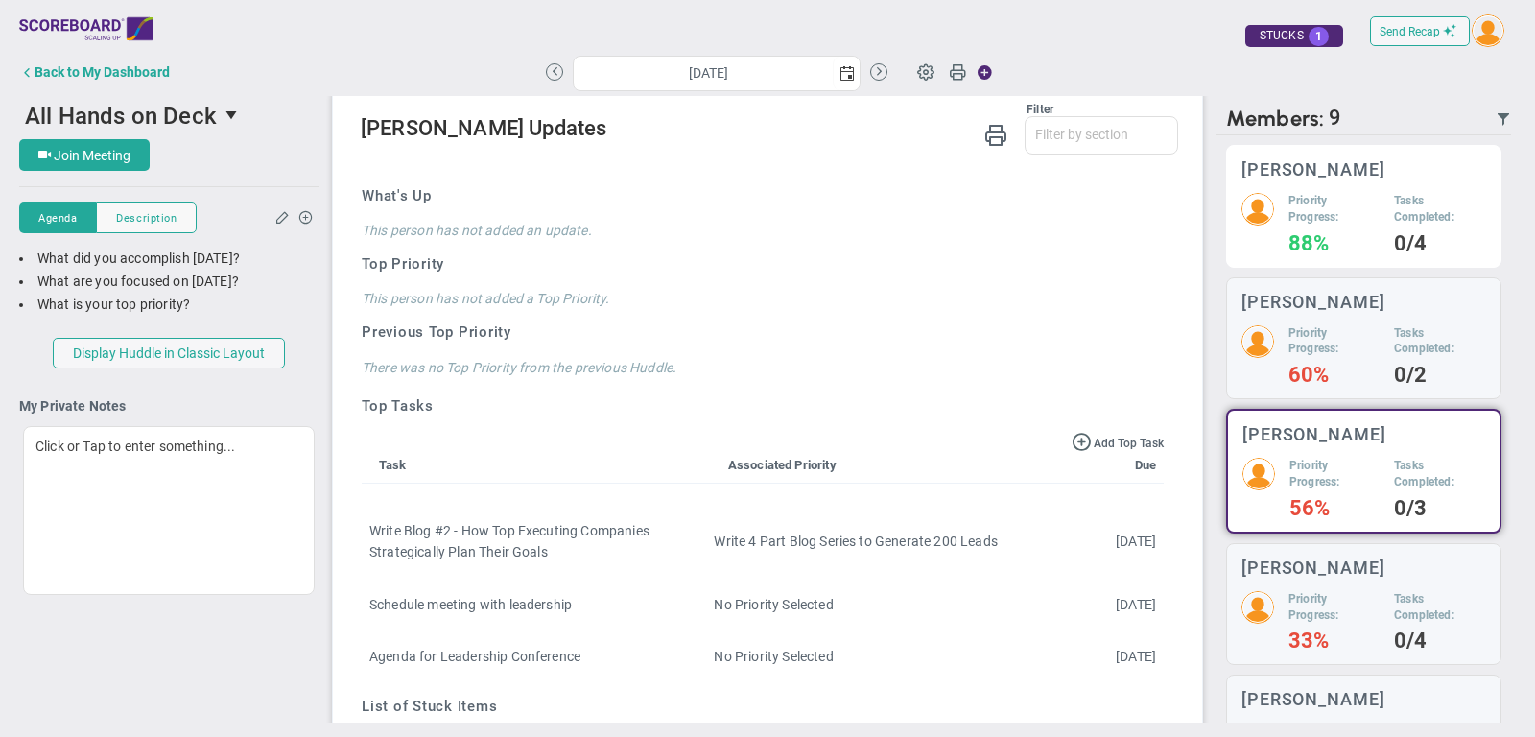
click at [1319, 174] on h3 "[PERSON_NAME]" at bounding box center [1313, 169] width 144 height 18
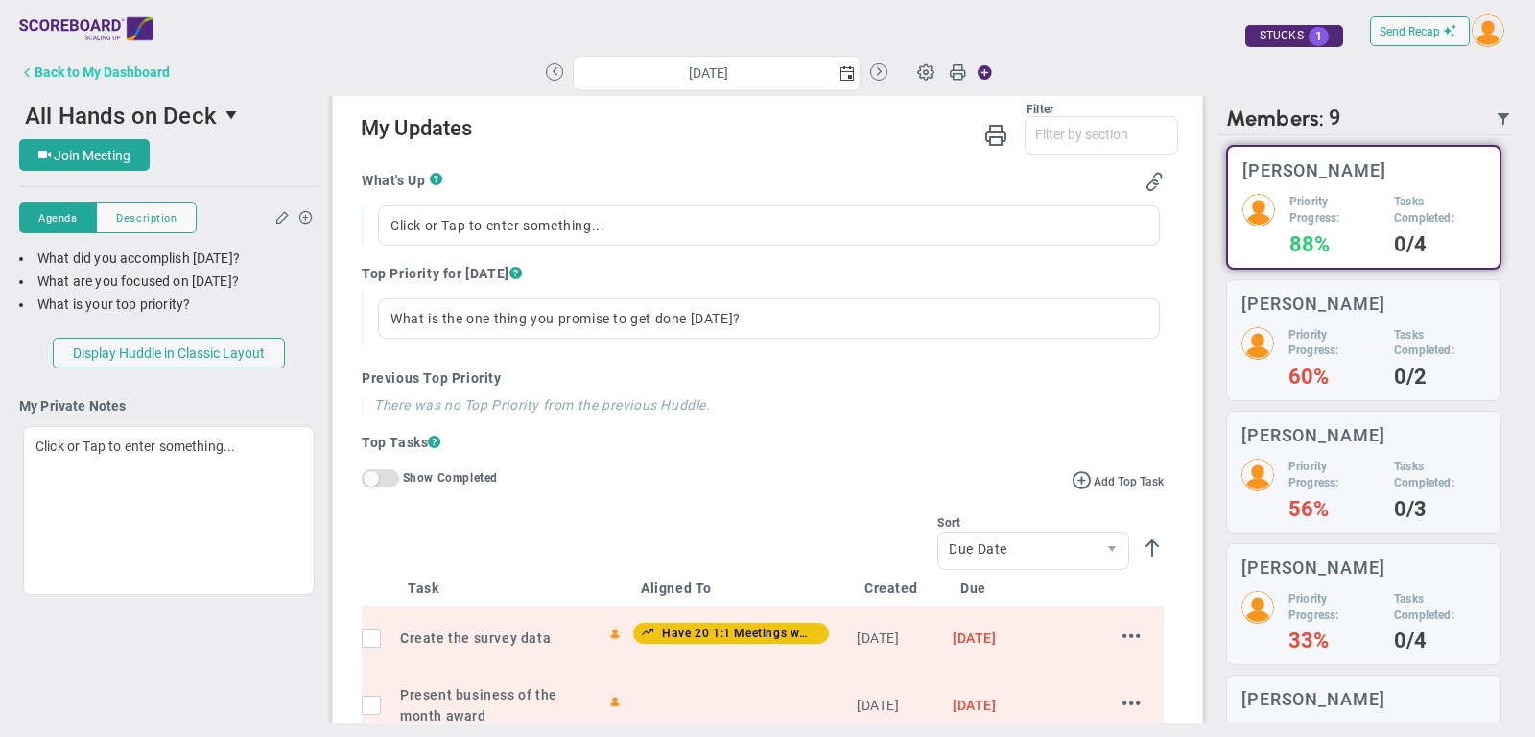
click at [94, 73] on div "Back to My Dashboard" at bounding box center [102, 71] width 135 height 15
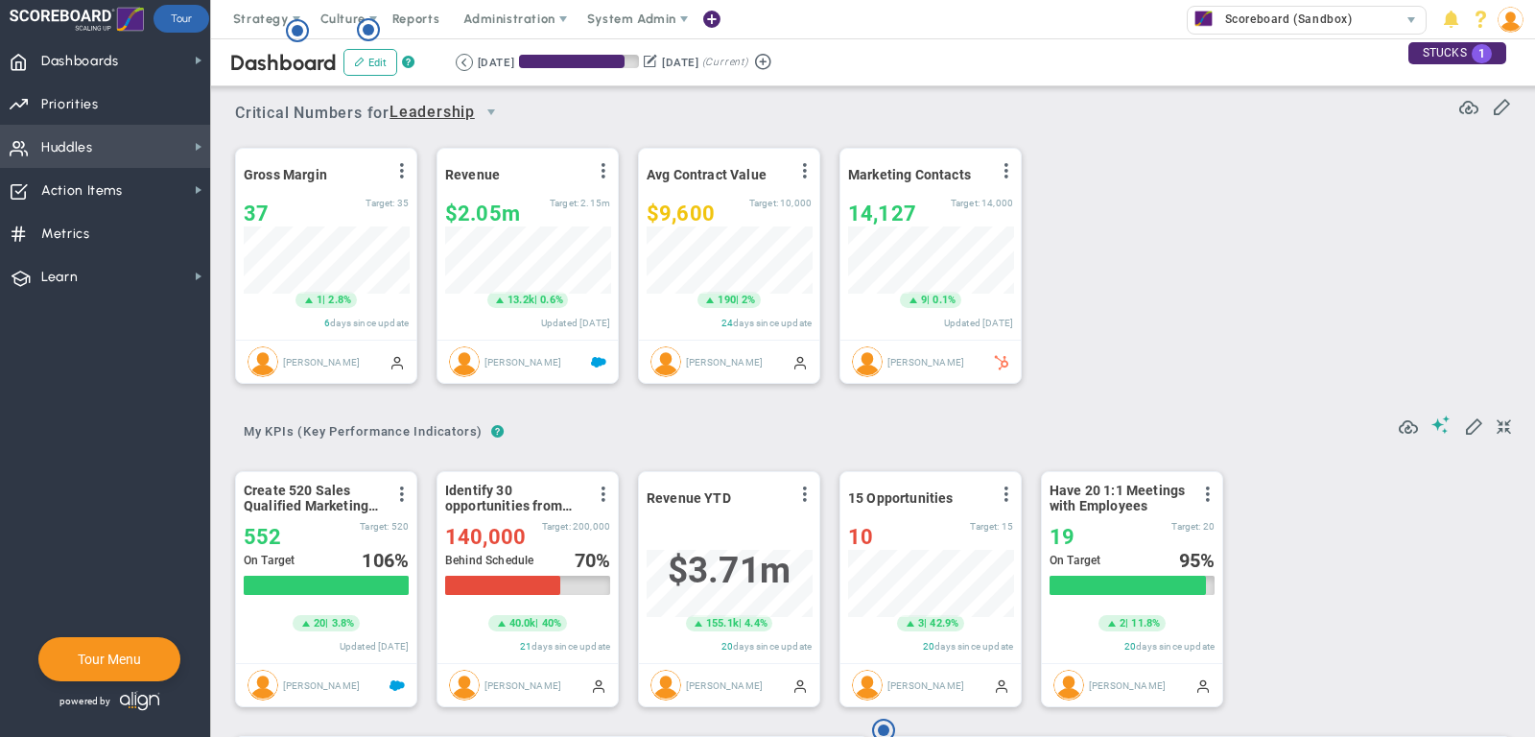
click at [89, 148] on span "Huddles" at bounding box center [67, 148] width 52 height 40
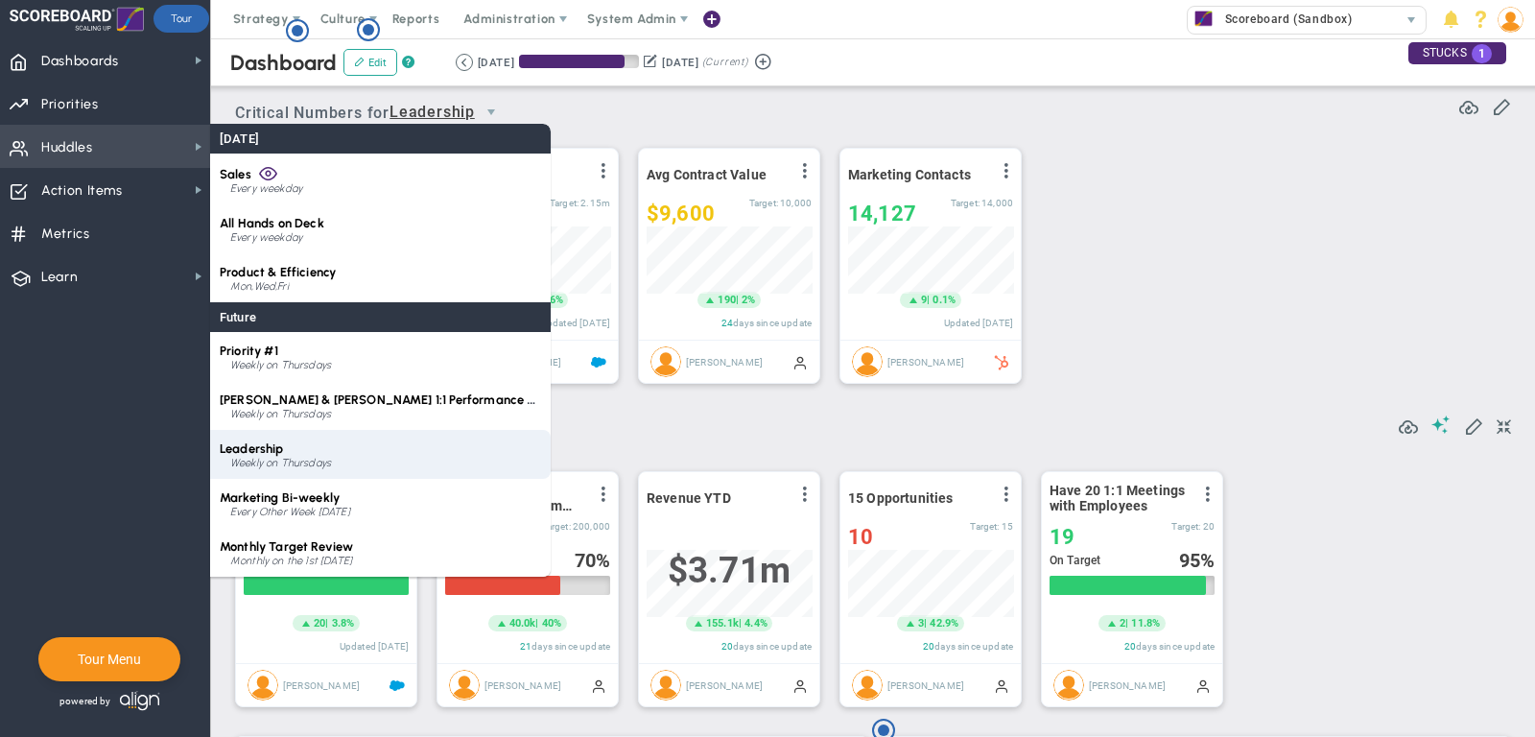
click at [338, 440] on div "Leadership Weekly on Thursdays" at bounding box center [380, 454] width 340 height 49
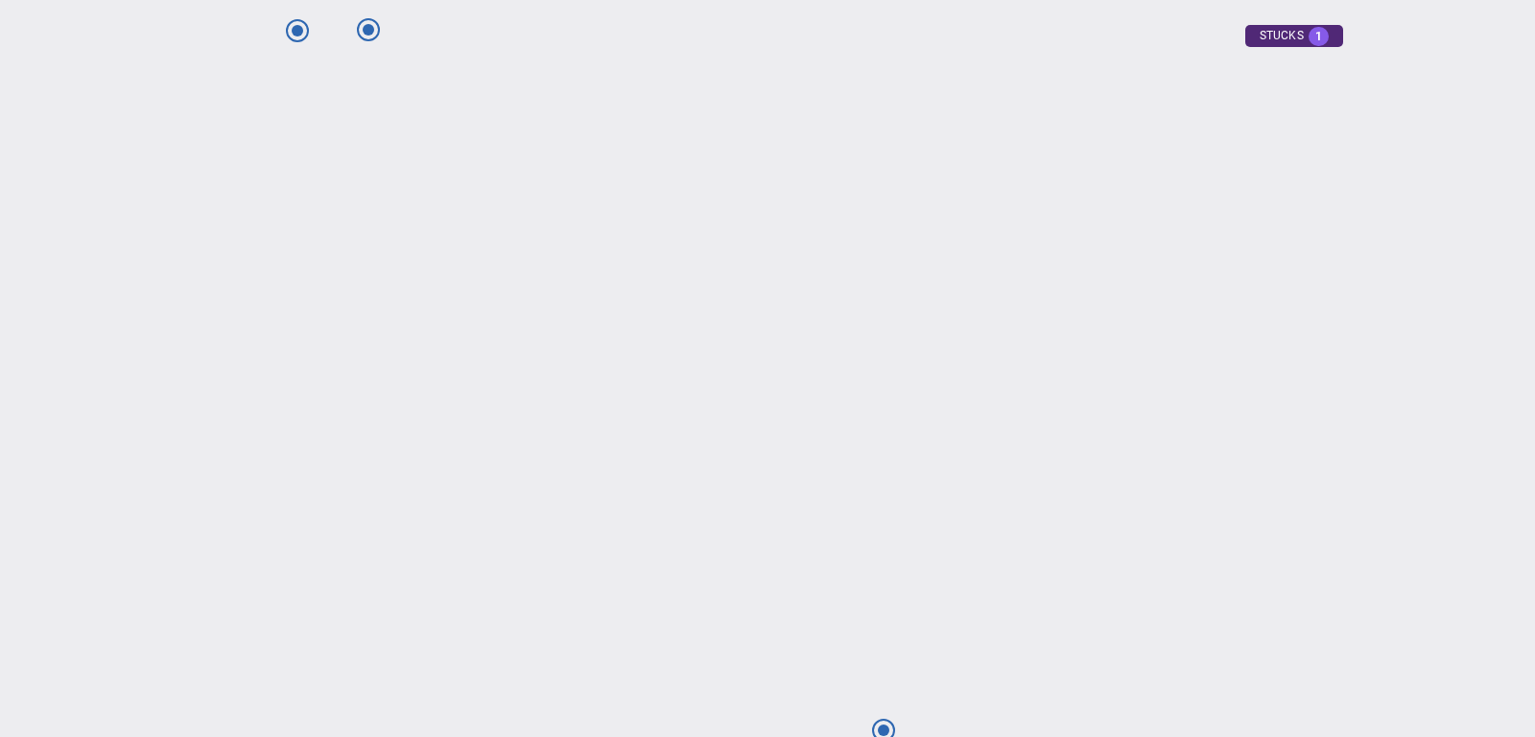
type input "[DATE]"
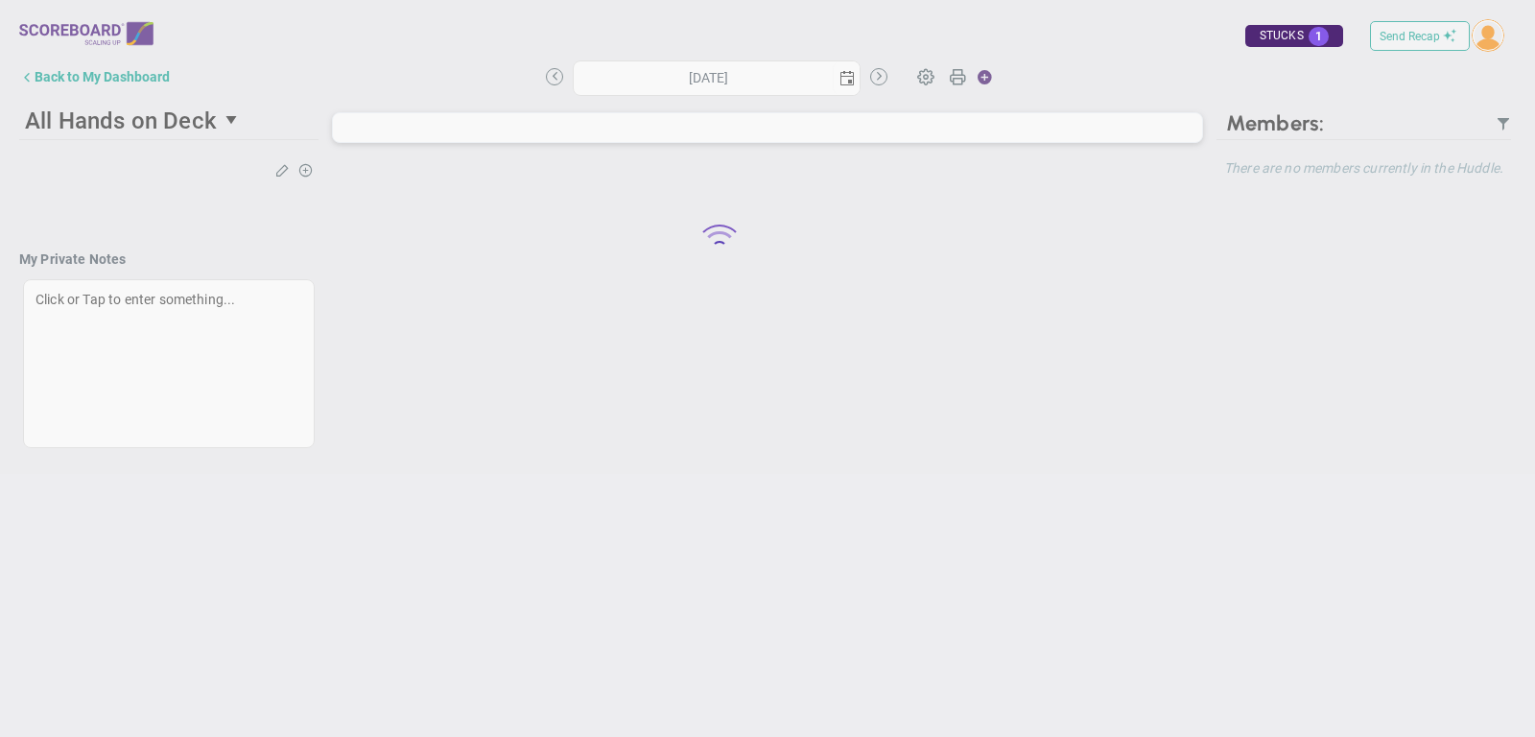
type input "[DATE]"
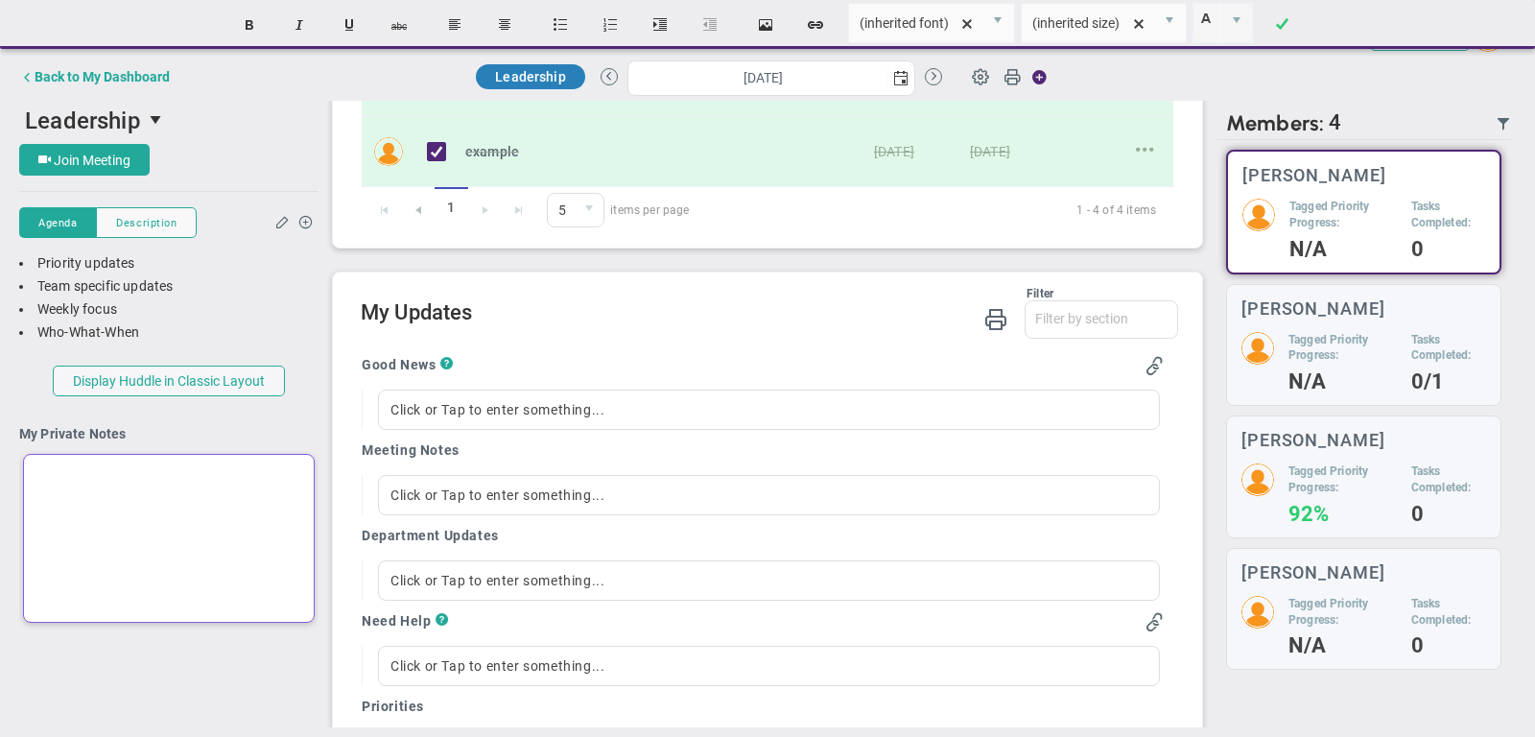
click at [134, 513] on div at bounding box center [169, 538] width 292 height 169
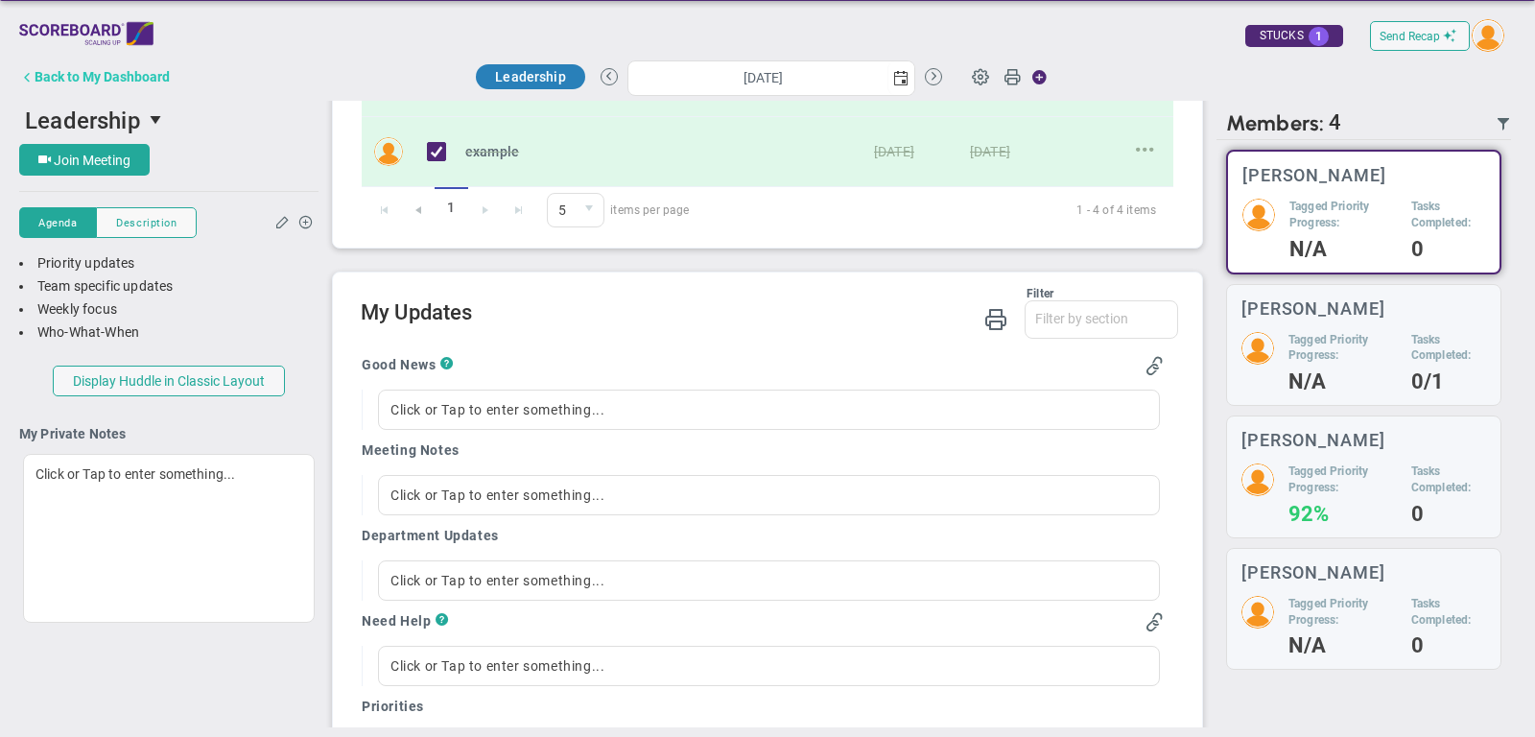
click at [144, 70] on div "Back to My Dashboard" at bounding box center [102, 76] width 135 height 15
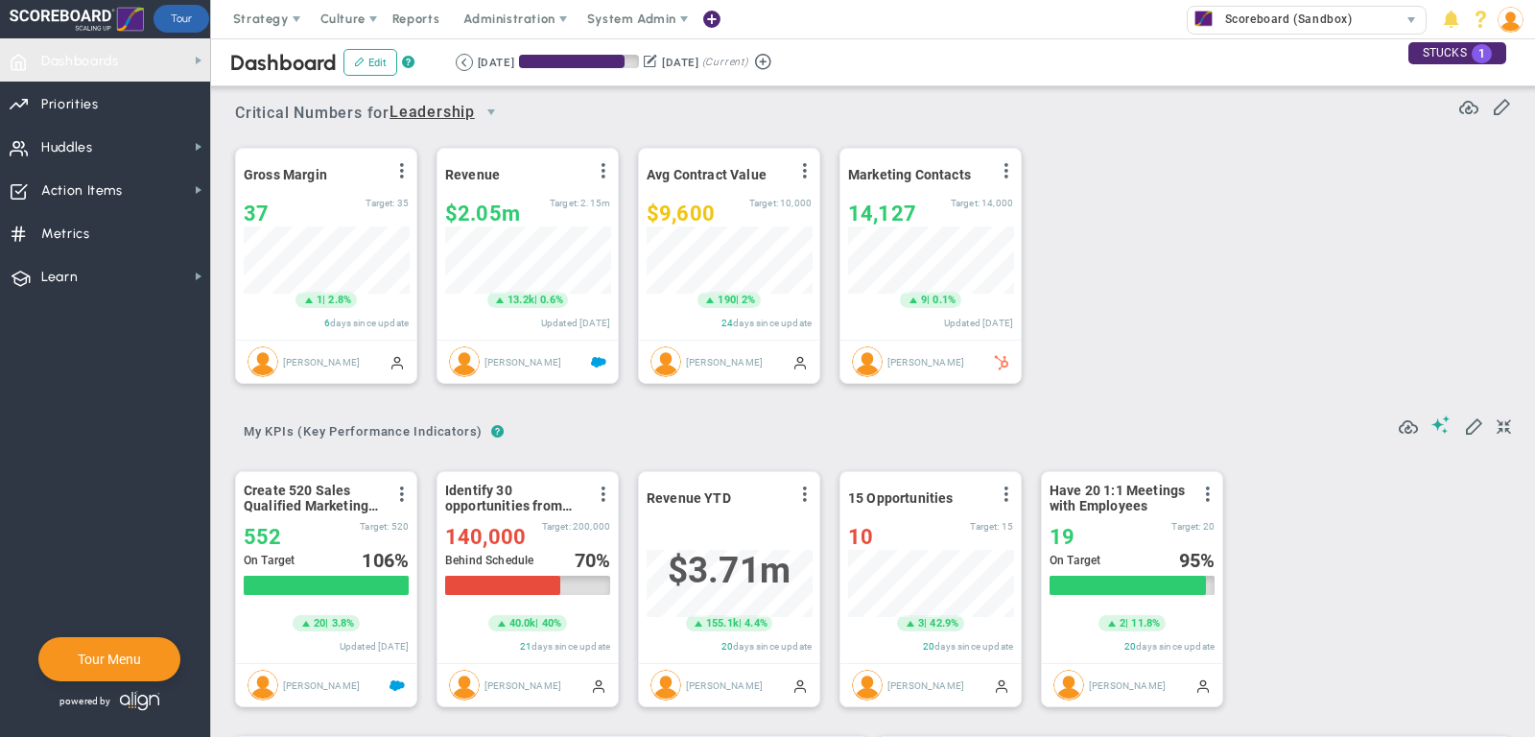
scroll to position [67, 165]
